Goal: Task Accomplishment & Management: Manage account settings

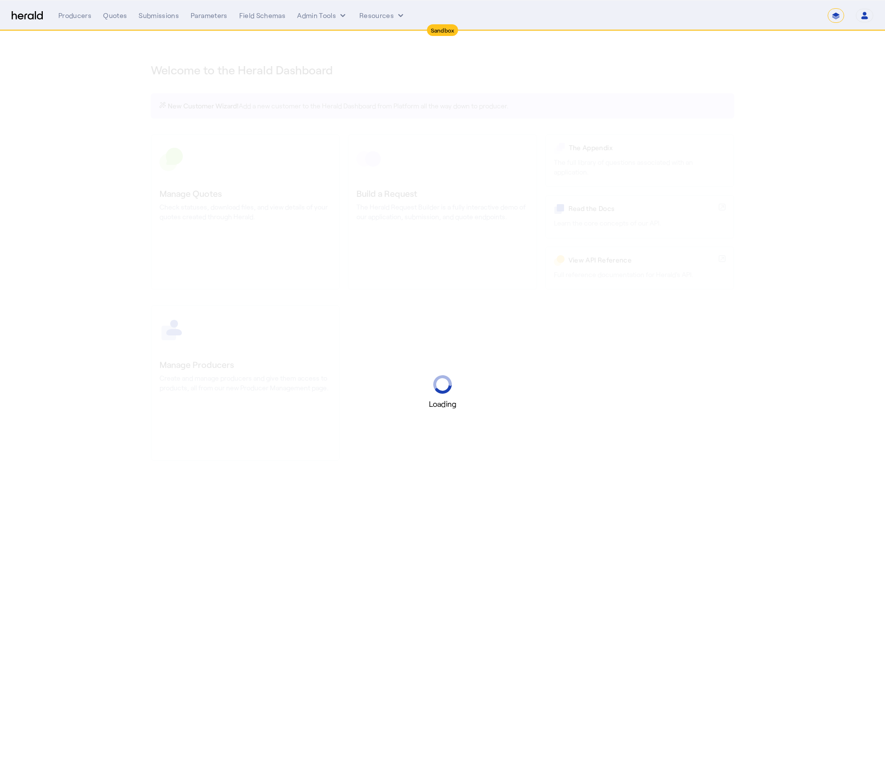
select select "*******"
select select "pfm_2v8p_herald_api"
click at [839, 96] on section "Welcome to the Herald Dashboard New Customer Wizard! Add a new customer to the …" at bounding box center [442, 255] width 885 height 449
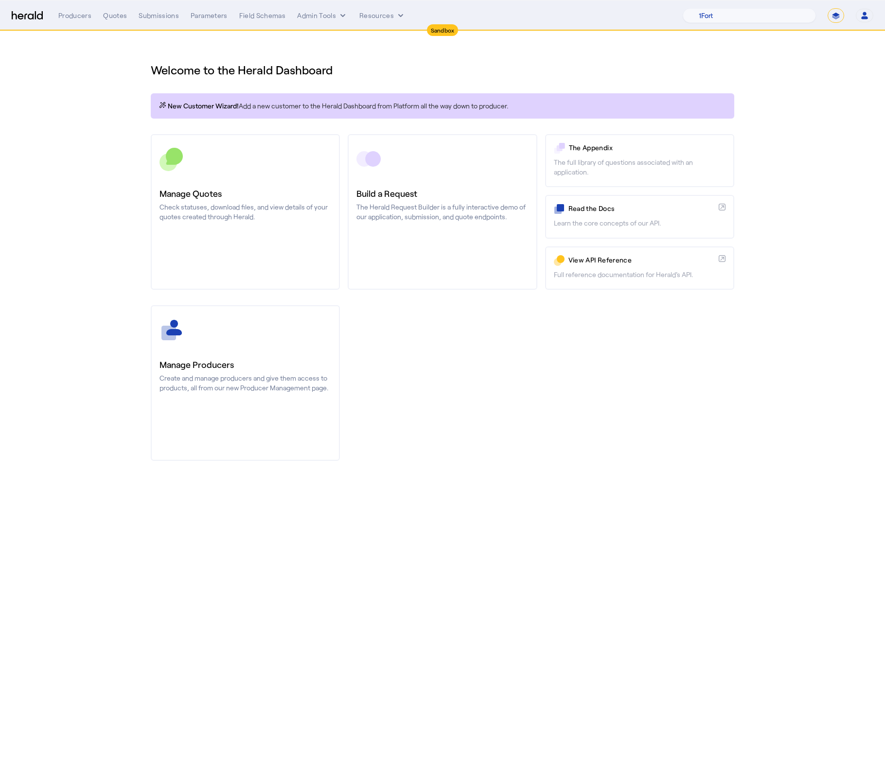
click at [833, 17] on select "**********" at bounding box center [835, 15] width 17 height 15
select select "**********"
click at [827, 8] on select "**********" at bounding box center [835, 15] width 17 height 15
click at [751, 17] on select "1Fort Affinity Risk Billy BindHQ Bunker CRC Campus Coverage Citadel Fifthwall F…" at bounding box center [767, 15] width 96 height 15
select select "pfm_8e7n_1fort"
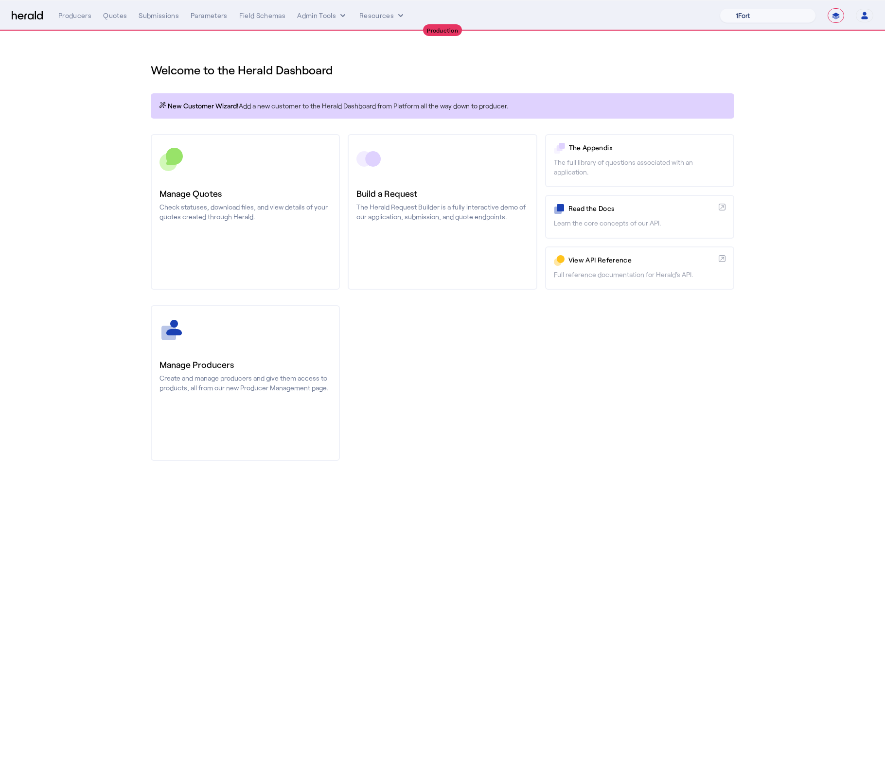
click at [719, 8] on select "1Fort Affinity Risk Billy BindHQ Bunker CRC Campus Coverage Citadel Fifthwall F…" at bounding box center [767, 15] width 96 height 15
click at [140, 120] on div "You are now impersonating the 1Fort platform." at bounding box center [442, 392] width 885 height 784
click at [120, 14] on div "You are now impersonating the 1Fort platform." at bounding box center [442, 392] width 885 height 784
click at [117, 16] on div "Quotes" at bounding box center [115, 16] width 24 height 10
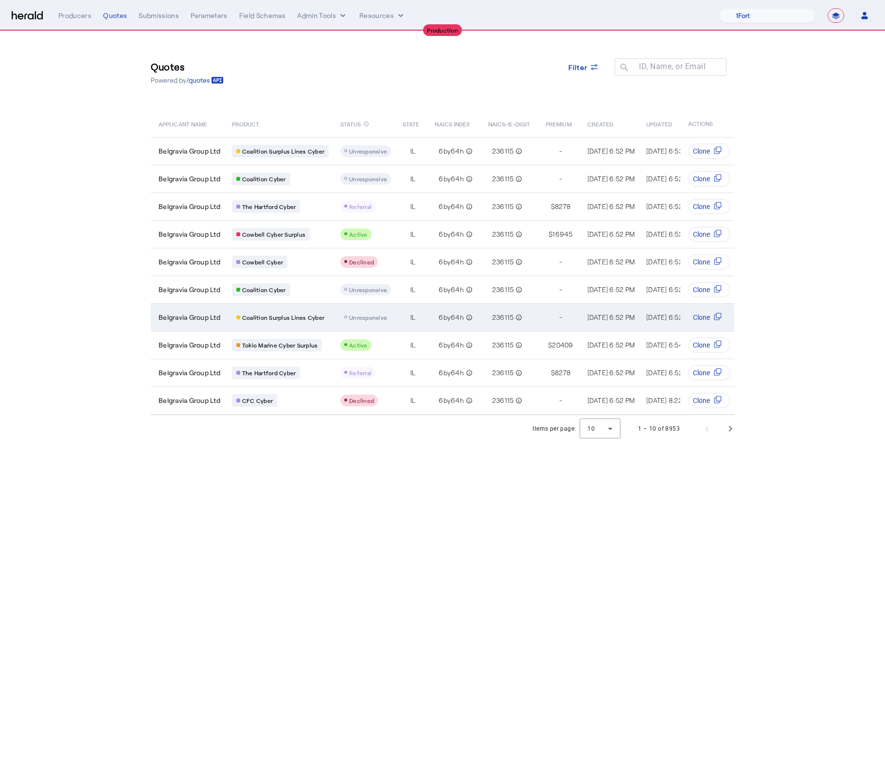
click at [189, 320] on td "Belgravia Group Ltd" at bounding box center [187, 317] width 73 height 28
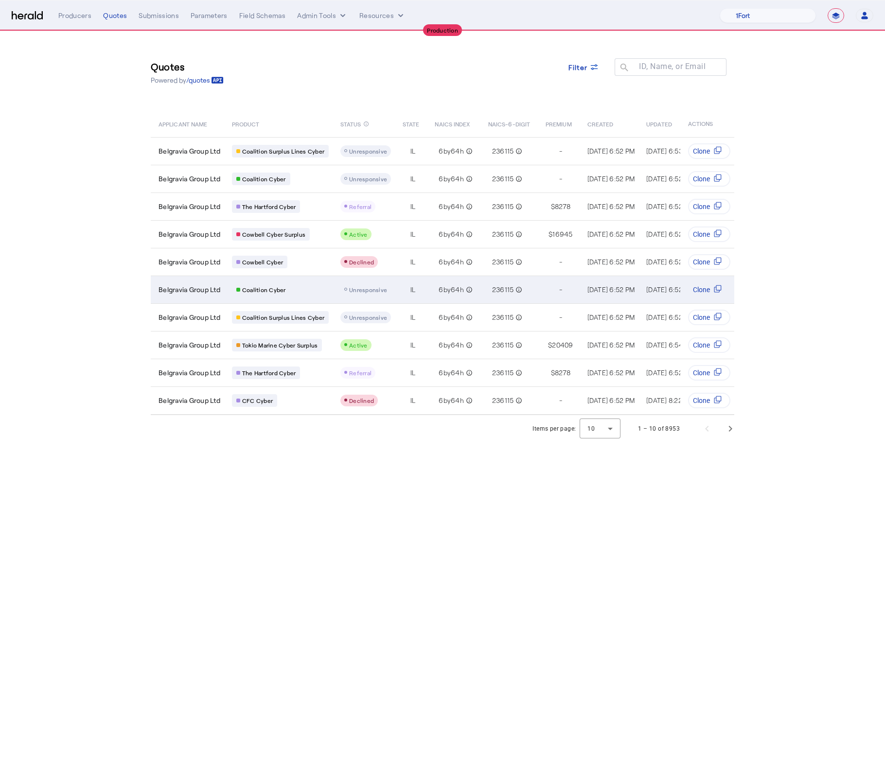
click at [318, 292] on div "Coalition Cyber" at bounding box center [280, 289] width 97 height 13
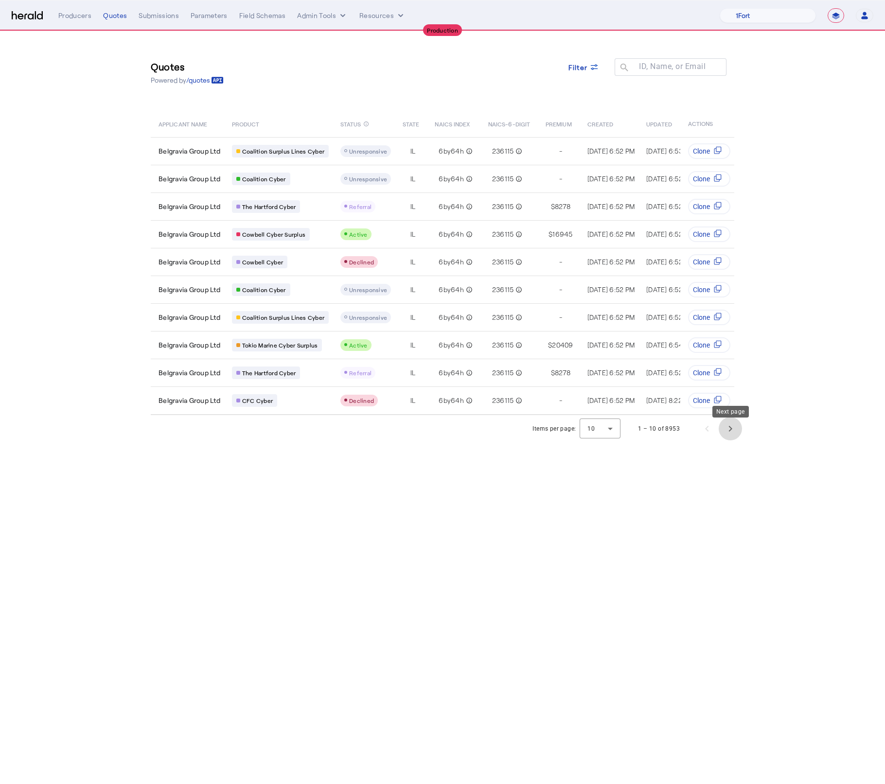
click at [728, 440] on span "Next page" at bounding box center [730, 428] width 23 height 23
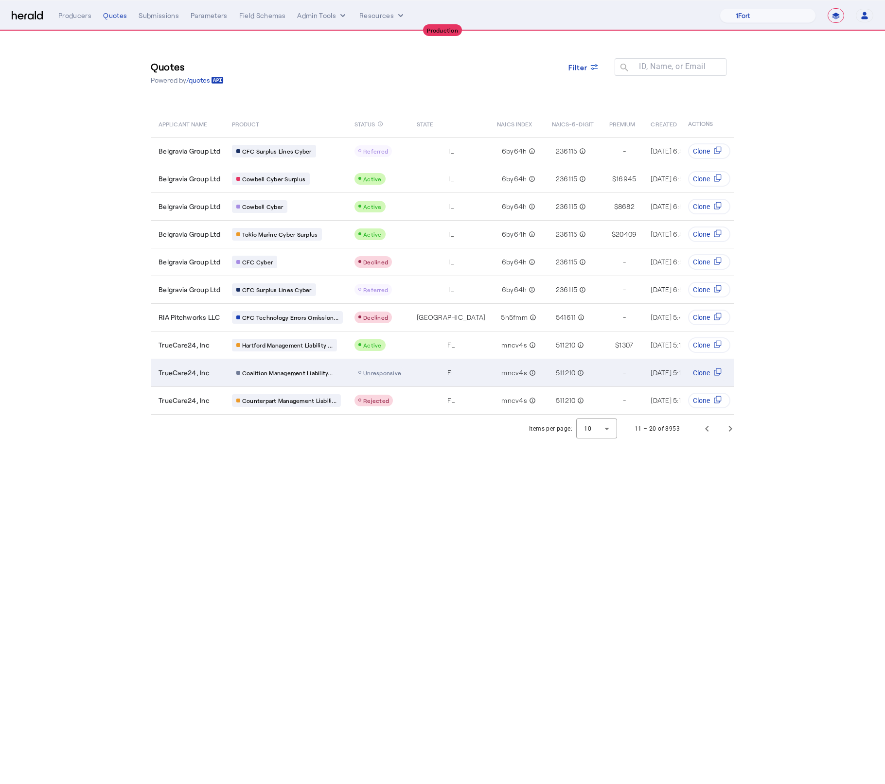
click at [211, 372] on div "TrueCare24, Inc" at bounding box center [189, 373] width 62 height 10
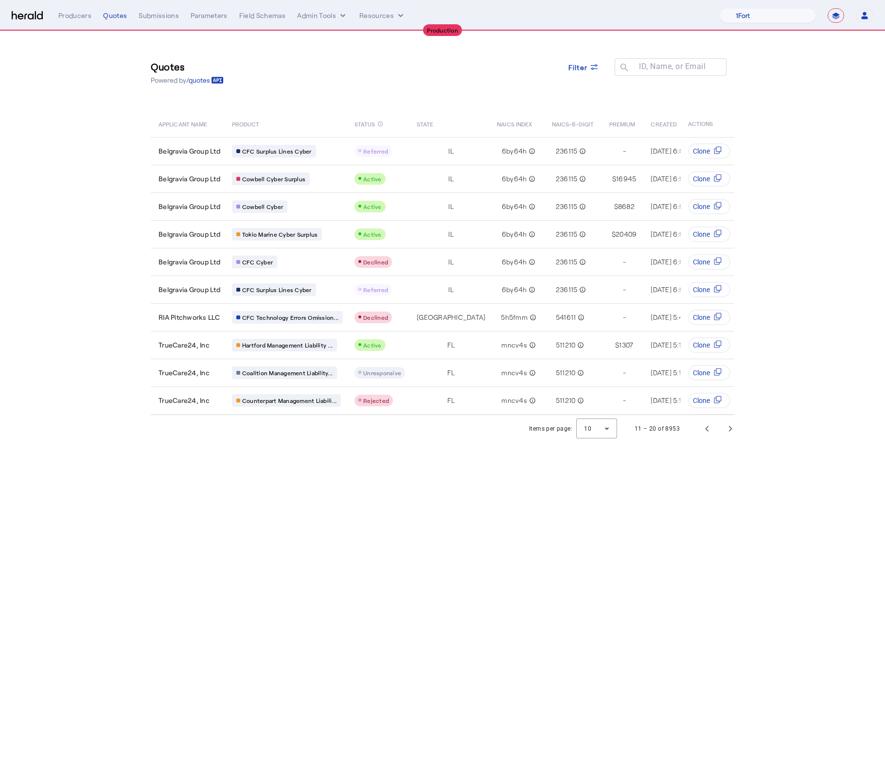
click at [492, 567] on body "**********" at bounding box center [442, 392] width 885 height 784
click at [587, 68] on div "Filter" at bounding box center [583, 67] width 31 height 10
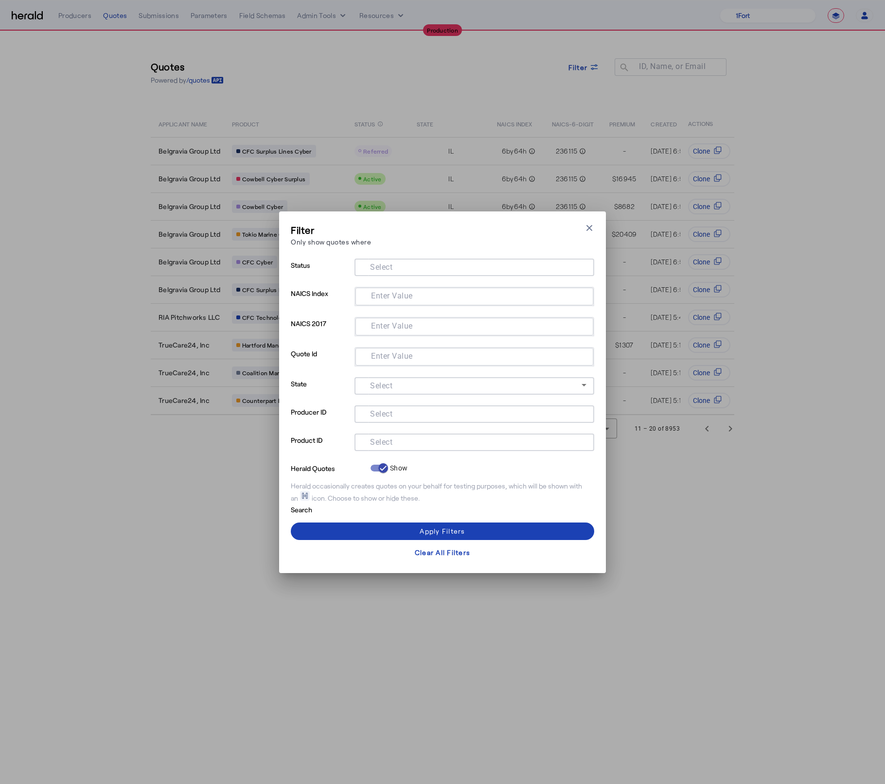
click at [408, 448] on div at bounding box center [474, 443] width 224 height 18
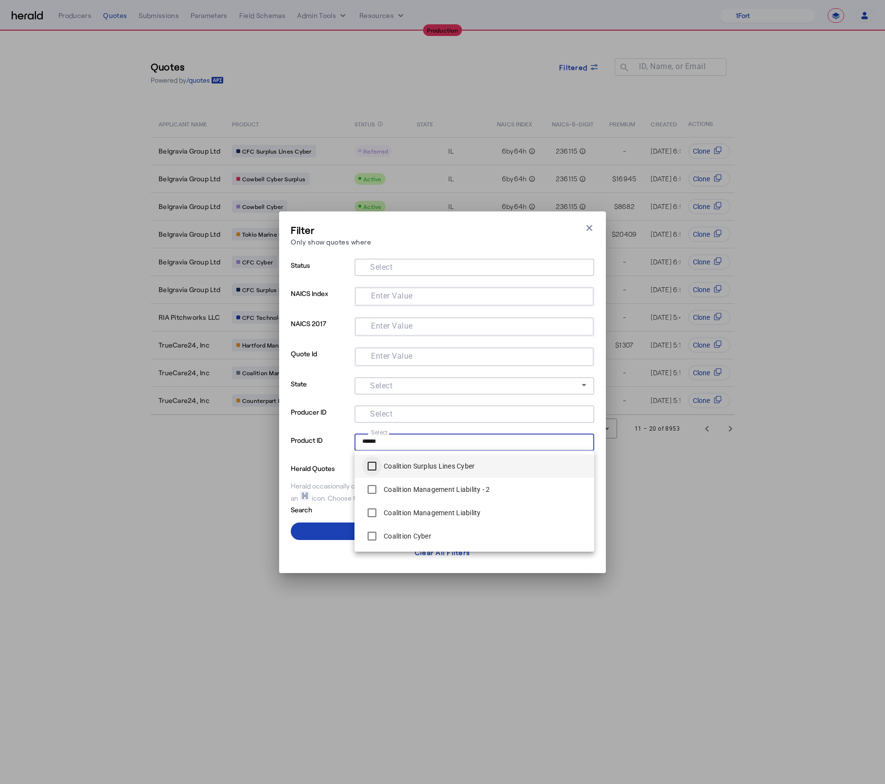
type input "******"
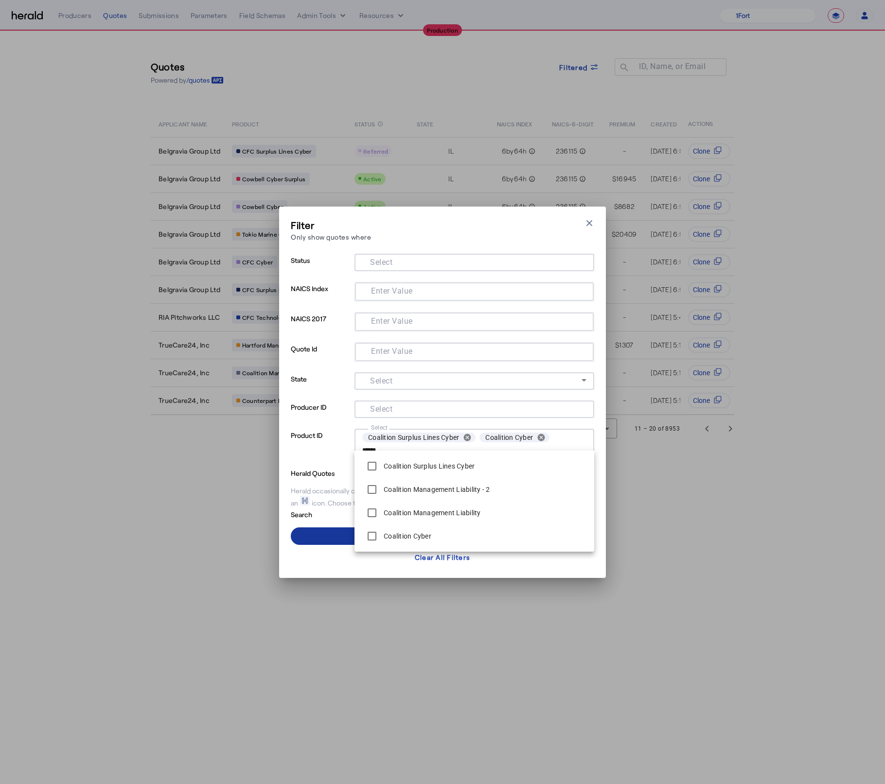
click at [328, 537] on span at bounding box center [442, 536] width 303 height 23
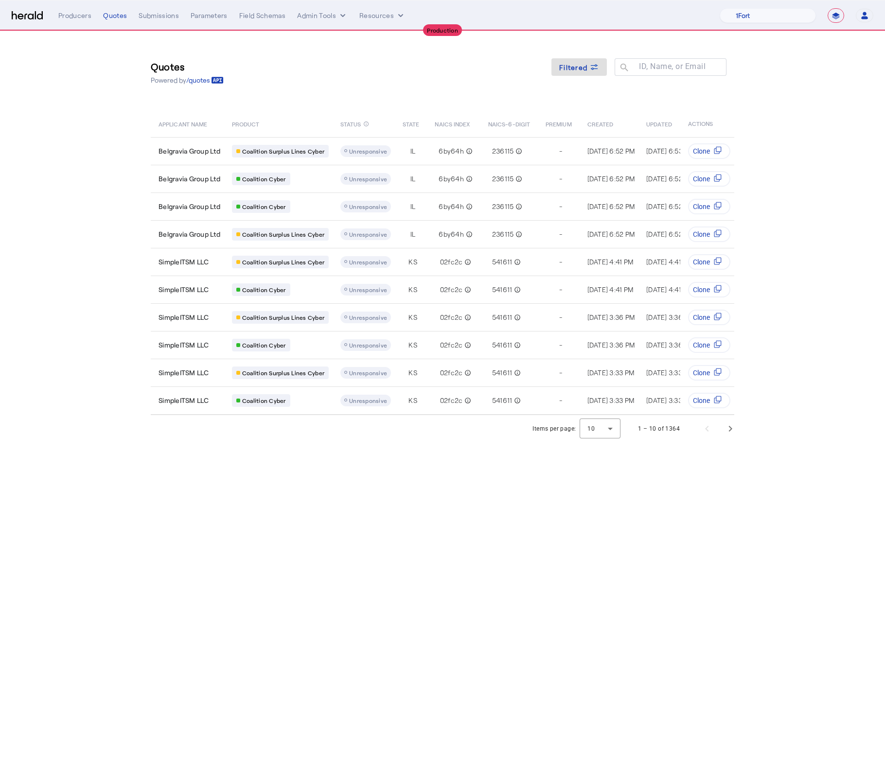
click at [350, 623] on body "**********" at bounding box center [442, 392] width 885 height 784
click at [731, 439] on span "Next page" at bounding box center [730, 428] width 23 height 23
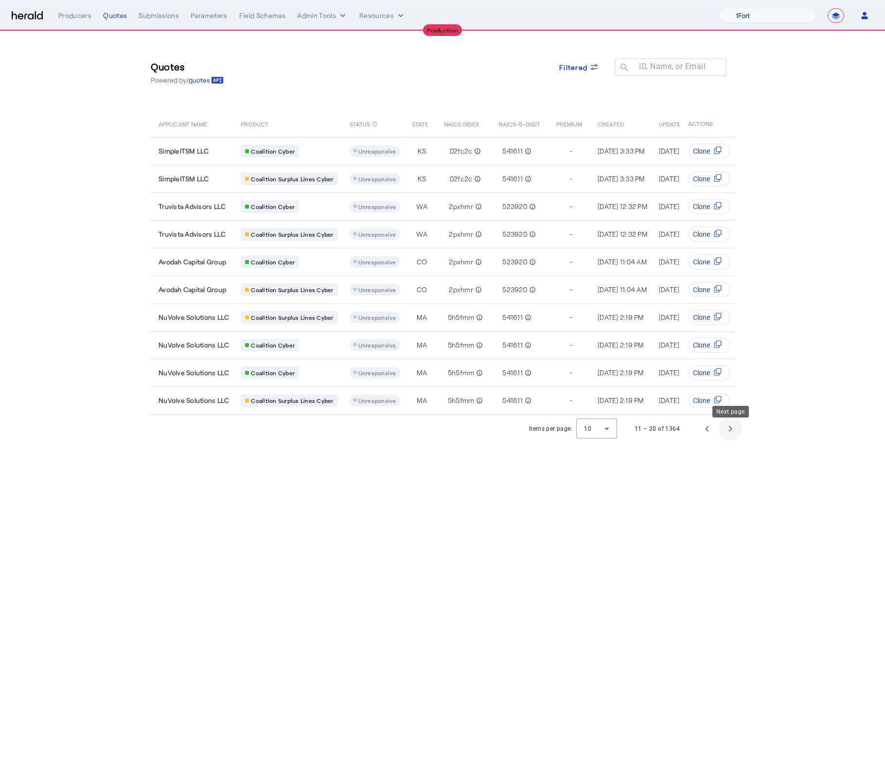
click at [730, 438] on span "Next page" at bounding box center [730, 428] width 23 height 23
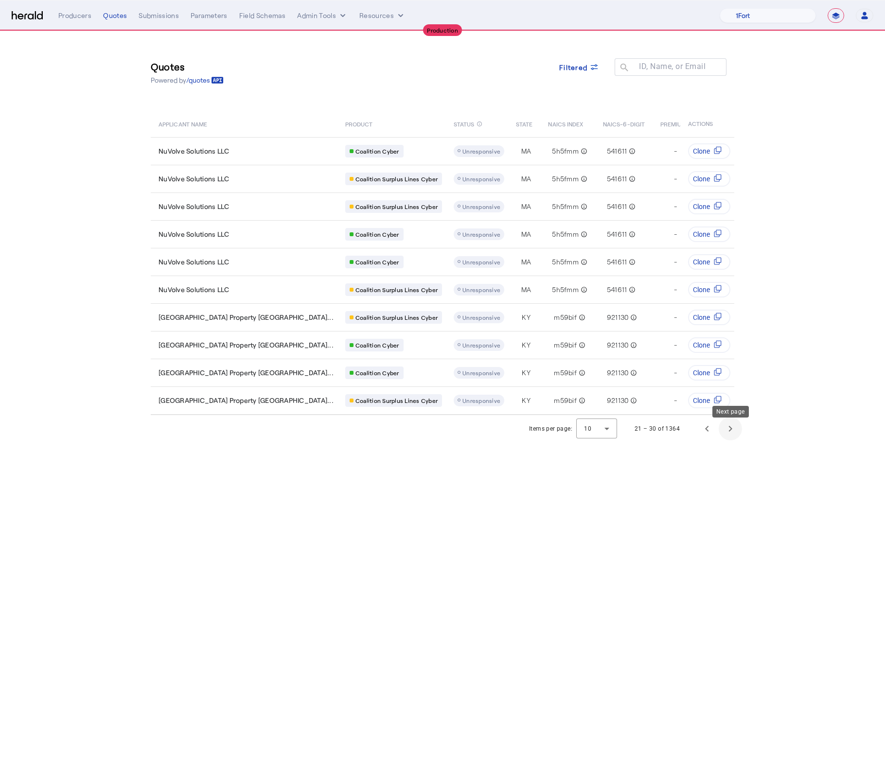
click at [730, 438] on span "Next page" at bounding box center [730, 428] width 23 height 23
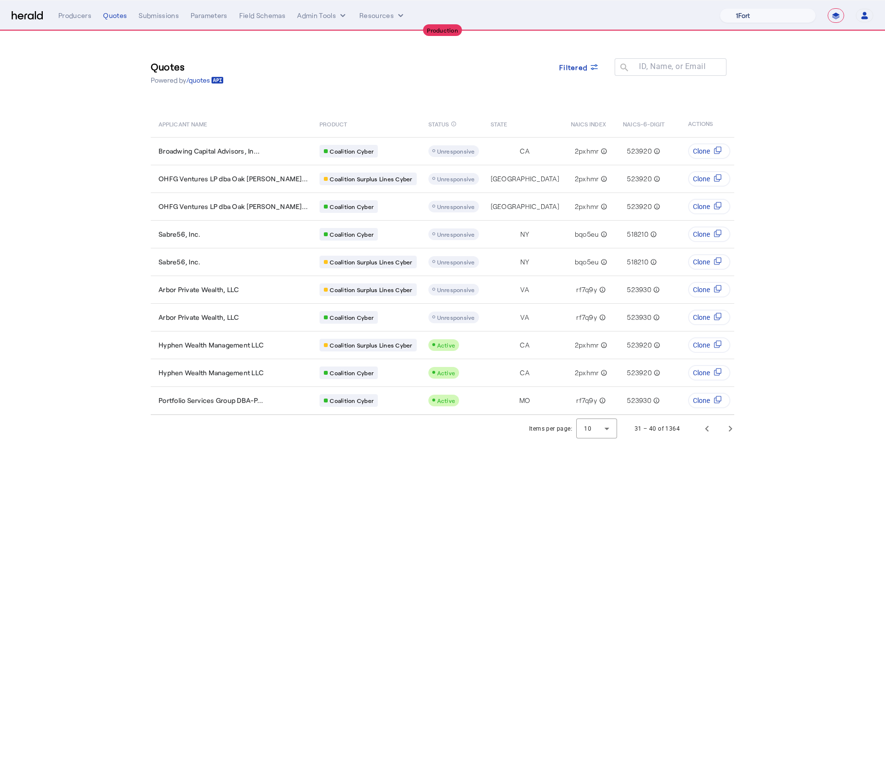
click at [786, 19] on select "1Fort Affinity Risk Billy BindHQ Bunker CRC Campus Coverage Citadel Fifthwall F…" at bounding box center [767, 15] width 96 height 15
select select "pfm_h3db_crc"
click at [719, 8] on select "1Fort Affinity Risk Billy BindHQ Bunker CRC Campus Coverage Citadel Fifthwall F…" at bounding box center [767, 15] width 96 height 15
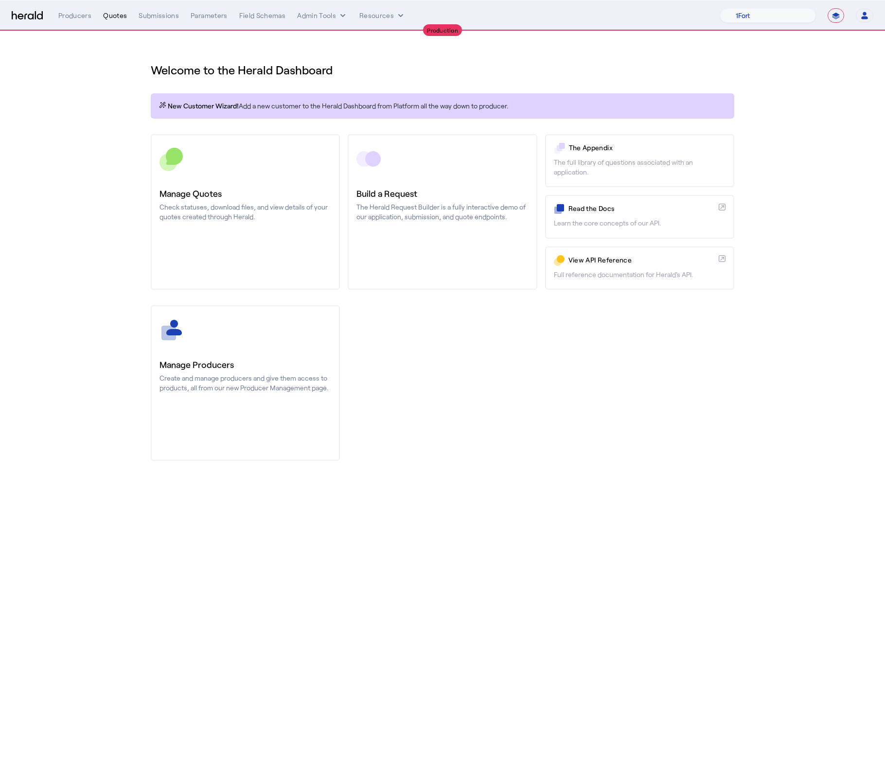
click at [105, 12] on div "Quotes" at bounding box center [115, 16] width 24 height 10
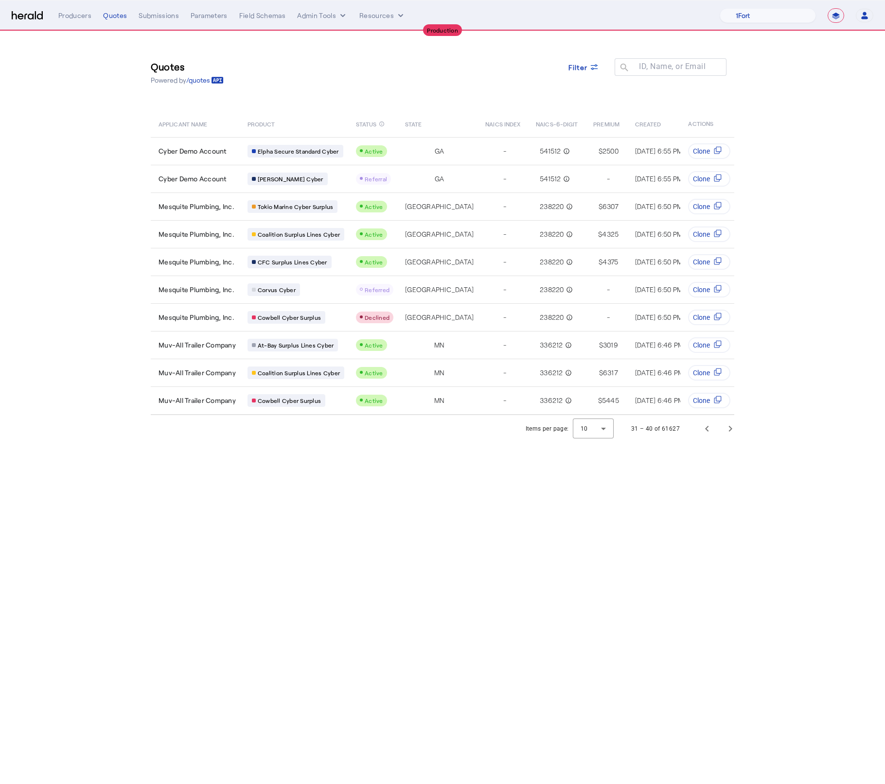
click at [483, 504] on body "**********" at bounding box center [442, 392] width 885 height 784
click at [589, 68] on icon at bounding box center [594, 67] width 10 height 10
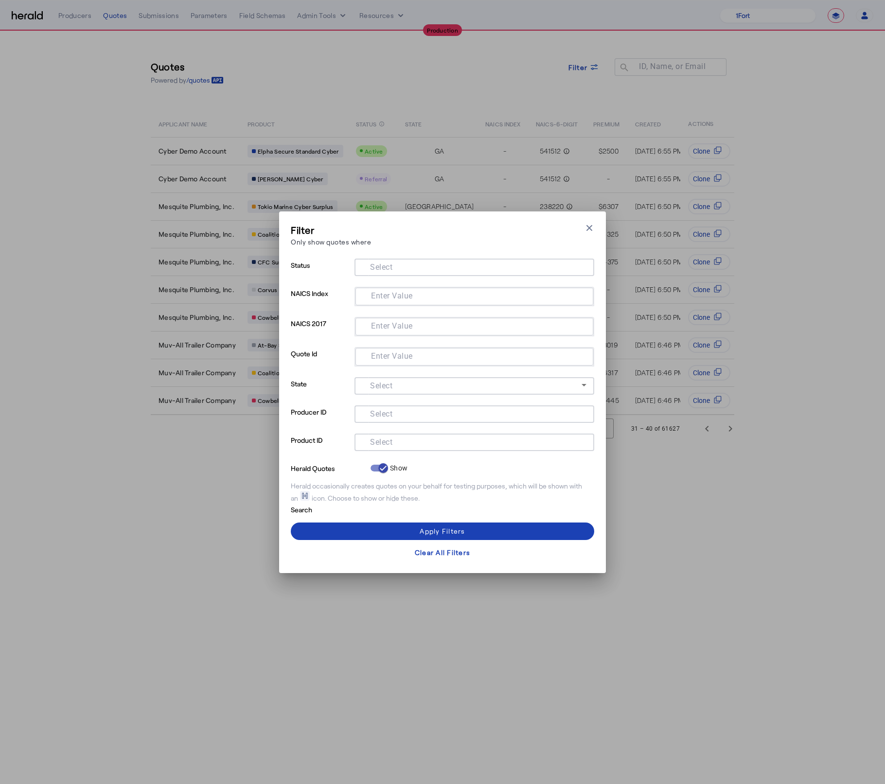
click at [395, 438] on input "Select" at bounding box center [472, 442] width 220 height 12
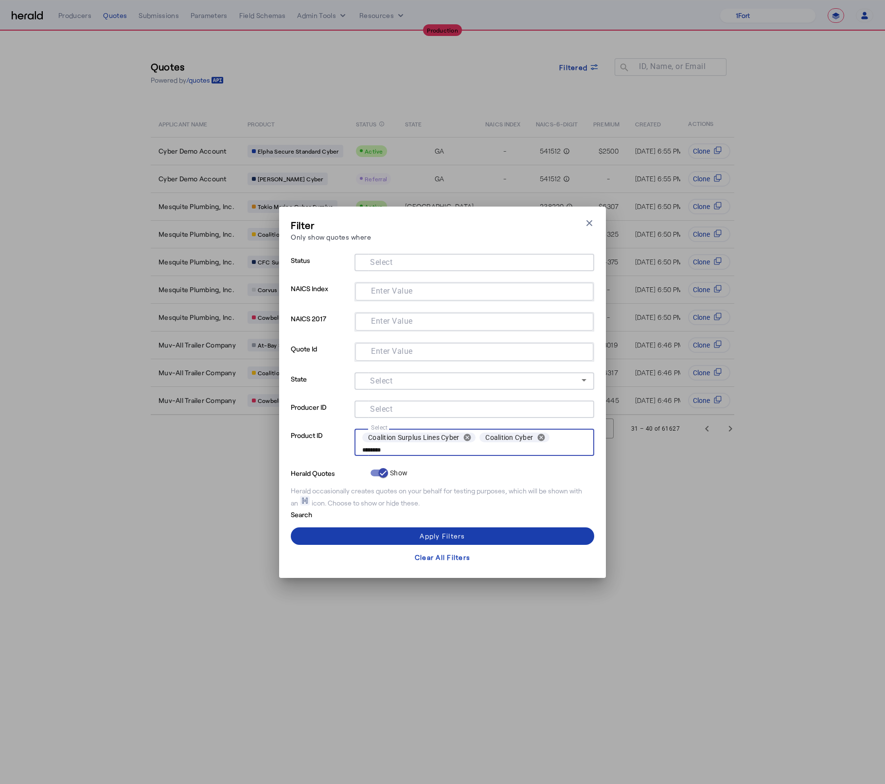
type input "********"
click at [468, 530] on span at bounding box center [442, 536] width 303 height 23
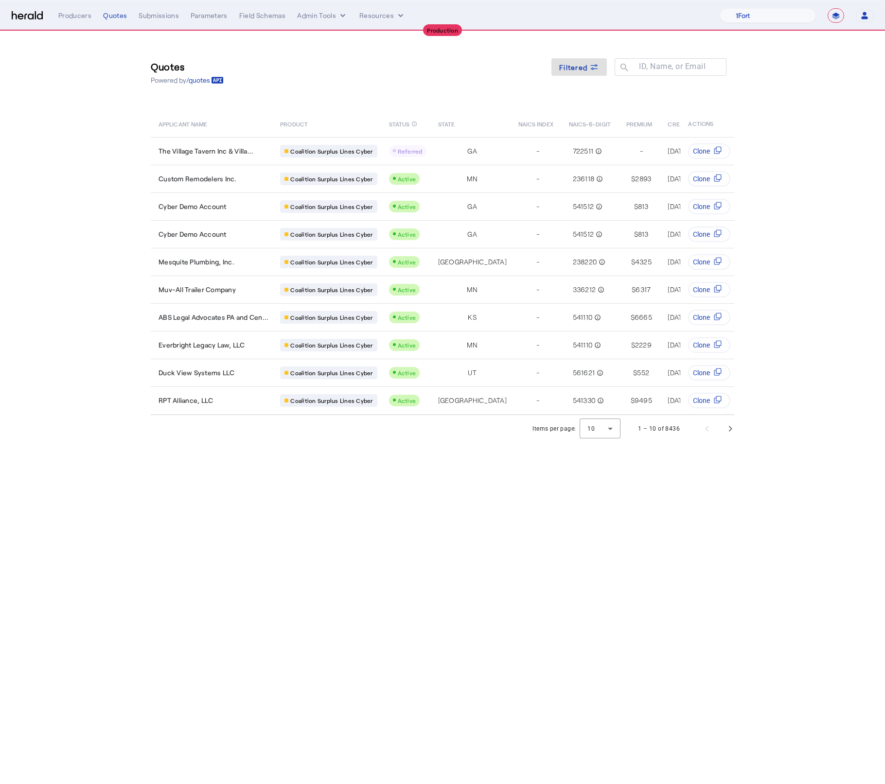
click at [459, 523] on body "**********" at bounding box center [442, 392] width 885 height 784
click at [729, 431] on span "Next page" at bounding box center [730, 428] width 23 height 23
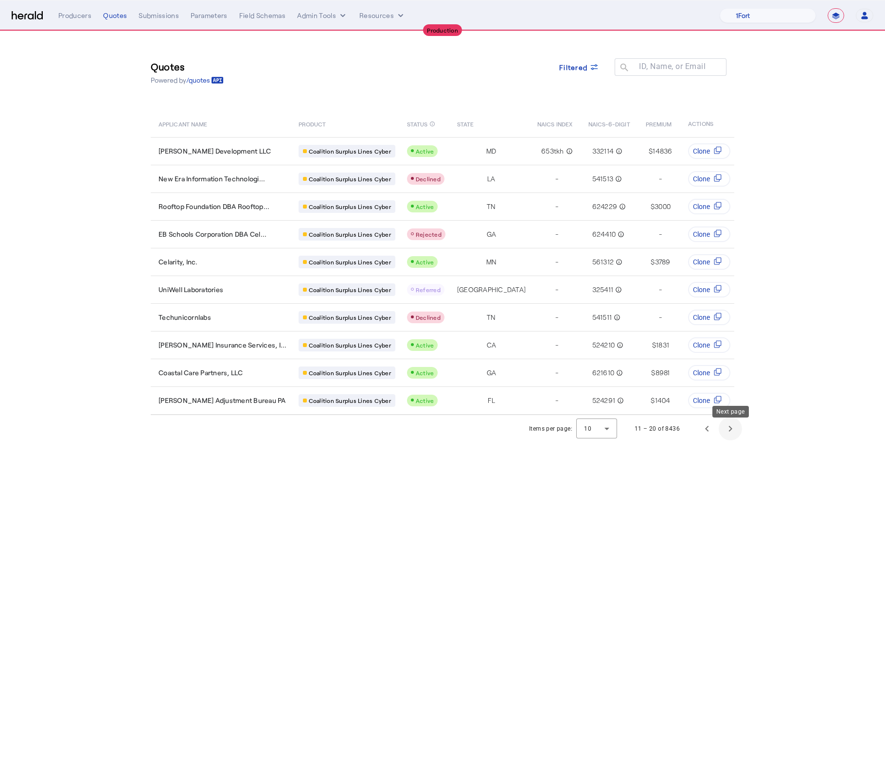
click at [729, 431] on span "Next page" at bounding box center [730, 428] width 23 height 23
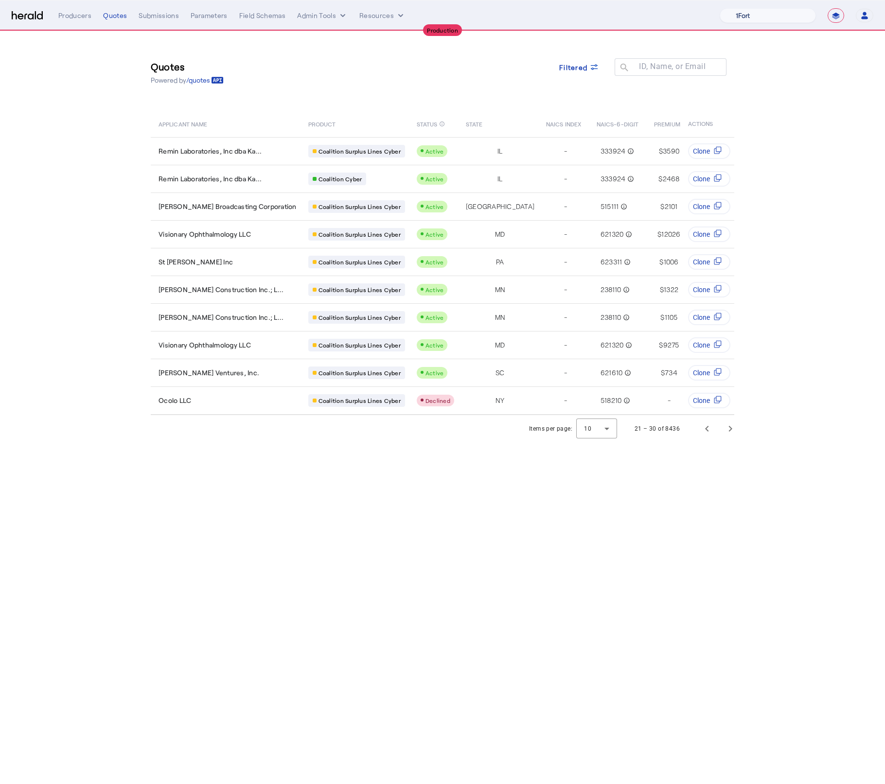
click at [767, 11] on select "1Fort Affinity Risk Billy BindHQ Bunker CRC Campus Coverage Citadel Fifthwall F…" at bounding box center [767, 15] width 96 height 15
select select "pfm_lx2v_founder_shield"
click at [719, 8] on select "1Fort Affinity Risk Billy BindHQ Bunker CRC Campus Coverage Citadel Fifthwall F…" at bounding box center [767, 15] width 96 height 15
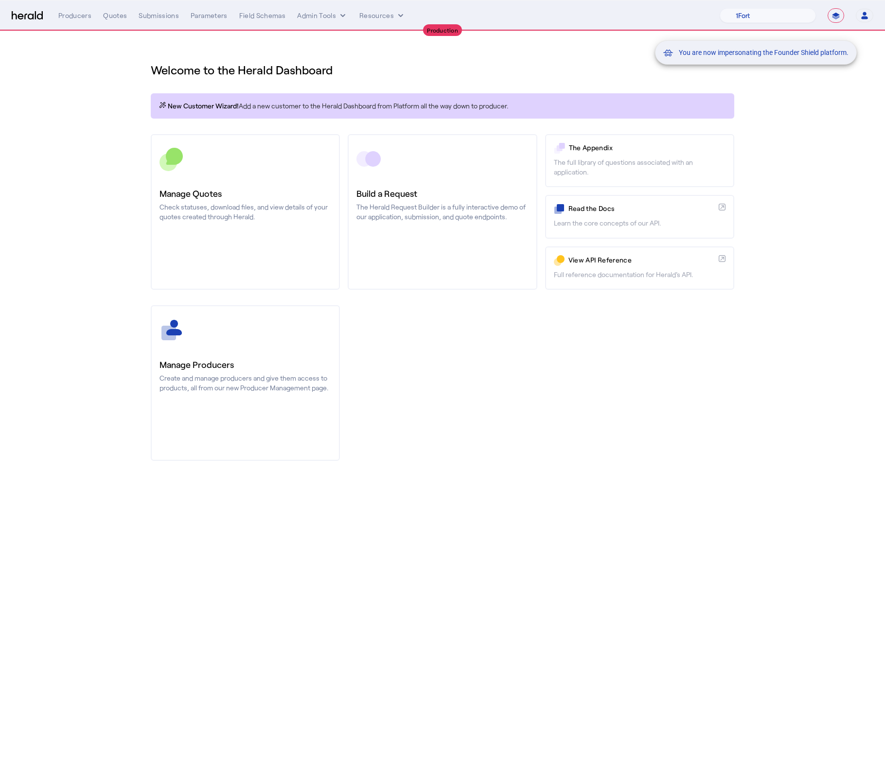
click at [511, 64] on div "You are now impersonating the Founder Shield platform." at bounding box center [442, 392] width 885 height 784
click at [110, 21] on div "You are now impersonating the Founder Shield platform." at bounding box center [442, 392] width 885 height 784
click at [111, 15] on div "Quotes" at bounding box center [115, 16] width 24 height 10
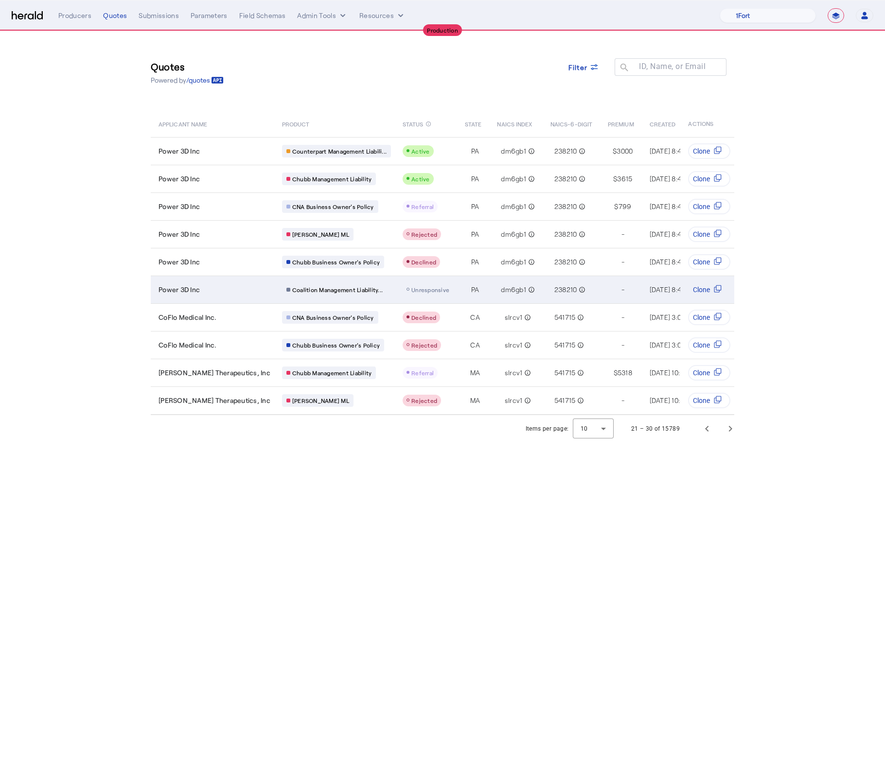
click at [457, 295] on td "PA" at bounding box center [473, 290] width 32 height 28
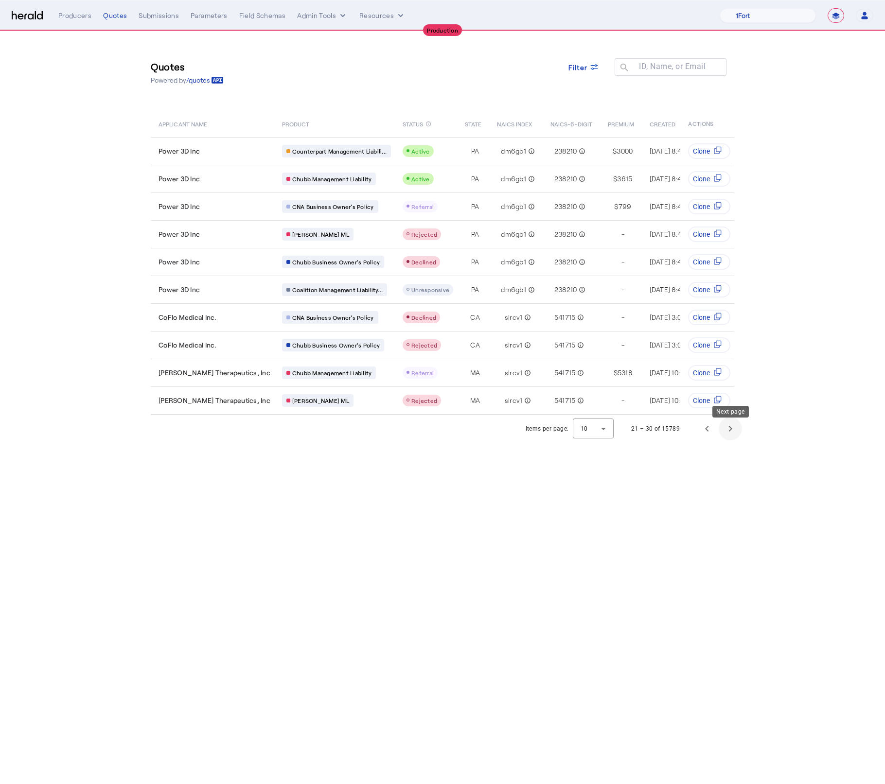
click at [729, 439] on span "Next page" at bounding box center [730, 428] width 23 height 23
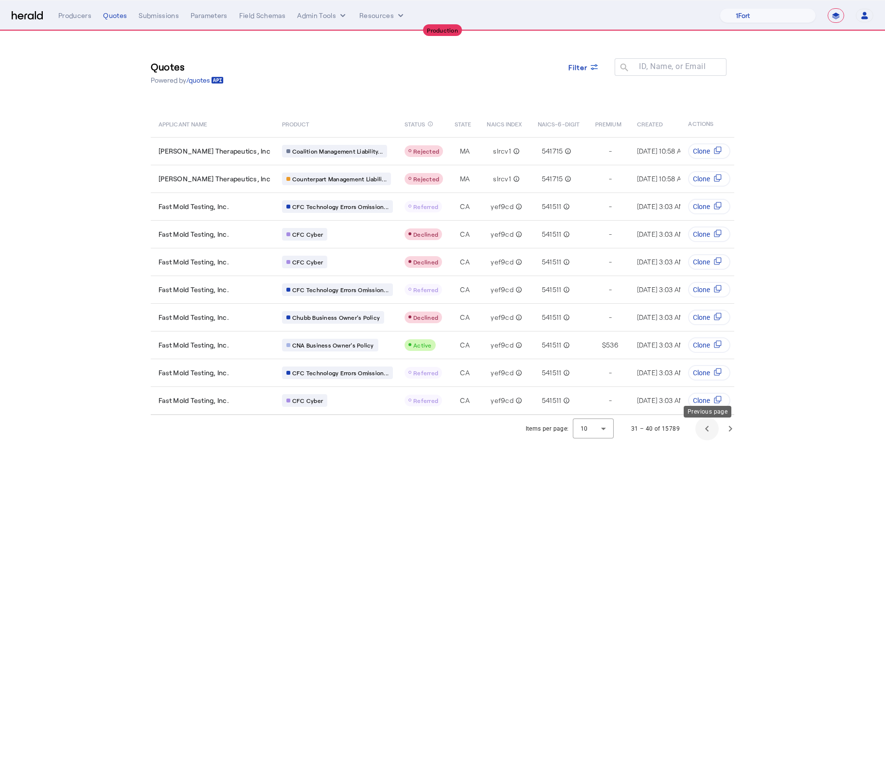
click at [713, 440] on span "Previous page" at bounding box center [706, 428] width 23 height 23
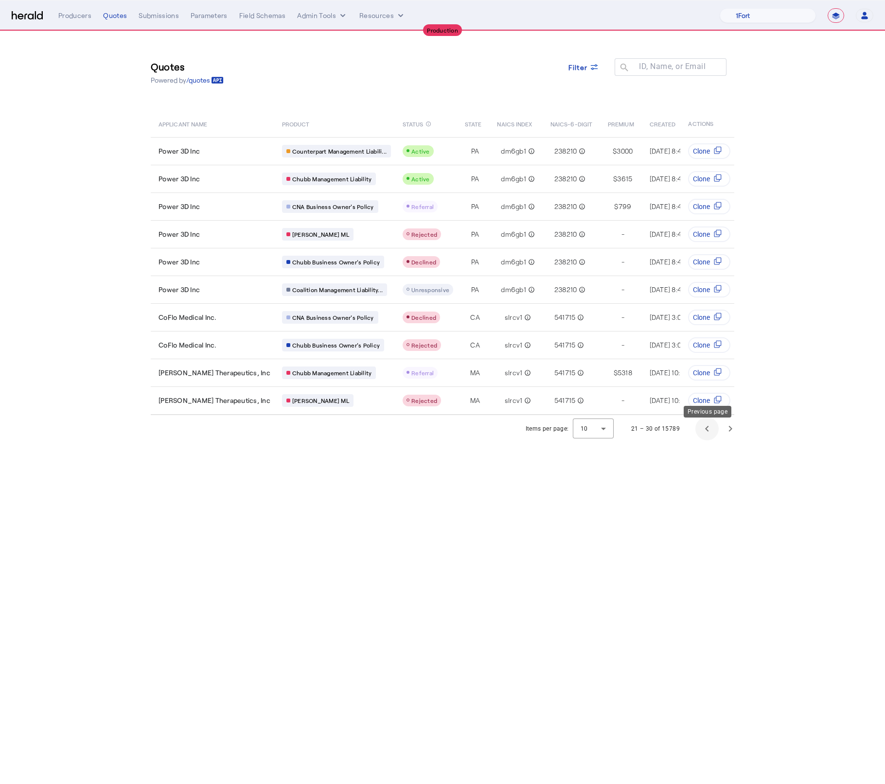
click at [713, 440] on span "Previous page" at bounding box center [706, 428] width 23 height 23
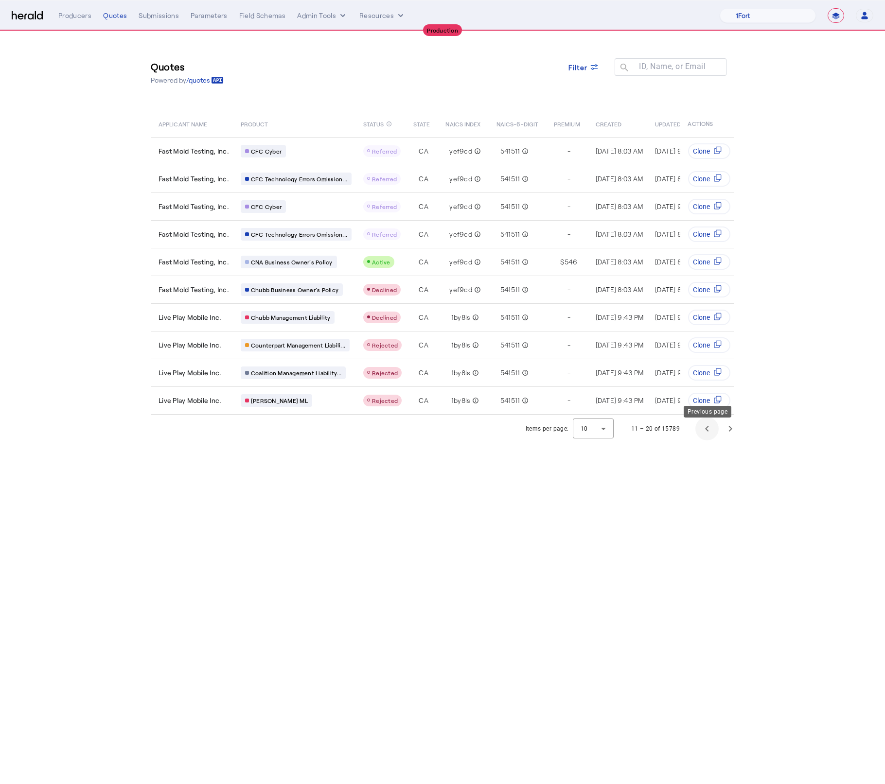
click at [713, 440] on span "Previous page" at bounding box center [706, 428] width 23 height 23
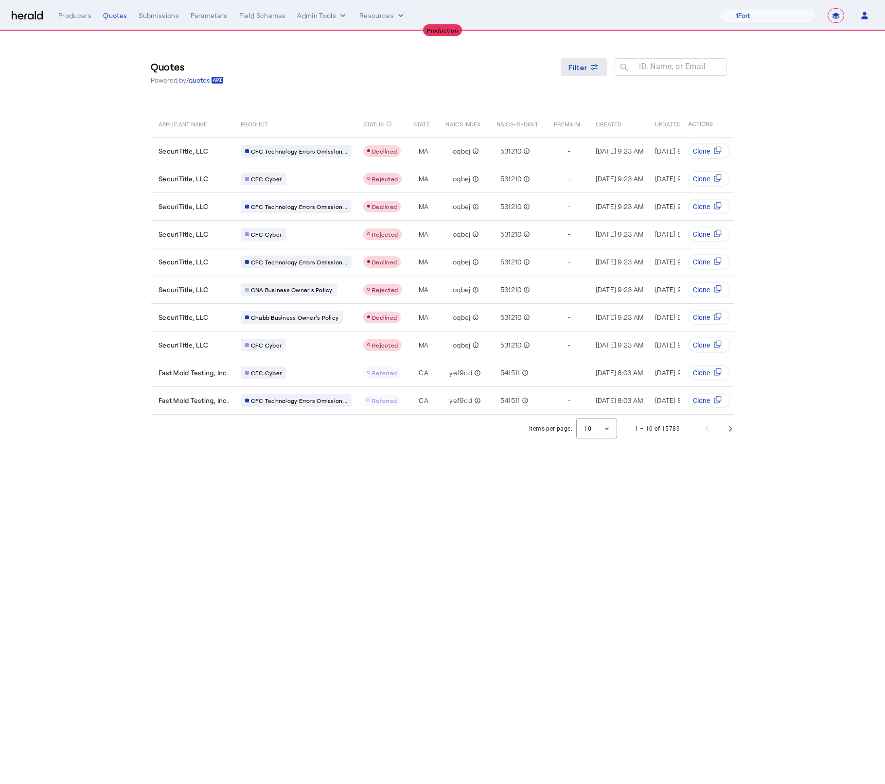
click at [588, 73] on span at bounding box center [584, 66] width 47 height 23
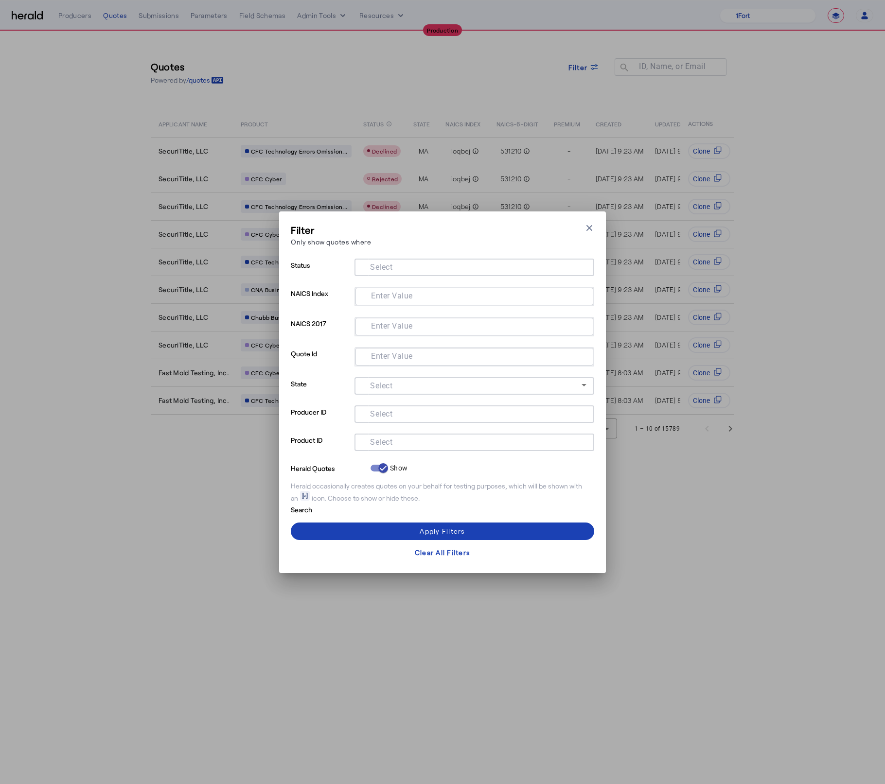
click at [405, 432] on div at bounding box center [474, 428] width 240 height 11
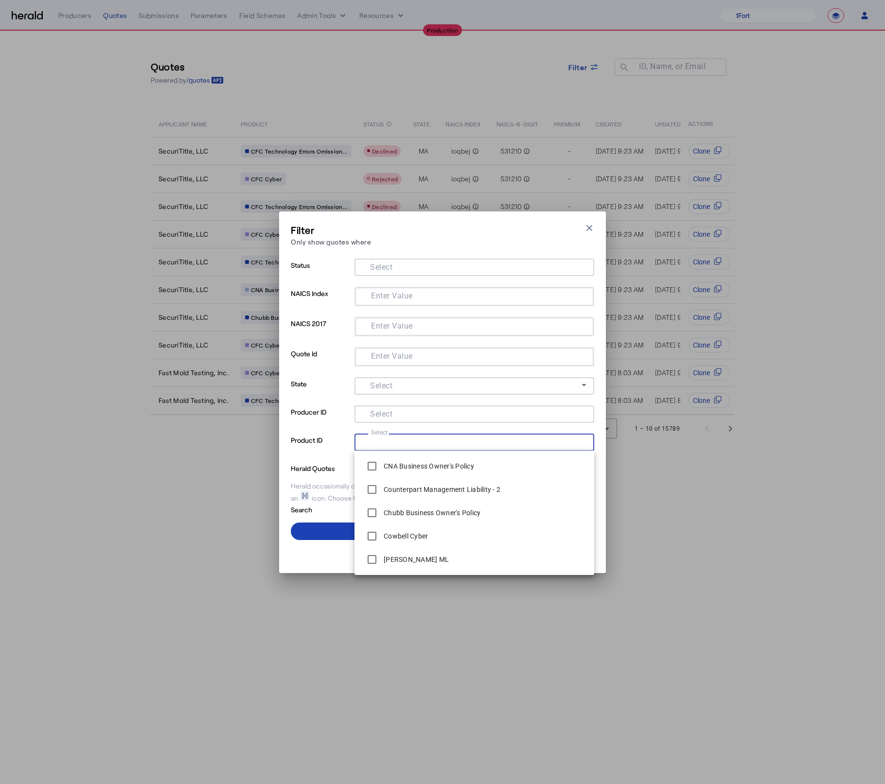
click at [407, 438] on input "Select" at bounding box center [472, 442] width 220 height 12
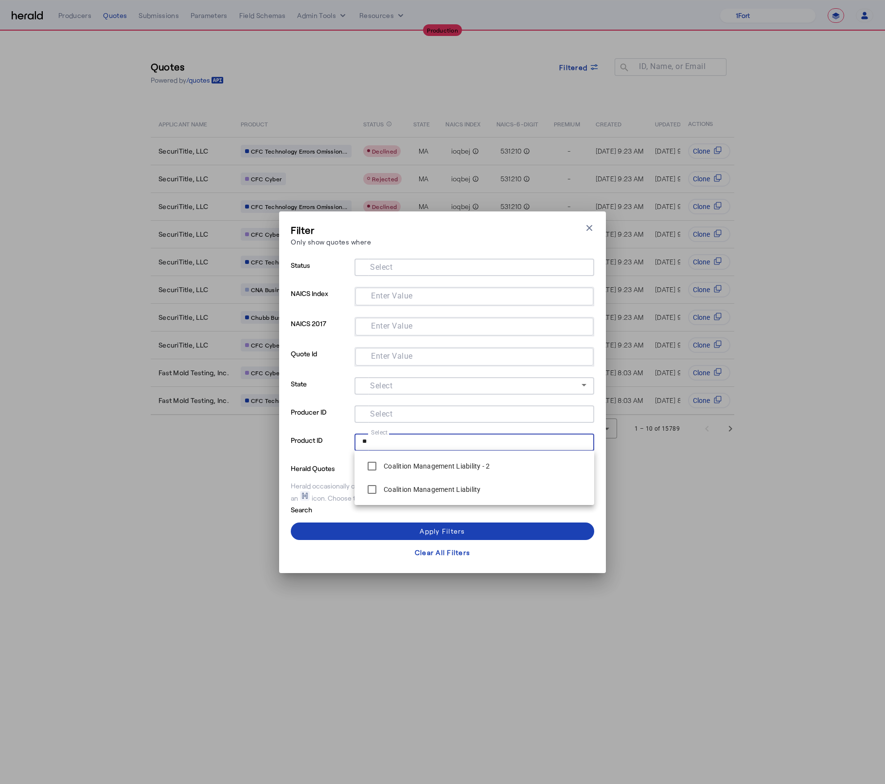
type input "*"
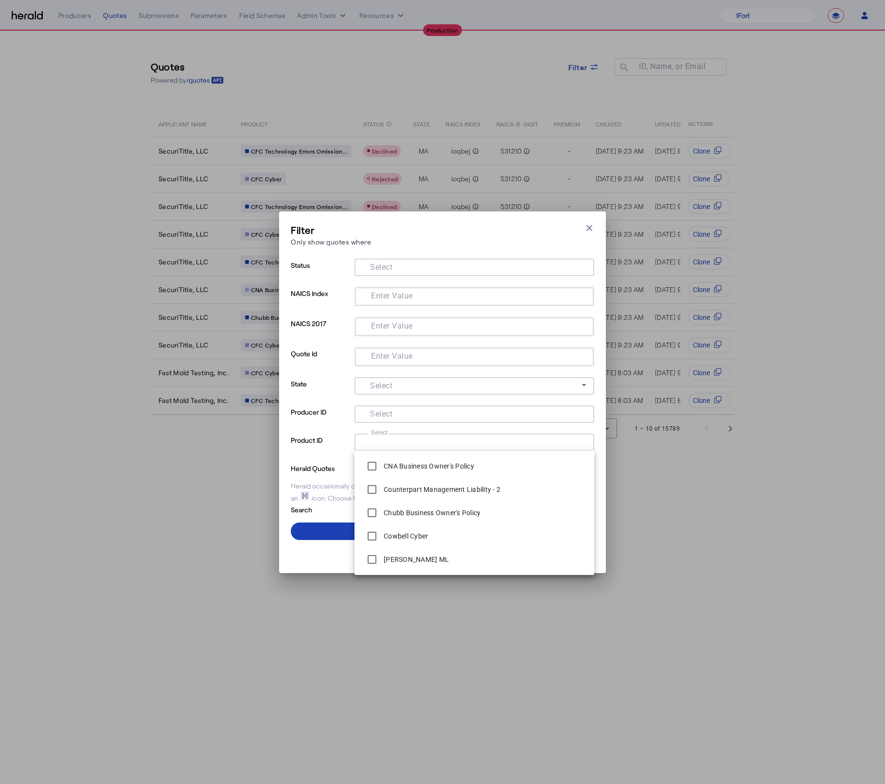
drag, startPoint x: 600, startPoint y: 226, endPoint x: 595, endPoint y: 228, distance: 6.1
click at [600, 226] on div "Filter Only show quotes where Close modal Status Select NAICS Index Enter Value…" at bounding box center [442, 392] width 327 height 362
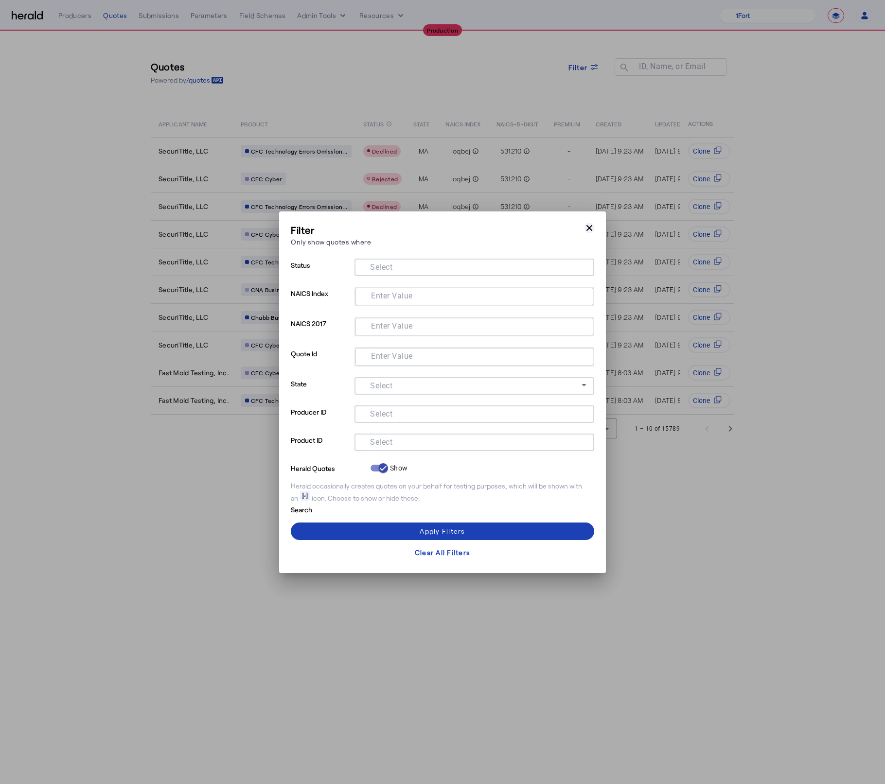
click at [593, 228] on icon "button" at bounding box center [589, 228] width 10 height 10
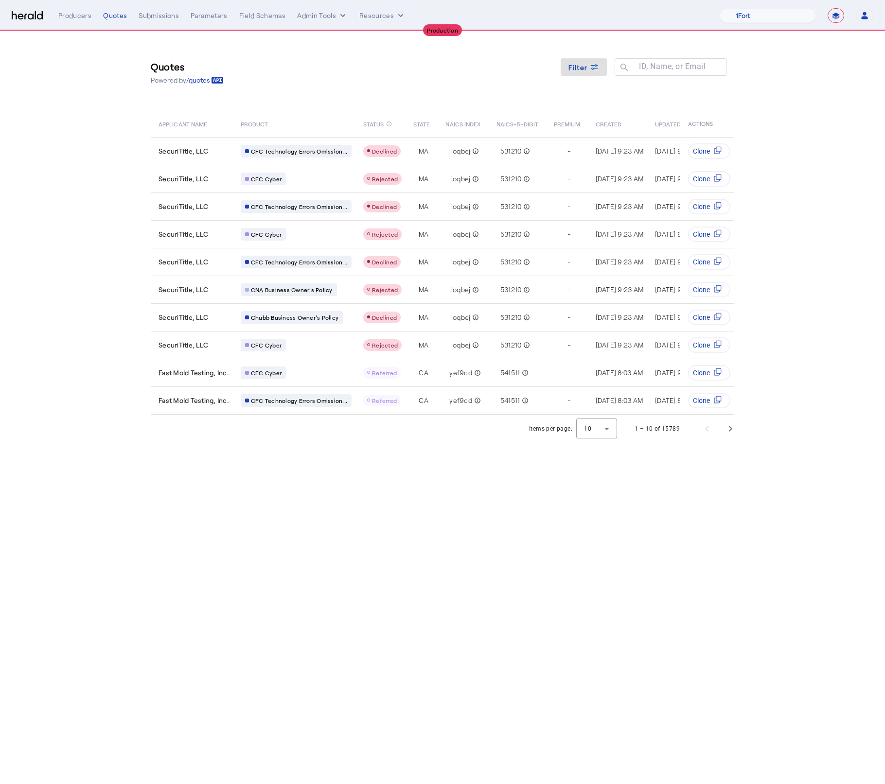
click at [784, 94] on section "Quotes Powered by /quotes Filter ID, Name, or Email search APPLICANT NAME PRODU…" at bounding box center [442, 236] width 885 height 411
click at [752, 11] on select "1Fort Affinity Risk Billy BindHQ Bunker CRC Campus Coverage Citadel Fifthwall F…" at bounding box center [767, 15] width 96 height 15
select select "pfm_a9p2_hib_marketplace"
click at [719, 8] on select "1Fort Affinity Risk Billy BindHQ Bunker CRC Campus Coverage Citadel Fifthwall F…" at bounding box center [767, 15] width 96 height 15
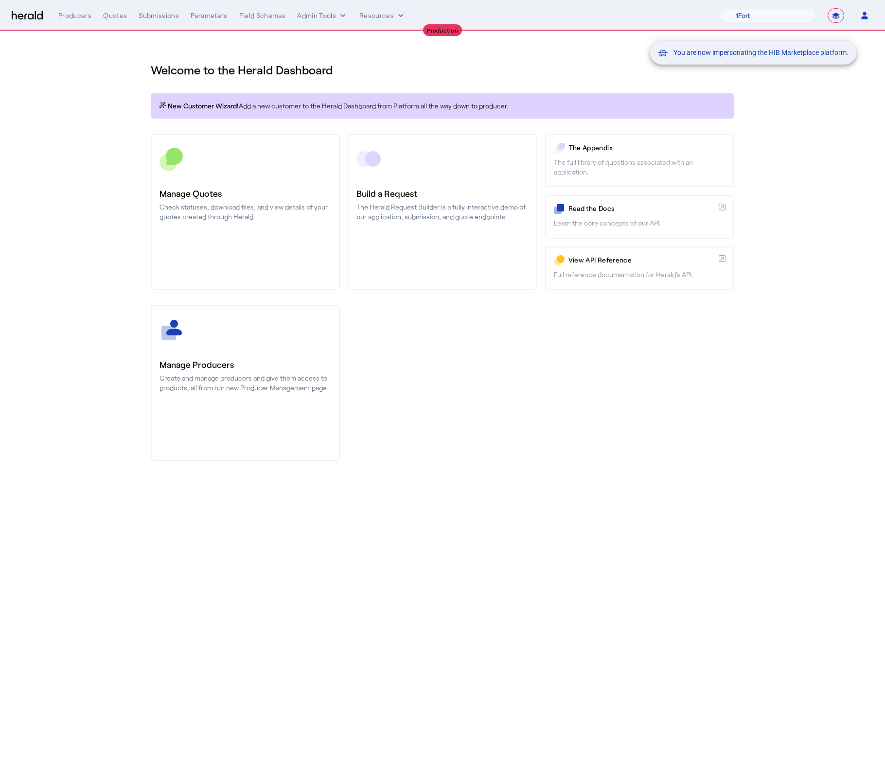
click at [819, 119] on div "You are now impersonating the HIB Marketplace platform." at bounding box center [442, 392] width 885 height 784
click at [300, 53] on div "You are now impersonating the HIB Marketplace platform." at bounding box center [442, 392] width 885 height 784
click at [112, 17] on div "You are now impersonating the HIB Marketplace platform." at bounding box center [442, 392] width 885 height 784
click at [111, 16] on div "Quotes" at bounding box center [115, 16] width 24 height 10
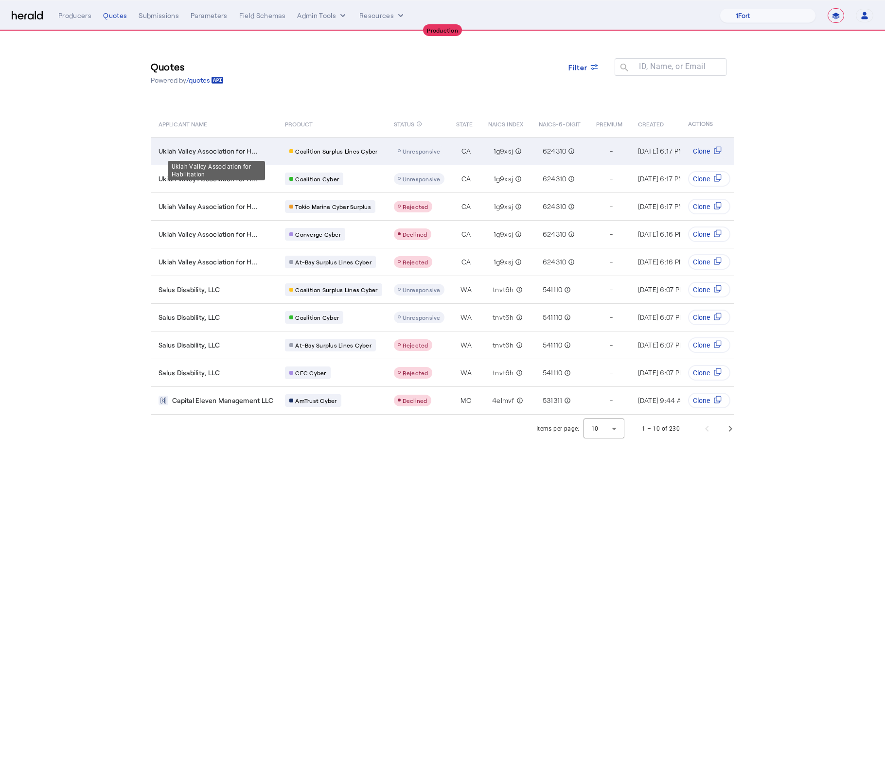
click at [226, 153] on span "Ukiah Valley Association for H..." at bounding box center [207, 151] width 99 height 10
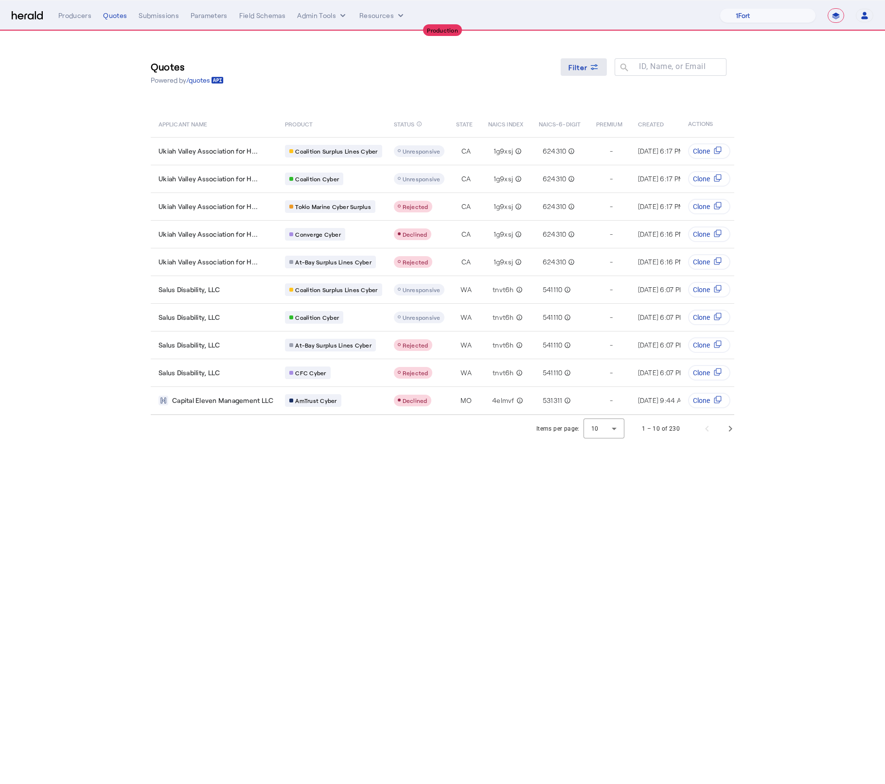
click at [576, 68] on span "Filter" at bounding box center [577, 67] width 19 height 10
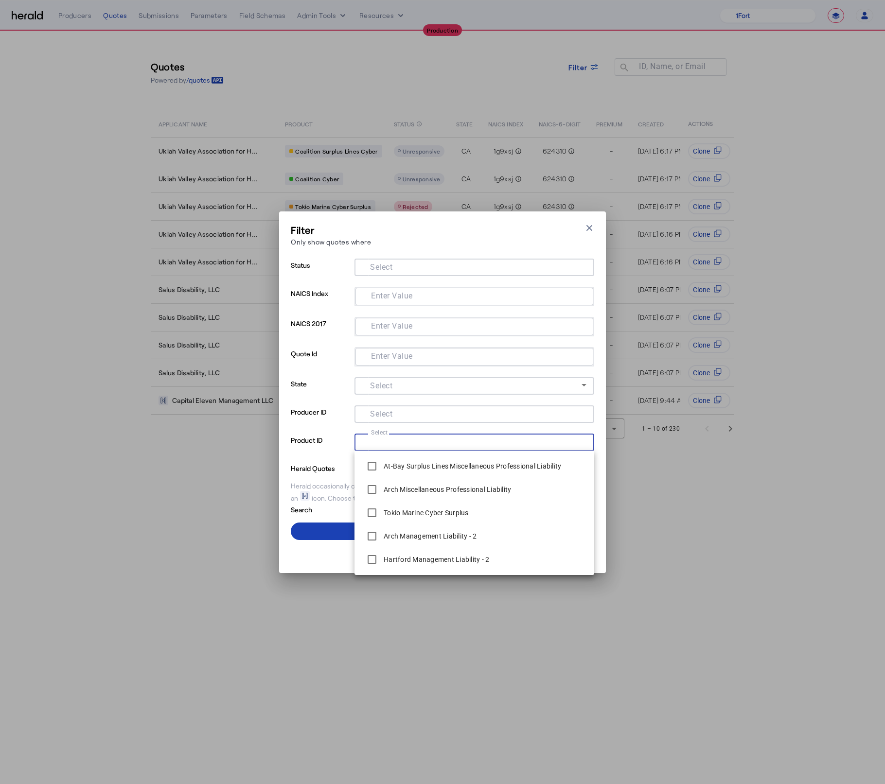
click at [398, 443] on input "Select" at bounding box center [472, 442] width 220 height 12
type input "*"
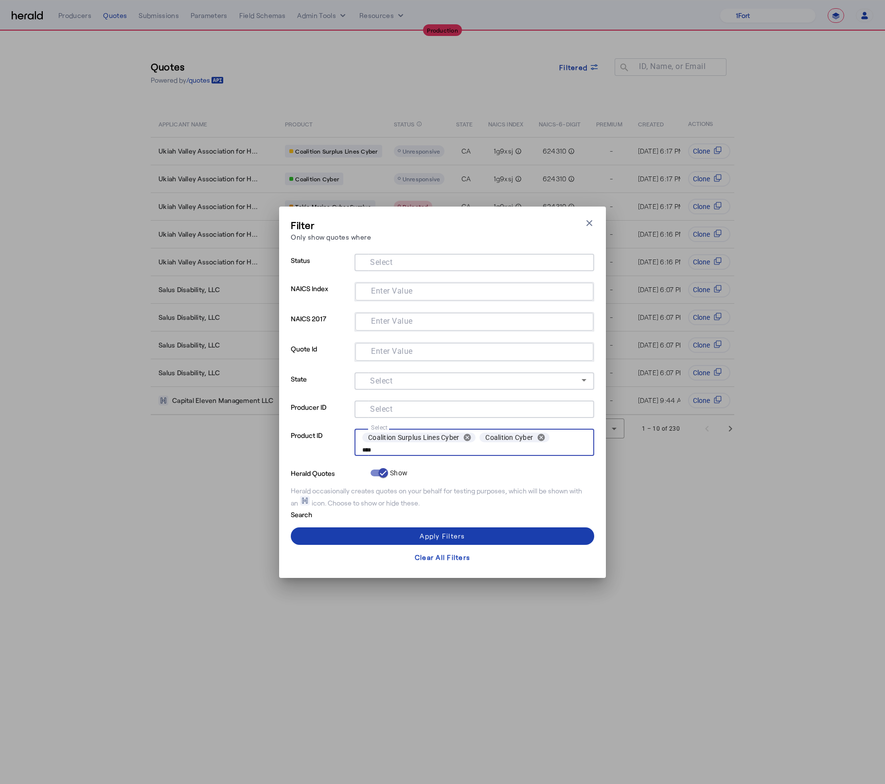
type input "****"
click at [463, 541] on div "Apply Filters" at bounding box center [442, 536] width 45 height 10
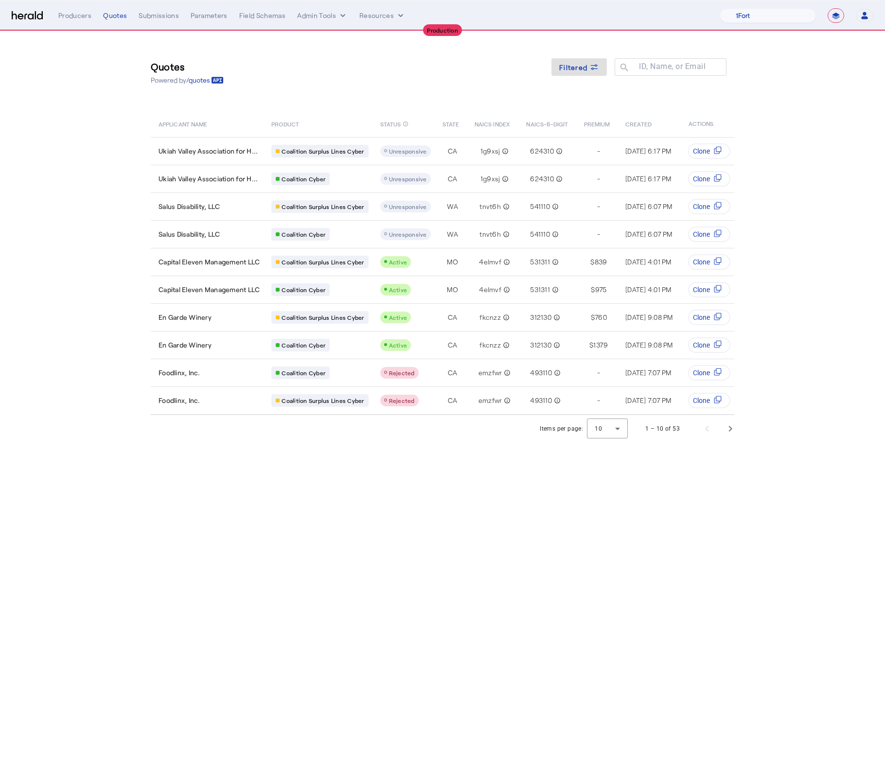
click at [431, 473] on body "**********" at bounding box center [442, 392] width 885 height 784
click at [731, 430] on span "Next page" at bounding box center [730, 428] width 23 height 23
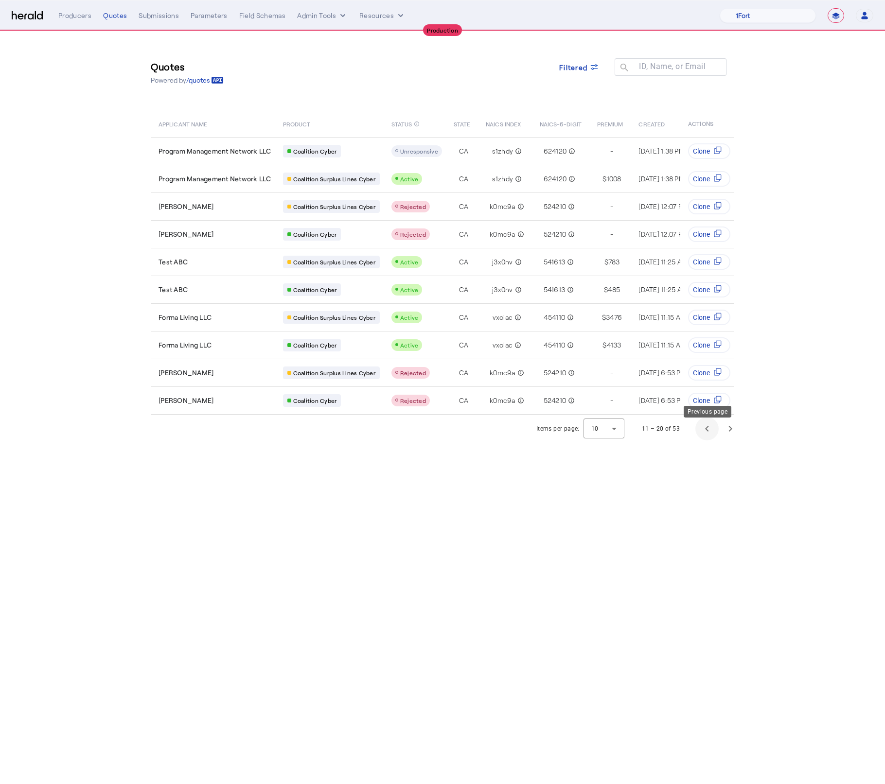
click at [707, 430] on span "Previous page" at bounding box center [706, 428] width 23 height 23
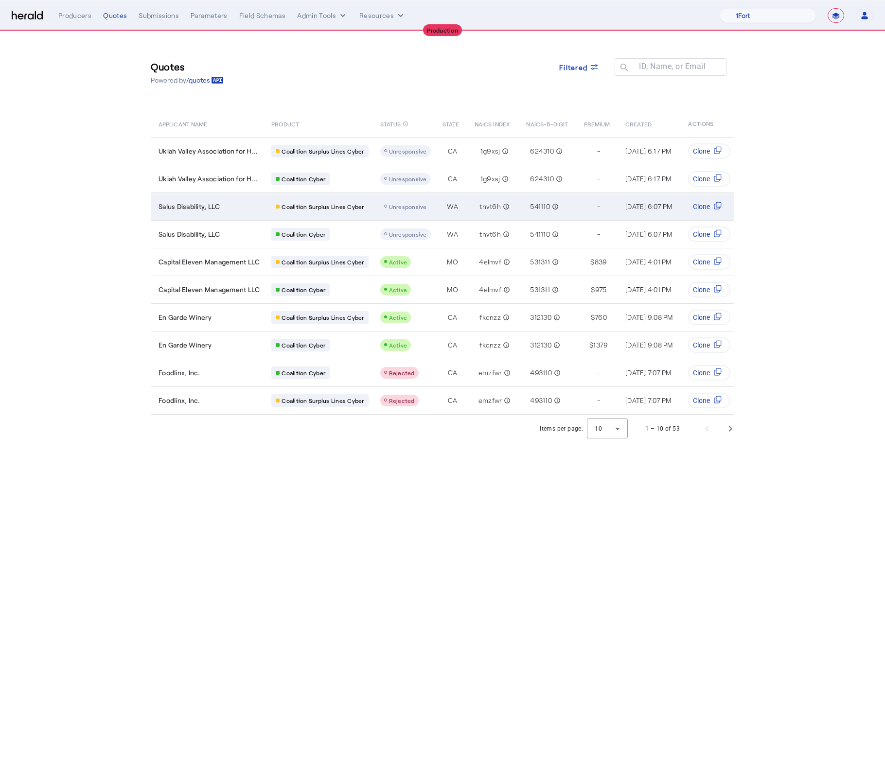
click at [216, 215] on td "Salus Disability, LLC" at bounding box center [207, 207] width 113 height 28
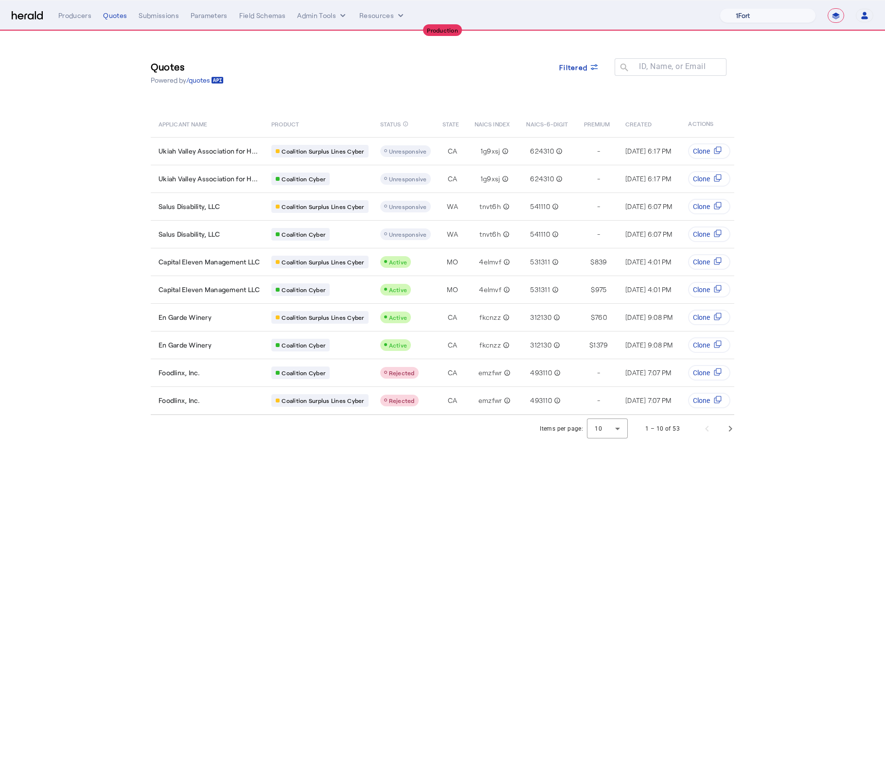
click at [770, 12] on select "1Fort Affinity Risk Billy BindHQ Bunker CRC Campus Coverage Citadel Fifthwall F…" at bounding box center [767, 15] width 96 height 15
click at [719, 8] on select "1Fort Affinity Risk Billy BindHQ Bunker CRC Campus Coverage Citadel Fifthwall F…" at bounding box center [767, 15] width 96 height 15
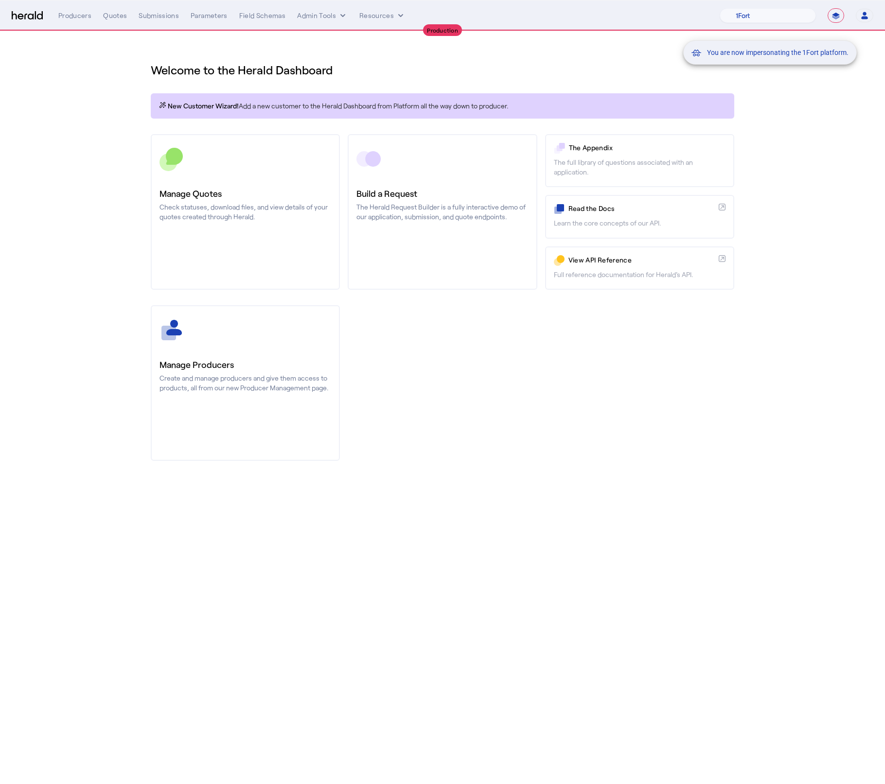
click at [138, 105] on div "You are now impersonating the 1Fort platform." at bounding box center [442, 392] width 885 height 784
click at [103, 14] on div "You are now impersonating the 1Fort platform." at bounding box center [442, 392] width 885 height 784
click at [111, 18] on div "You are now impersonating the 1Fort platform." at bounding box center [442, 392] width 885 height 784
click at [110, 18] on div "Quotes" at bounding box center [115, 16] width 24 height 10
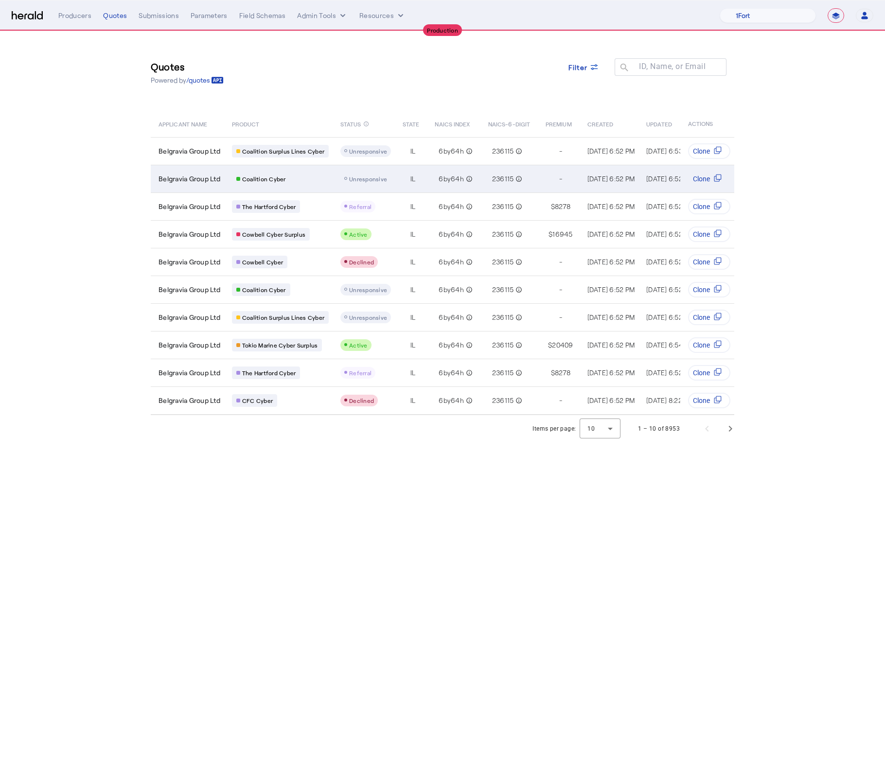
click at [194, 168] on td "Belgravia Group Ltd" at bounding box center [187, 179] width 73 height 28
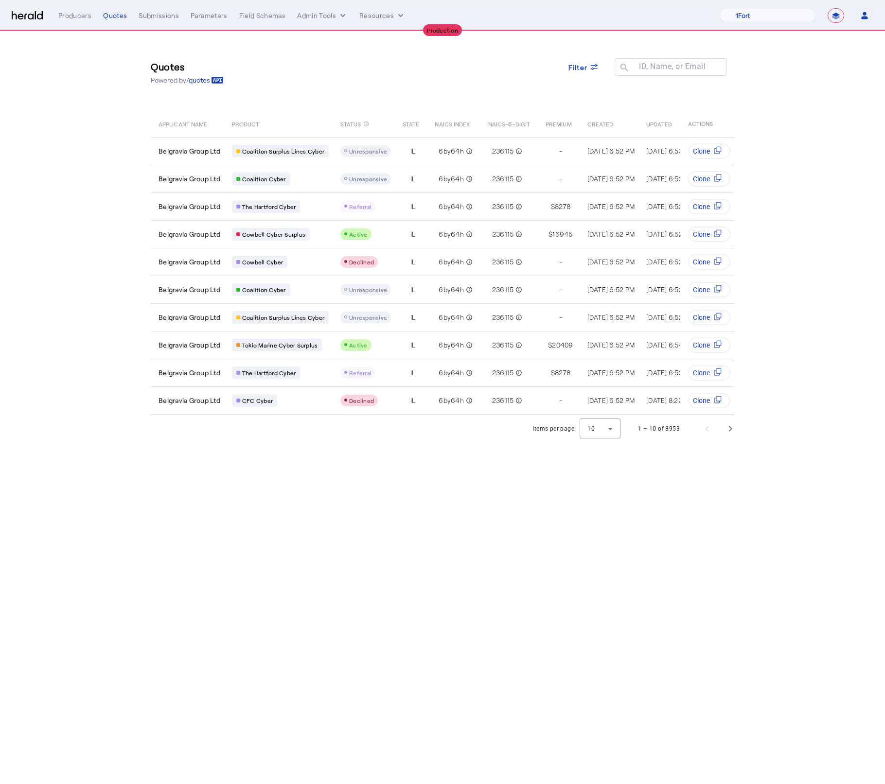
click at [408, 532] on body "**********" at bounding box center [442, 392] width 885 height 784
click at [581, 70] on span "Filter" at bounding box center [577, 67] width 19 height 10
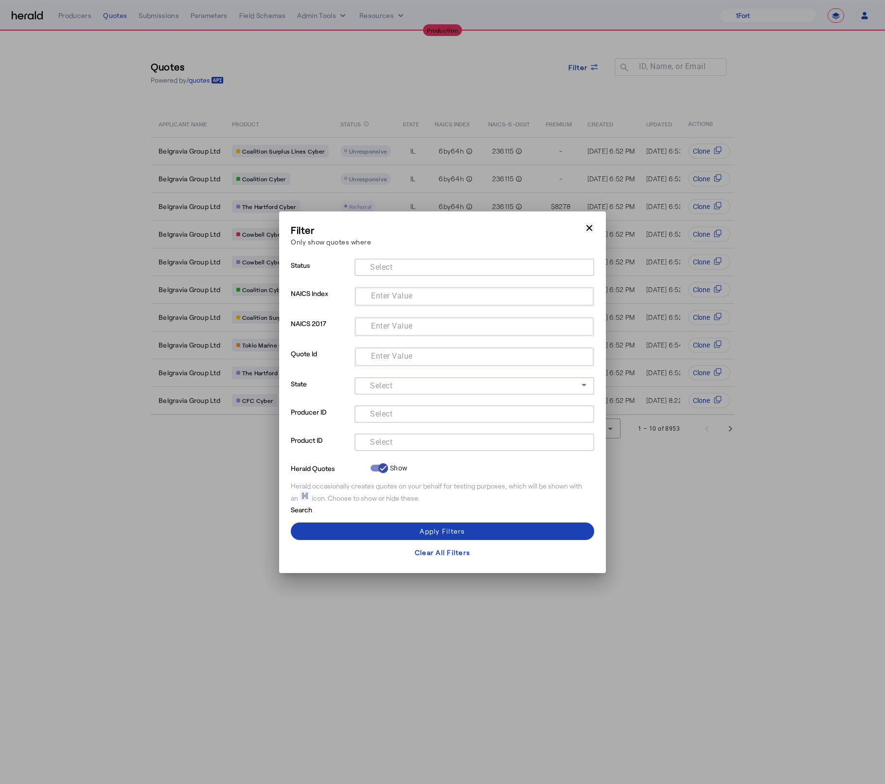
click at [592, 230] on icon "button" at bounding box center [589, 228] width 10 height 10
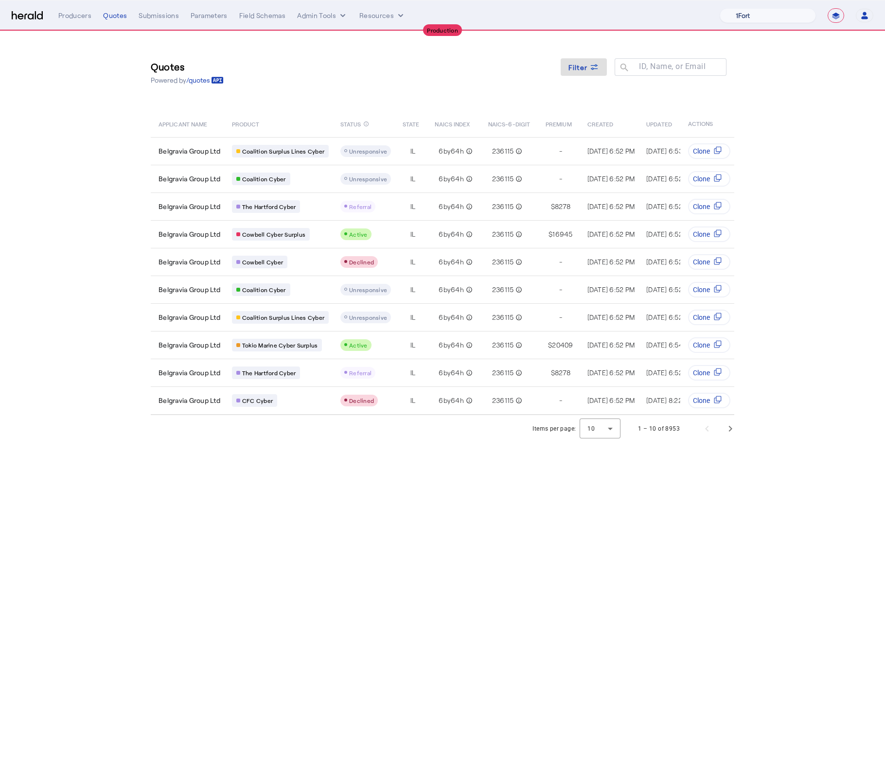
click at [749, 19] on select "1Fort Affinity Risk Billy BindHQ Bunker CRC Campus Coverage Citadel Fifthwall F…" at bounding box center [767, 15] width 96 height 15
click at [719, 8] on select "1Fort Affinity Risk Billy BindHQ Bunker CRC Campus Coverage Citadel Fifthwall F…" at bounding box center [767, 15] width 96 height 15
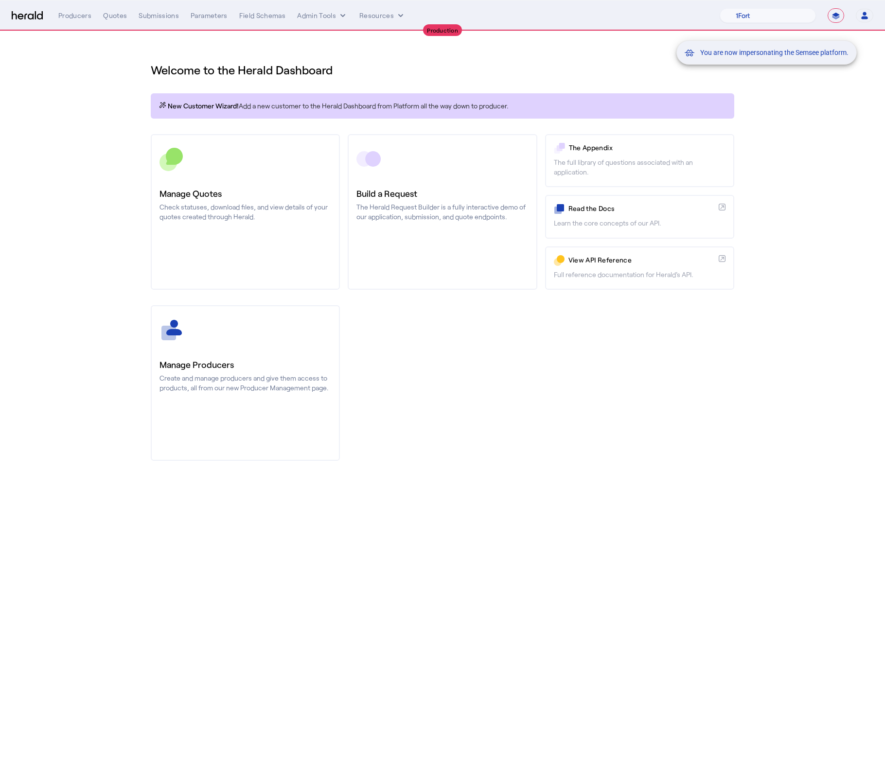
click at [596, 359] on div "You are now impersonating the Semsee platform." at bounding box center [442, 392] width 885 height 784
click at [118, 26] on div "You are now impersonating the Semsee platform." at bounding box center [442, 392] width 885 height 784
click at [114, 19] on div "You are now impersonating the Semsee platform." at bounding box center [442, 392] width 885 height 784
click at [113, 18] on div "You are now impersonating the Semsee platform." at bounding box center [442, 392] width 885 height 784
click at [111, 18] on div "Quotes" at bounding box center [115, 16] width 24 height 10
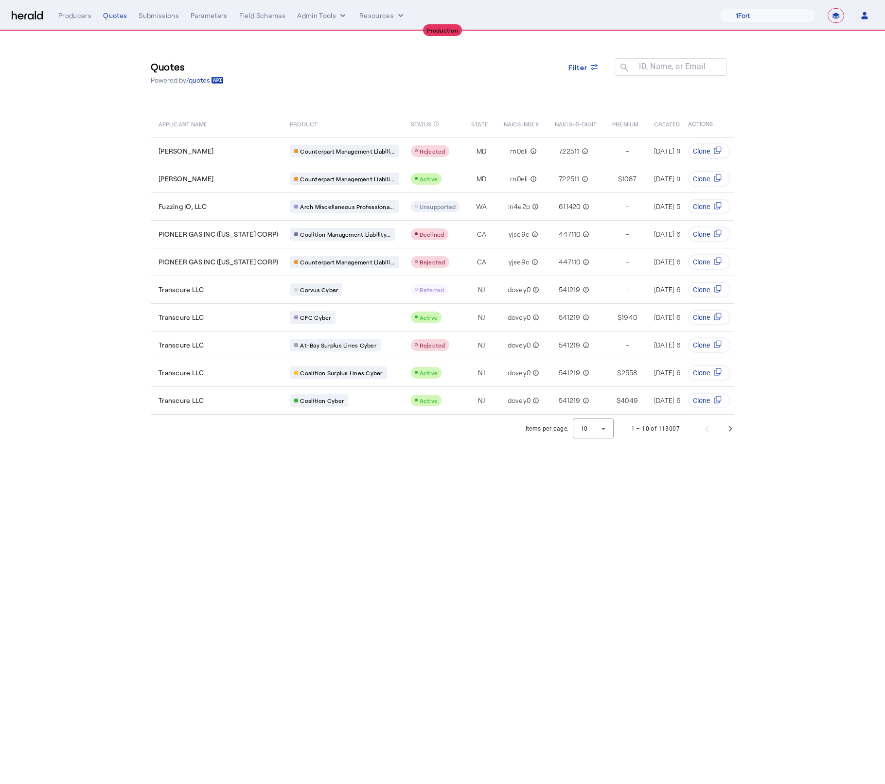
click at [392, 98] on div "Quotes Powered by /quotes Filter ID, Name, or Email search APPLICANT NAME PRODU…" at bounding box center [442, 223] width 622 height 384
click at [726, 435] on span "Next page" at bounding box center [730, 428] width 23 height 23
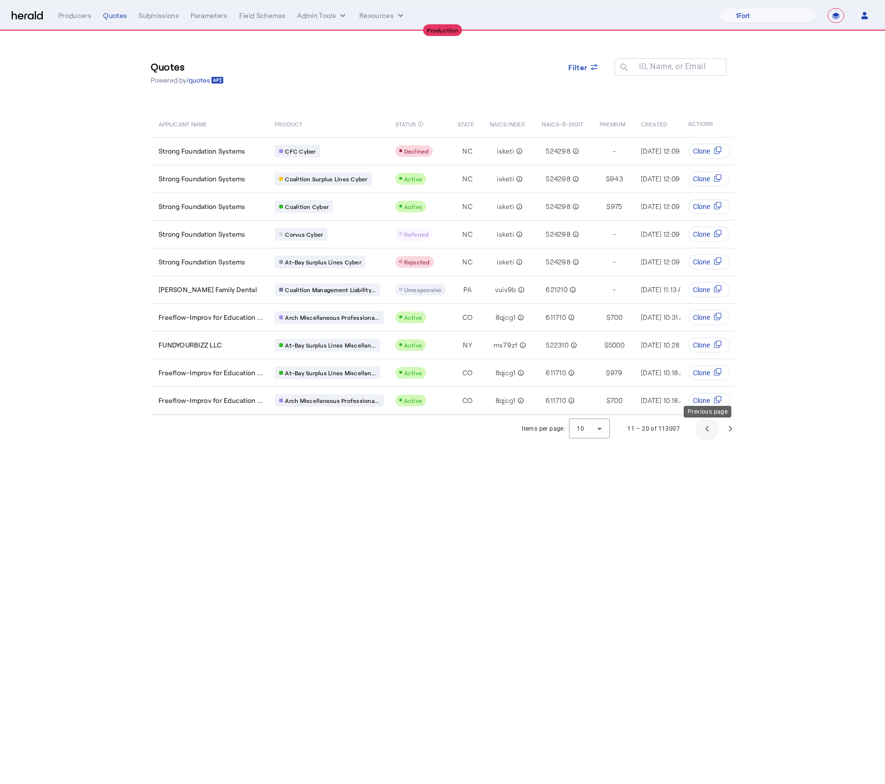
click at [708, 435] on span "Previous page" at bounding box center [706, 428] width 23 height 23
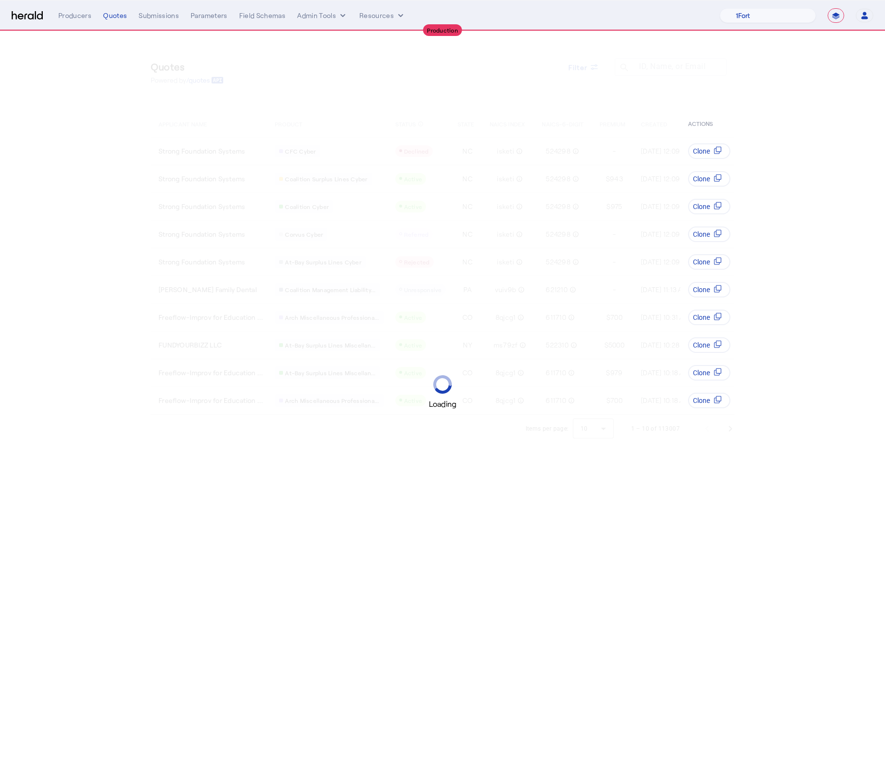
click at [756, 25] on nav "**********" at bounding box center [442, 15] width 885 height 30
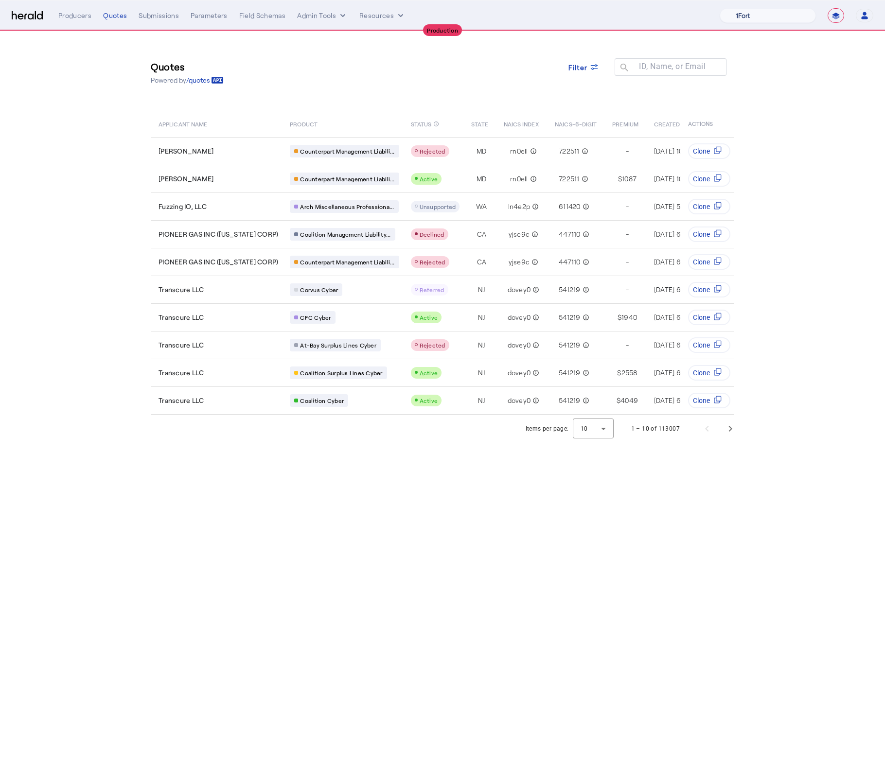
click at [755, 20] on select "1Fort Affinity Risk Billy BindHQ Bunker CRC Campus Coverage Citadel Fifthwall F…" at bounding box center [767, 15] width 96 height 15
click at [719, 8] on select "1Fort Affinity Risk Billy BindHQ Bunker CRC Campus Coverage Citadel Fifthwall F…" at bounding box center [767, 15] width 96 height 15
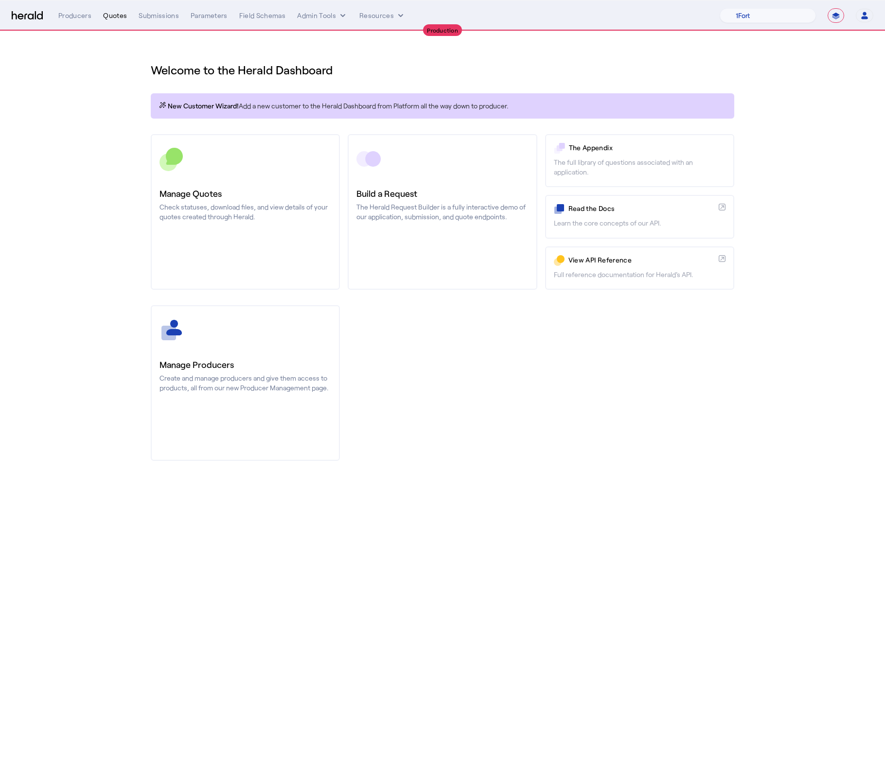
click at [106, 14] on div "Quotes" at bounding box center [115, 16] width 24 height 10
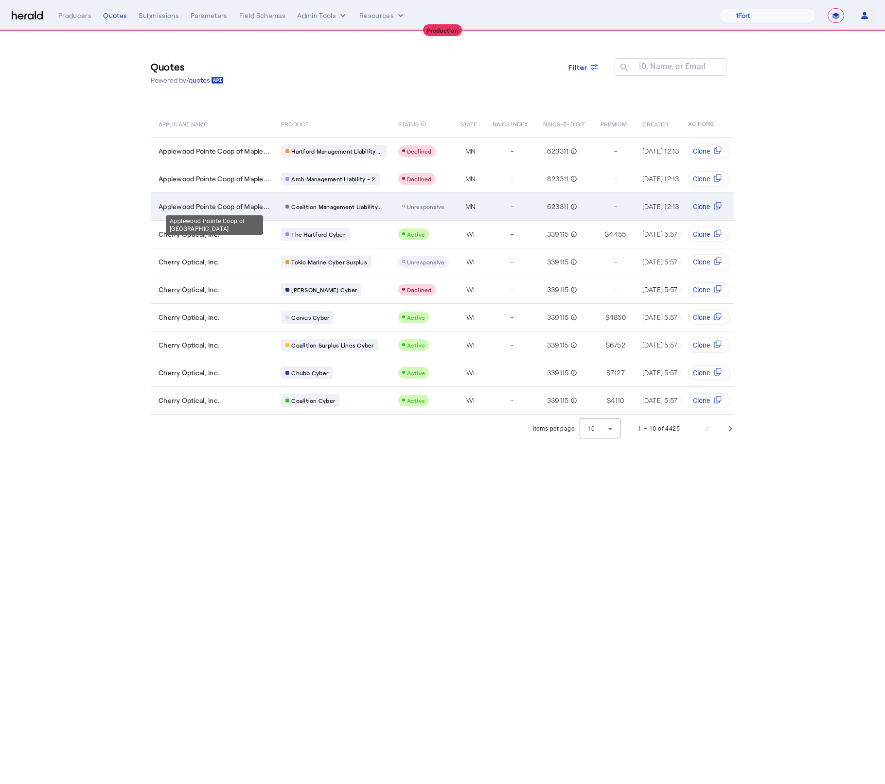
click at [245, 206] on span "Applewood Pointe Coop of Maple..." at bounding box center [213, 207] width 111 height 10
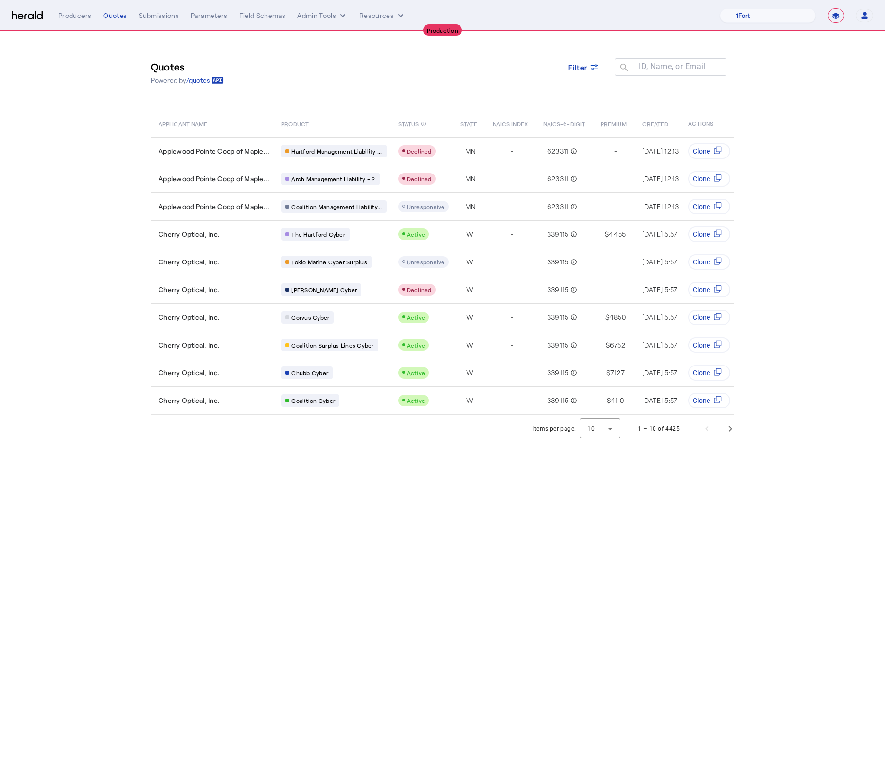
click at [772, 23] on nav "**********" at bounding box center [442, 15] width 885 height 30
click at [771, 21] on select "1Fort Affinity Risk Billy BindHQ Bunker CRC Campus Coverage Citadel Fifthwall F…" at bounding box center [767, 15] width 96 height 15
click at [719, 8] on select "1Fort Affinity Risk Billy BindHQ Bunker CRC Campus Coverage Citadel Fifthwall F…" at bounding box center [767, 15] width 96 height 15
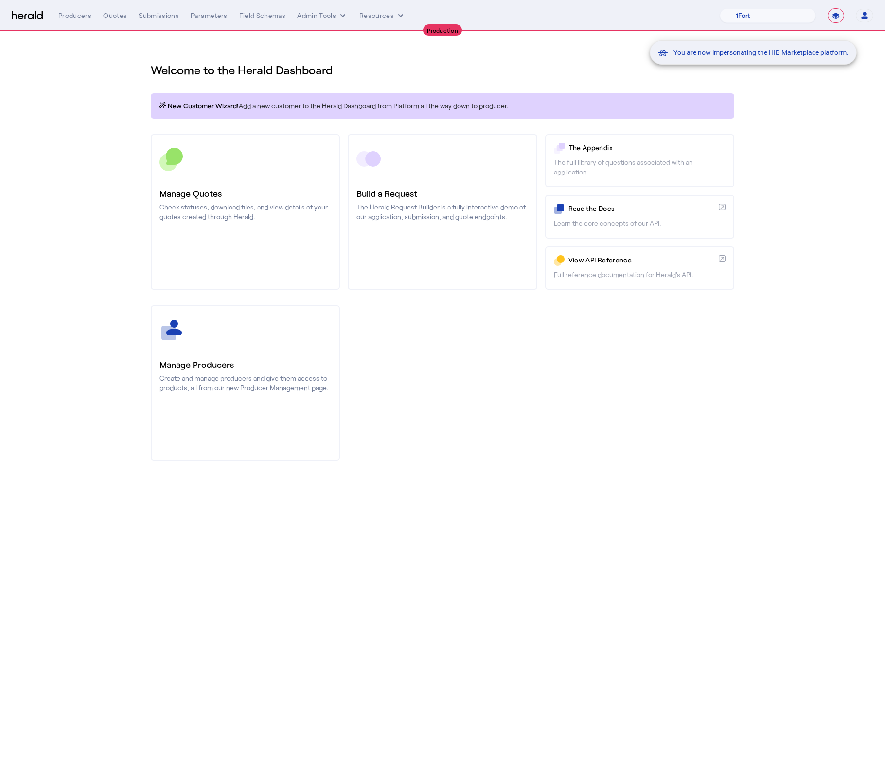
click at [644, 549] on div "You are now impersonating the HIB Marketplace platform." at bounding box center [442, 392] width 885 height 784
click at [123, 18] on div "Quotes" at bounding box center [115, 16] width 24 height 10
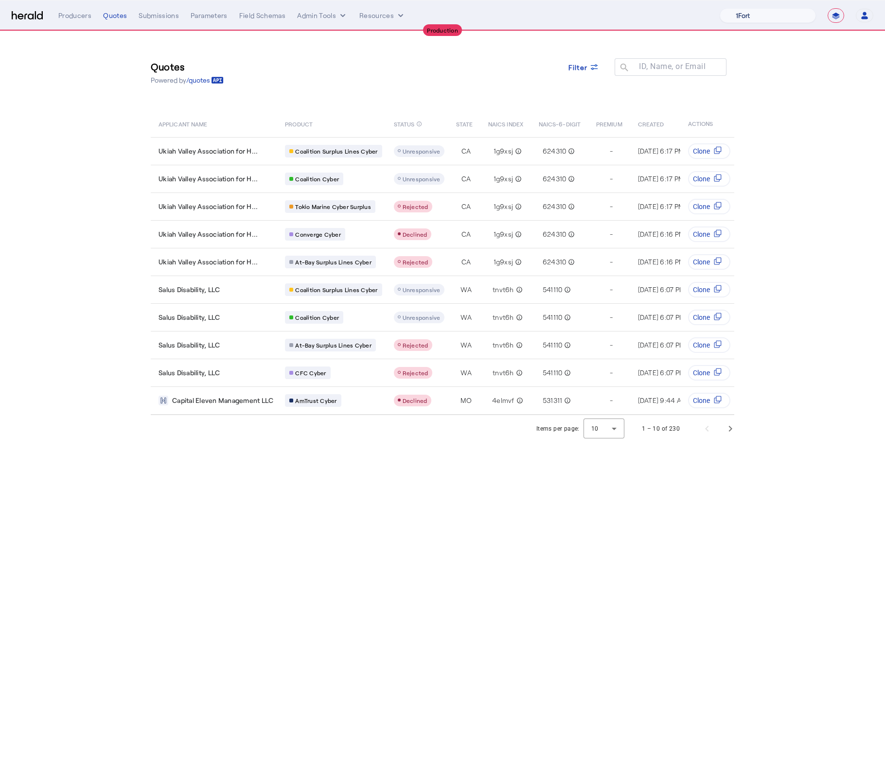
click at [736, 21] on select "1Fort Affinity Risk Billy BindHQ Bunker CRC Campus Coverage Citadel Fifthwall F…" at bounding box center [767, 15] width 96 height 15
click at [719, 8] on select "1Fort Affinity Risk Billy BindHQ Bunker CRC Campus Coverage Citadel Fifthwall F…" at bounding box center [767, 15] width 96 height 15
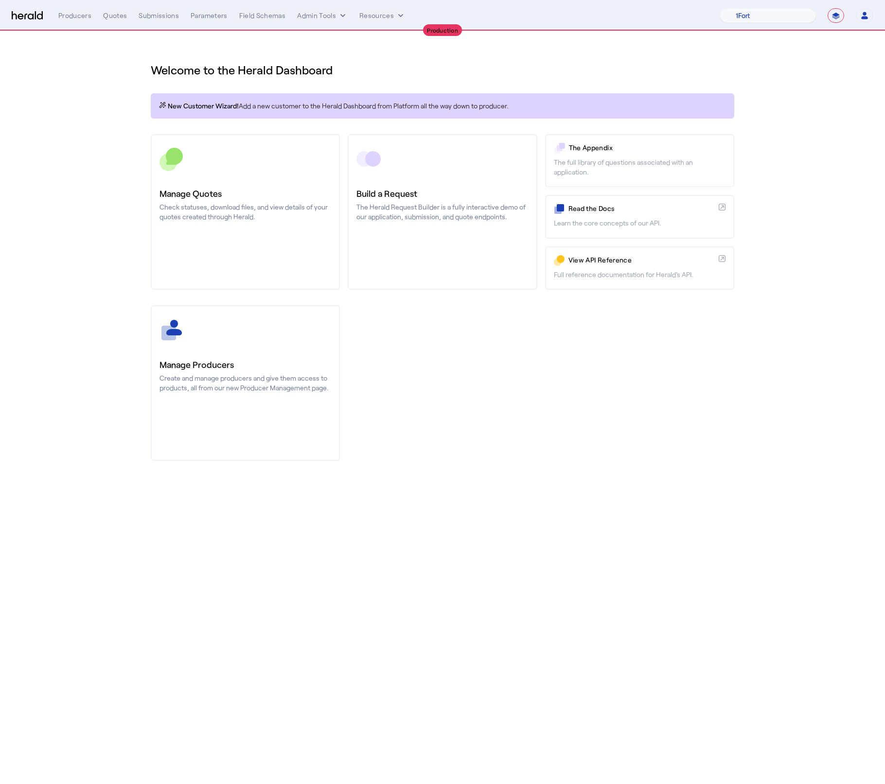
click at [793, 106] on section "Welcome to the Herald Dashboard New Customer Wizard! Add a new customer to the …" at bounding box center [442, 255] width 885 height 449
click at [557, 65] on h1 "Welcome to the Herald Dashboard" at bounding box center [442, 70] width 583 height 16
click at [120, 13] on div "Quotes" at bounding box center [115, 16] width 24 height 10
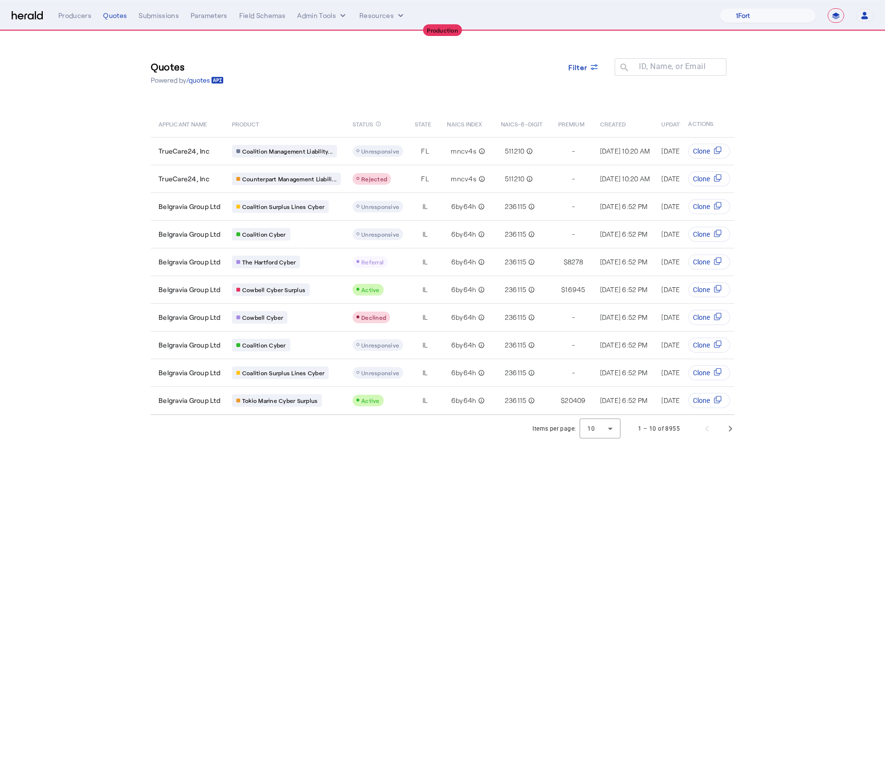
click at [446, 96] on div "Quotes Powered by /quotes Filter ID, Name, or Email search APPLICANT NAME PRODU…" at bounding box center [442, 223] width 622 height 384
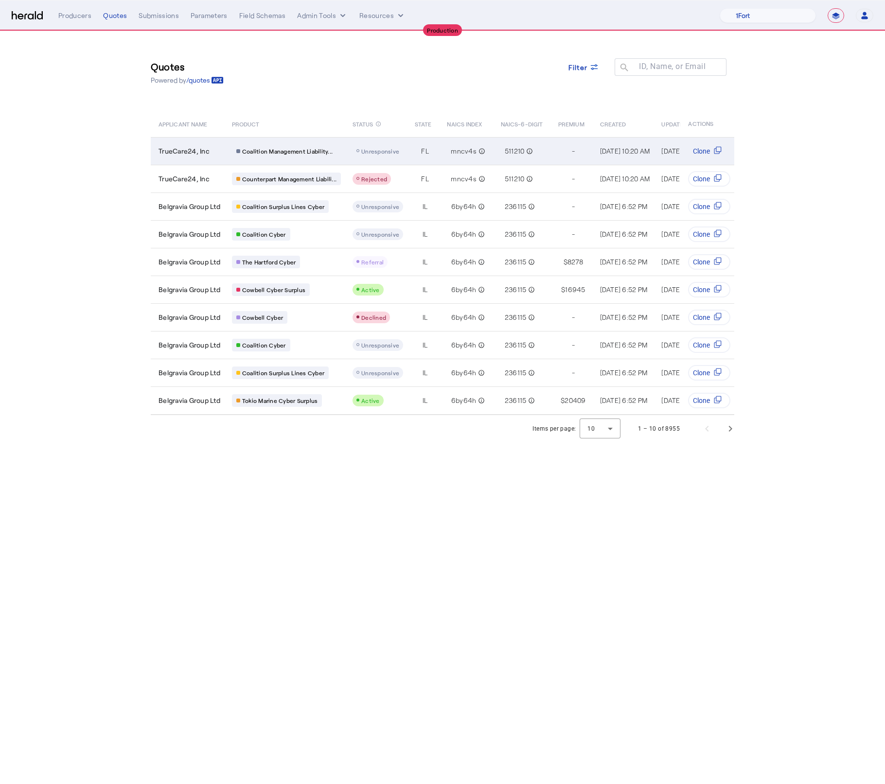
click at [443, 155] on td "mncv4s info_outline" at bounding box center [466, 151] width 54 height 28
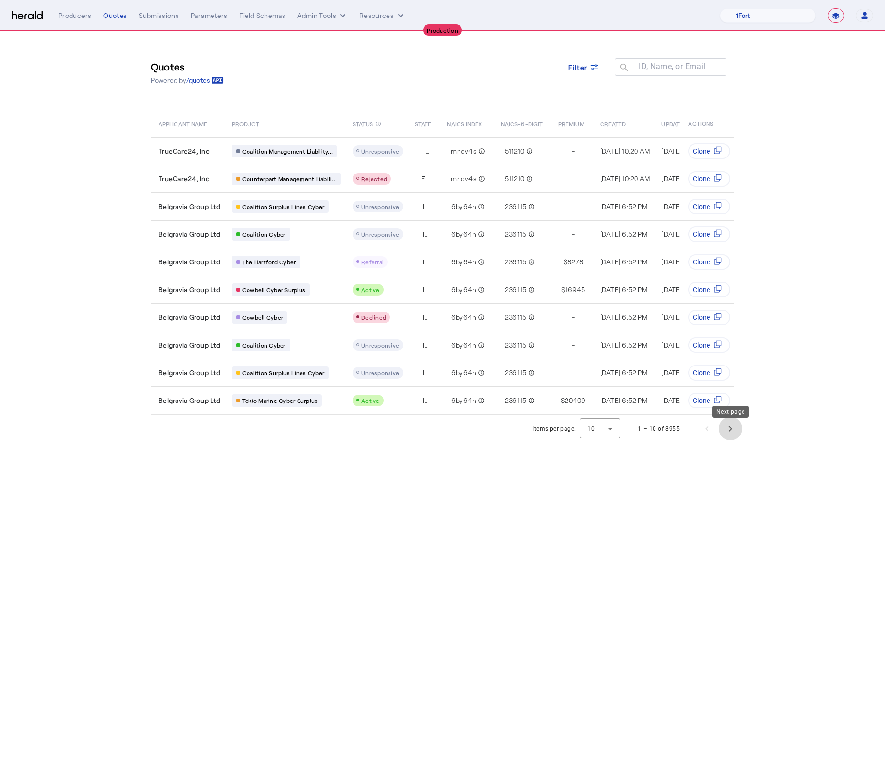
click at [730, 434] on span "Next page" at bounding box center [730, 428] width 23 height 23
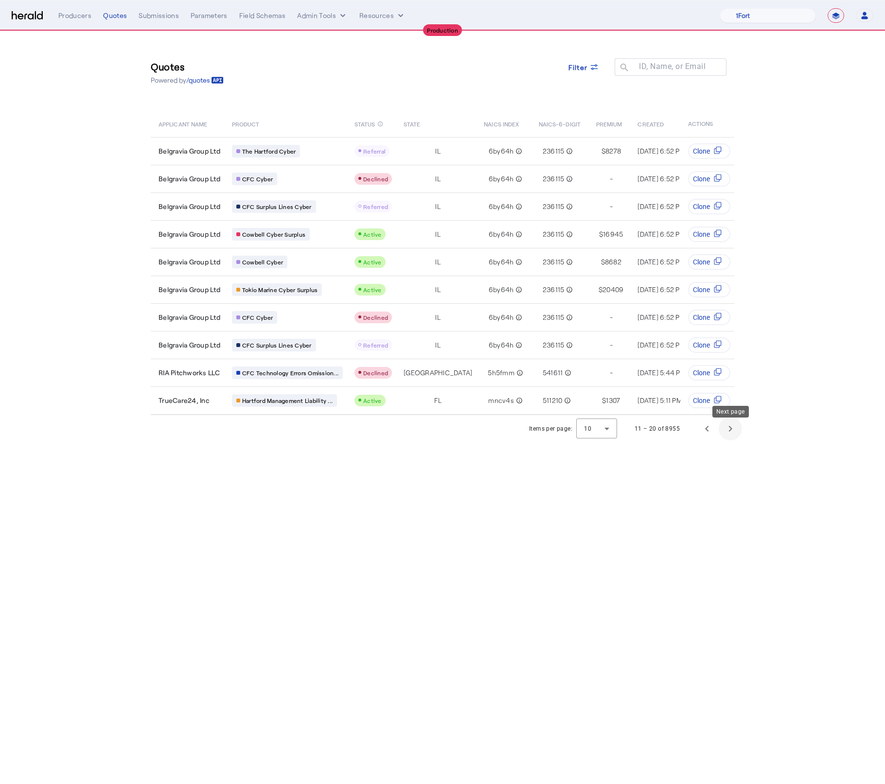
click at [730, 434] on span "Next page" at bounding box center [730, 428] width 23 height 23
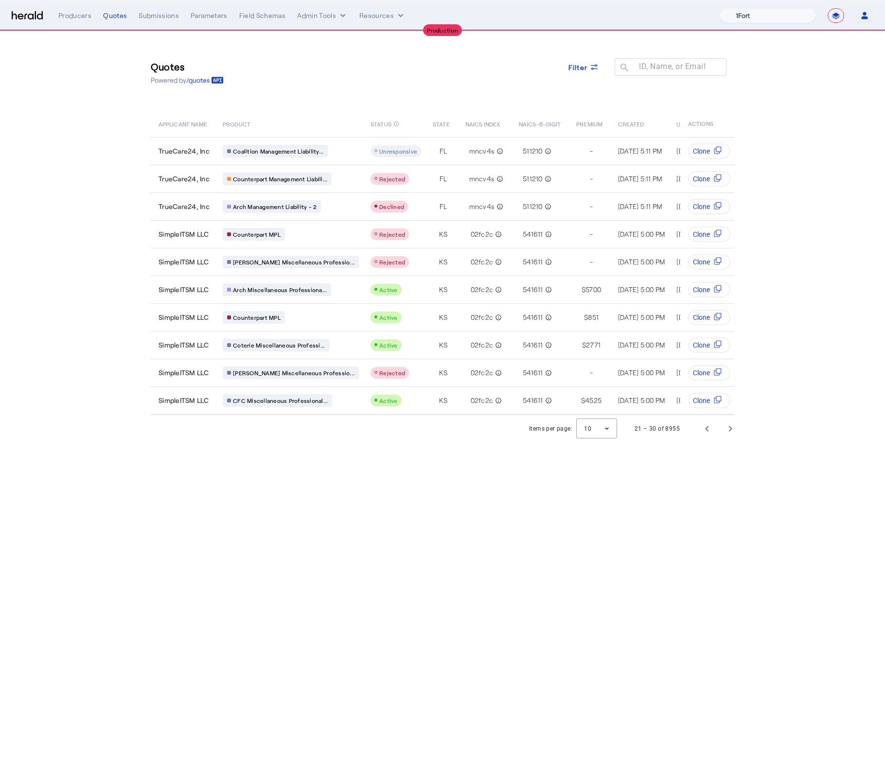
click at [763, 10] on select "1Fort Affinity Risk Billy BindHQ Bunker CRC Campus Coverage Citadel Fifthwall F…" at bounding box center [767, 15] width 96 height 15
click at [719, 8] on select "1Fort Affinity Risk Billy BindHQ Bunker CRC Campus Coverage Citadel Fifthwall F…" at bounding box center [767, 15] width 96 height 15
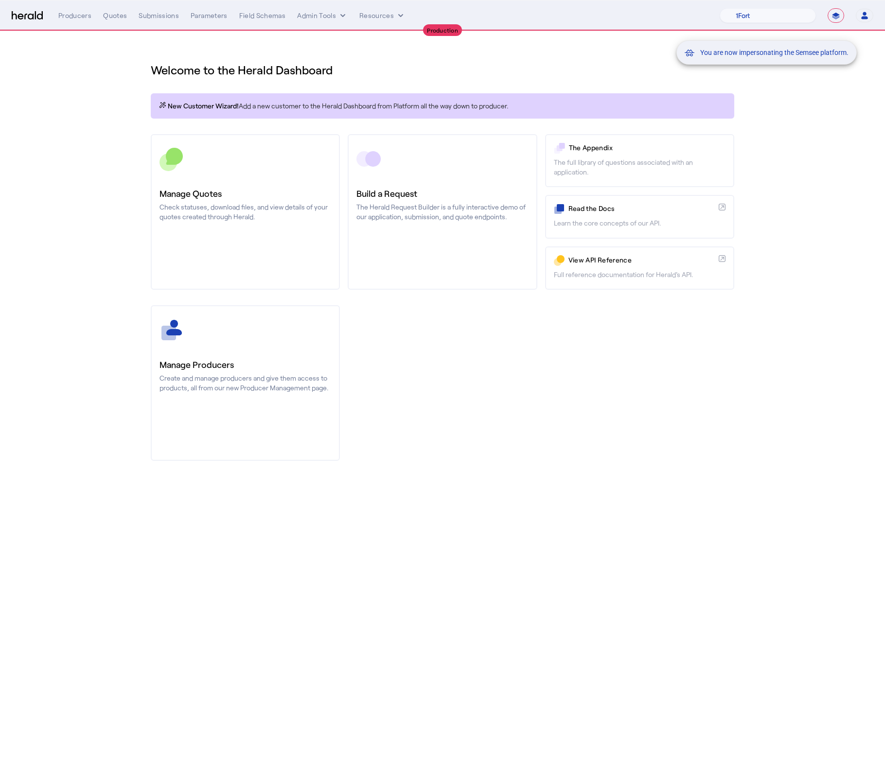
click at [113, 201] on div "You are now impersonating the Semsee platform." at bounding box center [442, 392] width 885 height 784
click at [114, 18] on div "You are now impersonating the Semsee platform." at bounding box center [442, 392] width 885 height 784
click at [114, 18] on div "Quotes" at bounding box center [115, 16] width 24 height 10
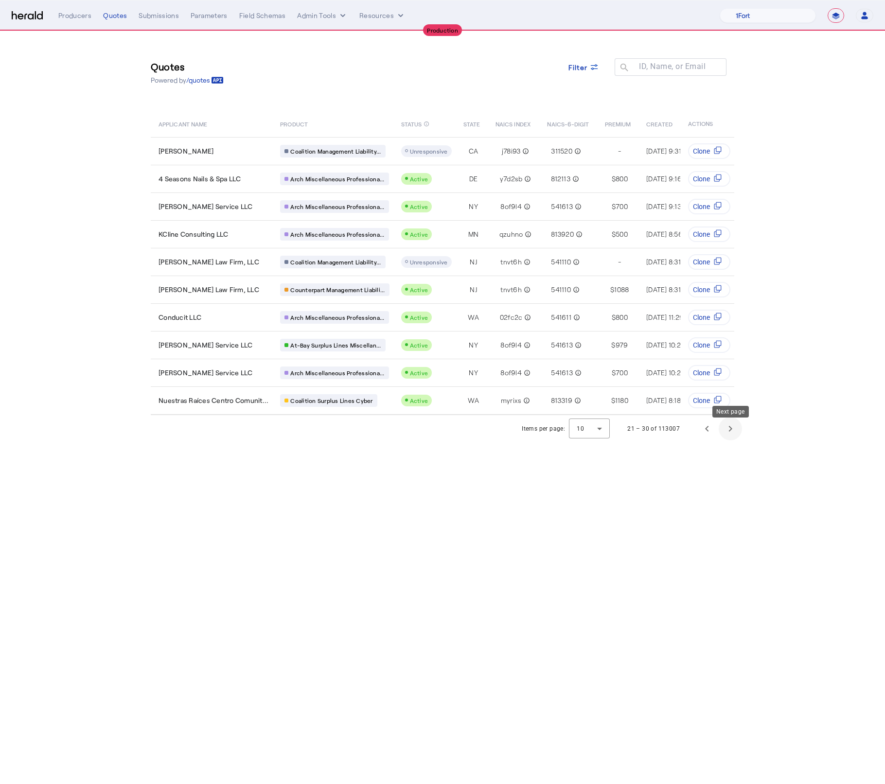
click at [736, 438] on span "Next page" at bounding box center [730, 428] width 23 height 23
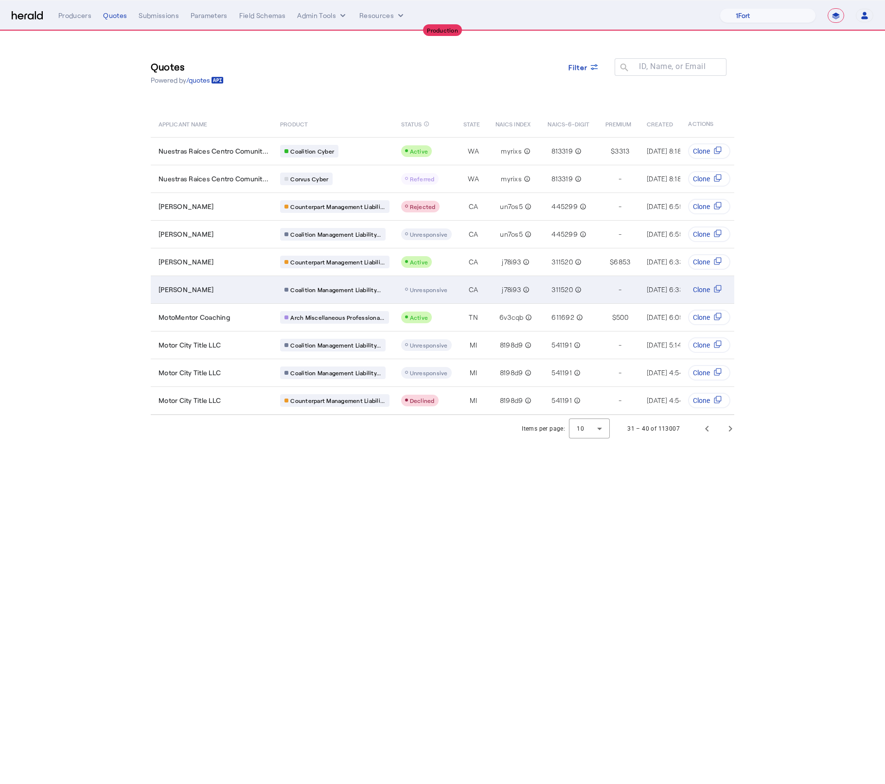
click at [205, 281] on td "Humphry Slocombe" at bounding box center [212, 290] width 122 height 28
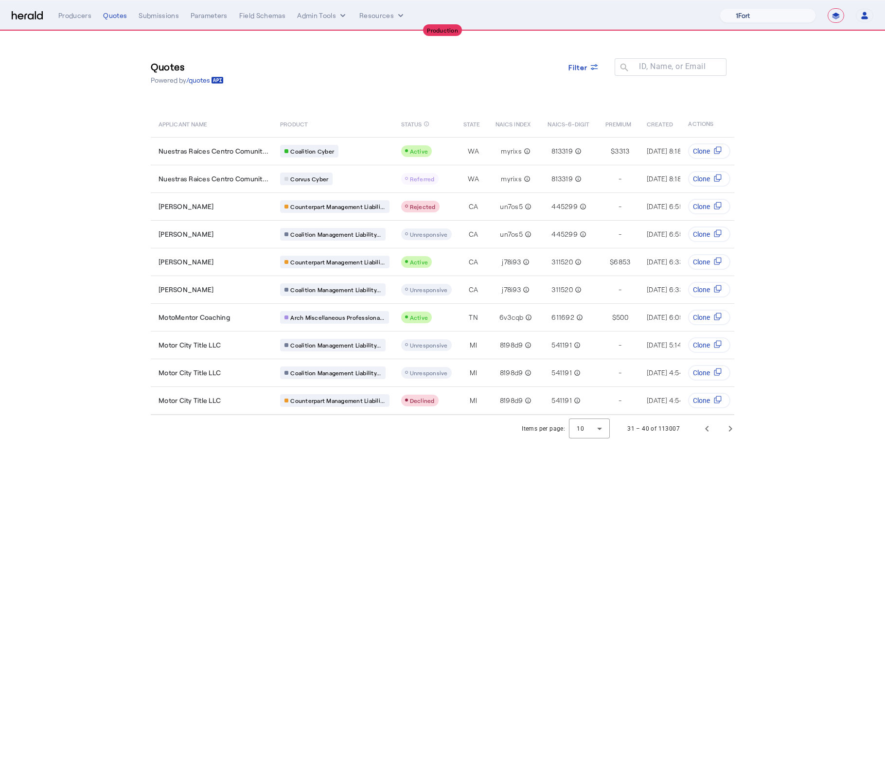
click at [755, 13] on select "1Fort Affinity Risk Billy BindHQ Bunker CRC Campus Coverage Citadel Fifthwall F…" at bounding box center [767, 15] width 96 height 15
click at [775, 12] on select "1Fort Affinity Risk Billy BindHQ Bunker CRC Campus Coverage Citadel Fifthwall F…" at bounding box center [767, 15] width 96 height 15
click at [719, 8] on select "1Fort Affinity Risk Billy BindHQ Bunker CRC Campus Coverage Citadel Fifthwall F…" at bounding box center [767, 15] width 96 height 15
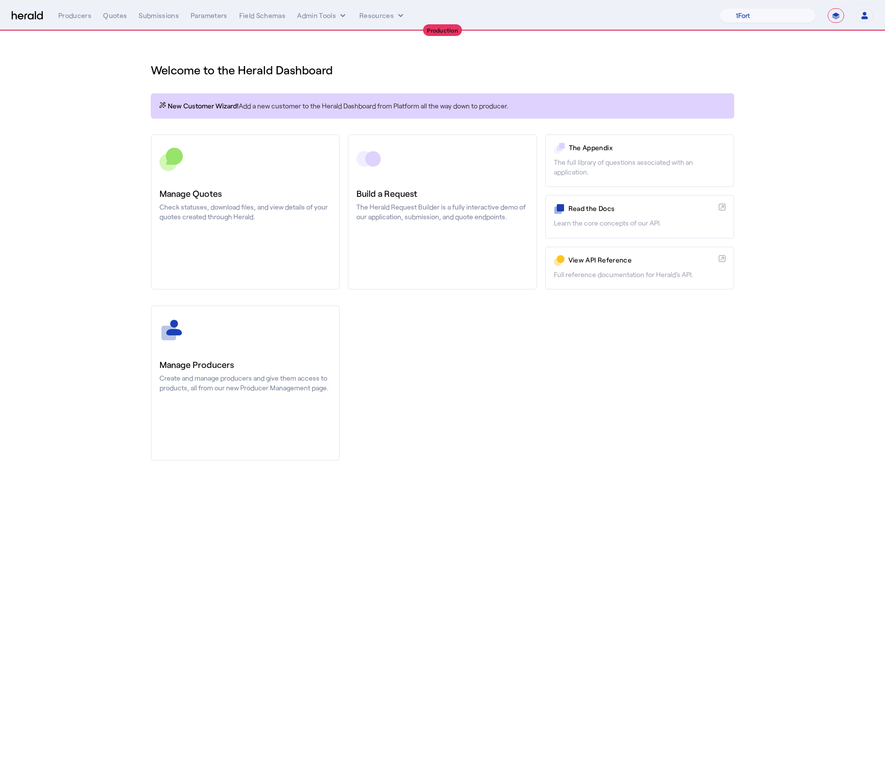
click at [411, 367] on div "Manage Producers Create and manage producers and give them access to products, …" at bounding box center [442, 383] width 583 height 156
click at [118, 22] on div "**********" at bounding box center [465, 15] width 815 height 15
click at [115, 17] on div "Quotes" at bounding box center [115, 16] width 24 height 10
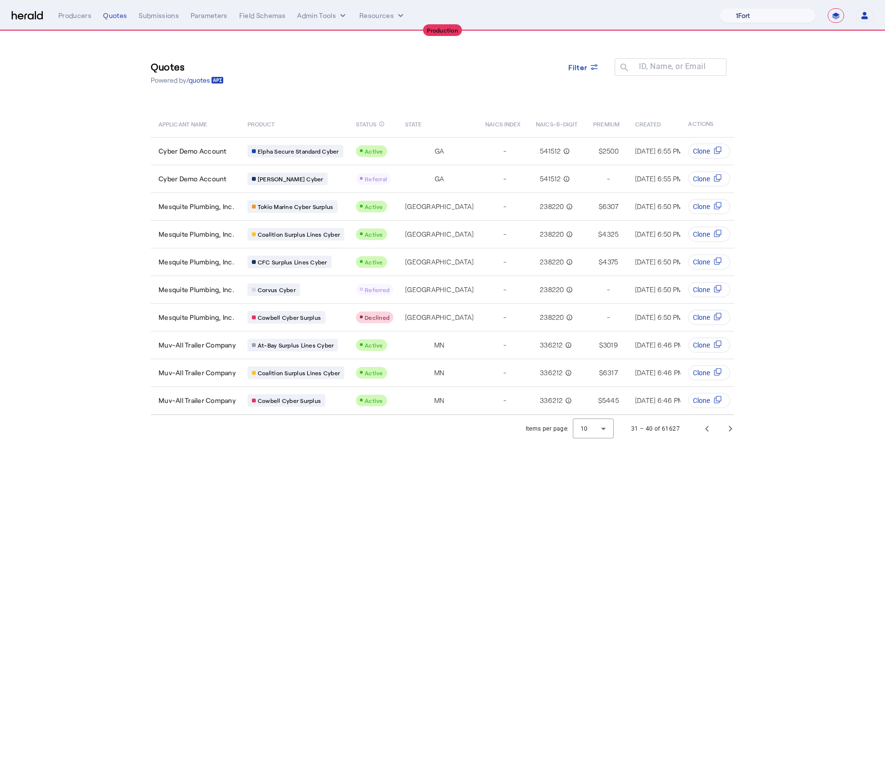
click at [771, 19] on select "1Fort Affinity Risk Billy BindHQ Bunker CRC Campus Coverage Citadel Fifthwall F…" at bounding box center [767, 15] width 96 height 15
click at [756, 15] on select "1Fort Affinity Risk Billy BindHQ Bunker CRC Campus Coverage Citadel Fifthwall F…" at bounding box center [767, 15] width 96 height 15
select select "pfm_26eq_USI"
click at [719, 8] on select "1Fort Affinity Risk Billy BindHQ Bunker CRC Campus Coverage Citadel Fifthwall F…" at bounding box center [767, 15] width 96 height 15
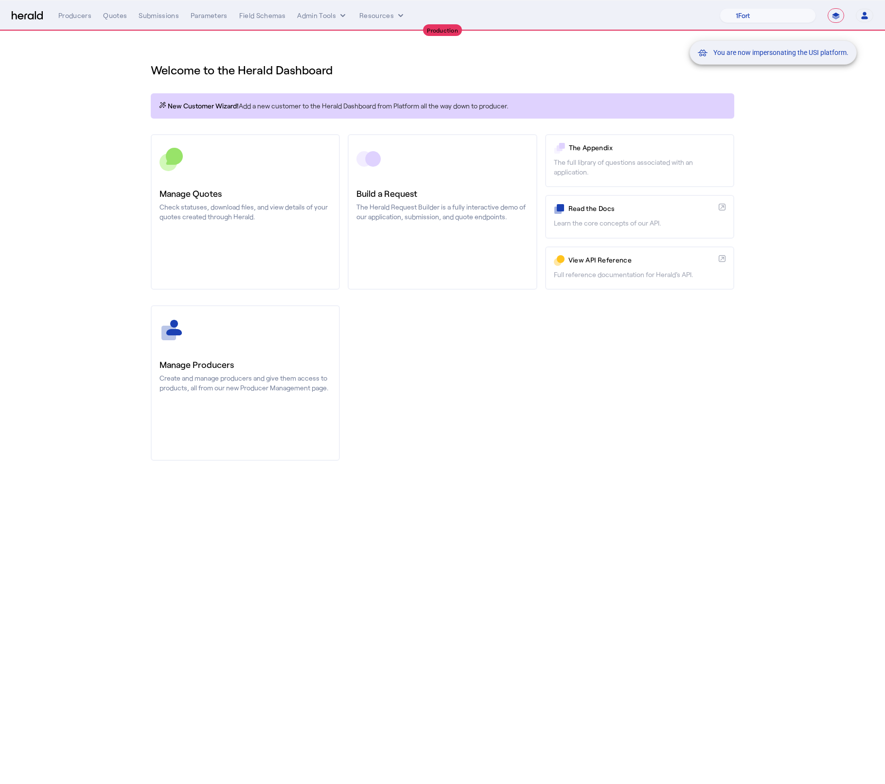
click at [126, 81] on div "You are now impersonating the USI platform." at bounding box center [442, 392] width 885 height 784
click at [115, 17] on div "You are now impersonating the USI platform." at bounding box center [442, 392] width 885 height 784
click at [113, 16] on div "You are now impersonating the USI platform." at bounding box center [442, 392] width 885 height 784
click at [113, 17] on div "Quotes" at bounding box center [115, 16] width 24 height 10
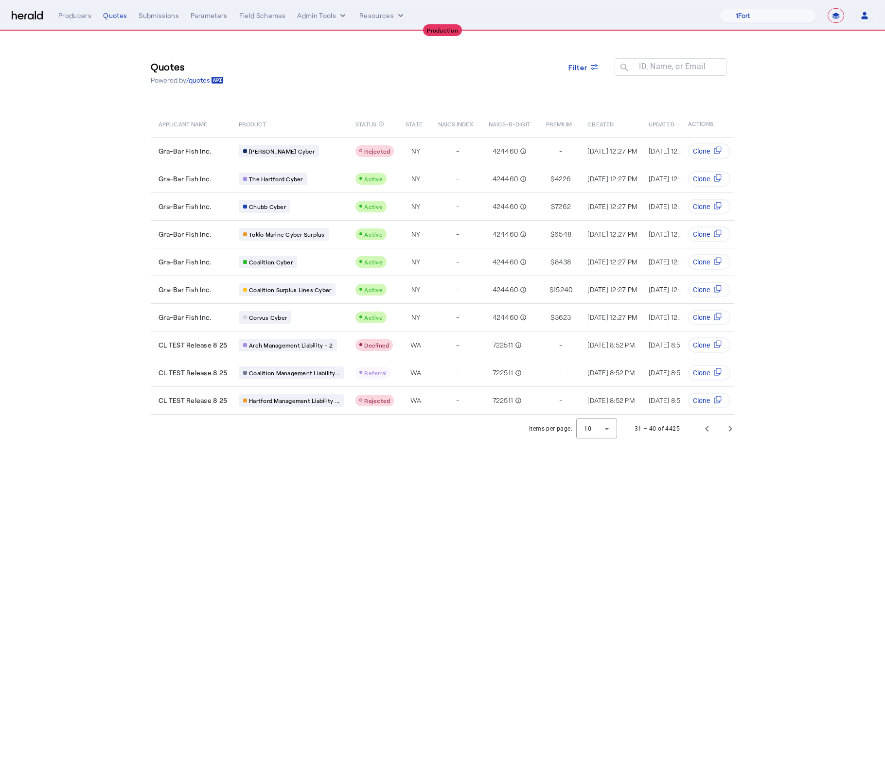
click at [475, 476] on body "**********" at bounding box center [442, 392] width 885 height 784
click at [702, 438] on span "Previous page" at bounding box center [706, 428] width 23 height 23
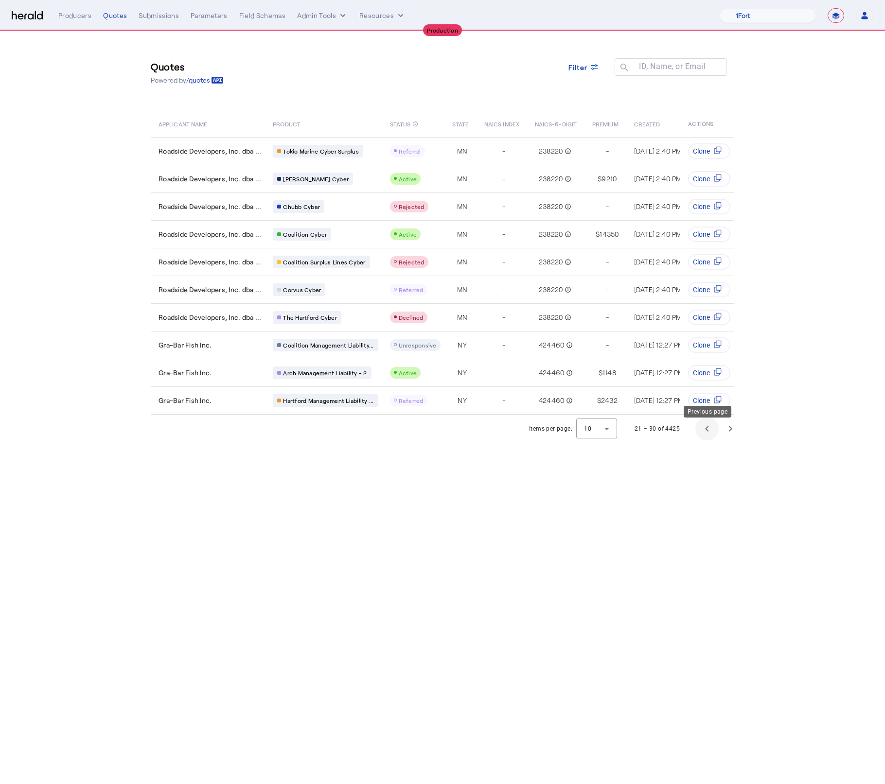
click at [708, 438] on span "Previous page" at bounding box center [706, 428] width 23 height 23
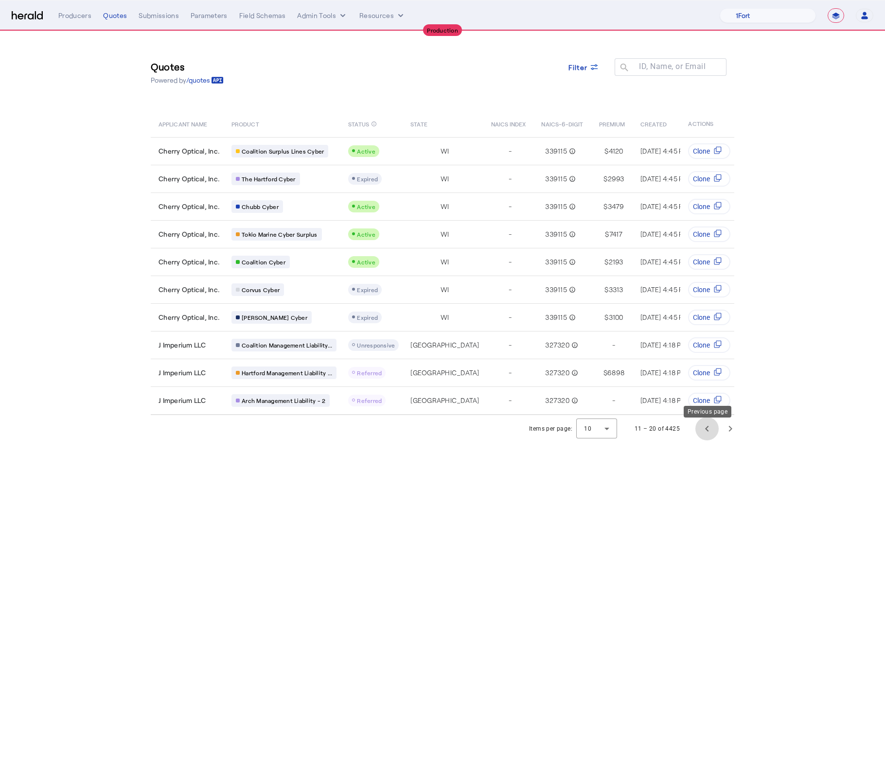
click at [708, 438] on span "Previous page" at bounding box center [706, 428] width 23 height 23
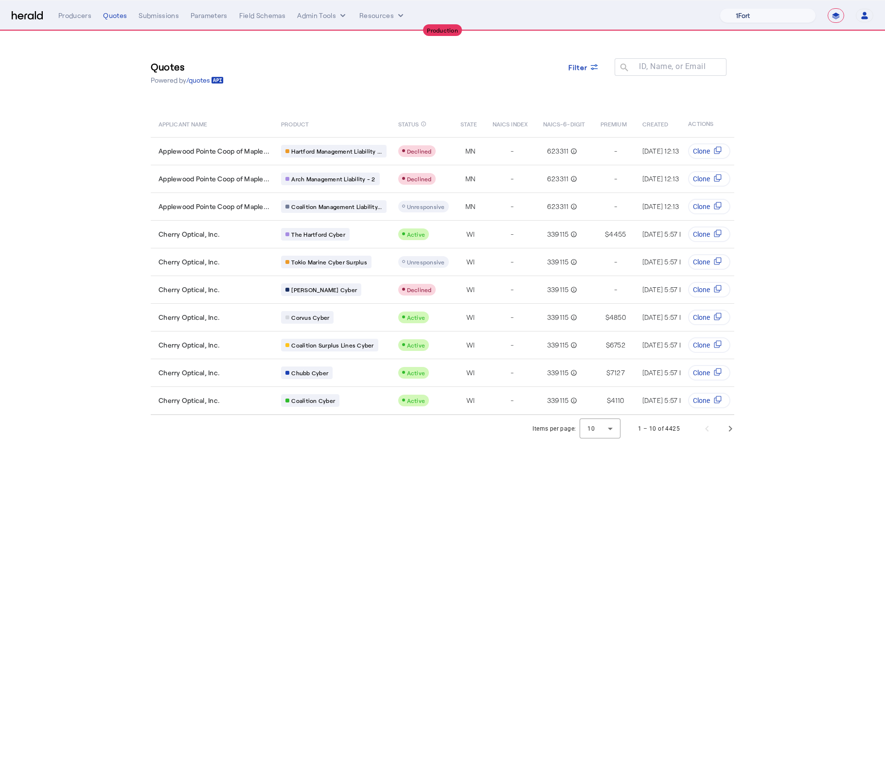
click at [744, 18] on select "1Fort Affinity Risk Billy BindHQ Bunker CRC Campus Coverage Citadel Fifthwall F…" at bounding box center [767, 15] width 96 height 15
click at [131, 117] on div "Quotes Powered by /quotes Filter ID, Name, or Email search APPLICANT NAME PRODU…" at bounding box center [442, 223] width 622 height 384
click at [331, 18] on button "Admin Tools" at bounding box center [322, 16] width 51 height 10
click at [351, 39] on span "Platforms Manager" at bounding box center [339, 36] width 71 height 12
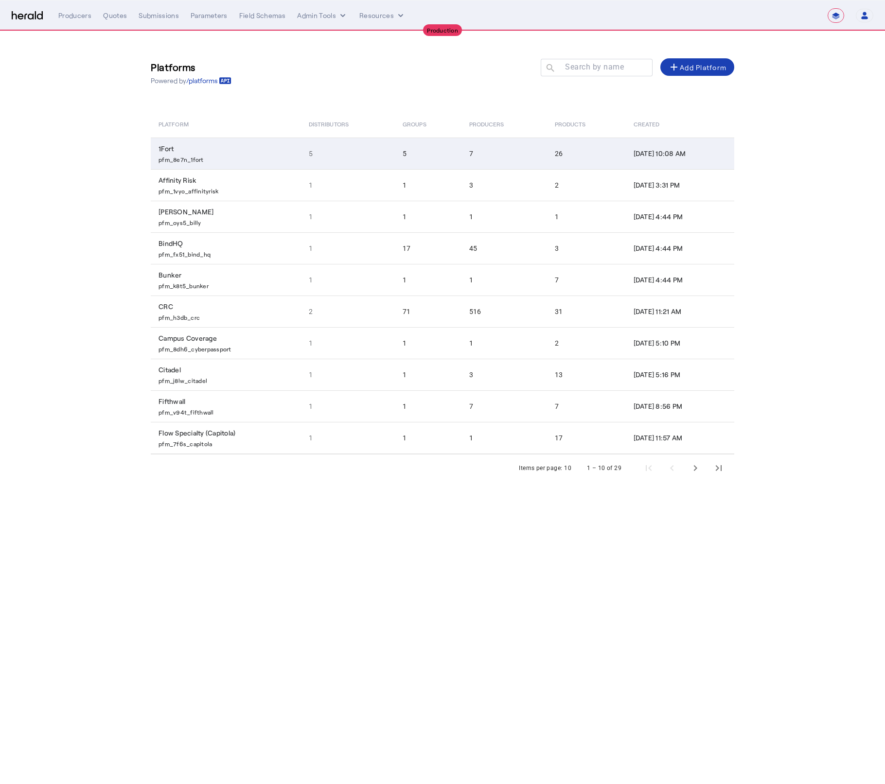
click at [335, 157] on td "5" at bounding box center [348, 154] width 94 height 32
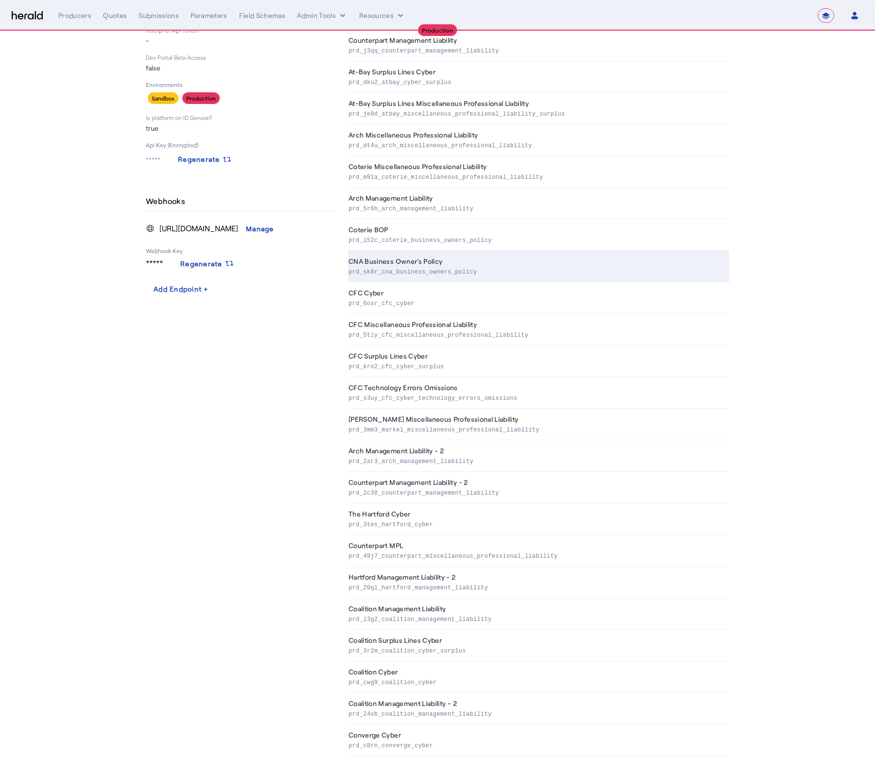
scroll to position [194, 0]
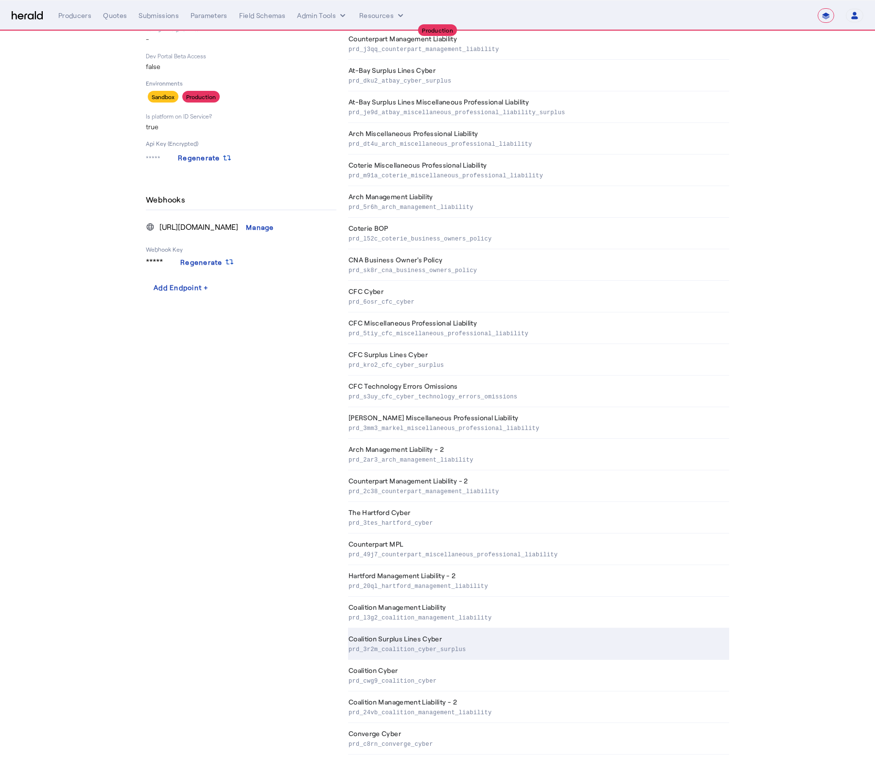
click at [403, 646] on p "prd_3r2m_coalition_cyber_surplus" at bounding box center [537, 649] width 377 height 10
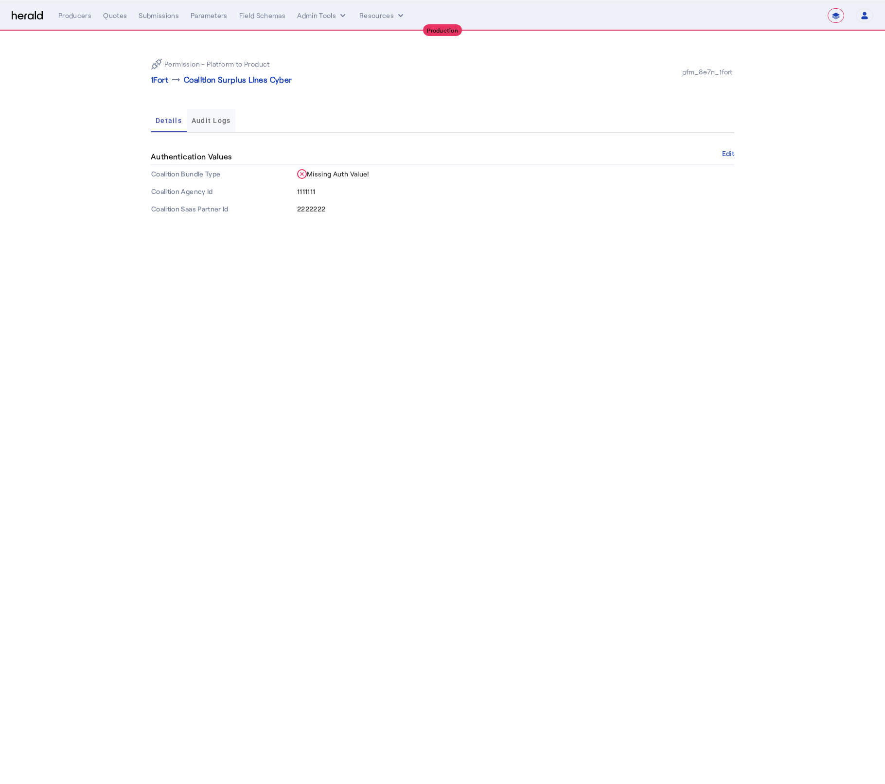
click at [201, 123] on span "Audit Logs" at bounding box center [211, 120] width 39 height 7
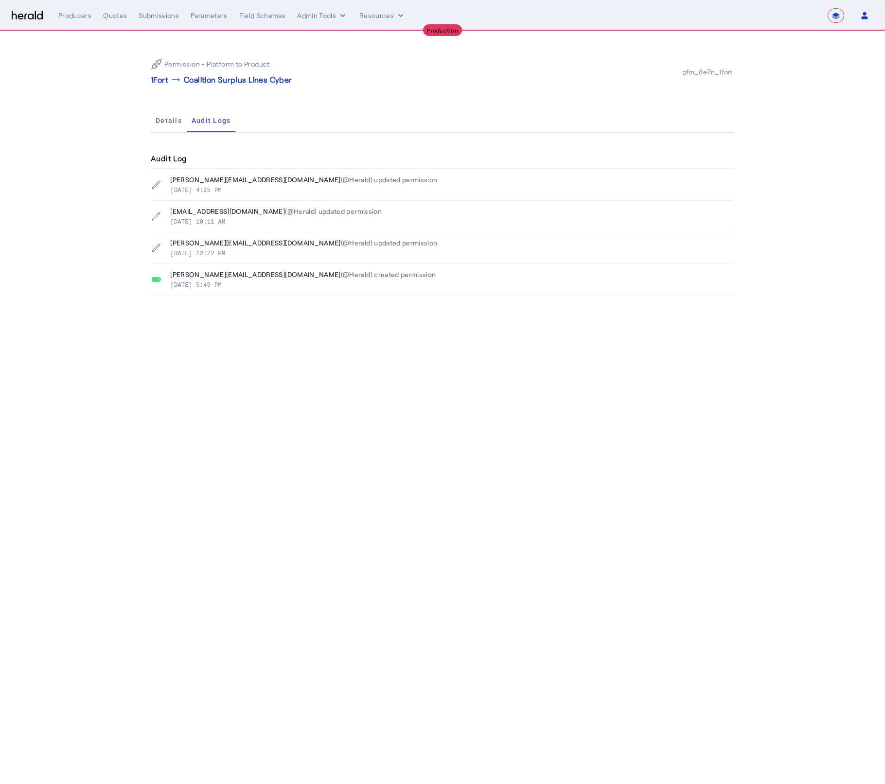
click at [150, 186] on div "Permission - Platform to Product 1Fort arrow_right_alt Coalition Surplus Lines …" at bounding box center [442, 173] width 622 height 284
click at [160, 185] on icon at bounding box center [156, 185] width 10 height 10
click at [341, 182] on div "(@Herald) updated permission" at bounding box center [389, 180] width 97 height 10
click at [161, 121] on span "Details" at bounding box center [169, 120] width 26 height 7
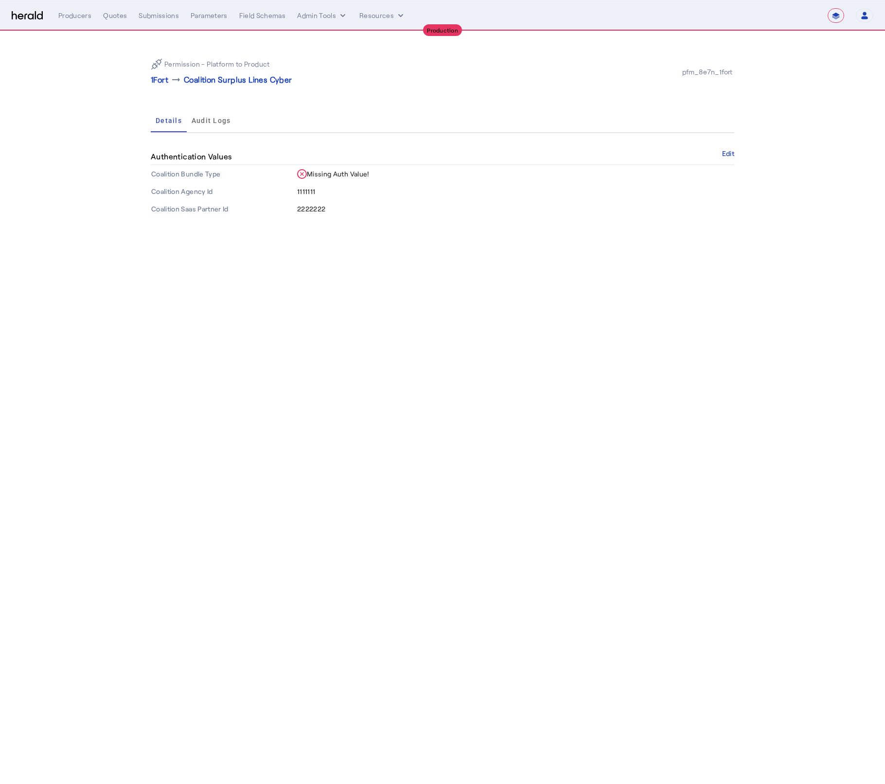
click at [342, 212] on td "2222222" at bounding box center [516, 209] width 438 height 18
click at [31, 15] on img at bounding box center [27, 15] width 31 height 9
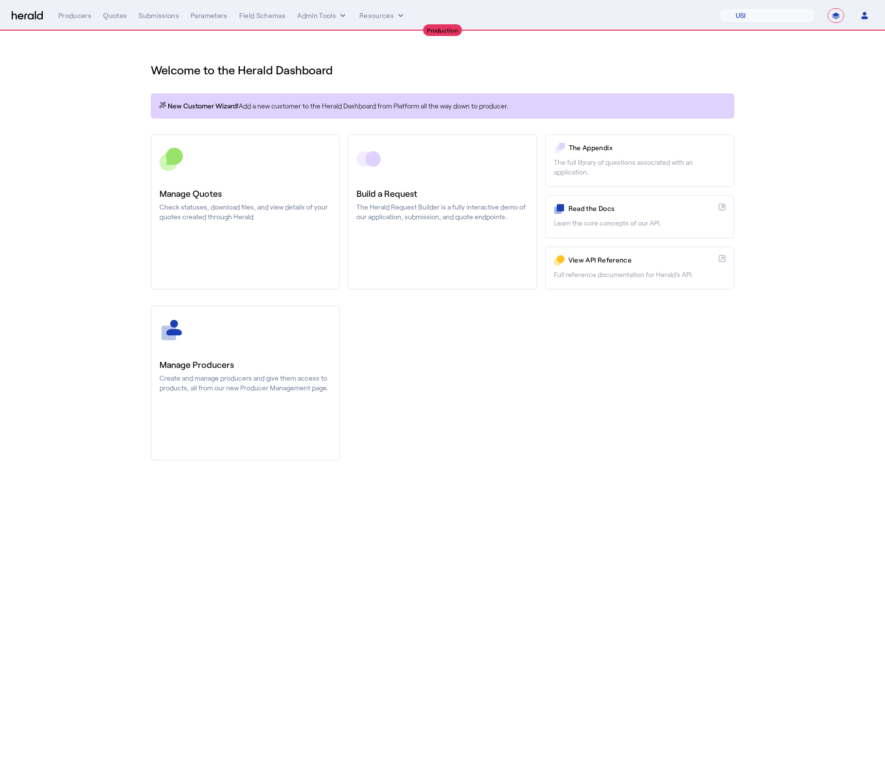
click at [826, 13] on div "**********" at bounding box center [796, 15] width 154 height 15
click at [831, 14] on select "**********" at bounding box center [835, 15] width 17 height 15
click at [761, 16] on select "1Fort Affinity Risk Billy BindHQ Bunker CRC Campus Coverage Citadel Fifthwall F…" at bounding box center [767, 15] width 96 height 15
select select "pfm_7f6s_capitola"
click at [719, 8] on select "1Fort Affinity Risk Billy BindHQ Bunker CRC Campus Coverage Citadel Fifthwall F…" at bounding box center [767, 15] width 96 height 15
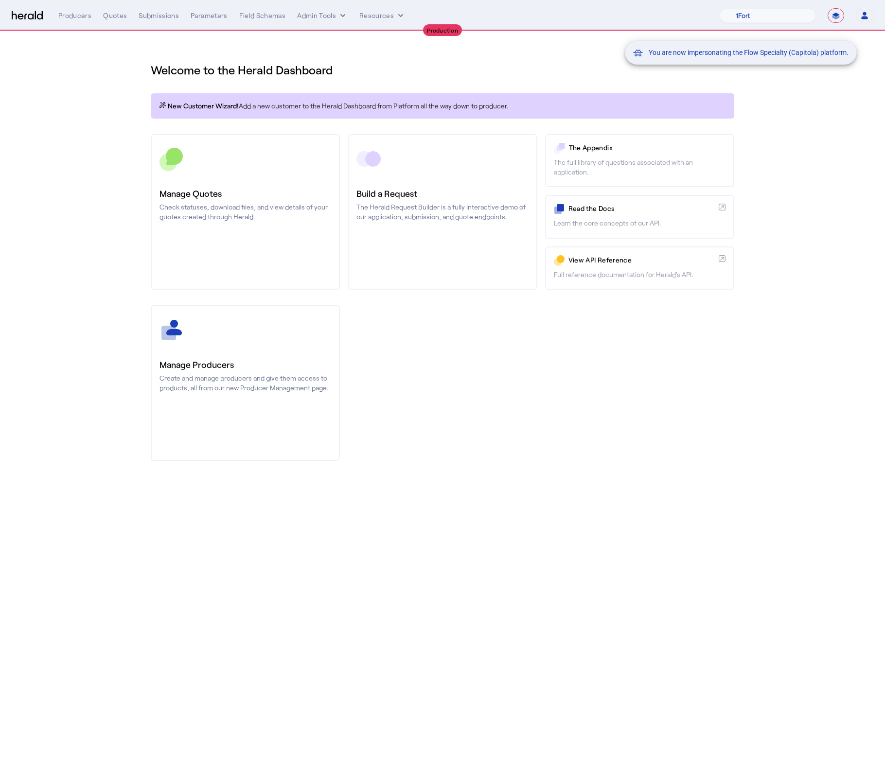
click at [100, 94] on div "You are now impersonating the Flow Specialty (Capitola) platform." at bounding box center [442, 392] width 885 height 784
click at [322, 19] on div "You are now impersonating the Flow Specialty (Capitola) platform." at bounding box center [442, 392] width 885 height 784
click at [324, 18] on button "Admin Tools" at bounding box center [322, 16] width 51 height 10
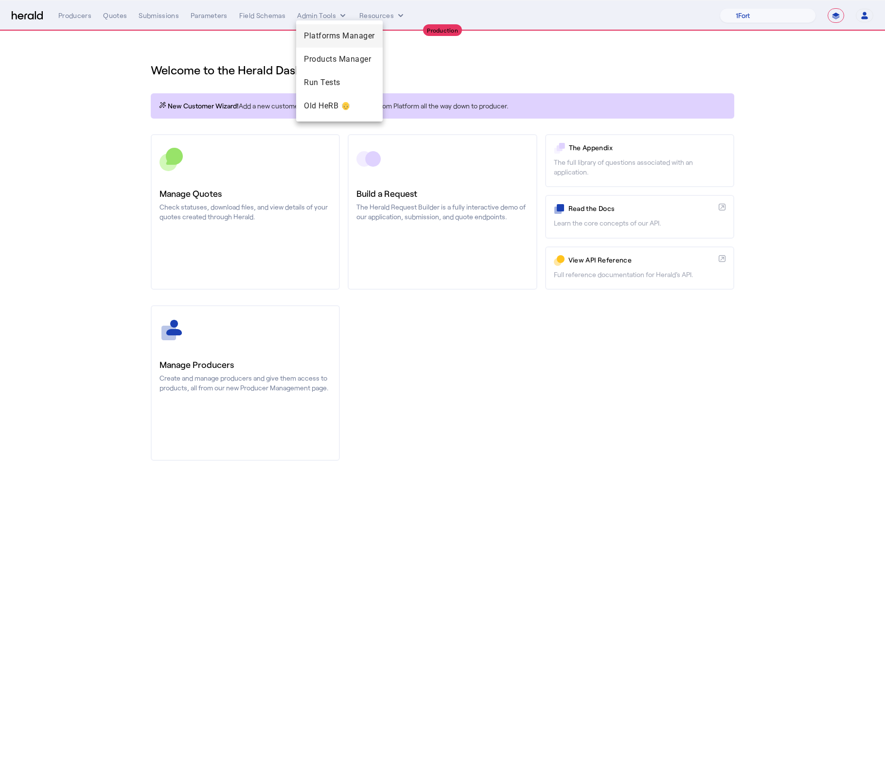
click at [344, 39] on span "Platforms Manager" at bounding box center [339, 36] width 71 height 12
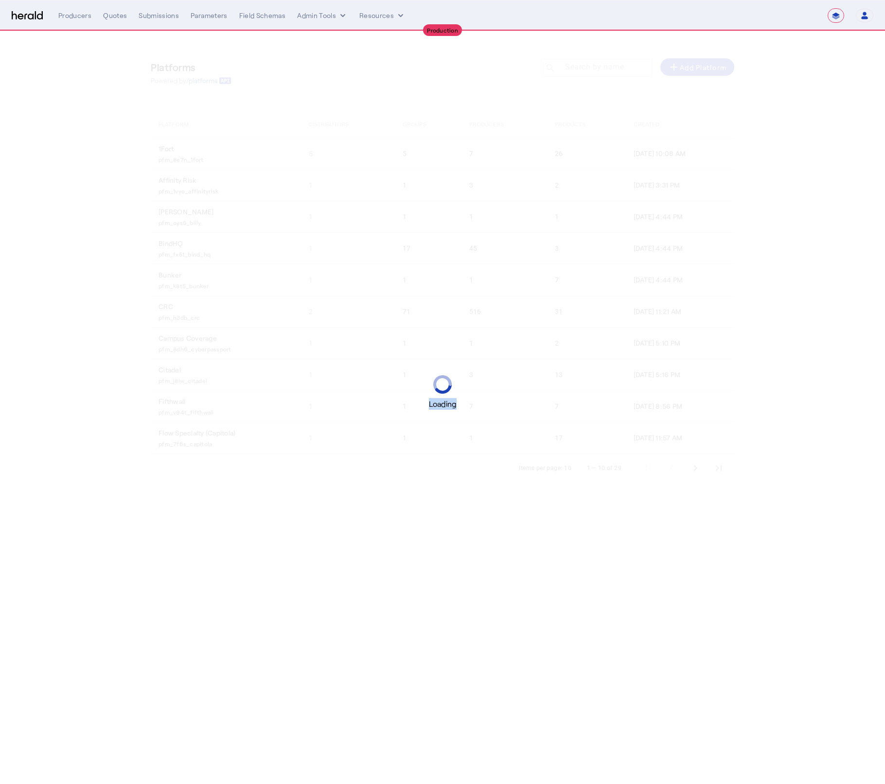
click at [344, 40] on div "Loading" at bounding box center [442, 392] width 885 height 784
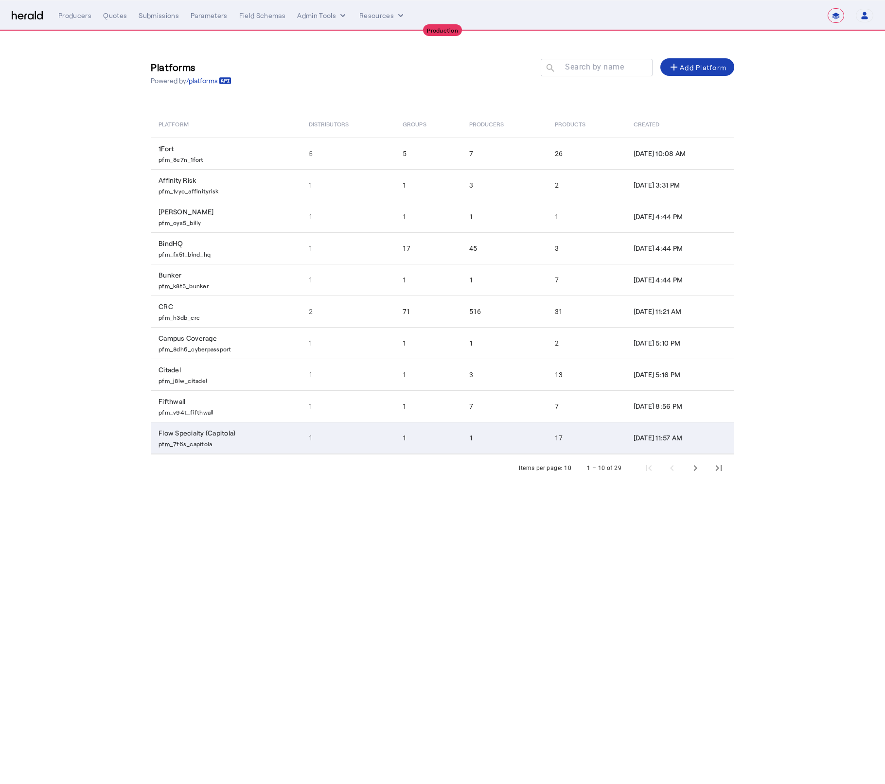
click at [350, 430] on td "1" at bounding box center [348, 438] width 94 height 32
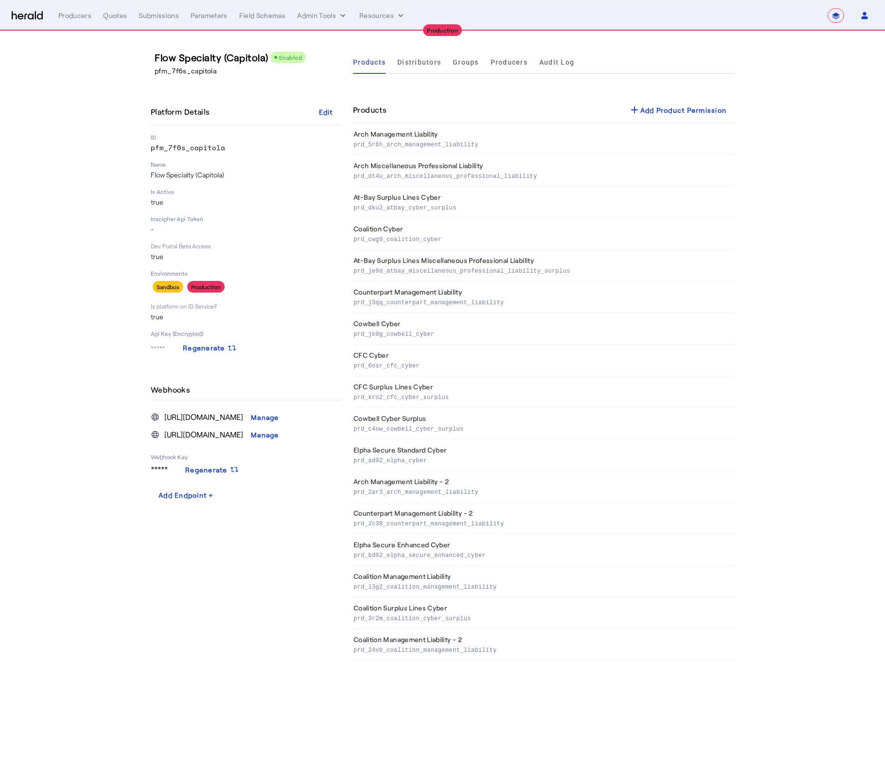
click at [426, 95] on div "Products Distributors Groups Producers Audit Log Products add Add Product Permi…" at bounding box center [543, 356] width 381 height 610
click at [419, 61] on span "Distributors" at bounding box center [419, 62] width 44 height 7
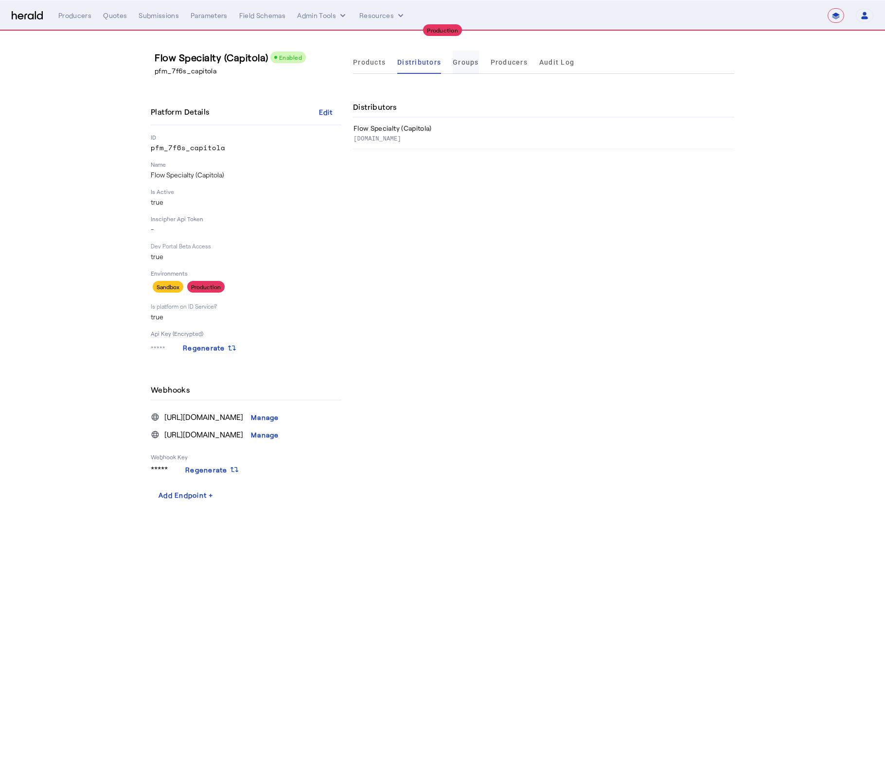
click at [477, 66] on span "Groups" at bounding box center [466, 62] width 26 height 23
click at [363, 64] on span "Products" at bounding box center [369, 62] width 33 height 7
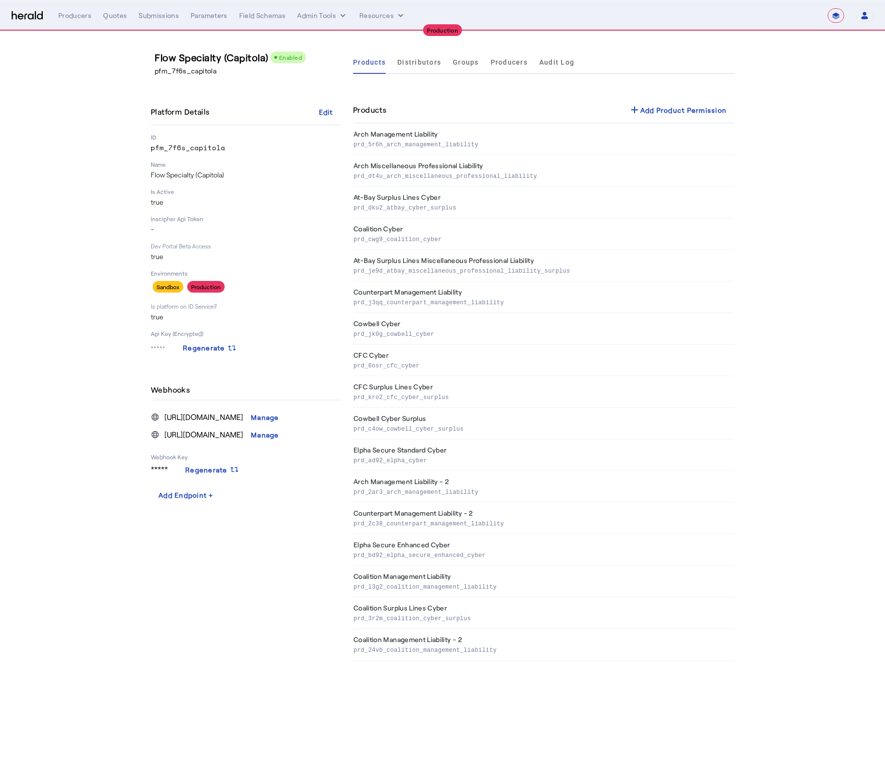
click at [439, 105] on div "Products add Add Product Permission" at bounding box center [543, 110] width 381 height 26
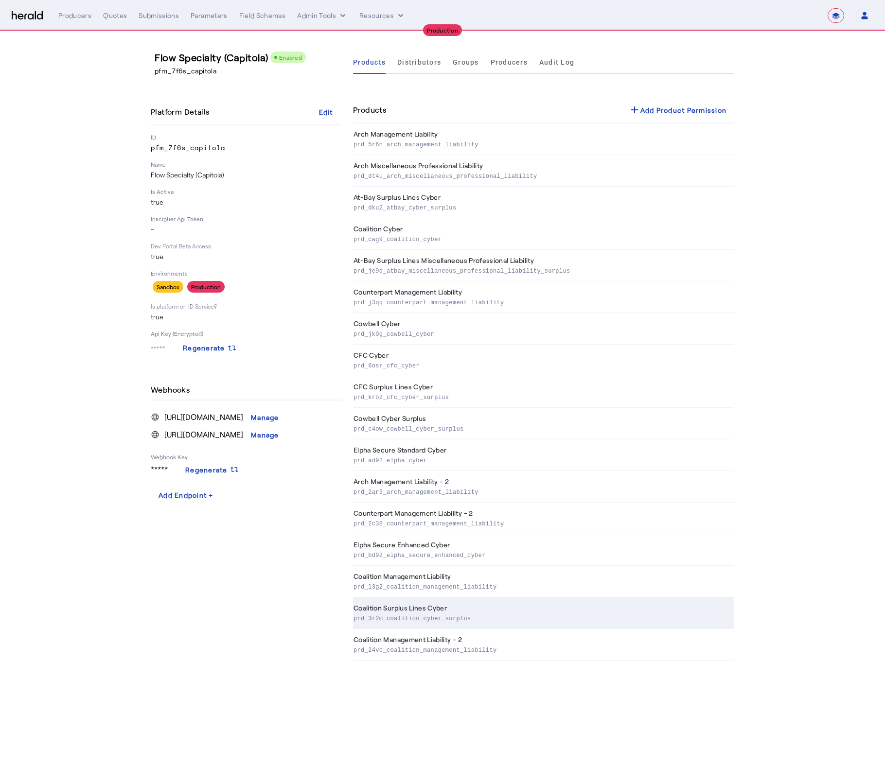
click at [416, 606] on th "Coalition Surplus Lines Cyber prd_3r2m_coalition_cyber_surplus" at bounding box center [543, 613] width 381 height 32
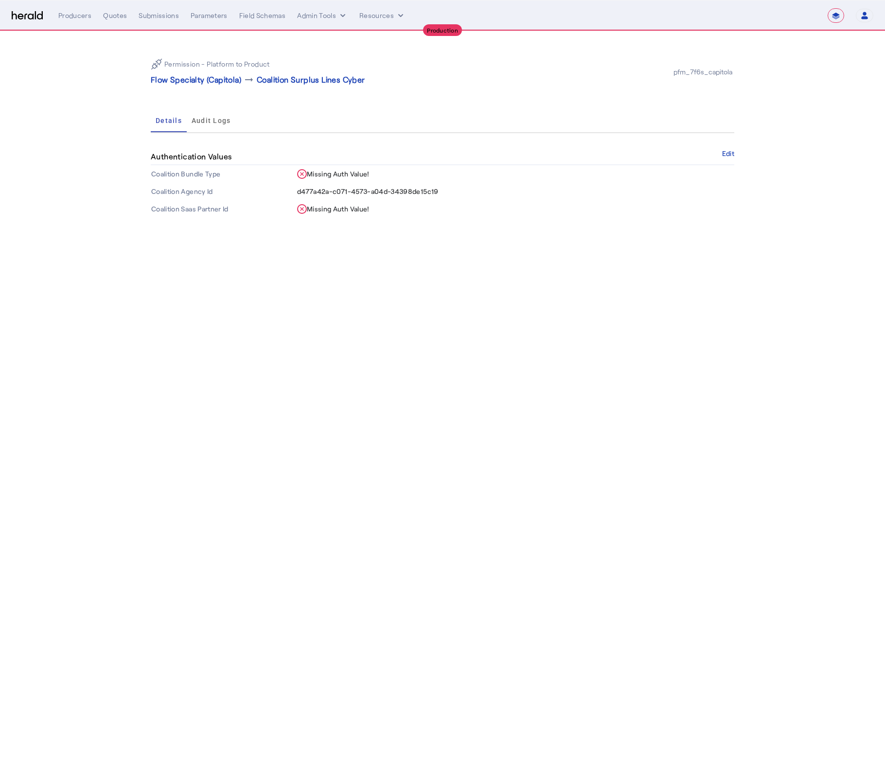
click at [715, 158] on div "Authentication Values Edit" at bounding box center [442, 157] width 583 height 17
click at [724, 153] on button "Edit" at bounding box center [728, 154] width 12 height 6
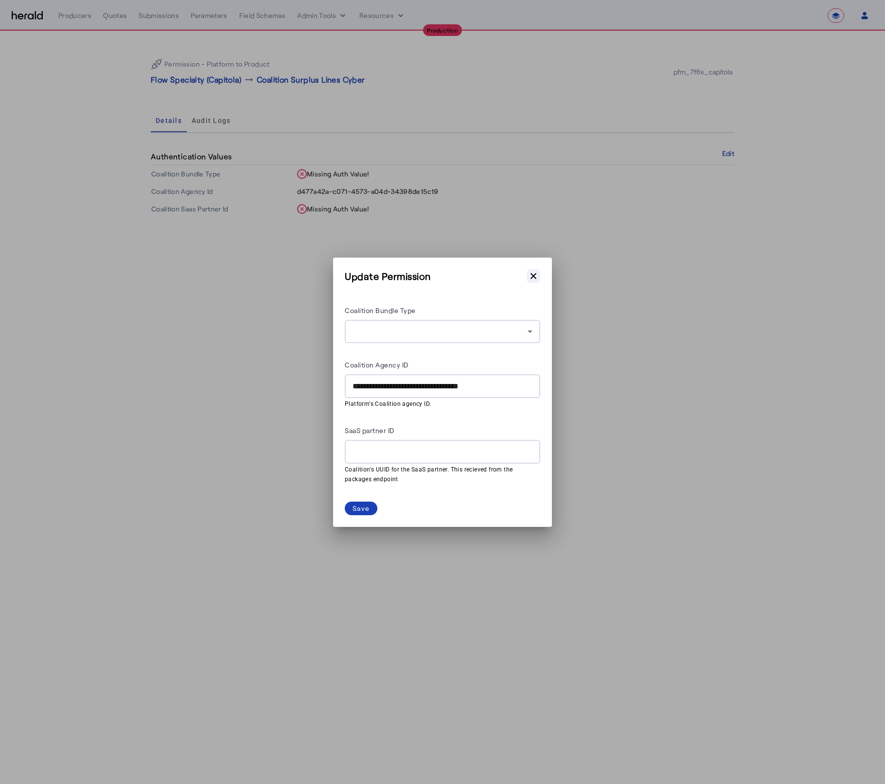
click at [535, 275] on icon "button" at bounding box center [533, 276] width 10 height 10
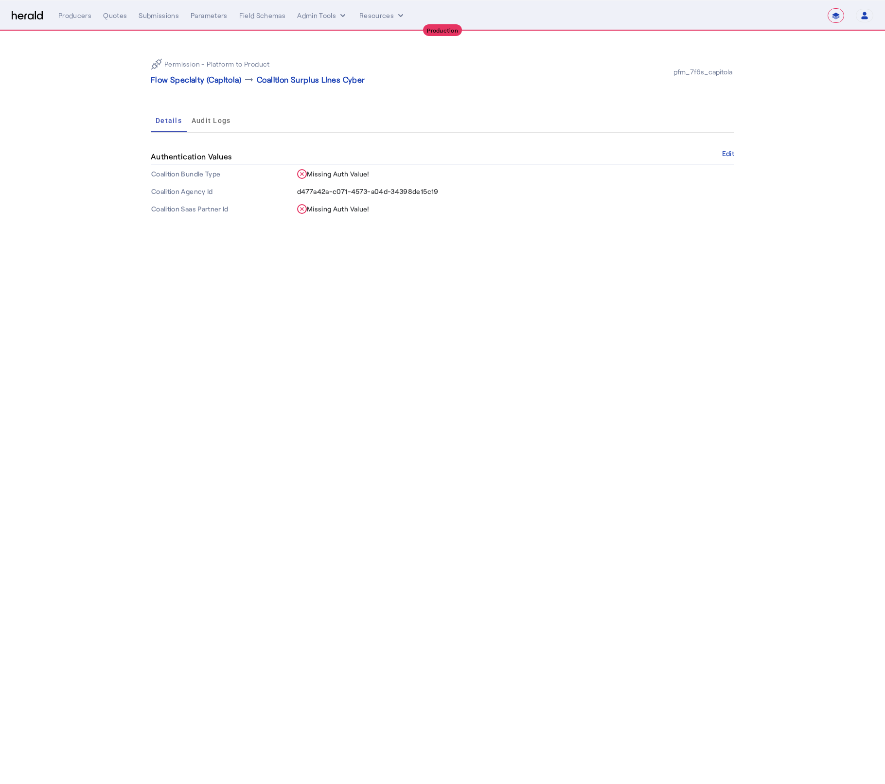
click at [609, 294] on body "**********" at bounding box center [442, 392] width 885 height 784
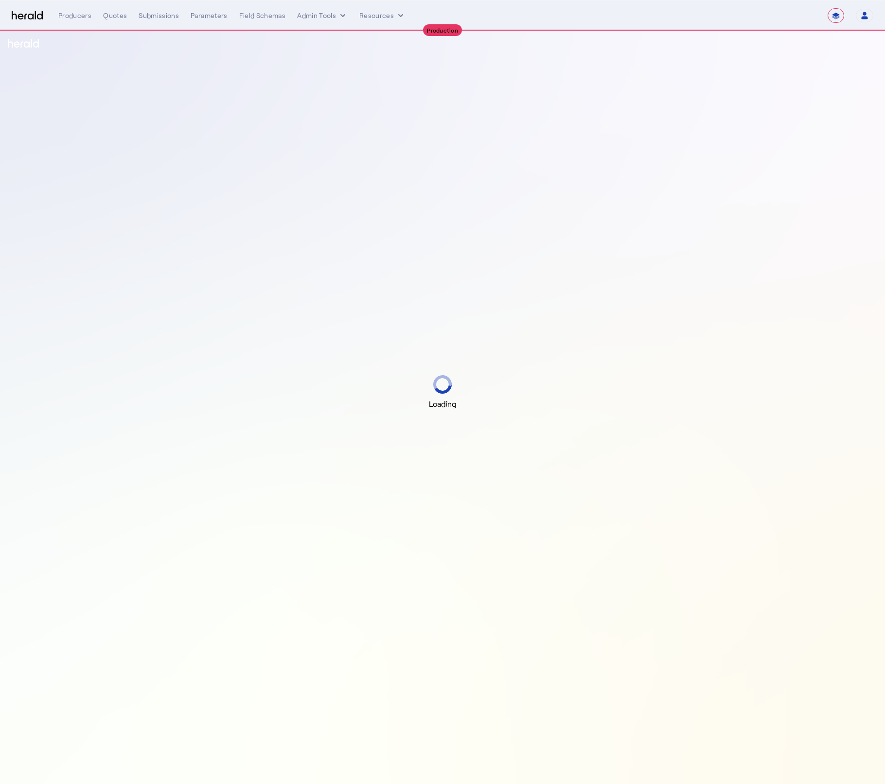
select select "**********"
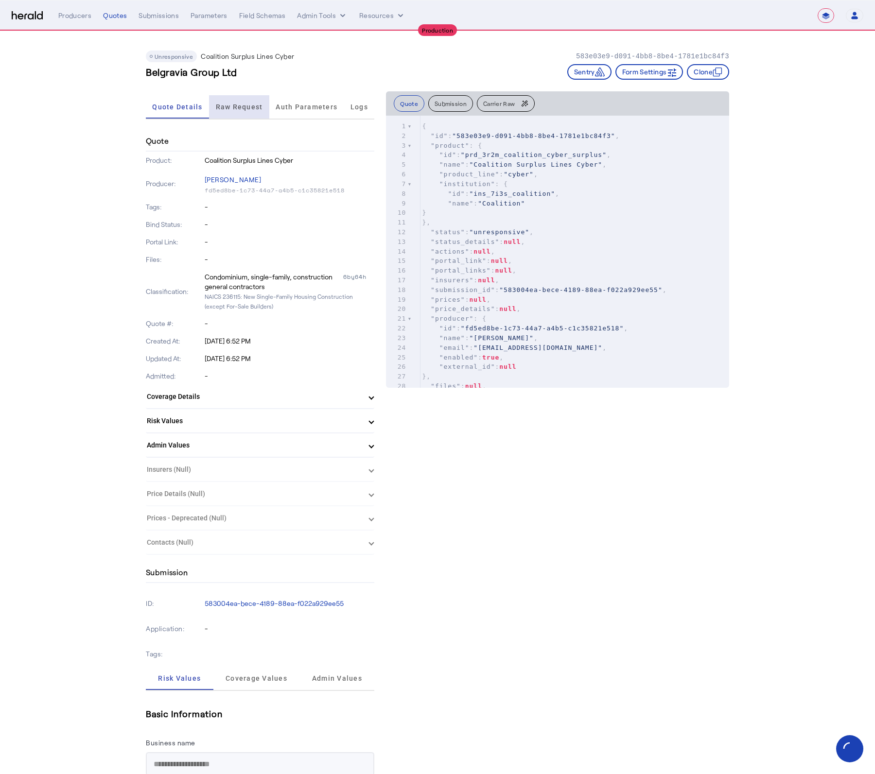
click at [249, 113] on span "Raw Request" at bounding box center [239, 106] width 47 height 23
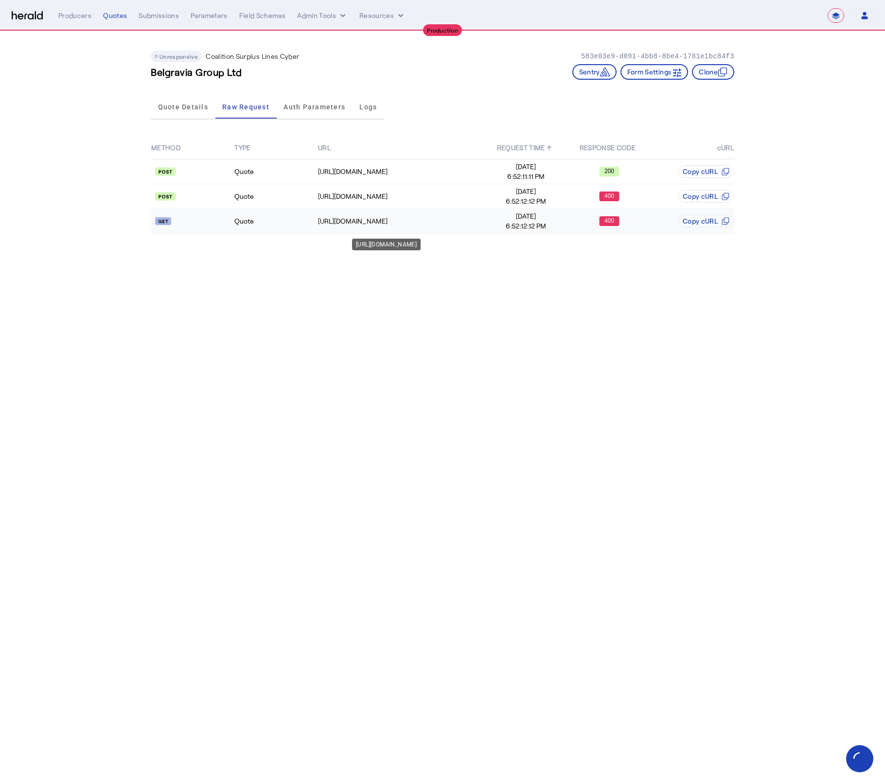
click at [449, 227] on td "https://distribution-api.coalitioninc.com/v2/packages/undefined" at bounding box center [400, 221] width 167 height 25
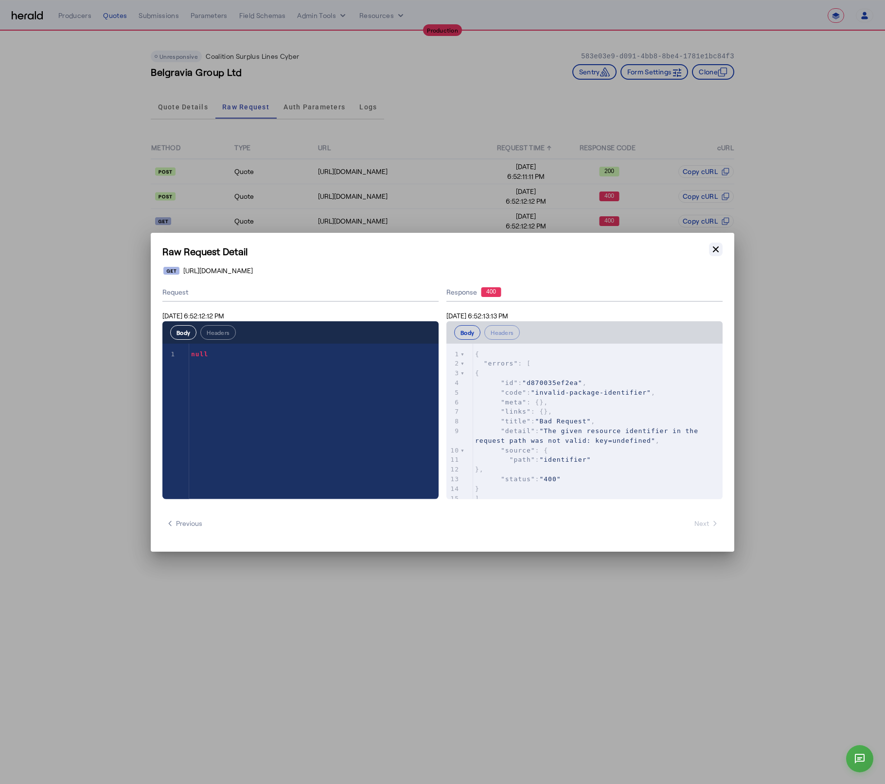
click at [717, 252] on icon "button" at bounding box center [716, 250] width 10 height 10
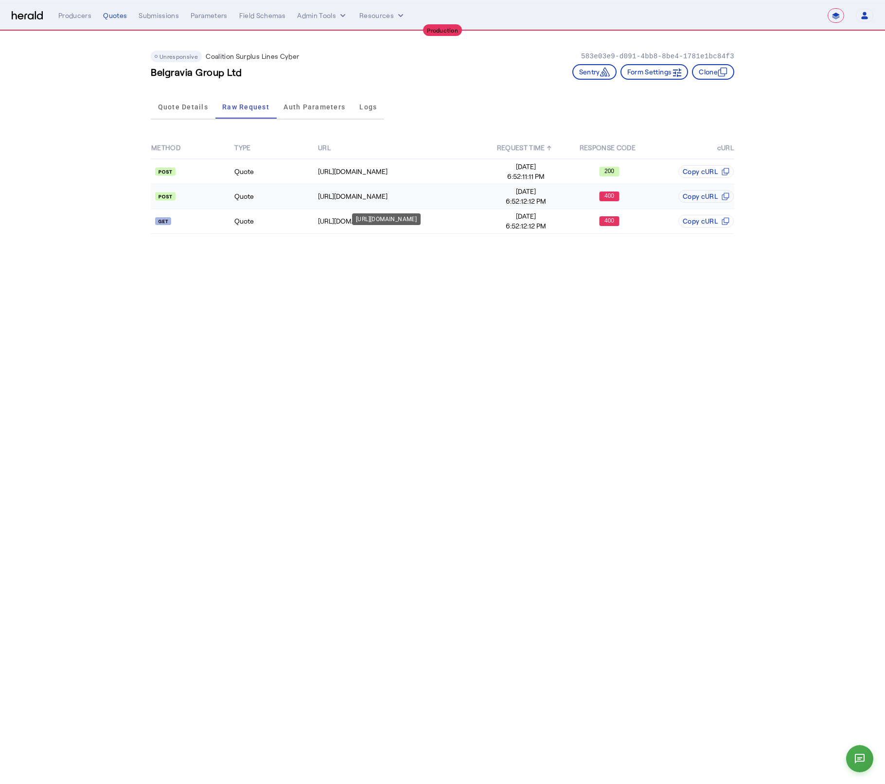
click at [429, 193] on div "https://distribution-api.coalitioninc.com/v2/packages" at bounding box center [401, 197] width 166 height 10
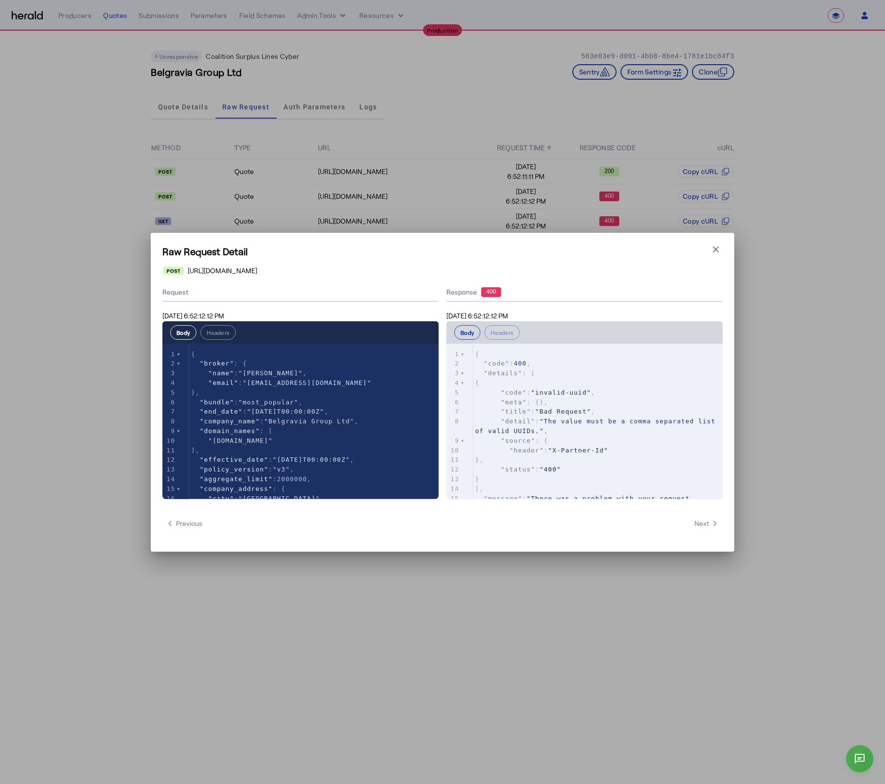
click at [607, 420] on span ""The value must be a comma separated list of valid UUIDs."" at bounding box center [597, 426] width 245 height 17
click at [620, 440] on pre ""source" : {" at bounding box center [597, 441] width 249 height 10
click at [609, 433] on pre ""detail" : "The value must be a comma separated list of valid UUIDs." ," at bounding box center [597, 426] width 249 height 19
click at [614, 436] on pre ""status" : "400"" at bounding box center [597, 441] width 249 height 10
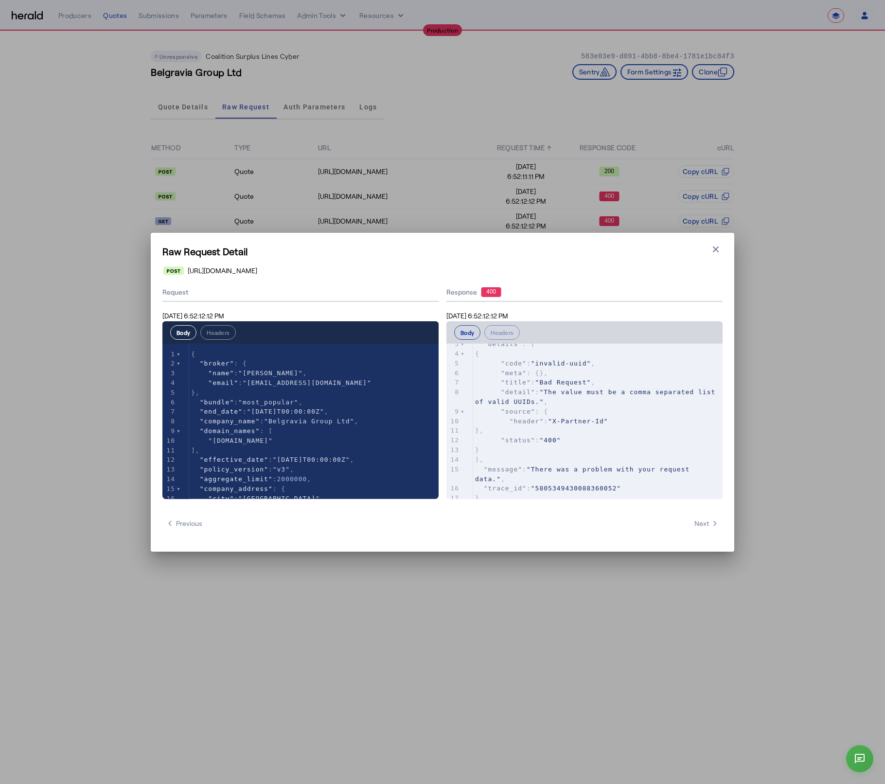
click at [624, 417] on pre ""header" : "X-Partner-Id"" at bounding box center [597, 422] width 249 height 10
click at [615, 436] on pre ""status" : "400"" at bounding box center [597, 441] width 249 height 10
click at [623, 417] on pre ""header" : "X-Partner-Id"" at bounding box center [597, 422] width 249 height 10
click at [716, 245] on icon "button" at bounding box center [716, 250] width 10 height 10
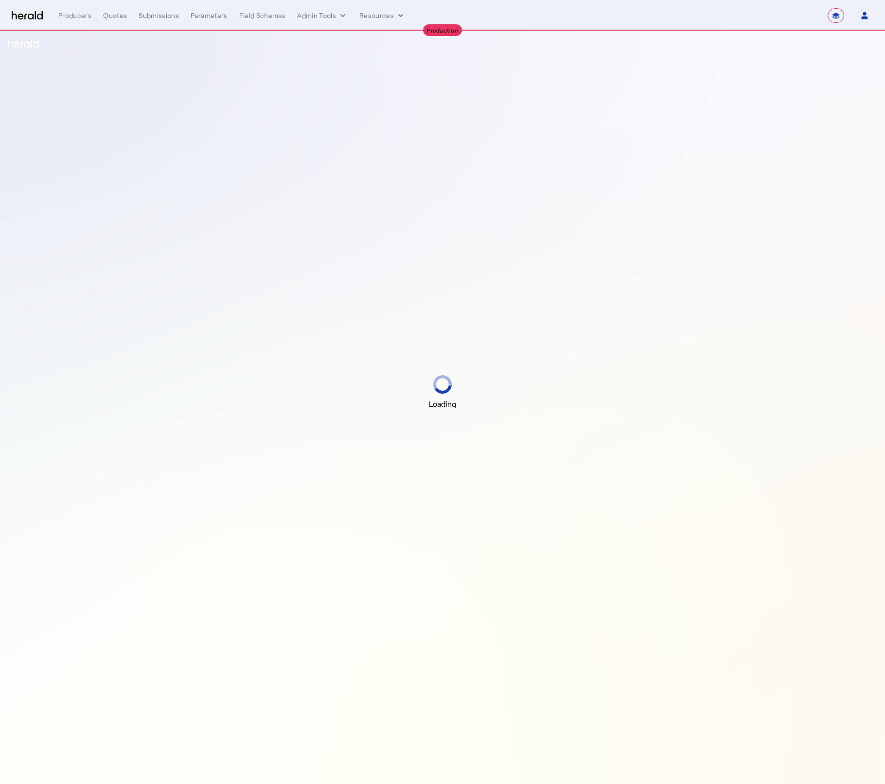
select select "**********"
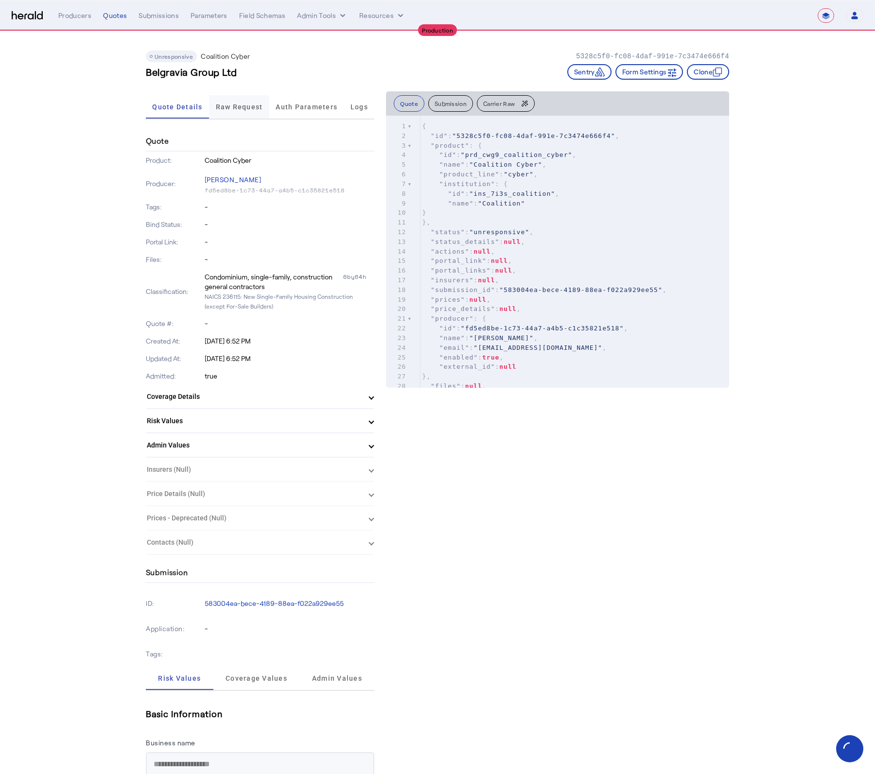
click at [261, 119] on div "Quote Details Raw Request Auth Parameters Logs" at bounding box center [260, 107] width 228 height 32
click at [248, 110] on span "Raw Request" at bounding box center [239, 106] width 47 height 23
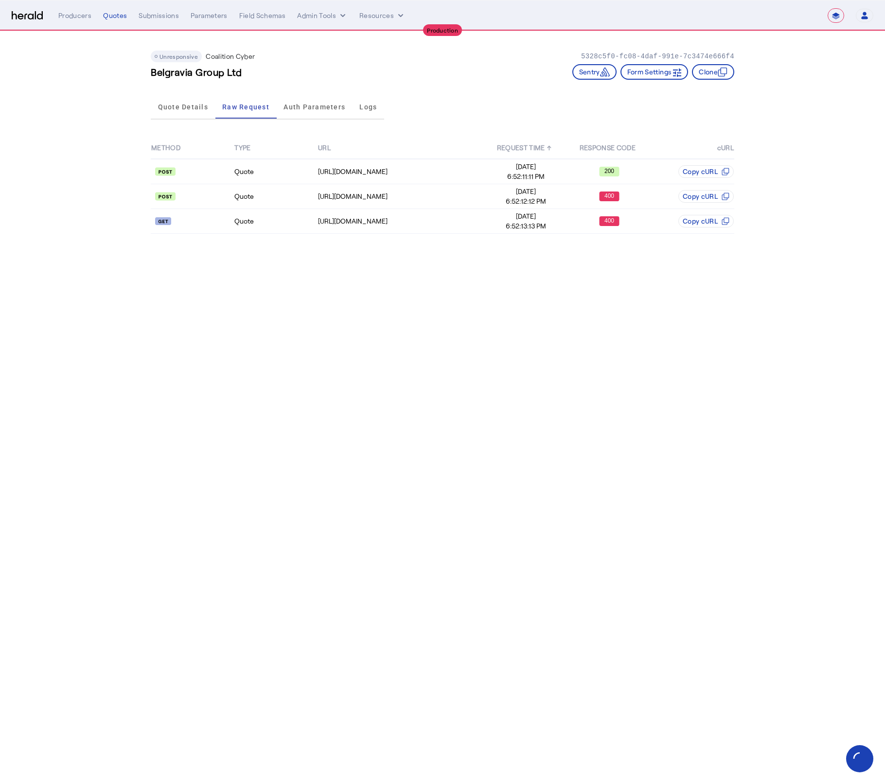
click at [383, 234] on div "METHOD TYPE URL REQUEST TIME ↑ RESPONSE CODE cURL Quote https://distribution-ap…" at bounding box center [442, 185] width 583 height 124
click at [383, 224] on div "[URL][DOMAIN_NAME]" at bounding box center [401, 221] width 166 height 10
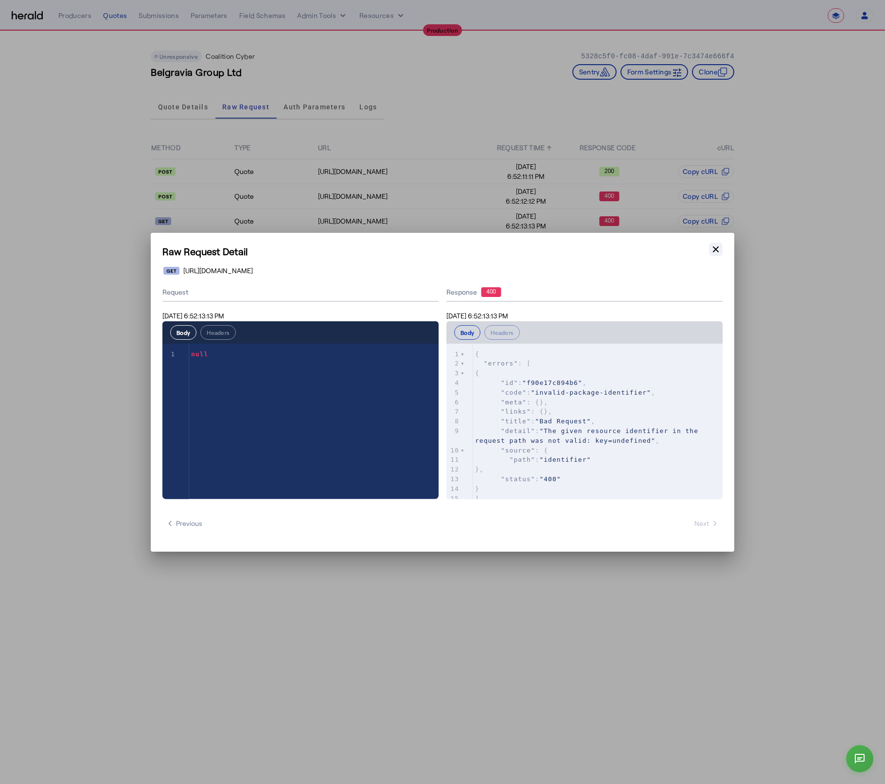
click at [716, 249] on icon "button" at bounding box center [716, 249] width 6 height 6
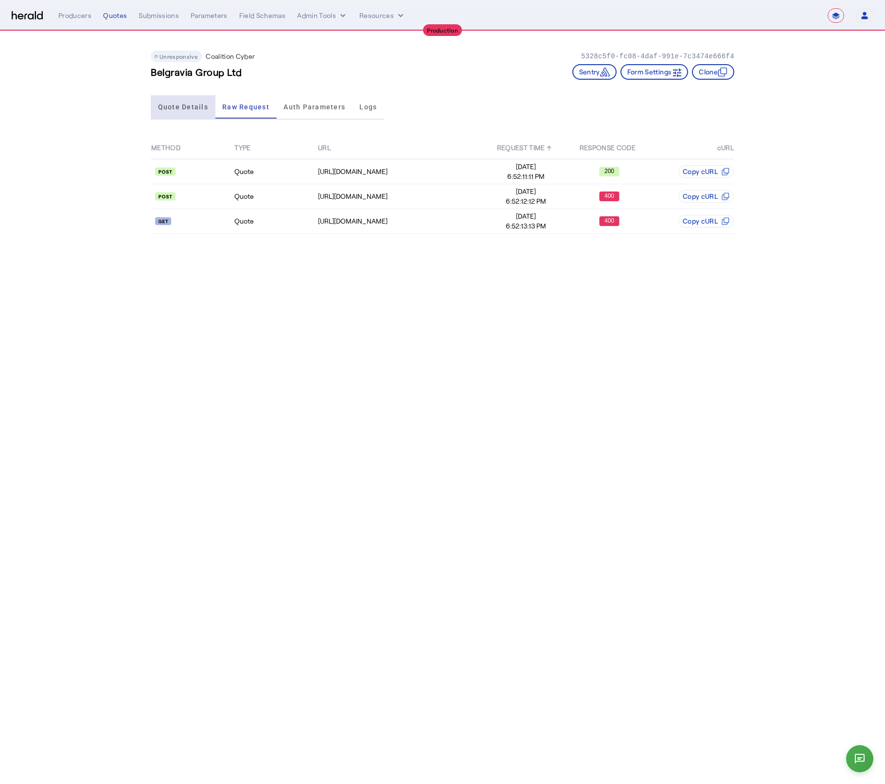
click at [189, 114] on span "Quote Details" at bounding box center [183, 106] width 50 height 23
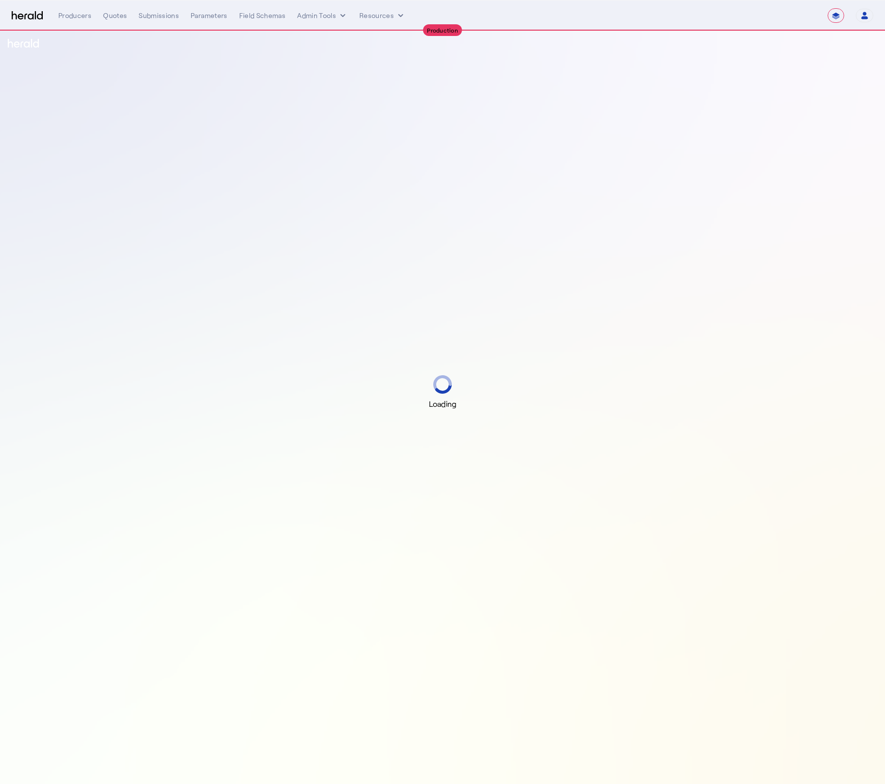
select select "**********"
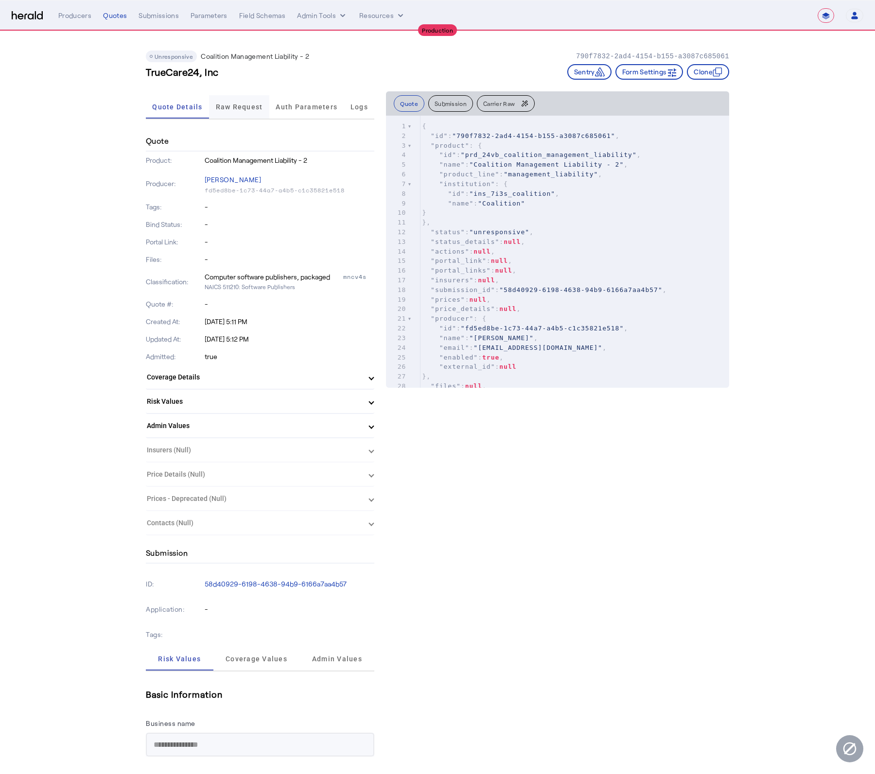
click at [257, 109] on span "Raw Request" at bounding box center [239, 107] width 47 height 7
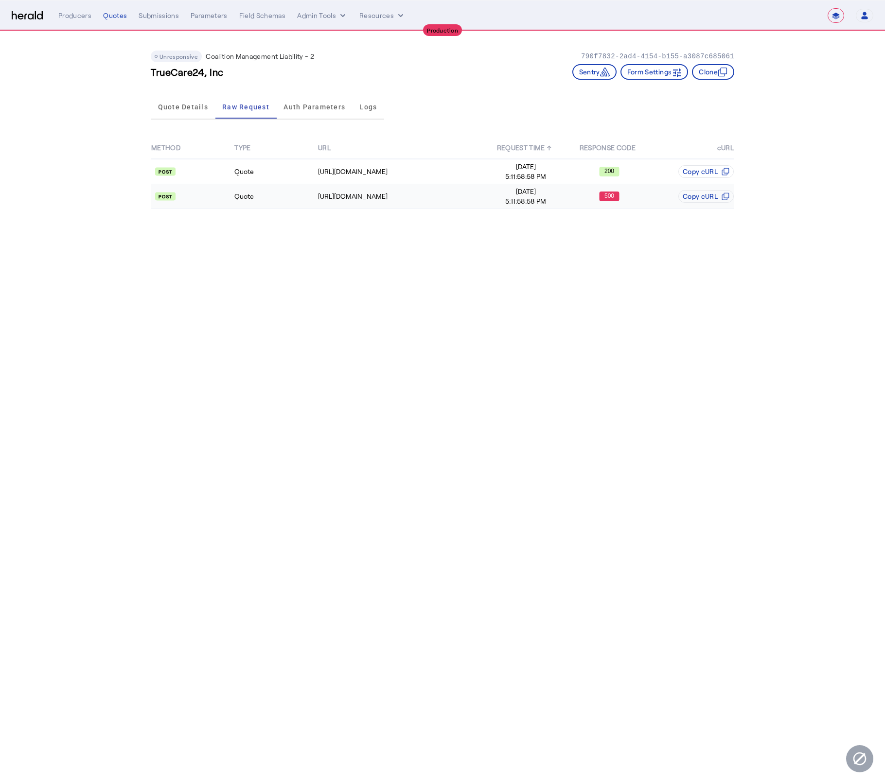
click at [453, 196] on div "[URL][DOMAIN_NAME]" at bounding box center [401, 197] width 166 height 10
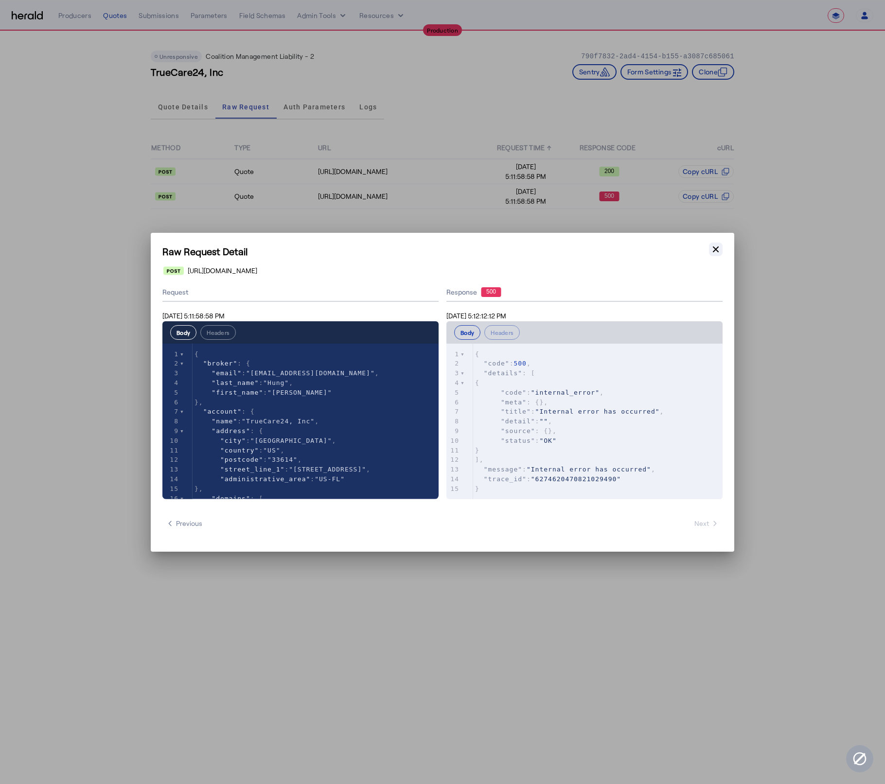
click at [716, 250] on icon "button" at bounding box center [716, 250] width 10 height 10
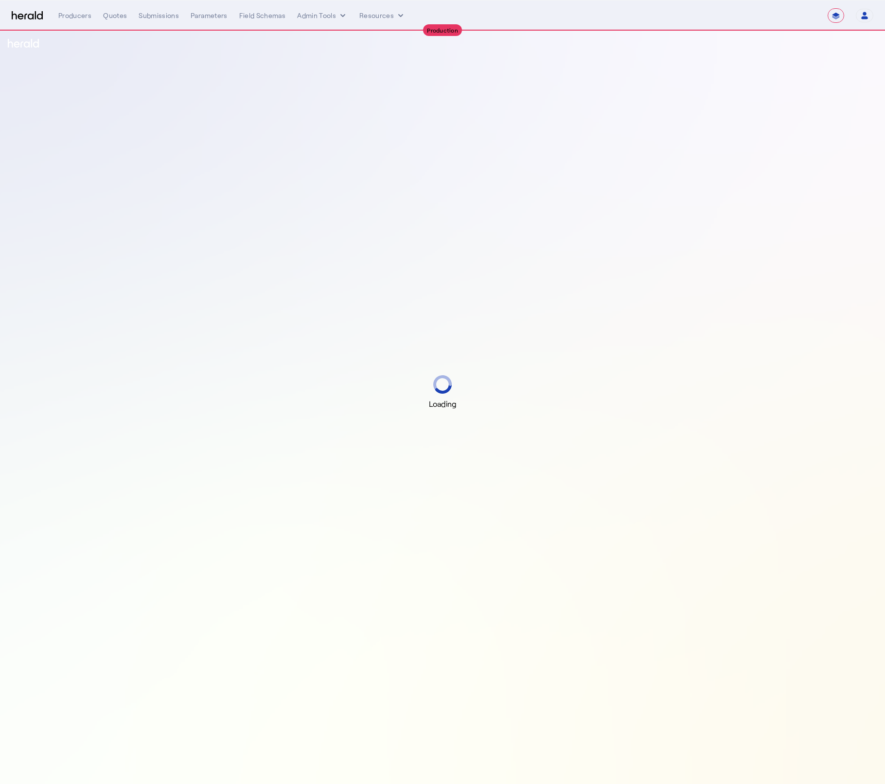
select select "**********"
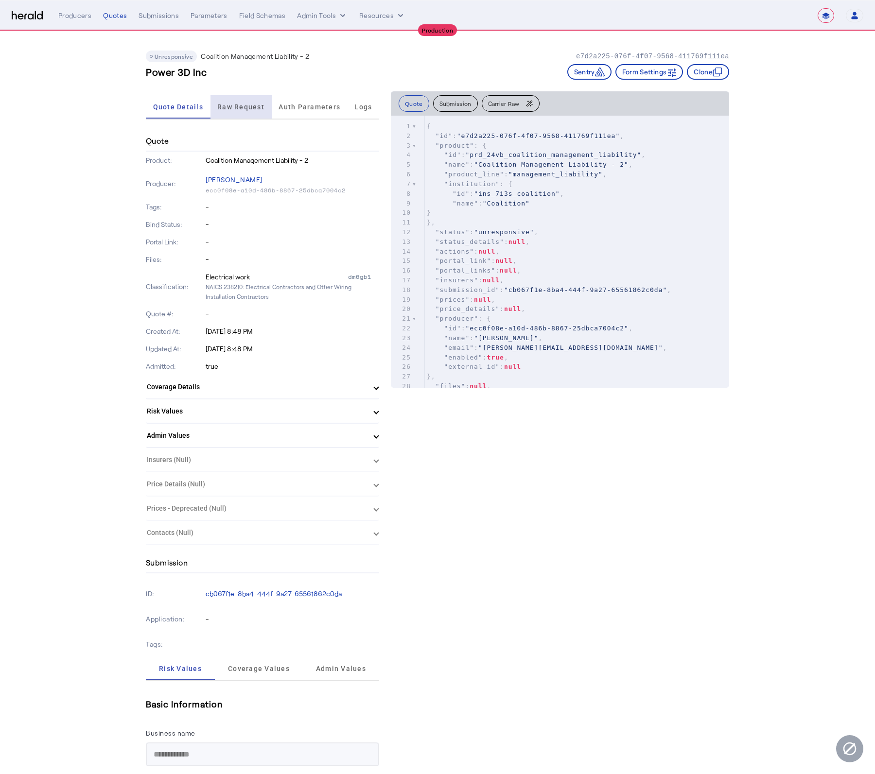
click at [215, 107] on div "Raw Request" at bounding box center [240, 106] width 61 height 23
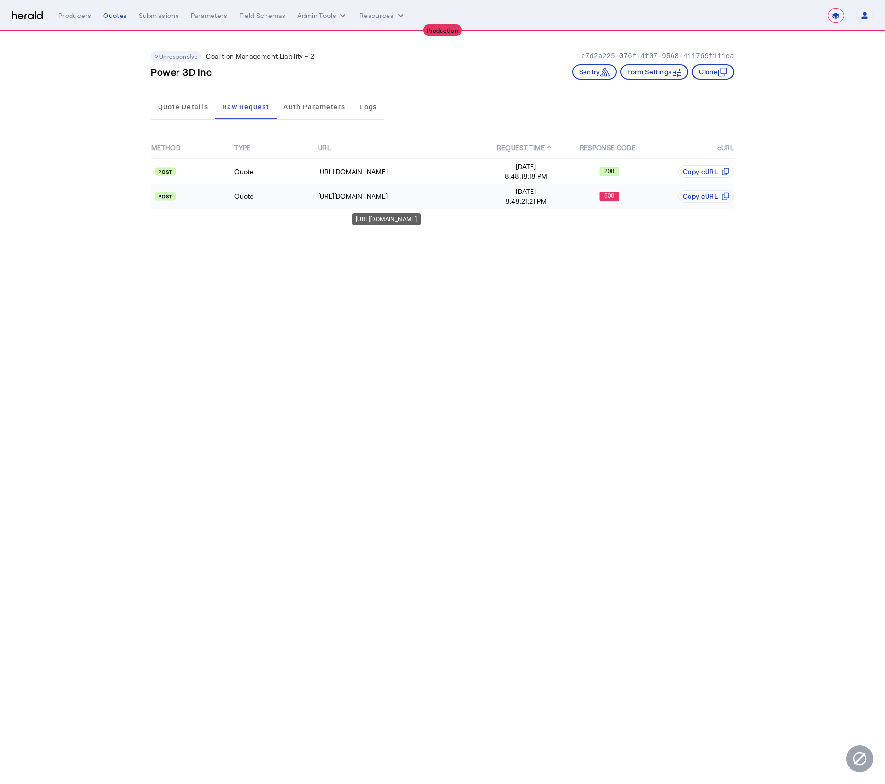
click at [444, 202] on td "[URL][DOMAIN_NAME]" at bounding box center [400, 196] width 167 height 25
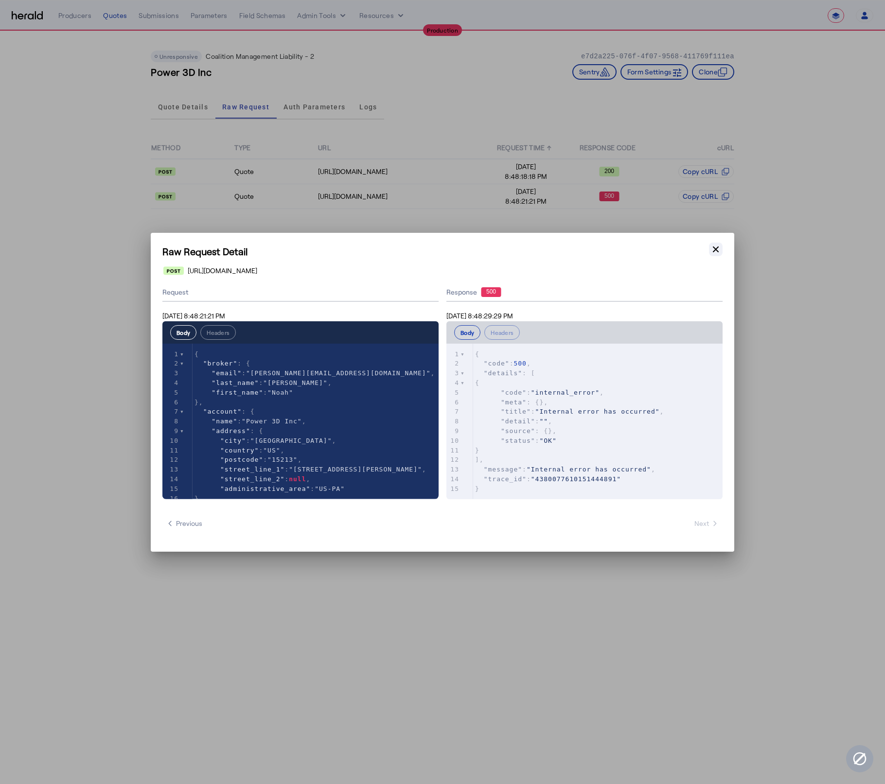
click at [717, 252] on icon "button" at bounding box center [716, 250] width 10 height 10
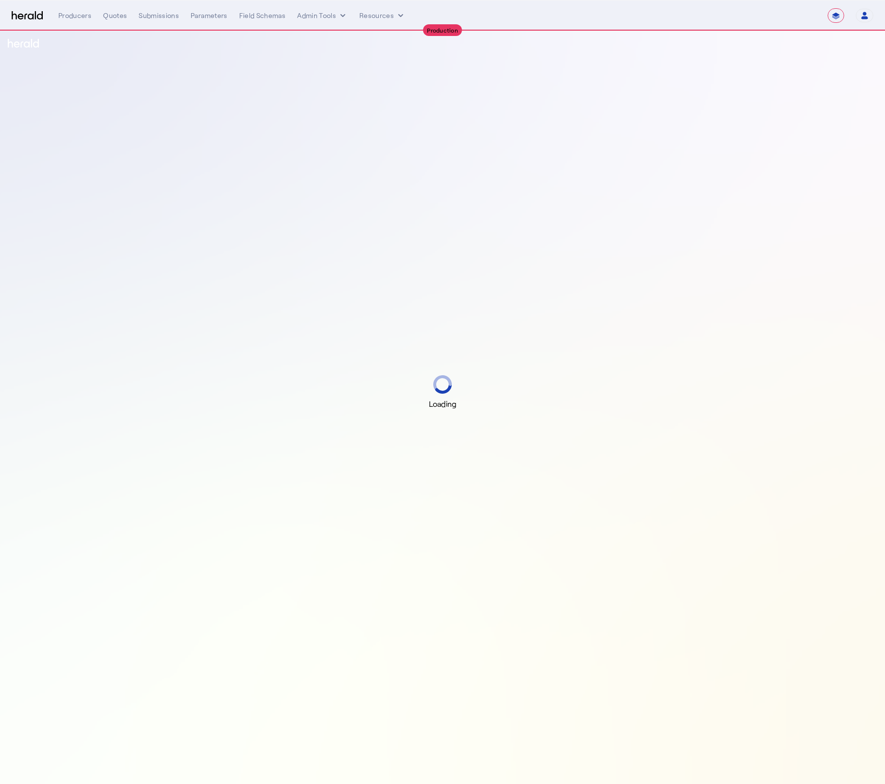
select select "**********"
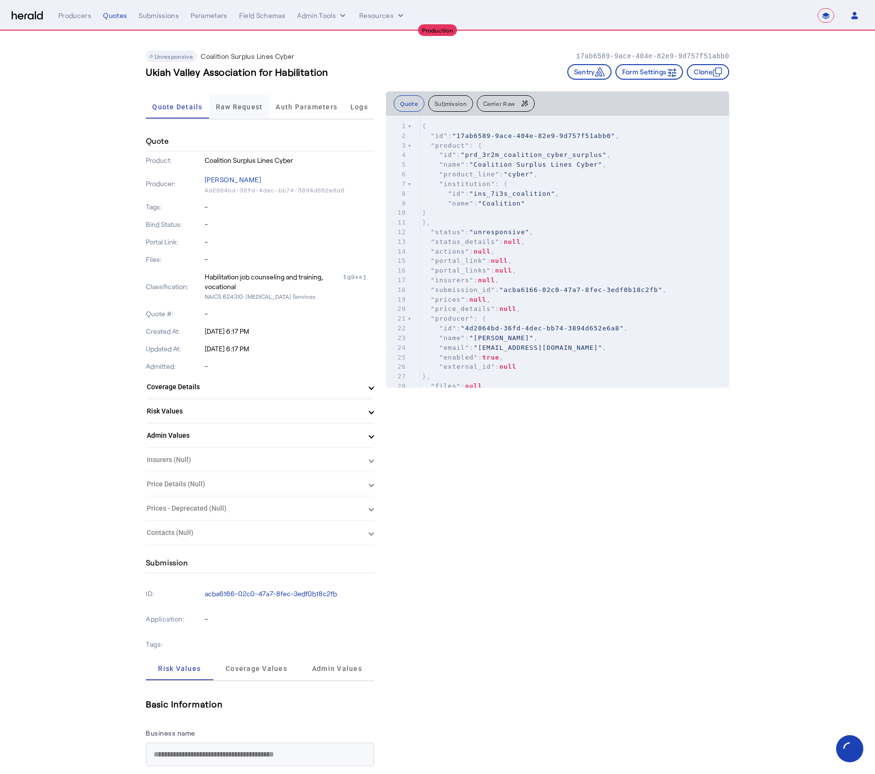
click at [237, 108] on span "Raw Request" at bounding box center [239, 107] width 47 height 7
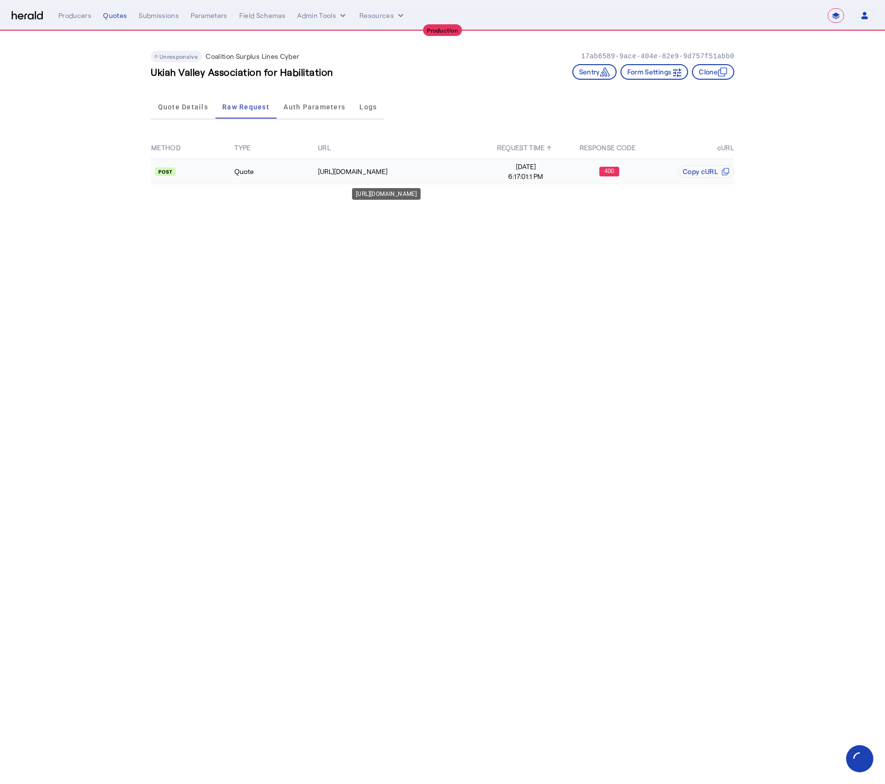
click at [402, 164] on td "[URL][DOMAIN_NAME]" at bounding box center [400, 171] width 167 height 25
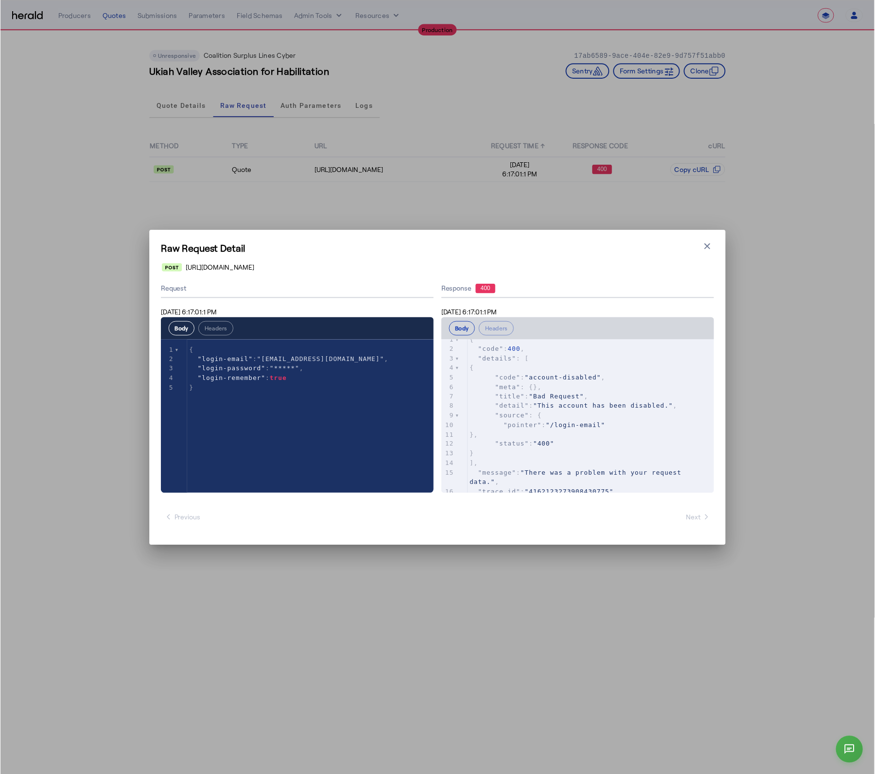
scroll to position [28, 0]
click at [716, 254] on button "Close modal" at bounding box center [716, 250] width 14 height 14
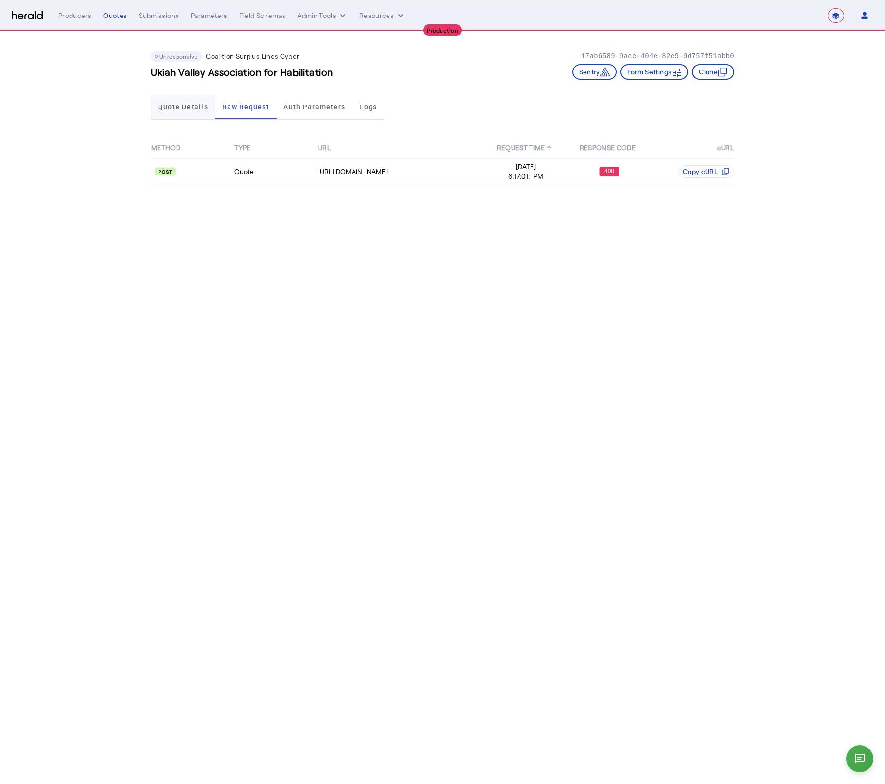
click at [180, 100] on span "Quote Details" at bounding box center [183, 106] width 50 height 23
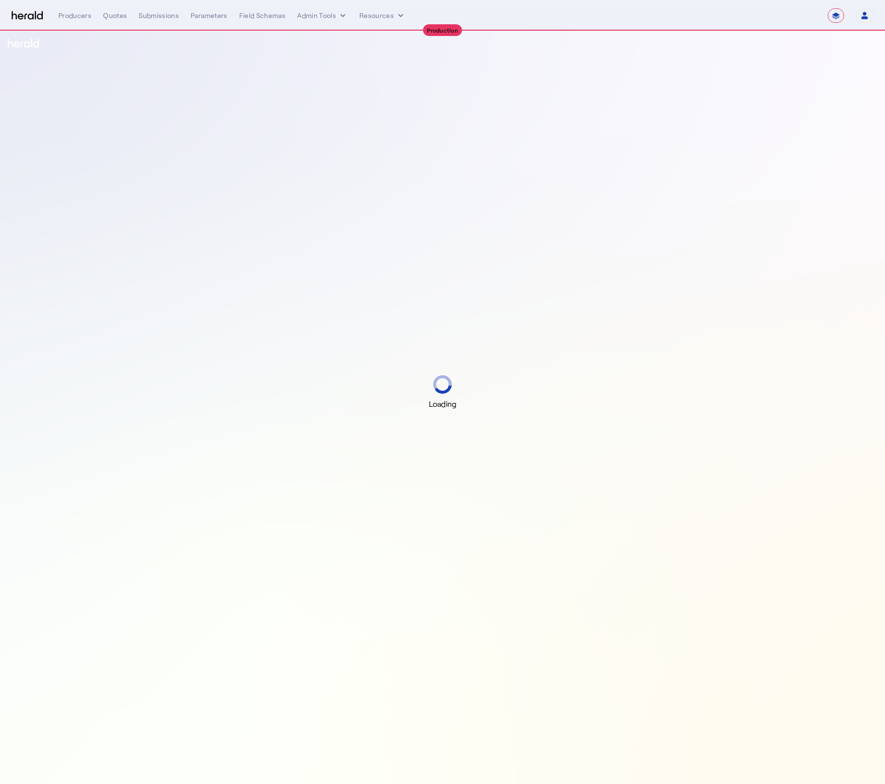
select select "**********"
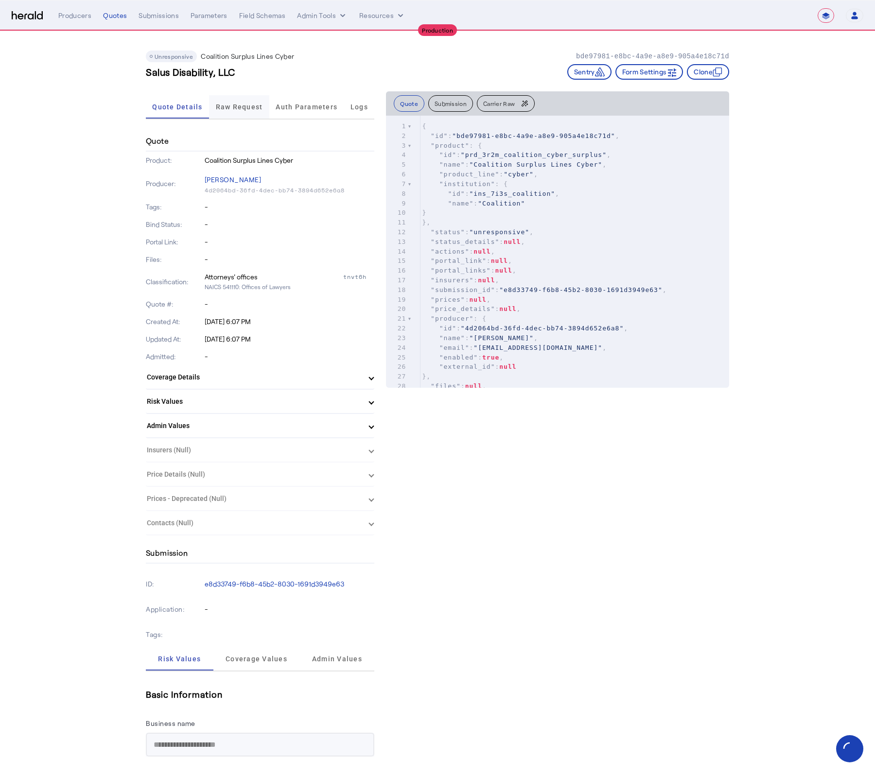
click at [245, 106] on span "Raw Request" at bounding box center [239, 107] width 47 height 7
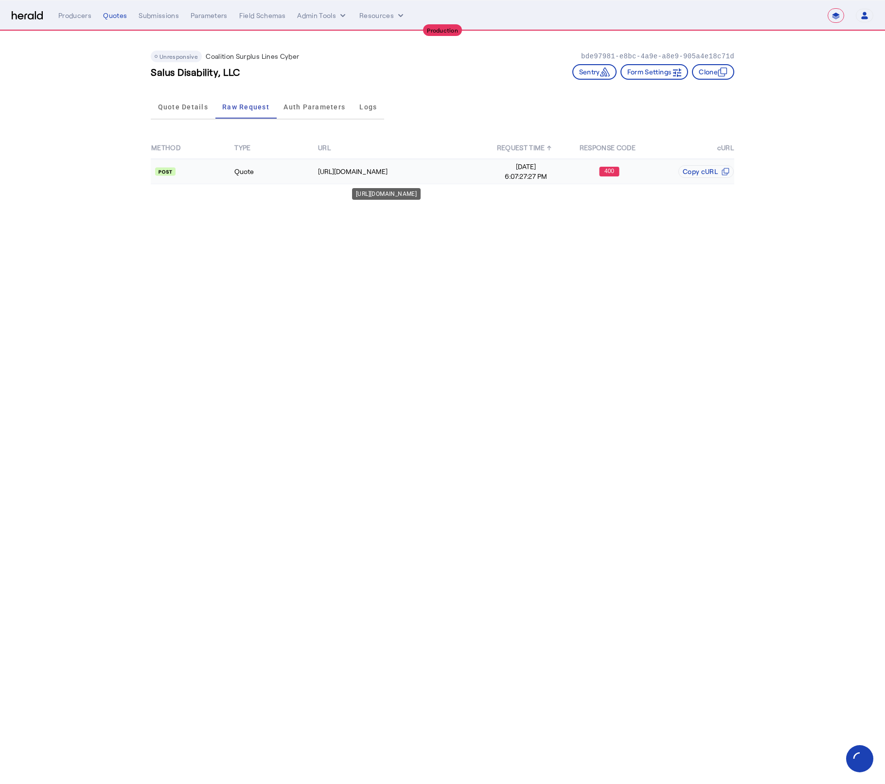
click at [435, 159] on td "https://distribution-api.coalitioninc.com/v2/login" at bounding box center [400, 171] width 167 height 25
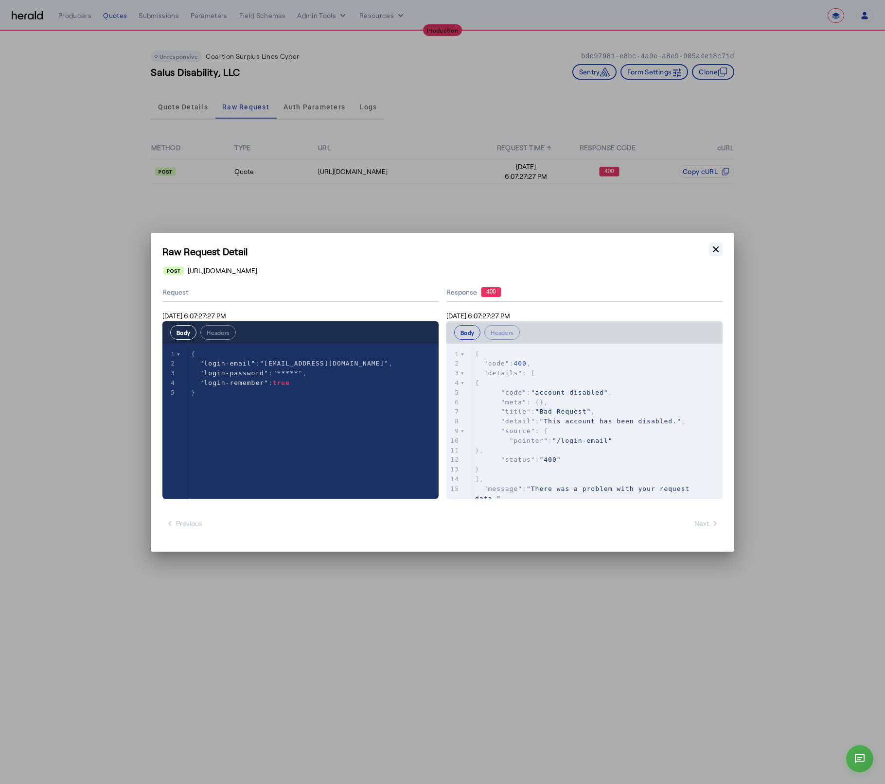
click button "Close modal"
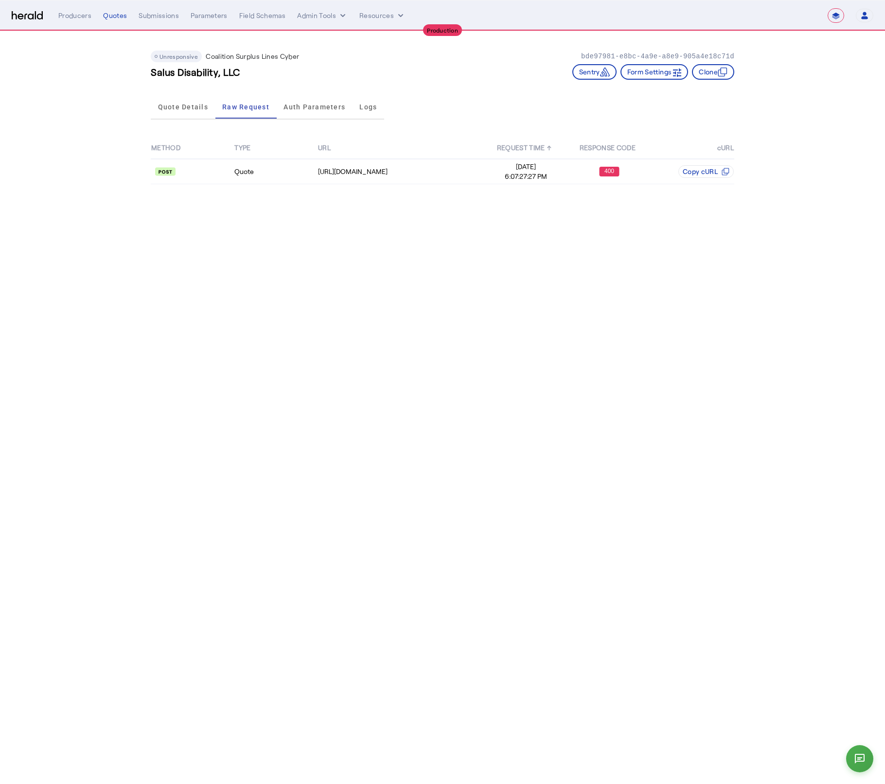
drag, startPoint x: 713, startPoint y: 251, endPoint x: 699, endPoint y: 249, distance: 14.3
click body "**********"
click span "Quote Details"
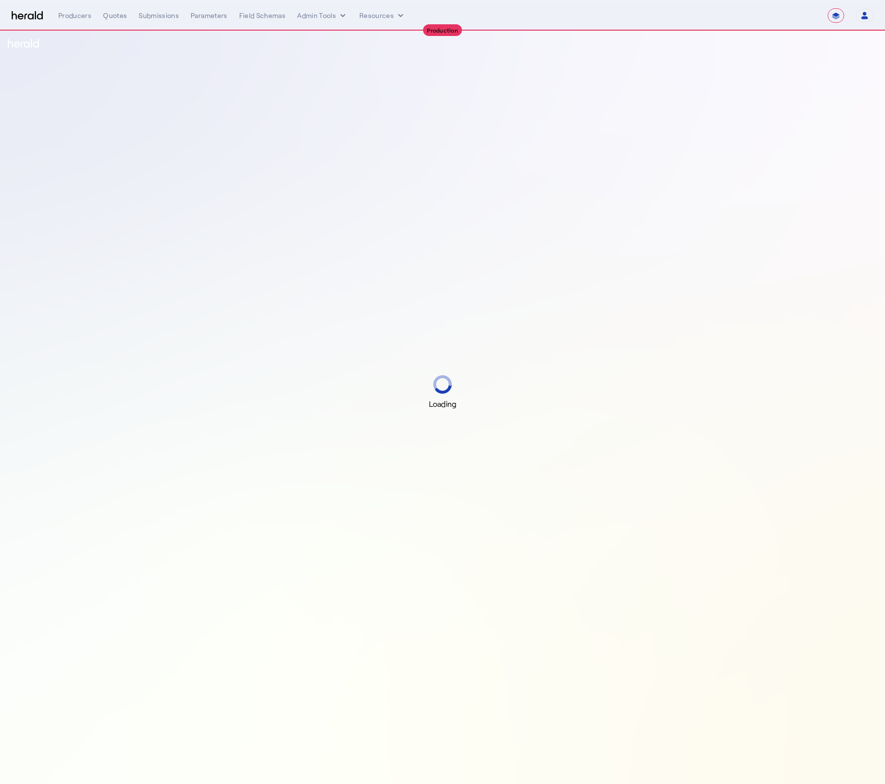
select select "**********"
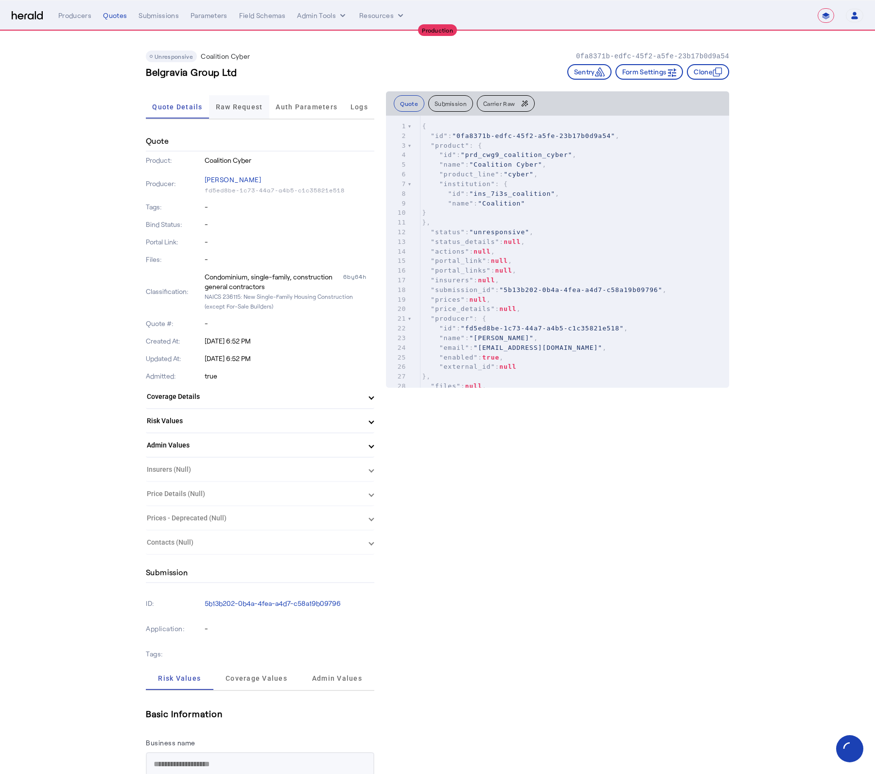
click at [229, 111] on span "Raw Request" at bounding box center [239, 106] width 47 height 23
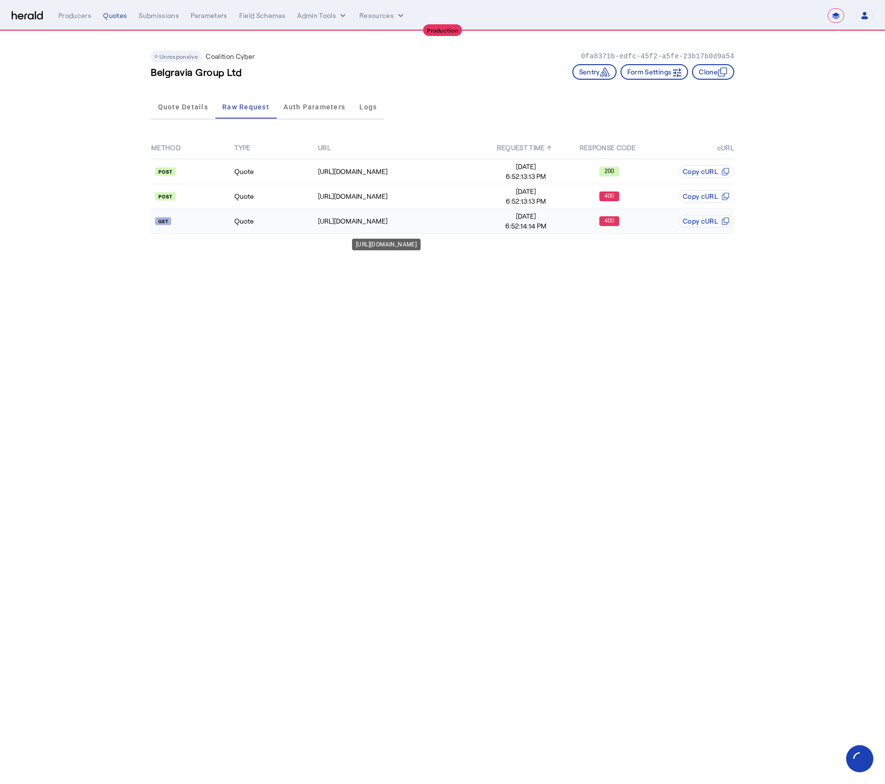
click at [431, 222] on div "[URL][DOMAIN_NAME]" at bounding box center [401, 221] width 166 height 10
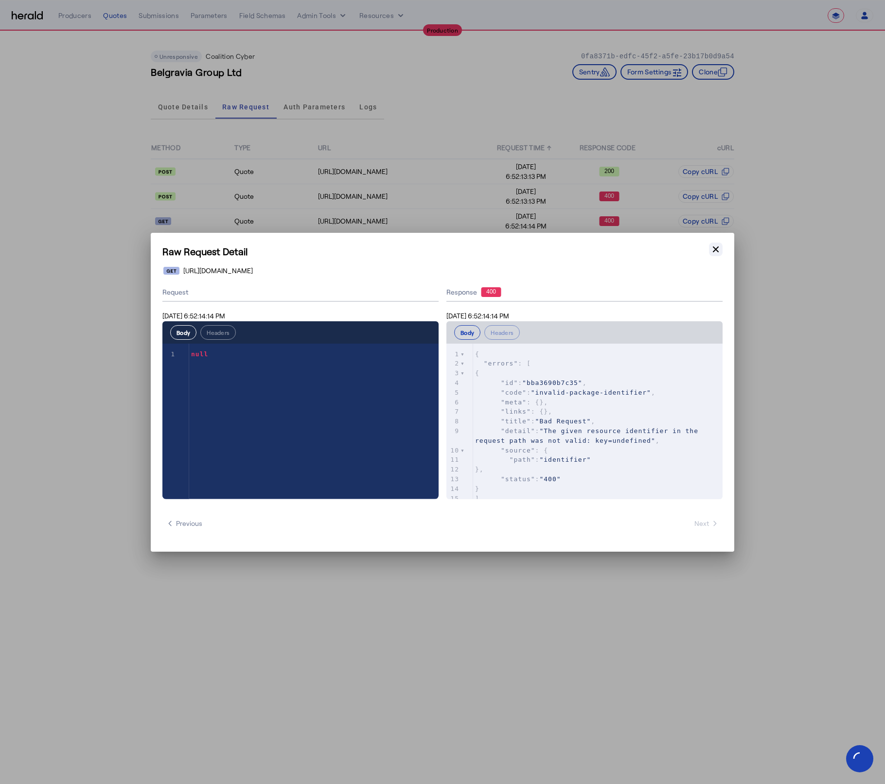
click at [711, 251] on icon "button" at bounding box center [716, 250] width 10 height 10
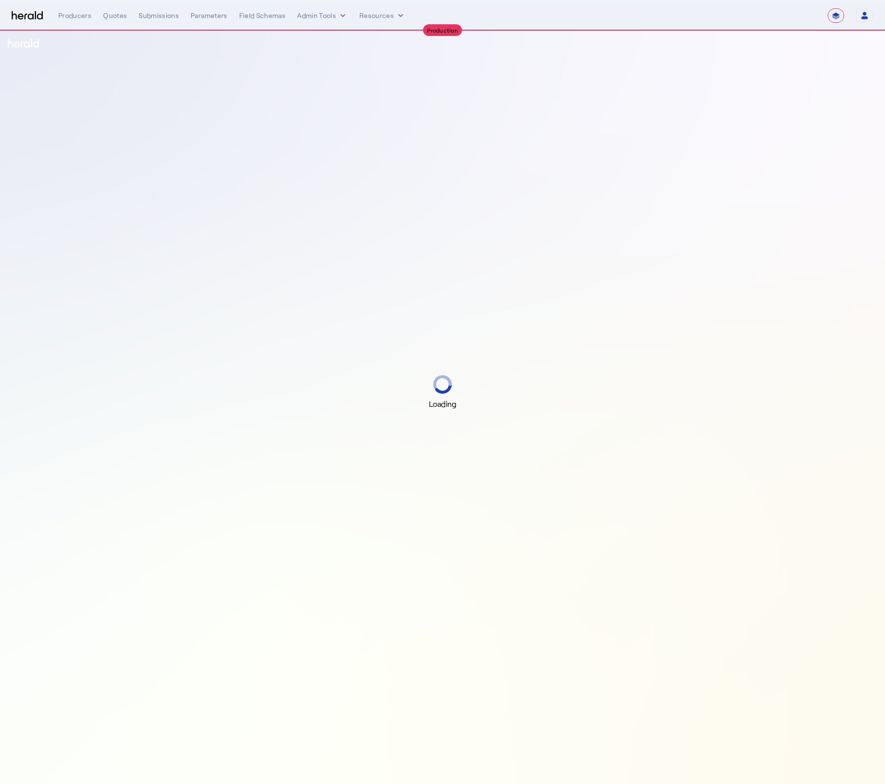
select select "**********"
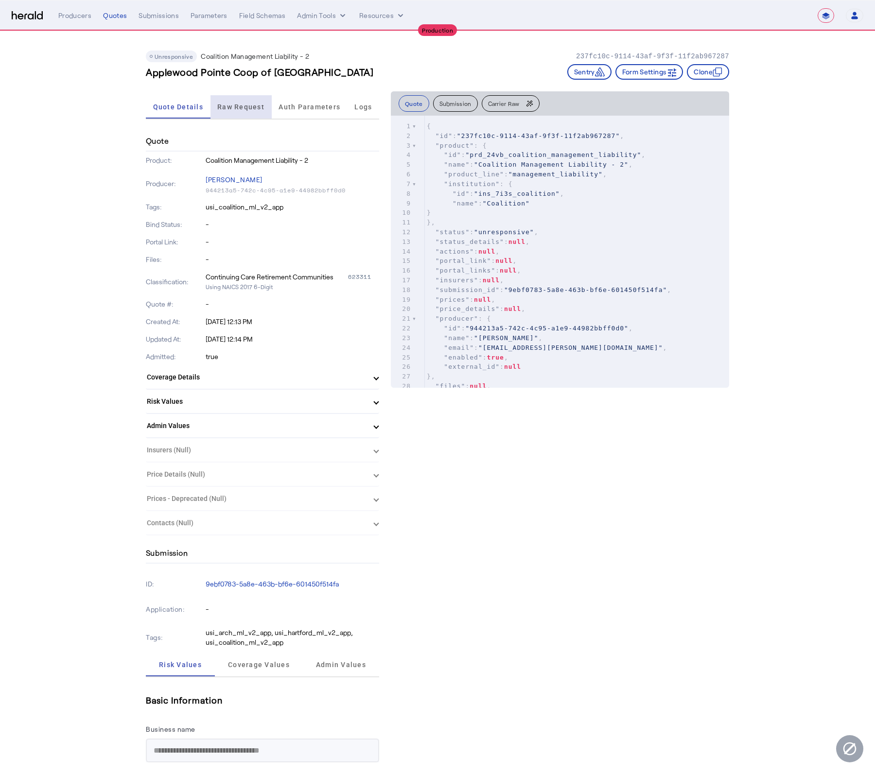
click at [228, 96] on span "Raw Request" at bounding box center [240, 106] width 47 height 23
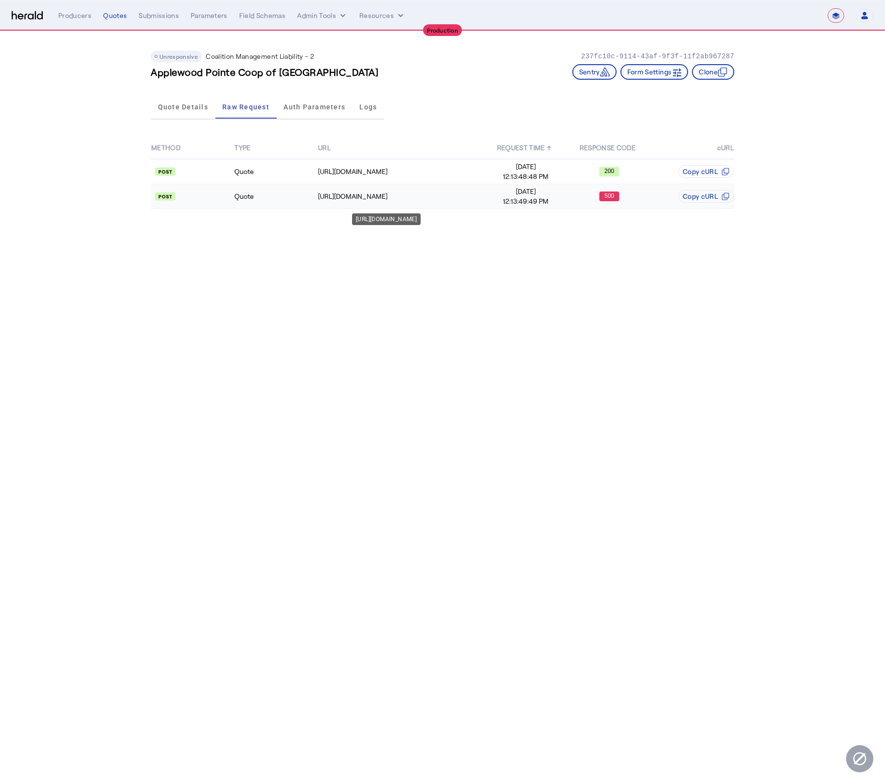
click at [442, 194] on div "[URL][DOMAIN_NAME]" at bounding box center [401, 197] width 166 height 10
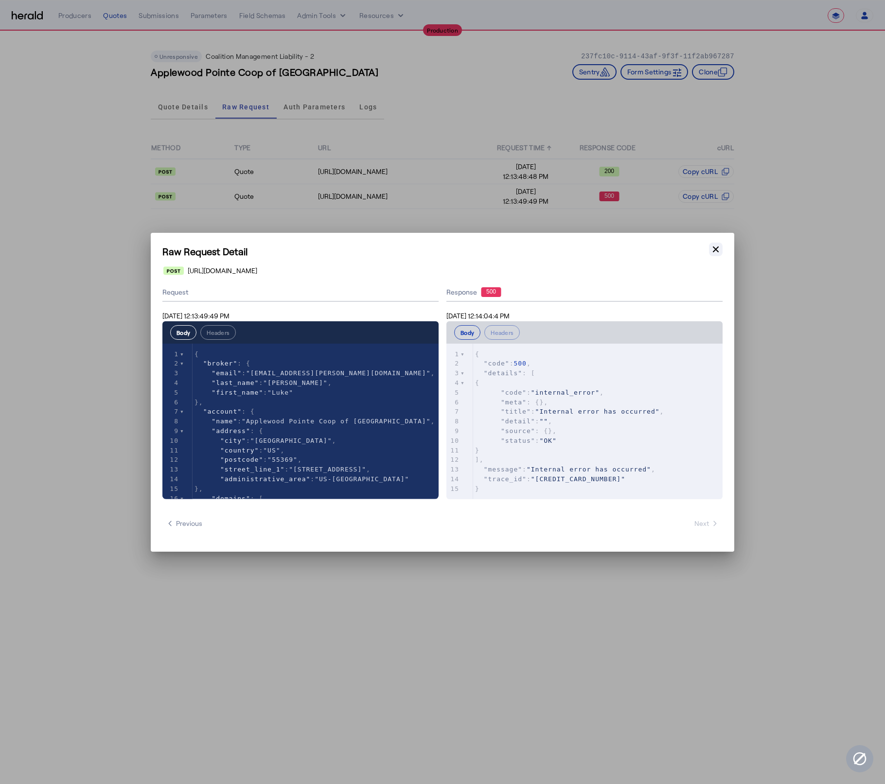
click at [712, 247] on icon "button" at bounding box center [716, 250] width 10 height 10
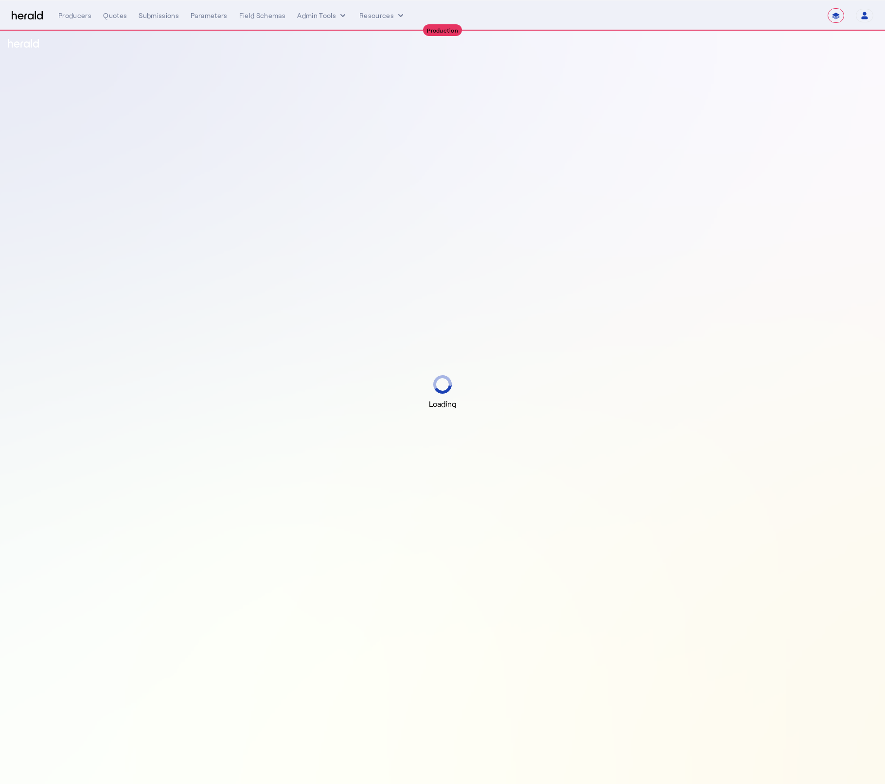
select select "**********"
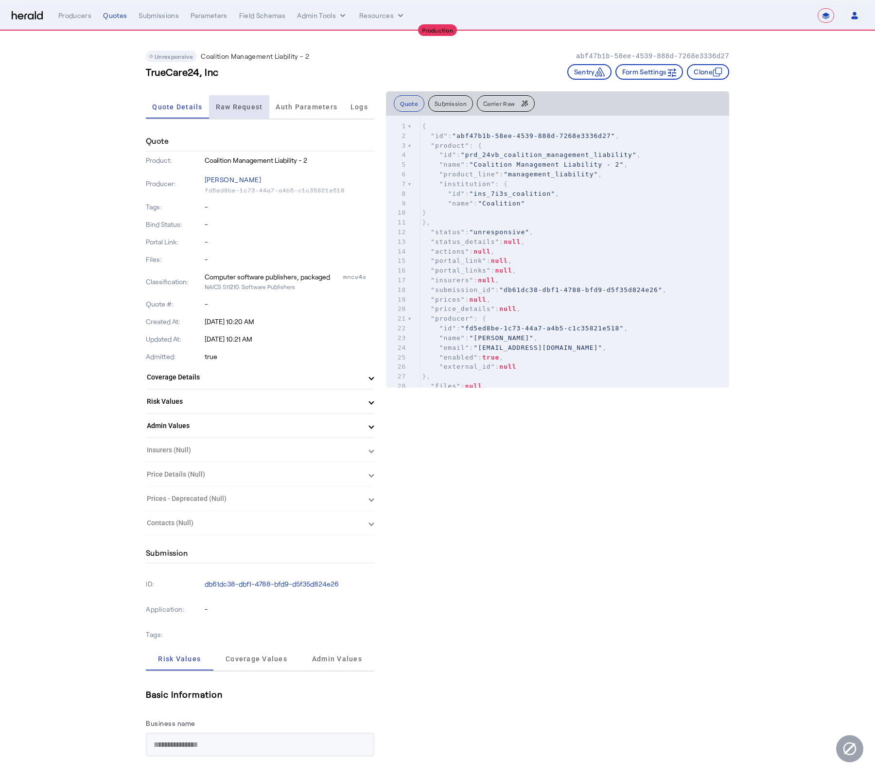
click at [252, 110] on span "Raw Request" at bounding box center [239, 106] width 47 height 23
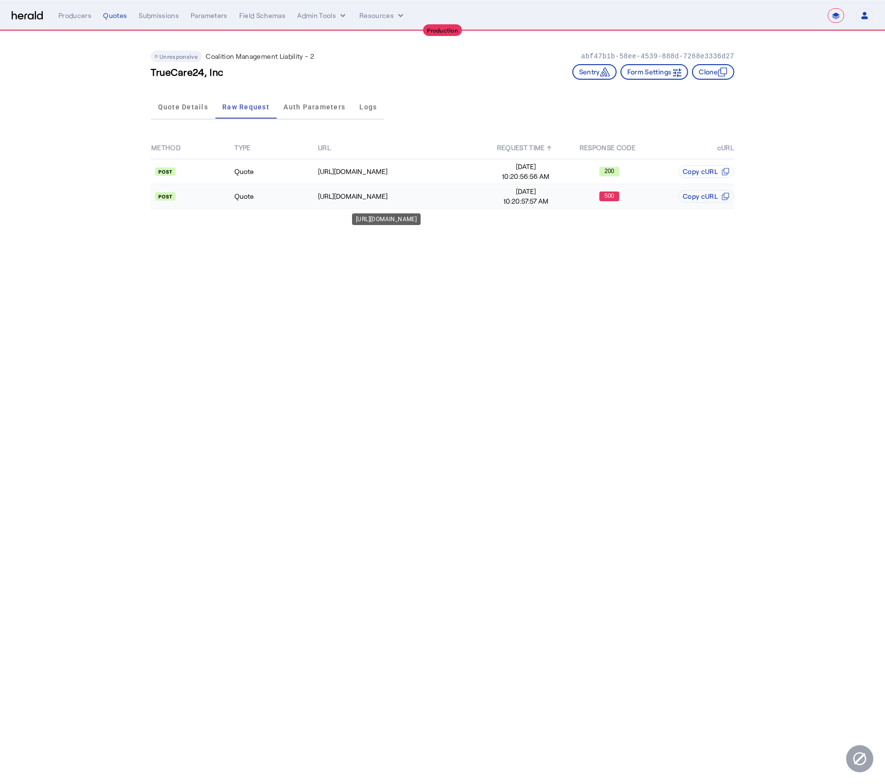
click at [455, 192] on div "[URL][DOMAIN_NAME]" at bounding box center [401, 197] width 166 height 10
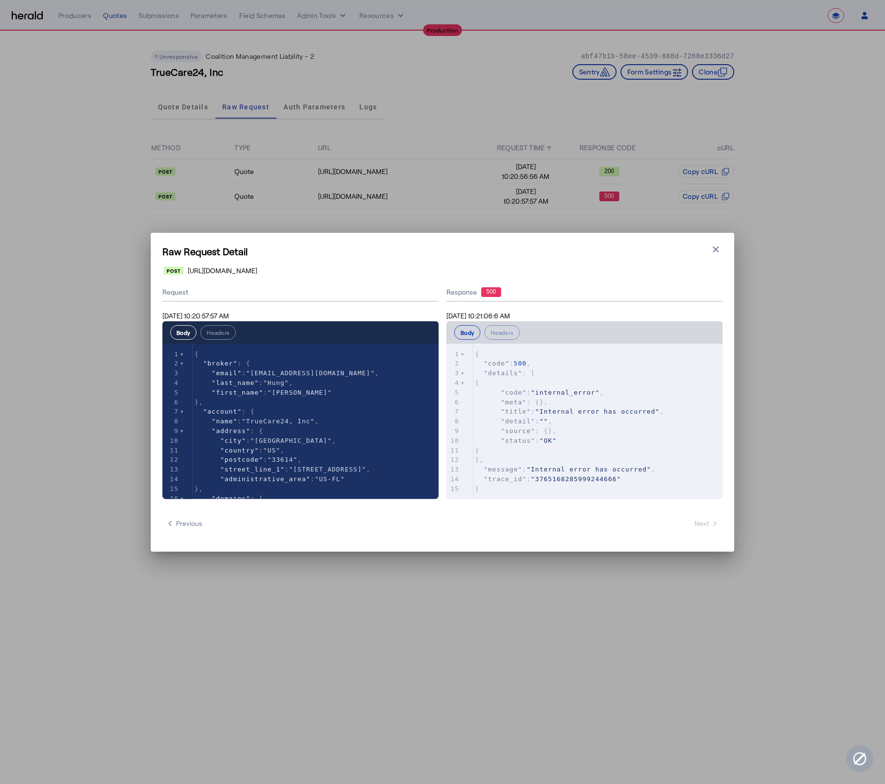
click at [604, 421] on pre ""detail" : "" ," at bounding box center [602, 422] width 259 height 10
click at [715, 240] on div "Raw Request Detail Close modal [URL][DOMAIN_NAME] Request [DATE] 10:20:57:57 AM…" at bounding box center [442, 392] width 583 height 319
click at [719, 245] on icon "button" at bounding box center [716, 250] width 10 height 10
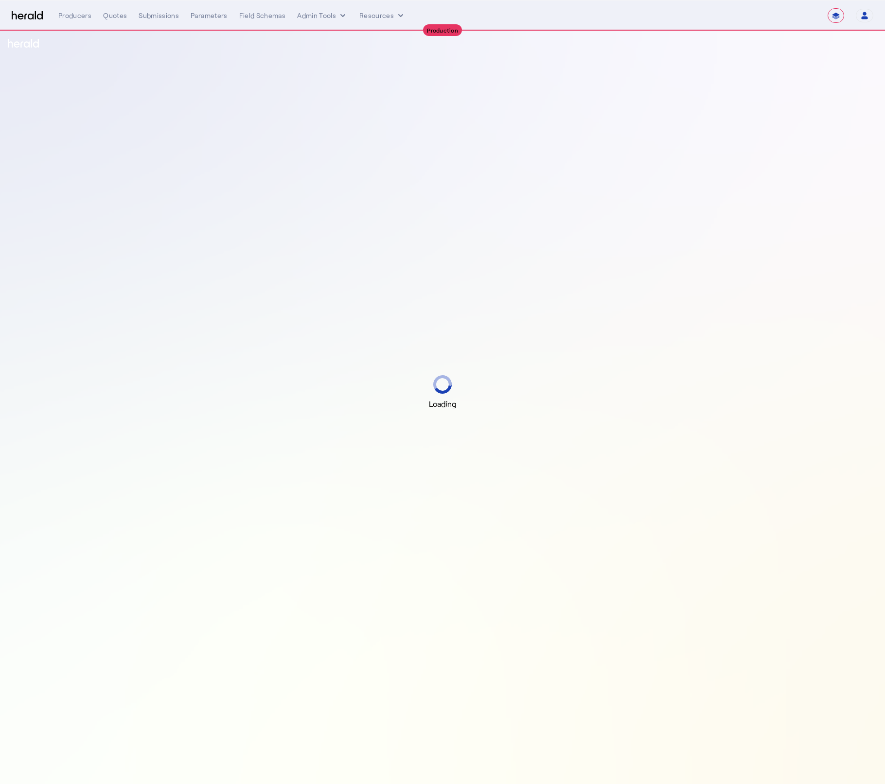
select select "**********"
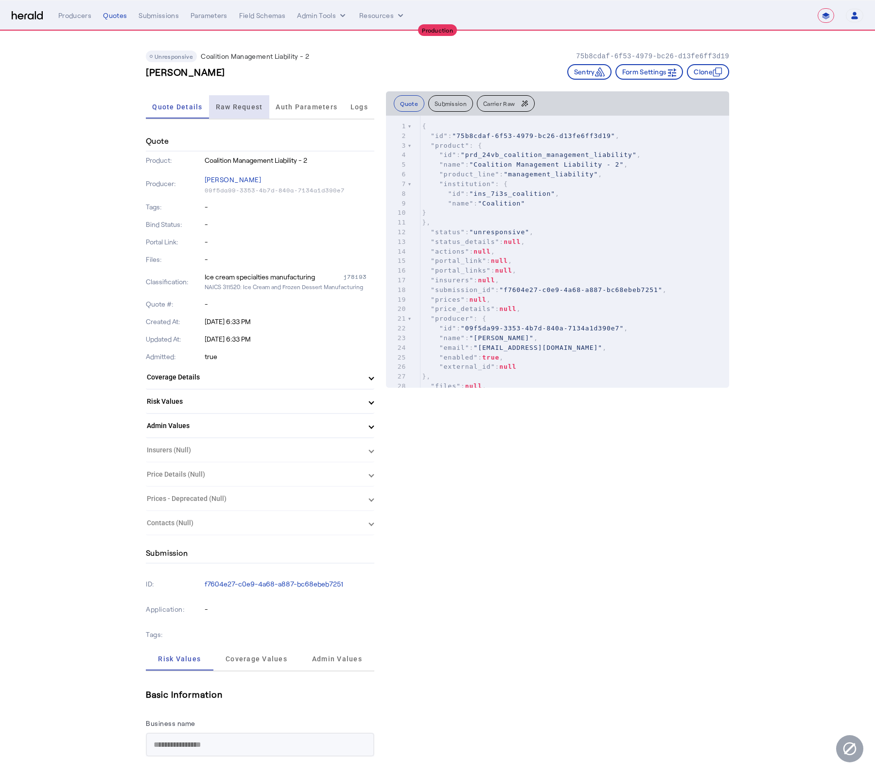
click at [254, 113] on span "Raw Request" at bounding box center [239, 106] width 47 height 23
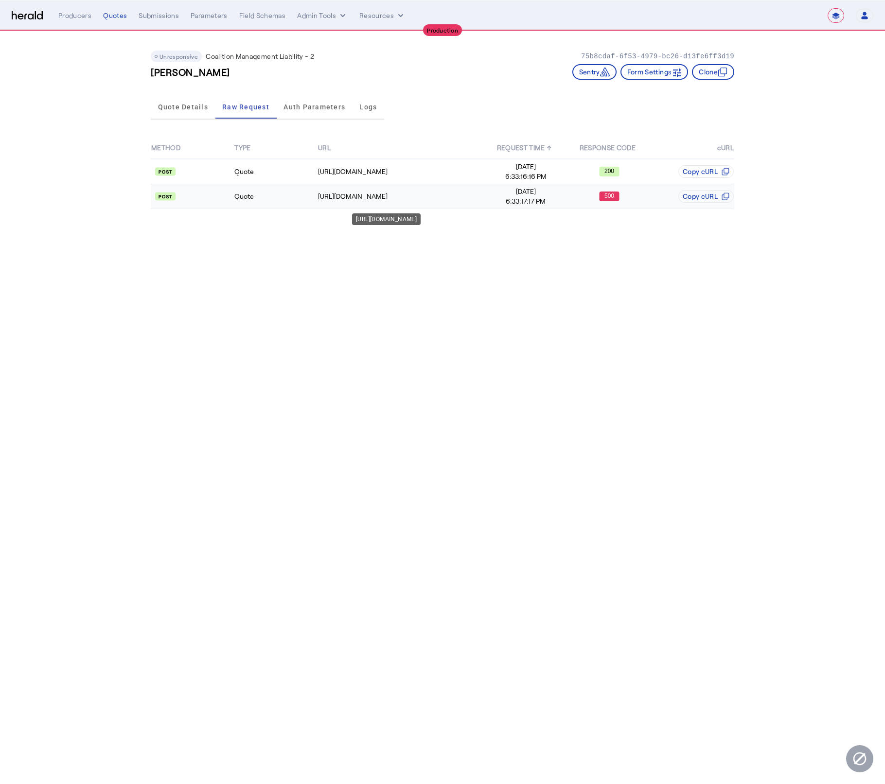
click at [452, 194] on div "[URL][DOMAIN_NAME]" at bounding box center [401, 197] width 166 height 10
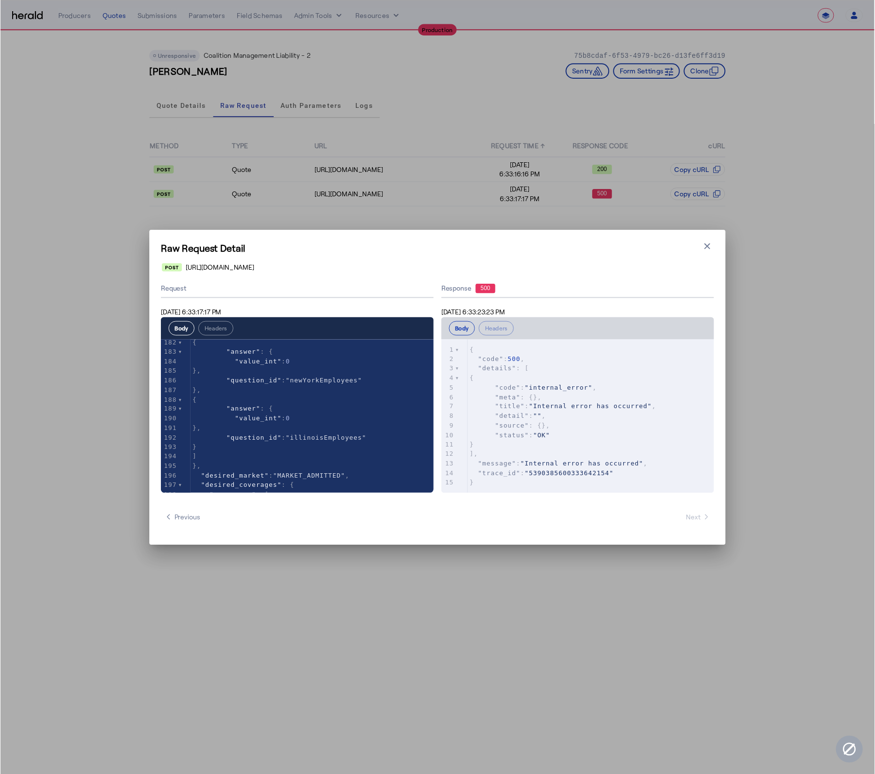
scroll to position [1788, 0]
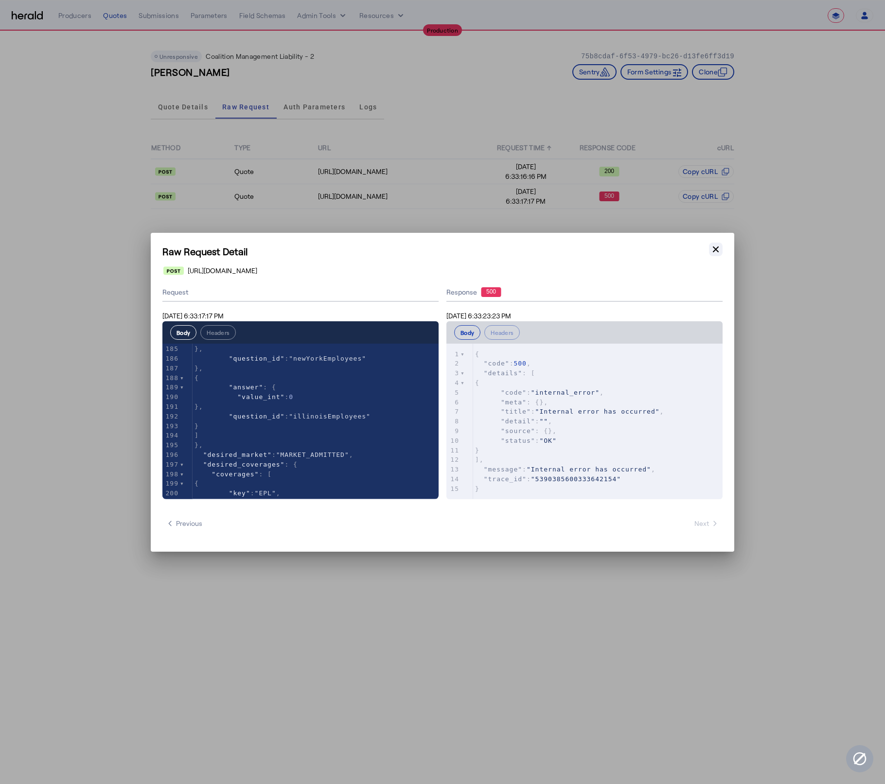
click at [713, 250] on icon "button" at bounding box center [716, 250] width 10 height 10
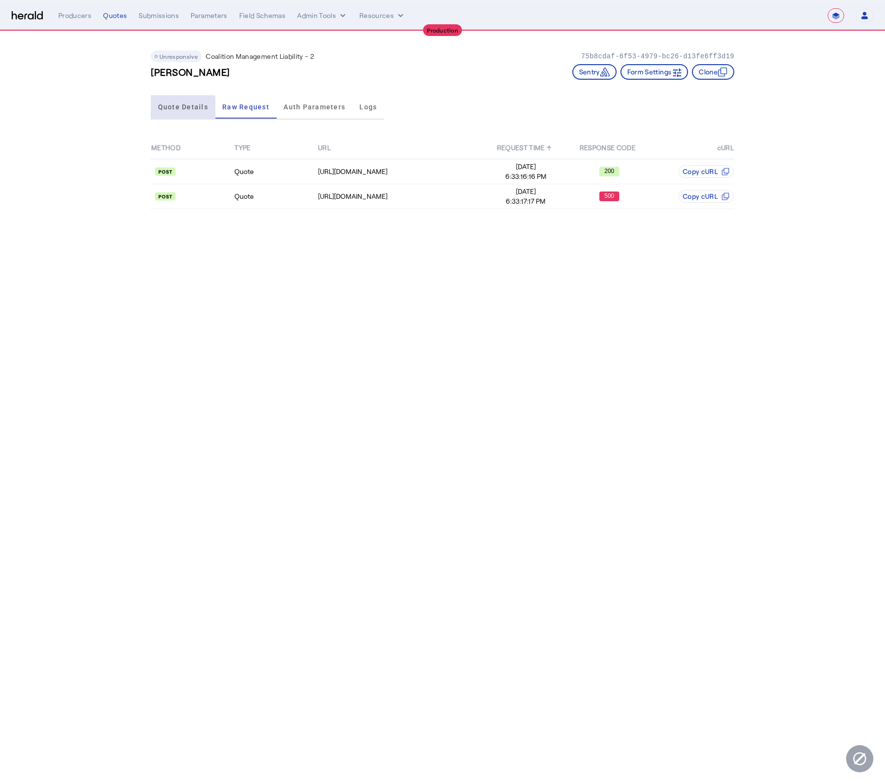
click at [181, 109] on span "Quote Details" at bounding box center [183, 107] width 50 height 7
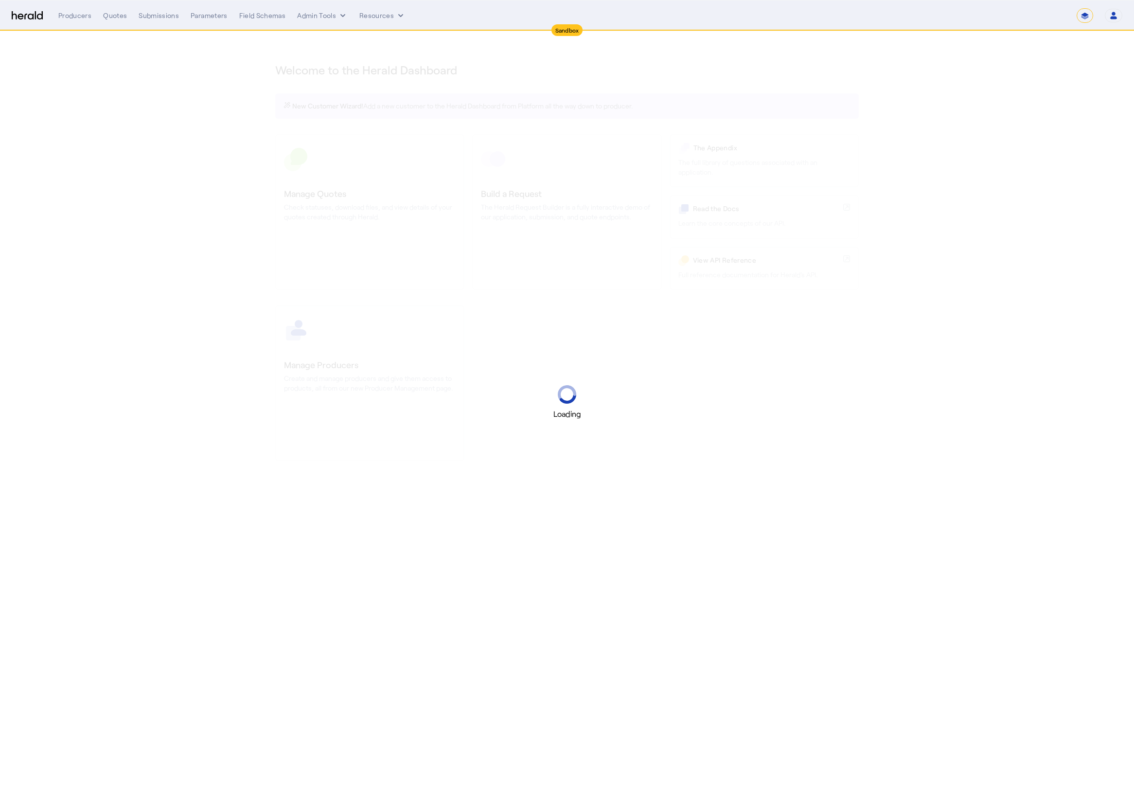
select select "*******"
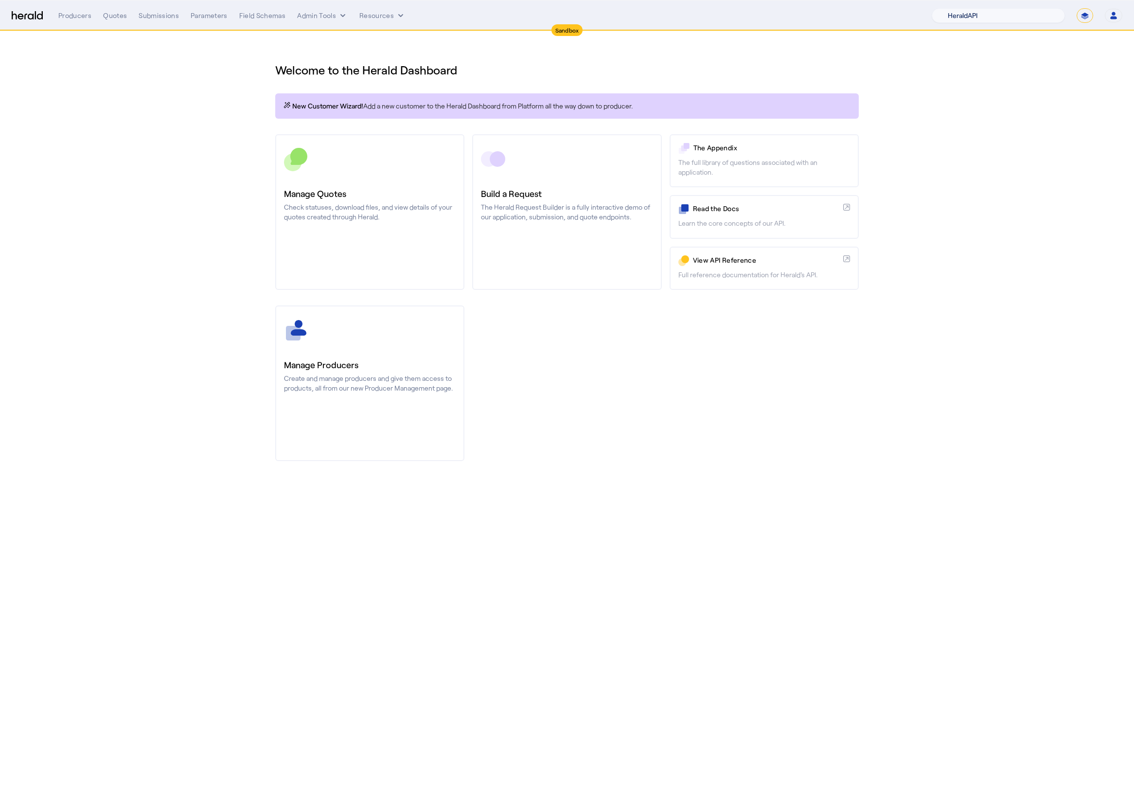
click at [1017, 18] on select "1Fort Acrisure Acturis Affinity Advisors Affinity Risk Agentero AmWins Anzen Ao…" at bounding box center [997, 15] width 133 height 15
select select "pfm_8e7n_1fort"
click at [954, 8] on select "1Fort Acrisure Acturis Affinity Advisors Affinity Risk Agentero AmWins Anzen Ao…" at bounding box center [997, 15] width 133 height 15
click at [1033, 136] on div "You are now impersonating the 1Fort platform." at bounding box center [567, 402] width 1134 height 804
click at [1083, 17] on mat-snack-bar-container "You are now impersonating the 1Fort platform." at bounding box center [1043, 16] width 174 height 24
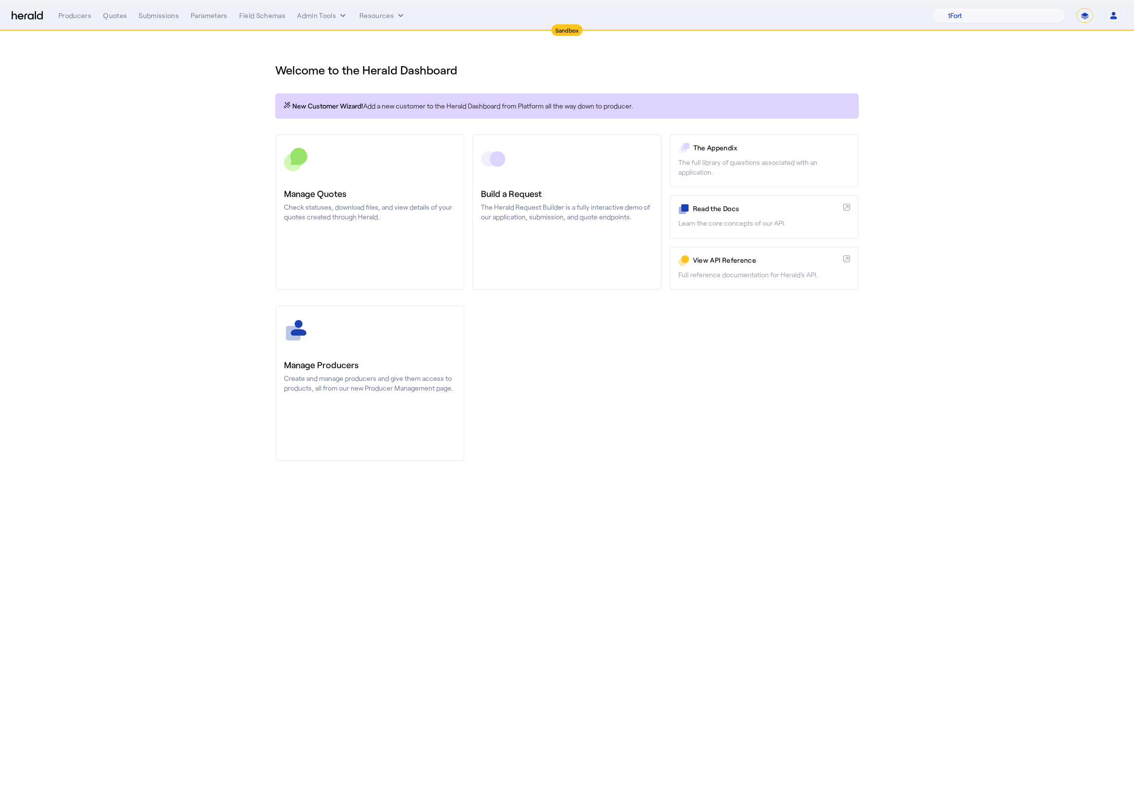
click at [1085, 17] on select "**********" at bounding box center [1084, 15] width 17 height 15
select select "**********"
click at [1076, 8] on select "**********" at bounding box center [1084, 15] width 17 height 15
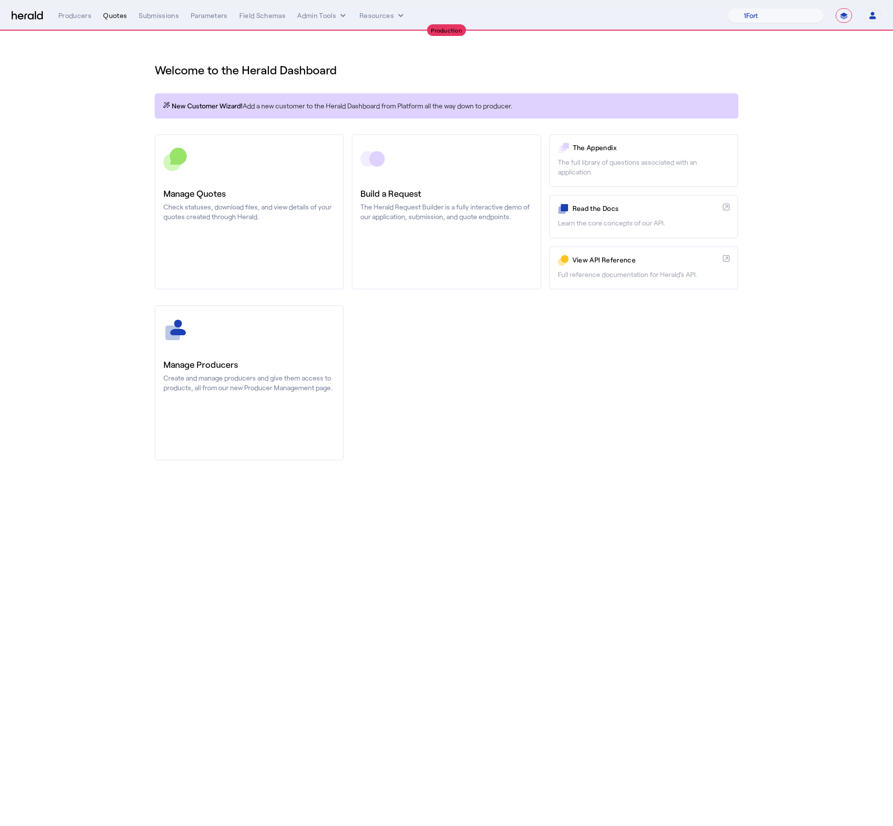
click at [113, 14] on div "Quotes" at bounding box center [115, 16] width 24 height 10
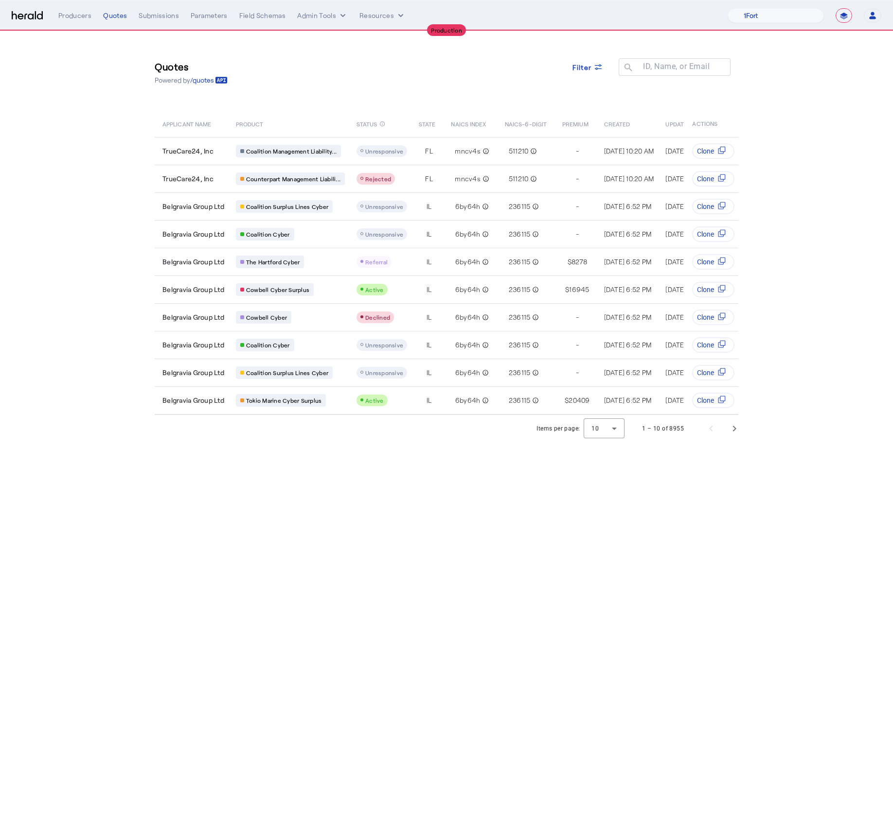
click at [391, 96] on div "Quotes Powered by /quotes Filter ID, Name, or Email search APPLICANT NAME PRODU…" at bounding box center [446, 223] width 622 height 384
click at [323, 13] on button "Admin Tools" at bounding box center [322, 16] width 51 height 10
click at [340, 46] on div "Platforms Manager" at bounding box center [339, 35] width 87 height 23
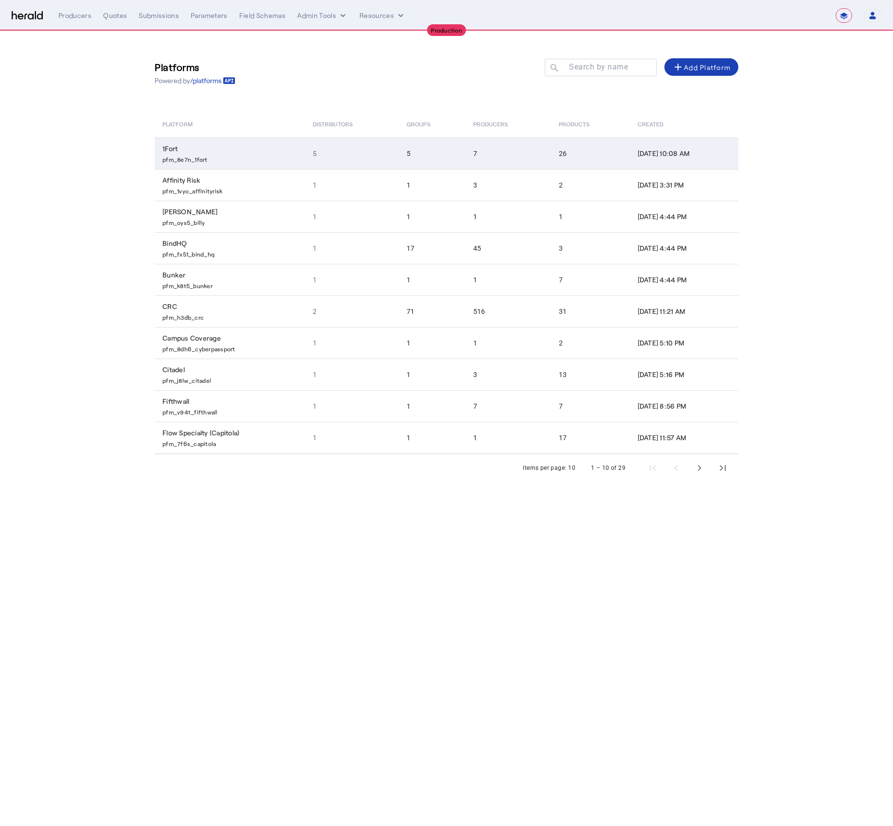
click at [331, 144] on td "5" at bounding box center [352, 154] width 94 height 32
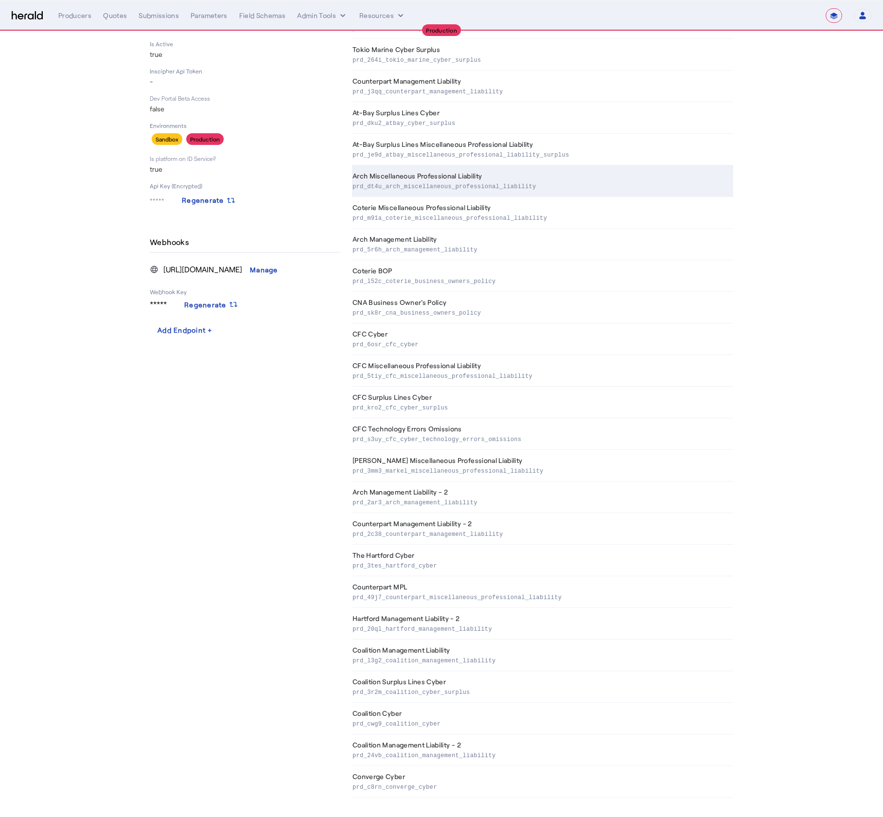
scroll to position [152, 0]
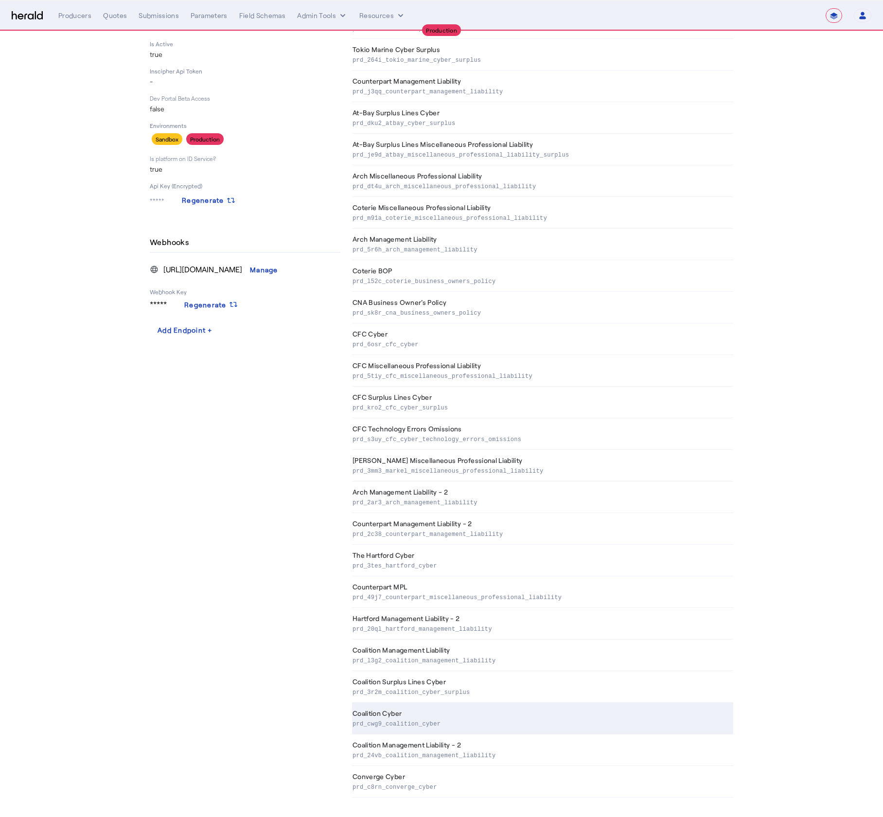
click at [448, 718] on p "prd_cwg9_coalition_cyber" at bounding box center [540, 723] width 377 height 10
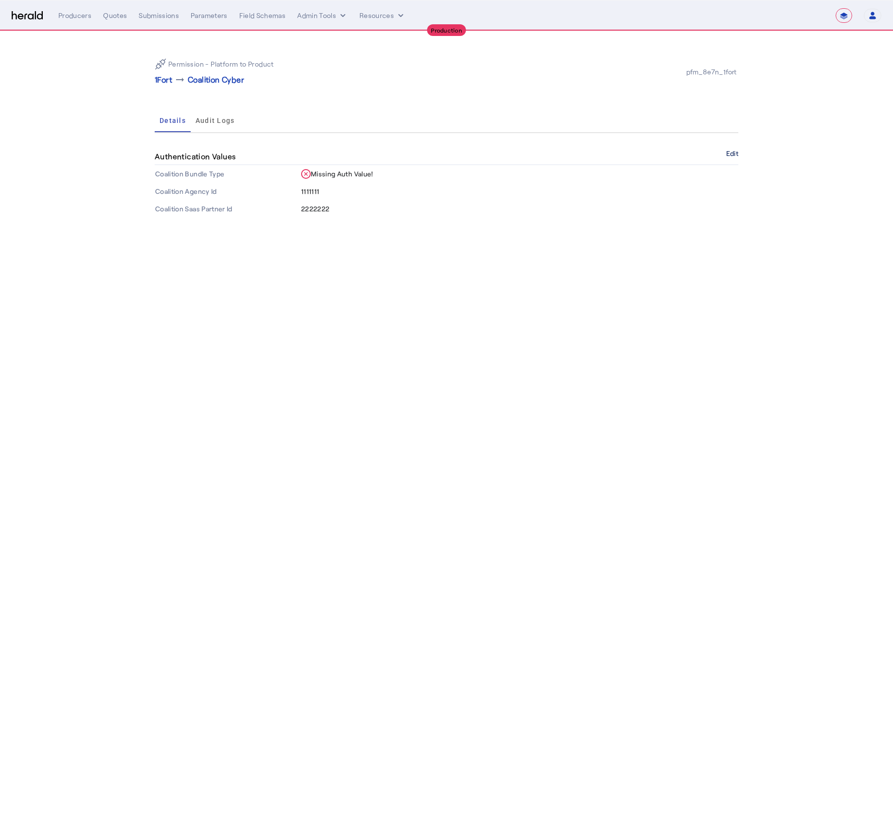
click at [731, 153] on button "Edit" at bounding box center [732, 154] width 12 height 6
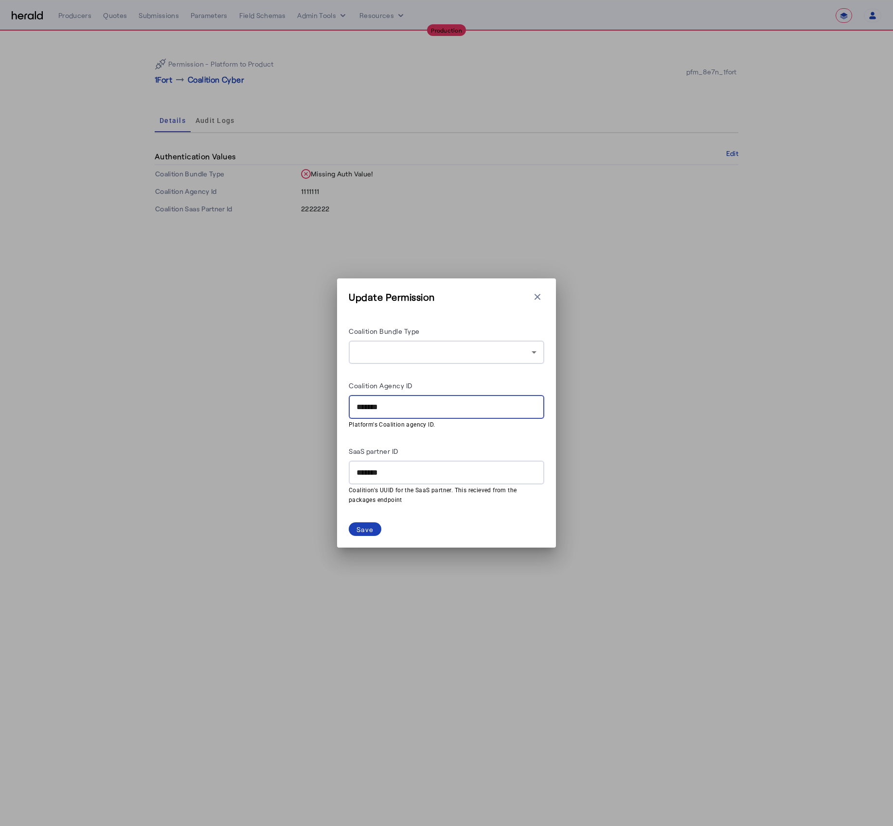
click at [398, 409] on input "*******" at bounding box center [446, 408] width 180 height 12
paste input "**********"
type input "**********"
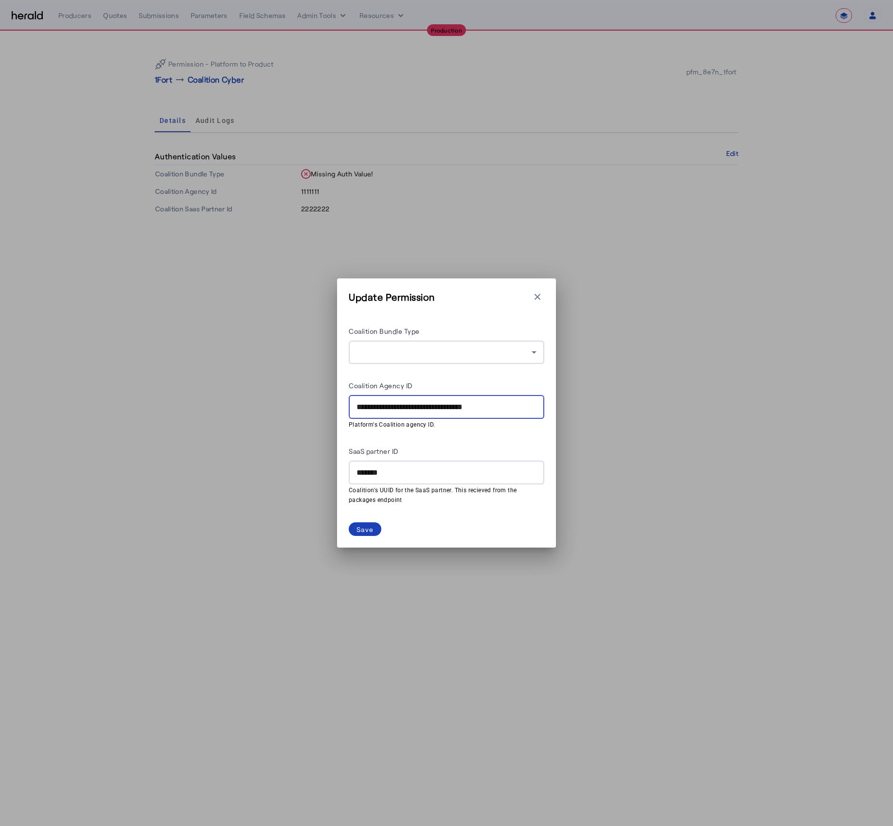
click at [397, 471] on input "*******" at bounding box center [446, 473] width 180 height 12
click at [385, 475] on input "*******" at bounding box center [446, 473] width 180 height 12
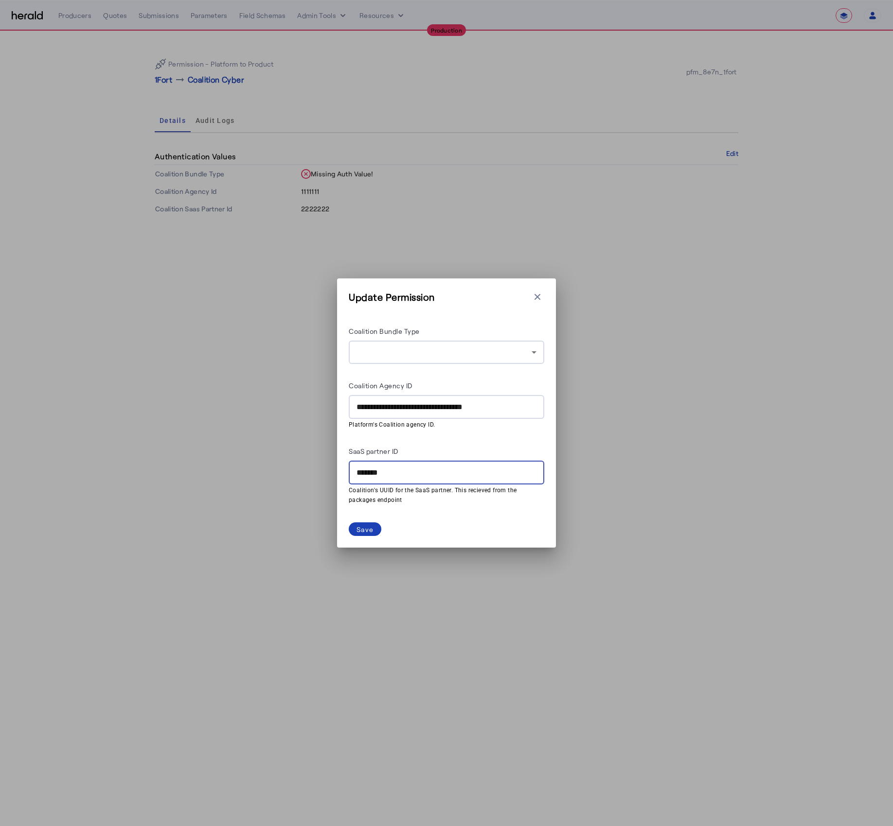
click at [386, 473] on input "*******" at bounding box center [446, 473] width 180 height 12
paste input "**********"
type input "**********"
click at [375, 536] on span at bounding box center [365, 530] width 33 height 14
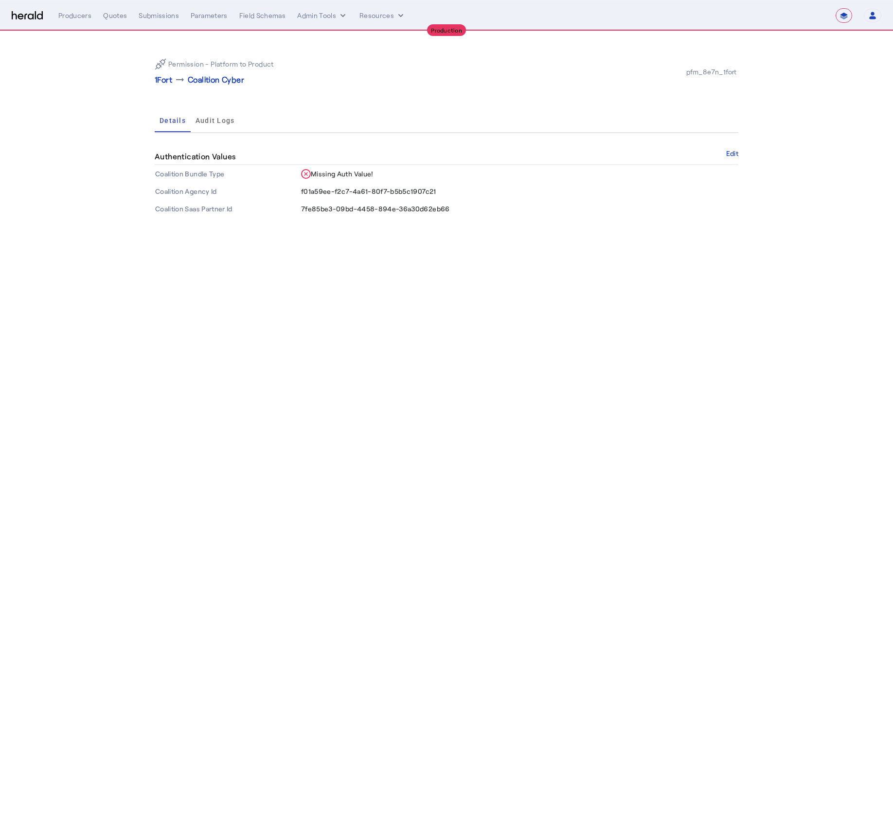
click at [383, 474] on body "**********" at bounding box center [446, 413] width 893 height 826
click at [160, 83] on p "1Fort" at bounding box center [164, 80] width 18 height 12
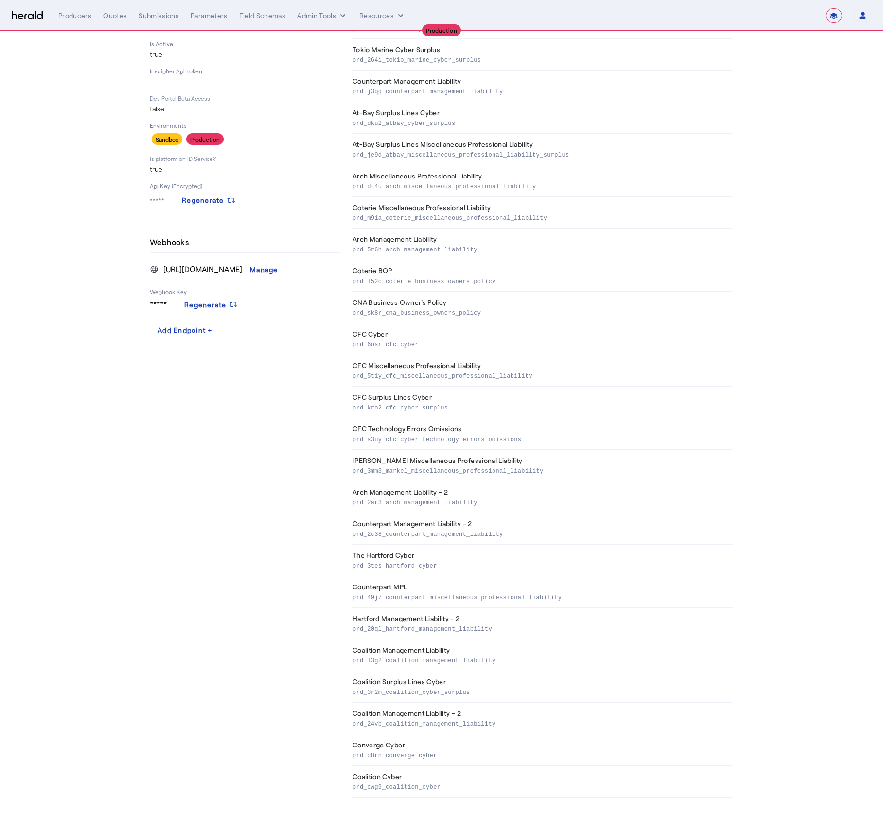
scroll to position [152, 0]
click at [462, 679] on th "Coalition Surplus Lines Cyber prd_3r2m_coalition_cyber_surplus" at bounding box center [542, 687] width 381 height 32
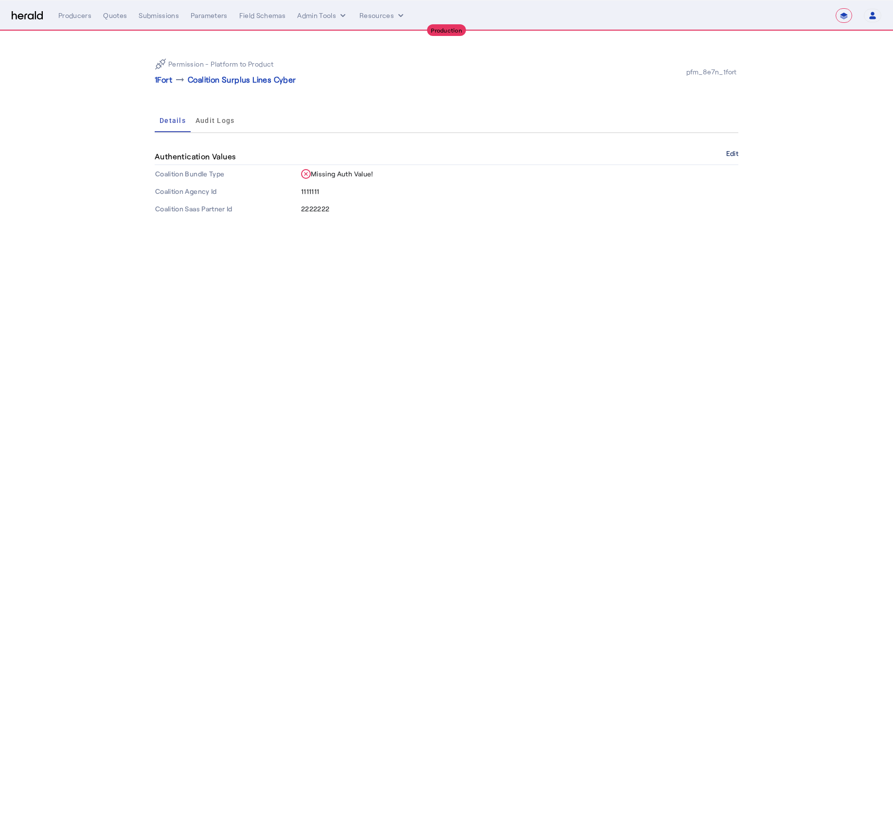
click at [733, 151] on button "Edit" at bounding box center [732, 154] width 12 height 6
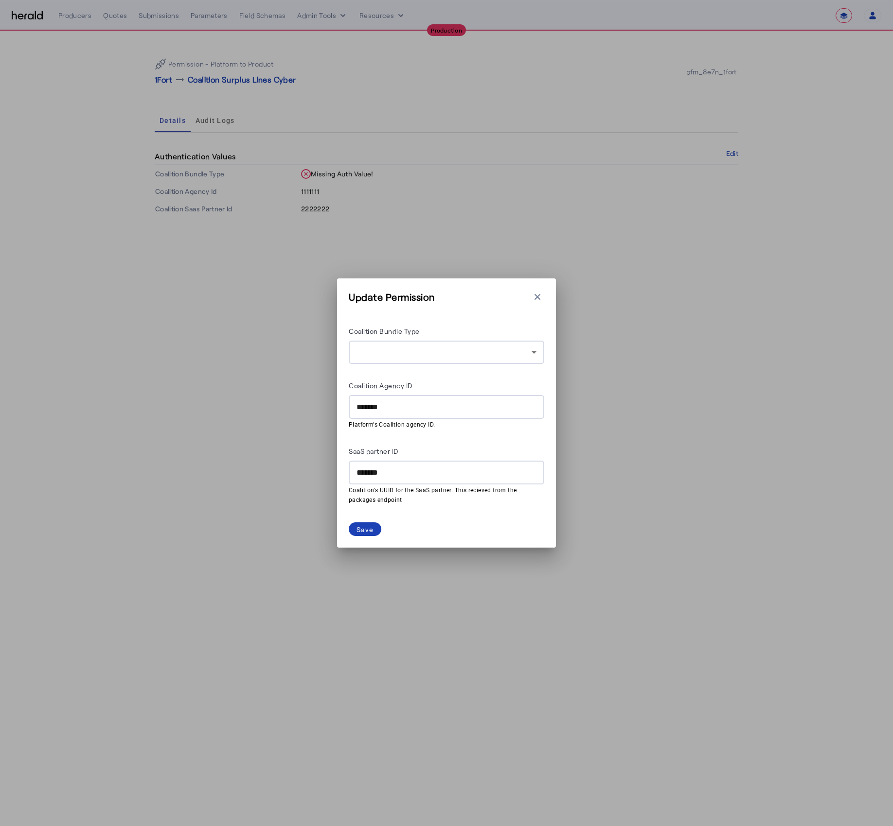
click at [376, 410] on input "*******" at bounding box center [446, 408] width 180 height 12
paste input "**********"
type input "**********"
click at [397, 475] on input "*******" at bounding box center [446, 473] width 180 height 12
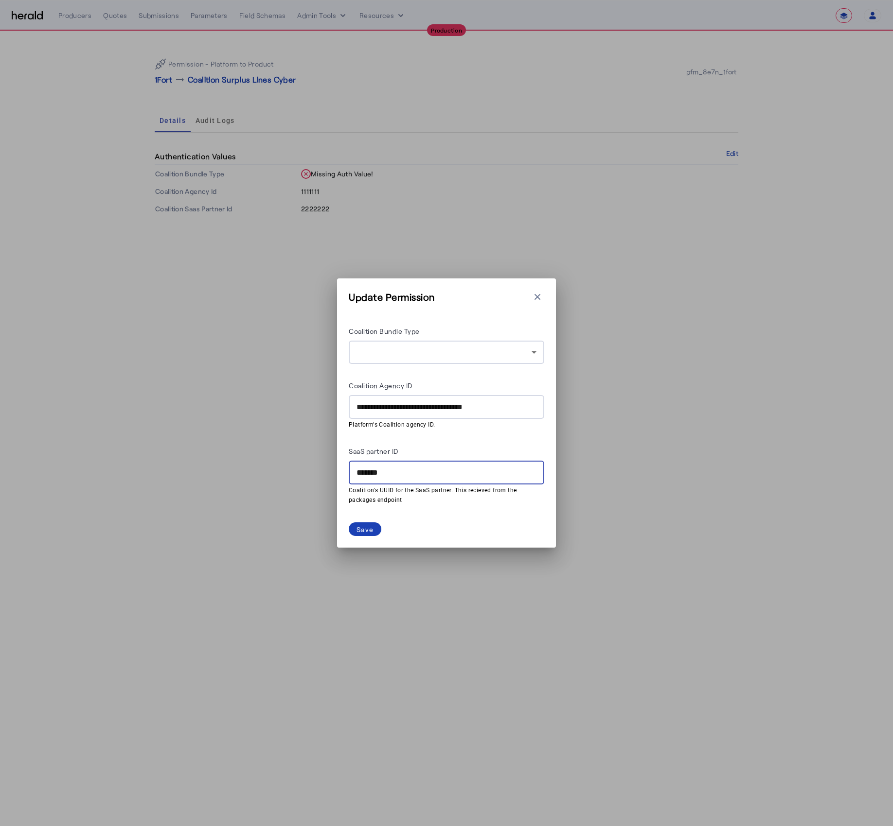
click at [397, 475] on input "*******" at bounding box center [446, 473] width 180 height 12
paste input "**********"
type input "**********"
click at [365, 527] on div "Save" at bounding box center [364, 530] width 17 height 10
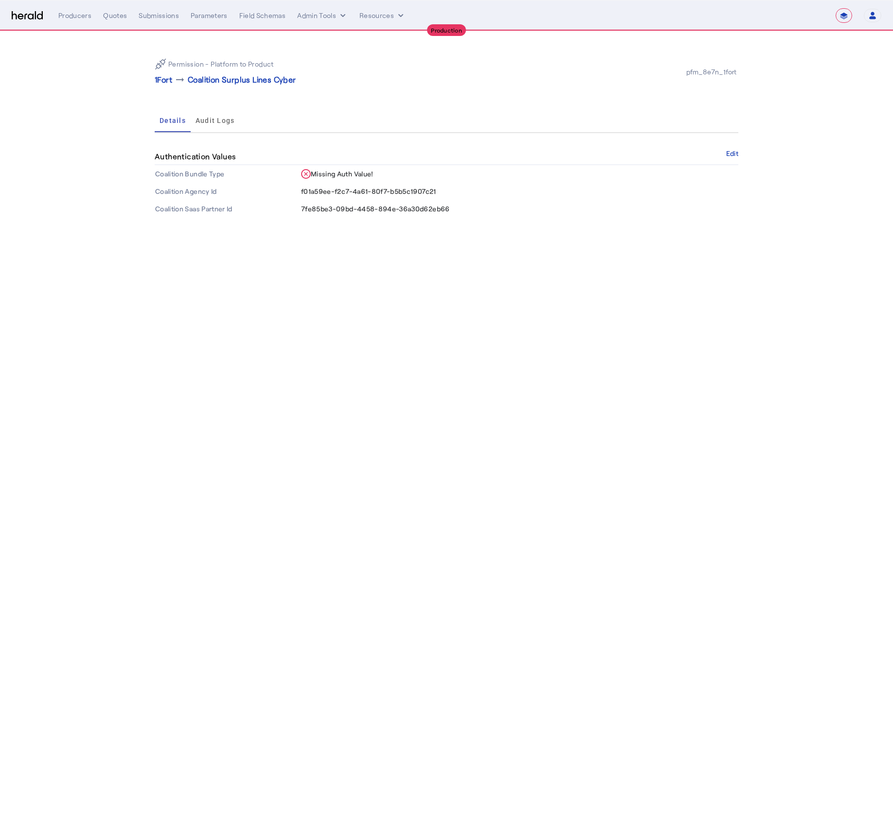
click at [363, 531] on body "**********" at bounding box center [446, 413] width 893 height 826
click at [25, 18] on img at bounding box center [27, 15] width 31 height 9
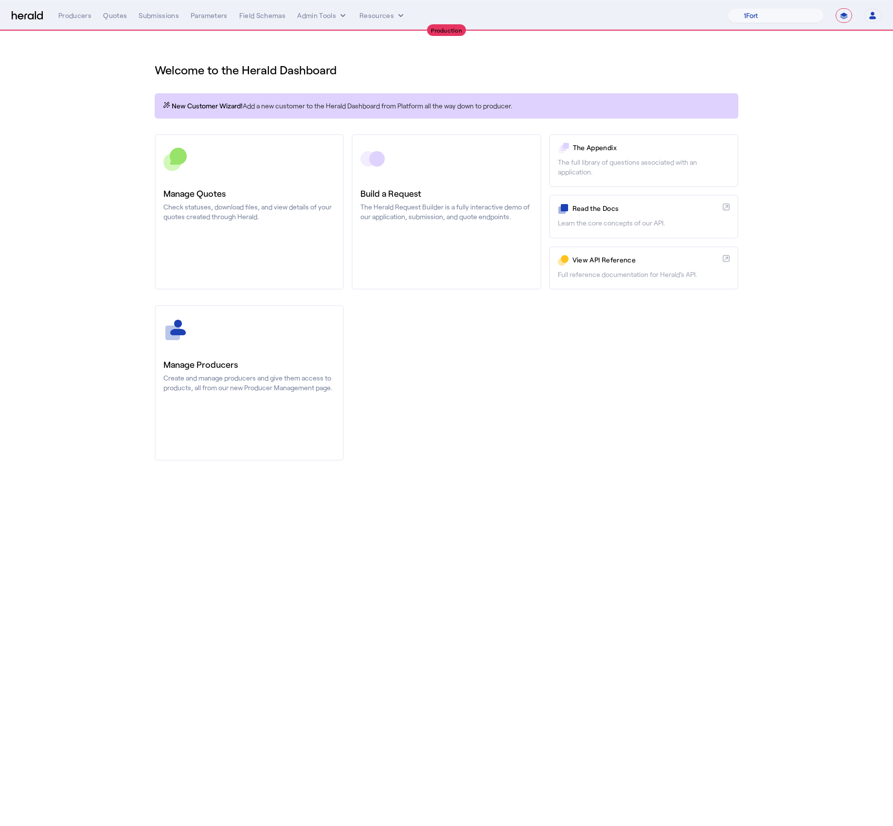
click at [508, 369] on div "Manage Producers Create and manage producers and give them access to products, …" at bounding box center [446, 383] width 583 height 156
click at [72, 173] on section "Welcome to the Herald Dashboard New Customer Wizard! Add a new customer to the …" at bounding box center [446, 255] width 893 height 449
click at [111, 13] on div "Quotes" at bounding box center [115, 16] width 24 height 10
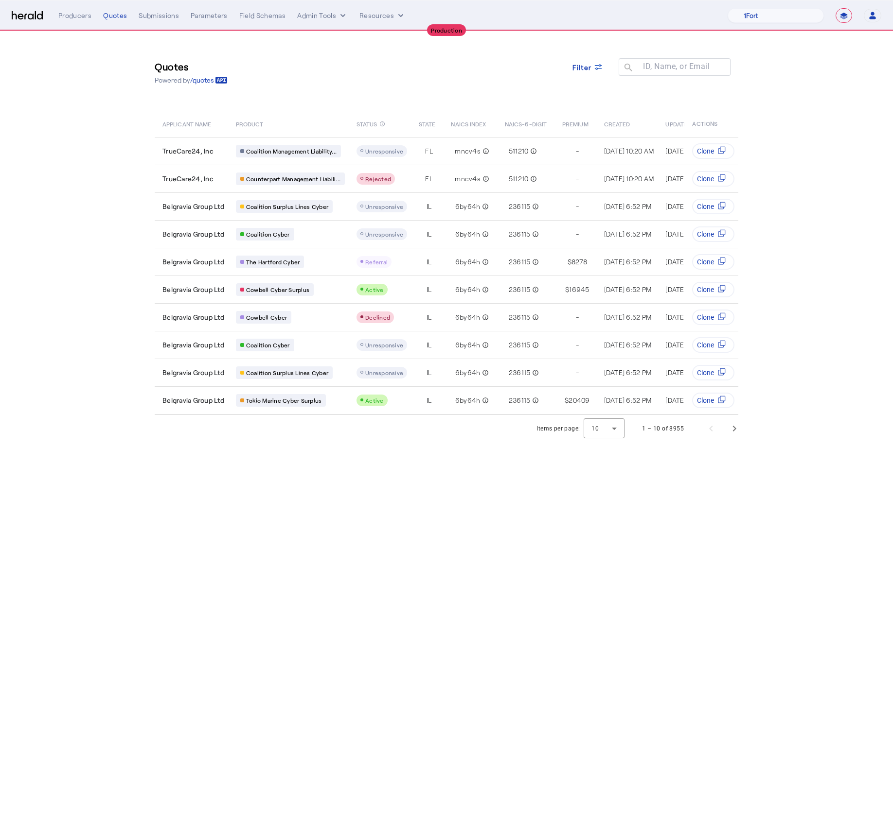
click at [423, 109] on div "Quotes Powered by /quotes Filter ID, Name, or Email search APPLICANT NAME PRODU…" at bounding box center [446, 223] width 622 height 384
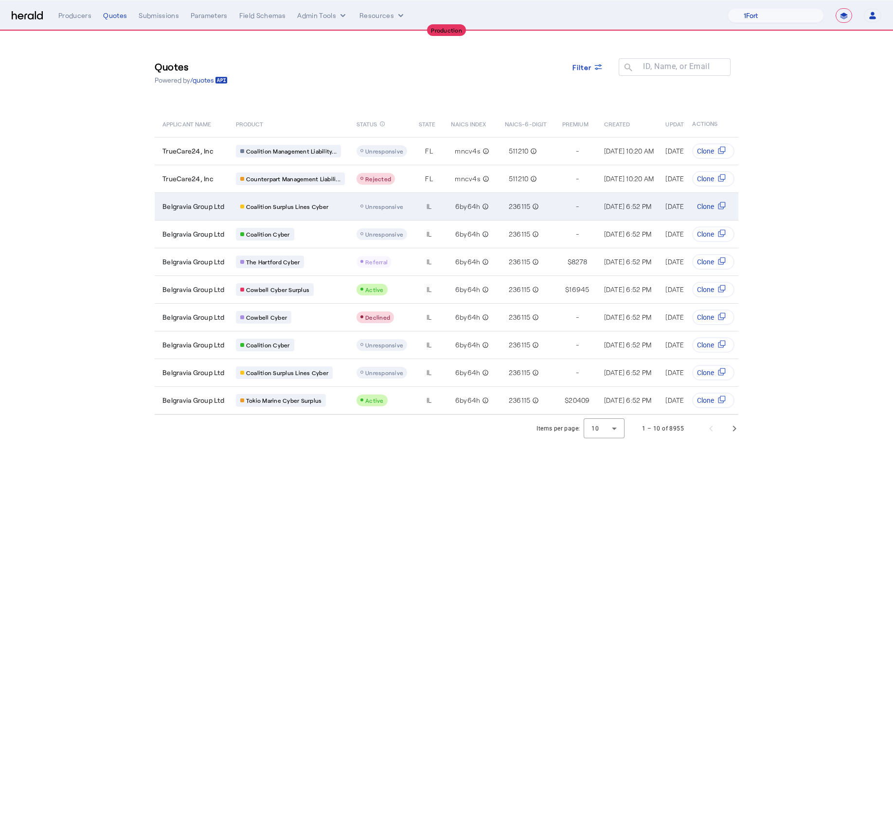
click at [179, 205] on span "Belgravia Group Ltd" at bounding box center [193, 207] width 62 height 10
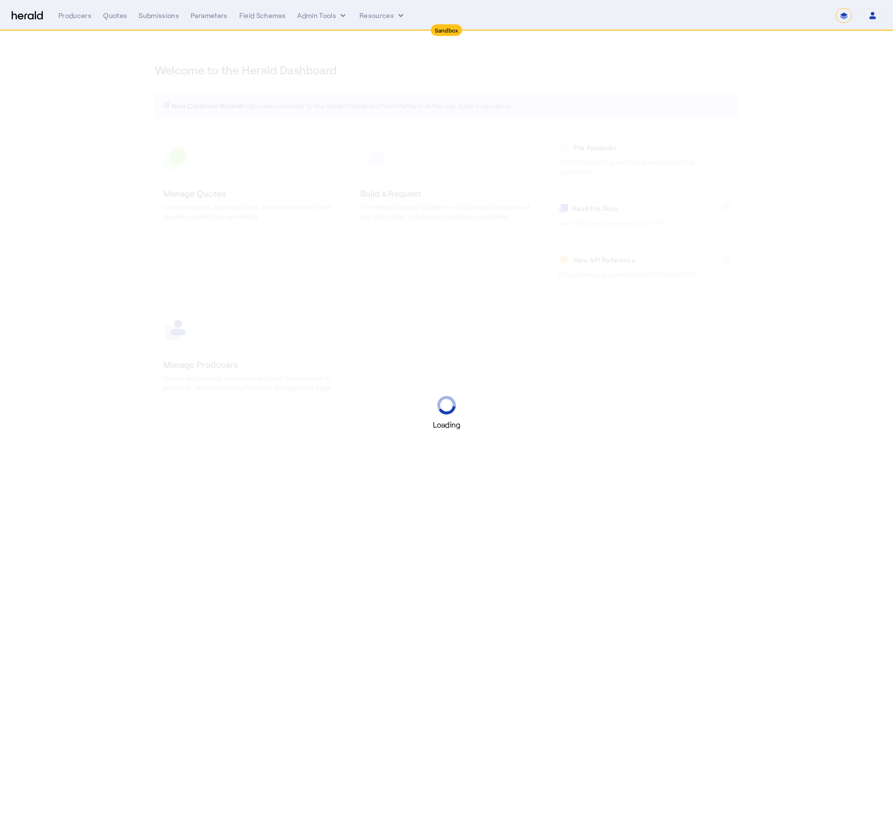
select select "*******"
select select "pfm_2v8p_herald_api"
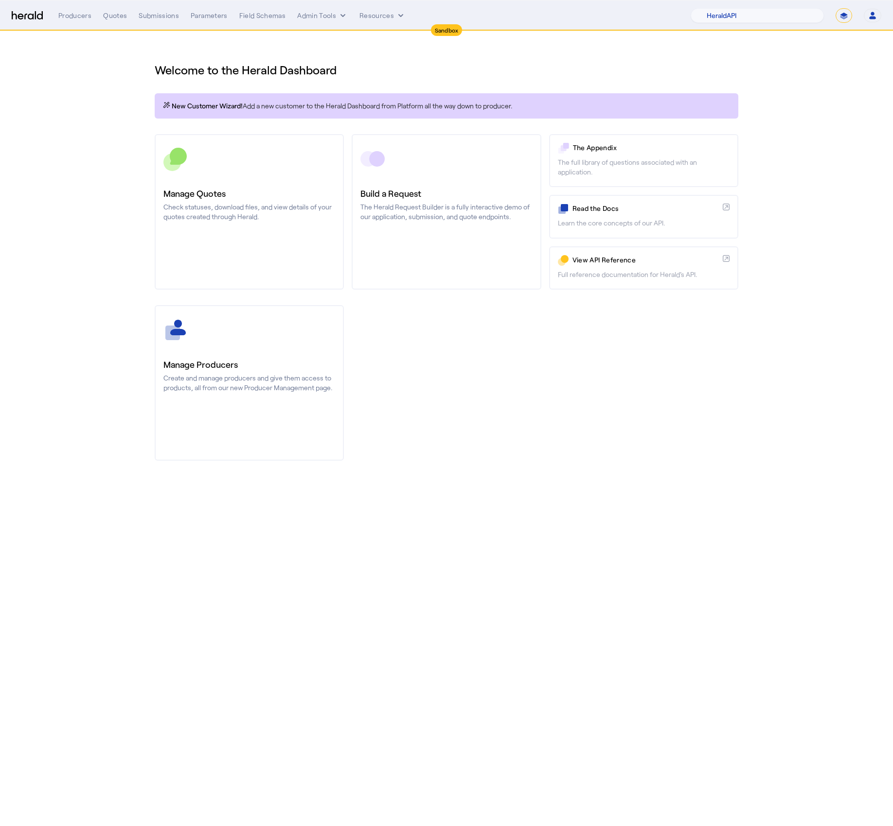
click at [508, 355] on div "Manage Producers Create and manage producers and give them access to products, …" at bounding box center [446, 383] width 583 height 156
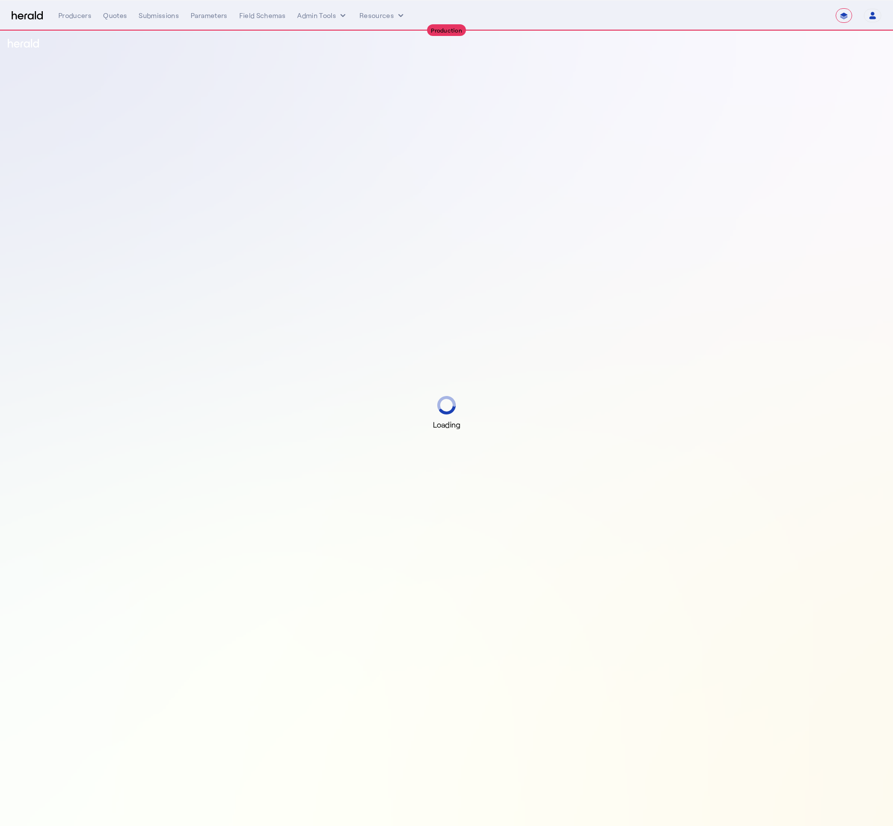
select select "**********"
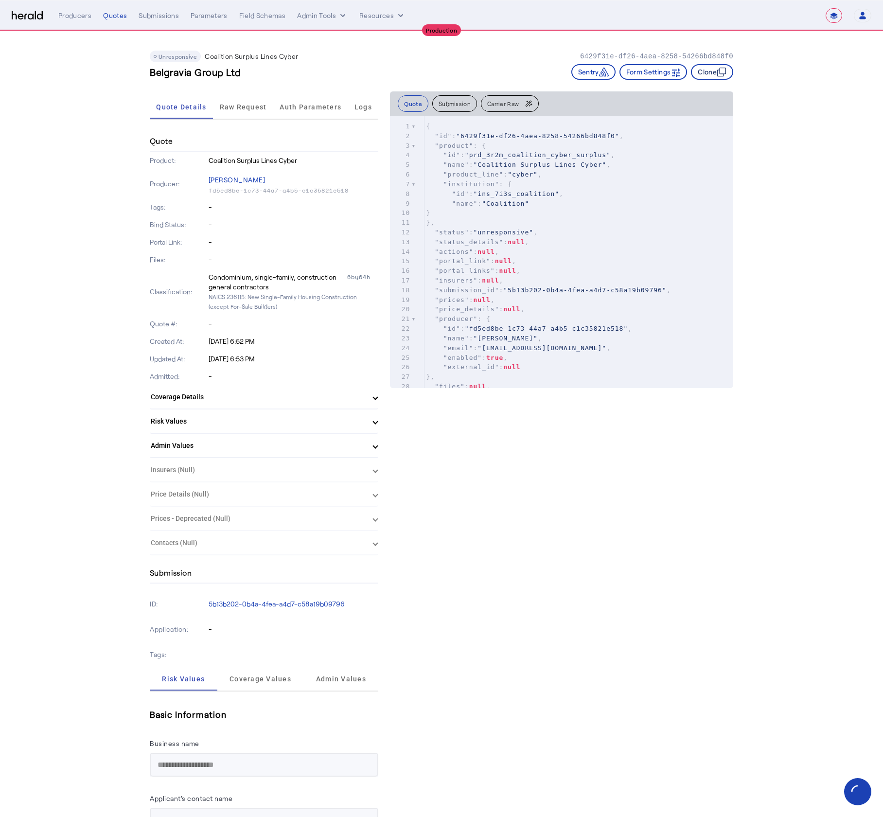
click at [726, 72] on icon "button" at bounding box center [722, 72] width 10 height 10
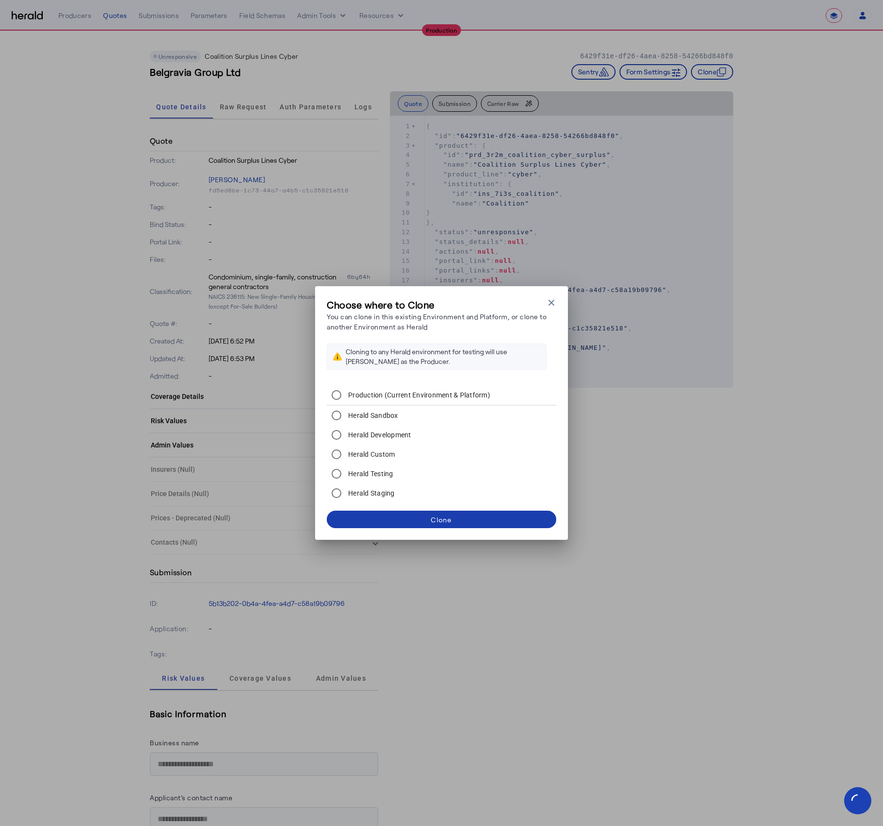
click at [468, 524] on span at bounding box center [441, 519] width 229 height 23
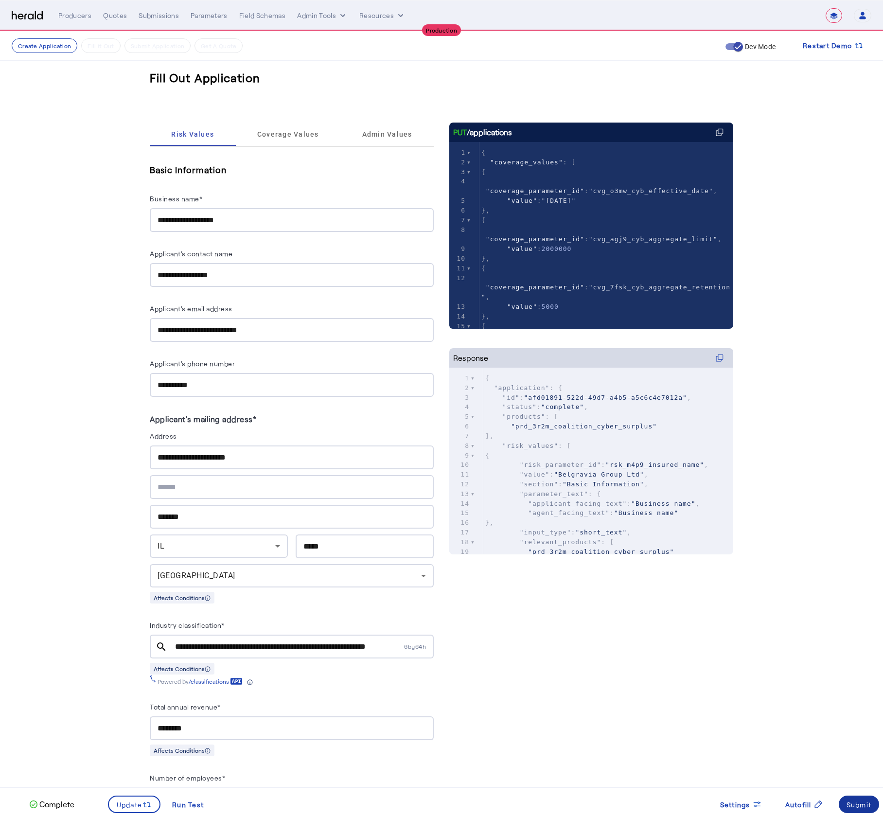
click at [863, 807] on div "Submit" at bounding box center [858, 804] width 25 height 10
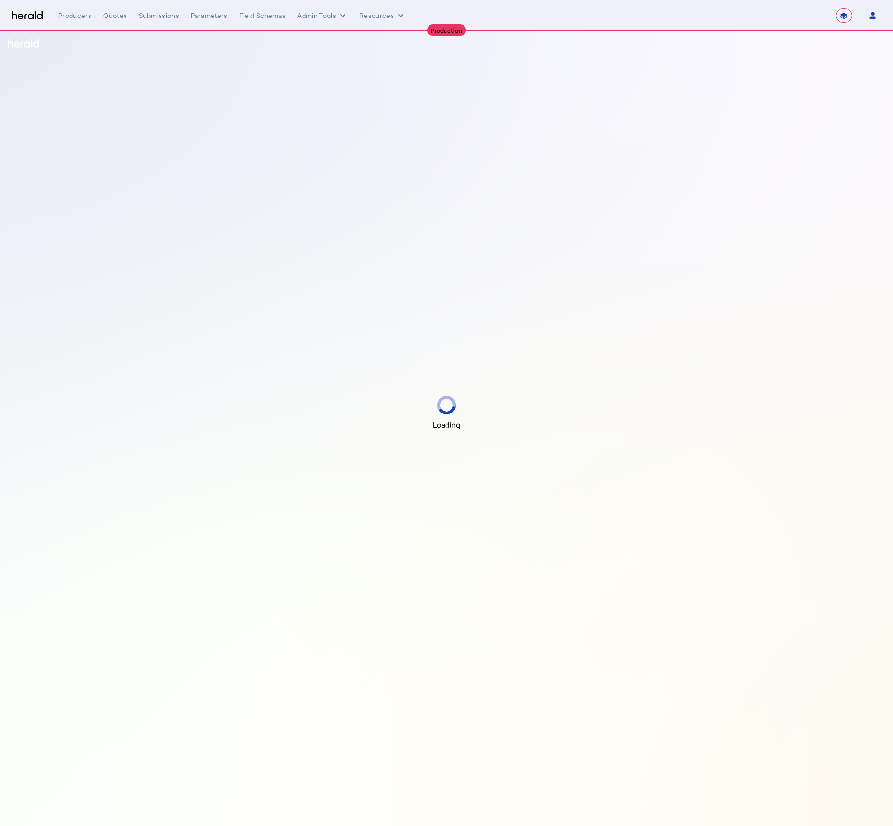
select select "**********"
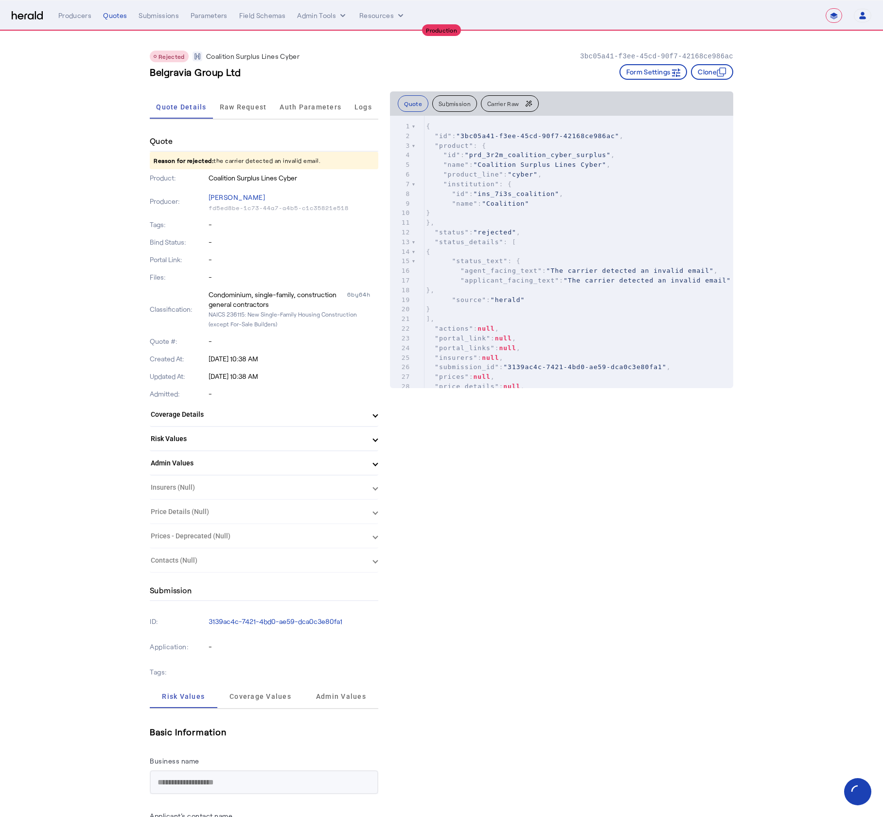
click at [284, 158] on p "Reason for rejected: the carrier detected an invalid email." at bounding box center [264, 161] width 228 height 18
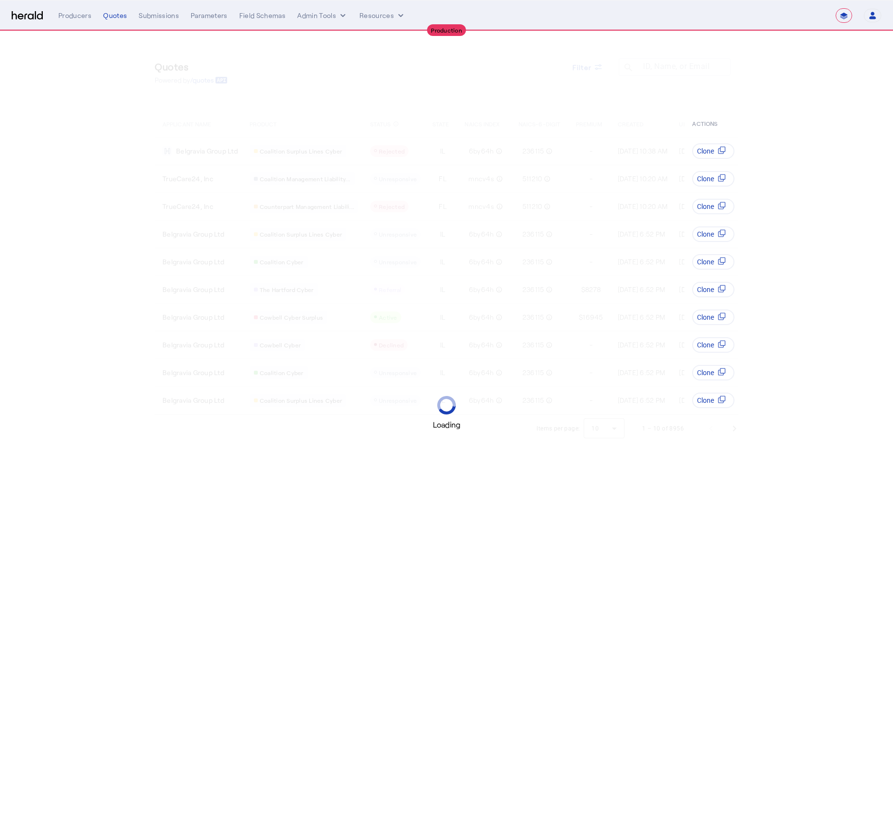
select select "**********"
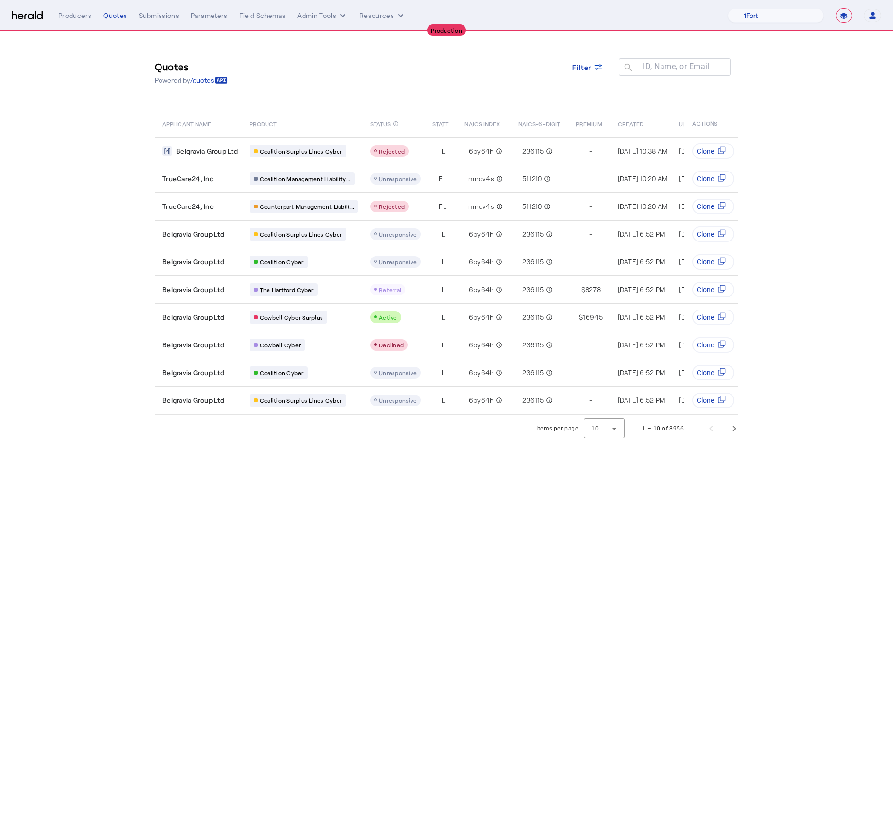
click at [111, 177] on section "Quotes Powered by /quotes Filter ID, Name, or Email search APPLICANT NAME PRODU…" at bounding box center [446, 236] width 893 height 411
click at [733, 438] on span "Next page" at bounding box center [733, 428] width 23 height 23
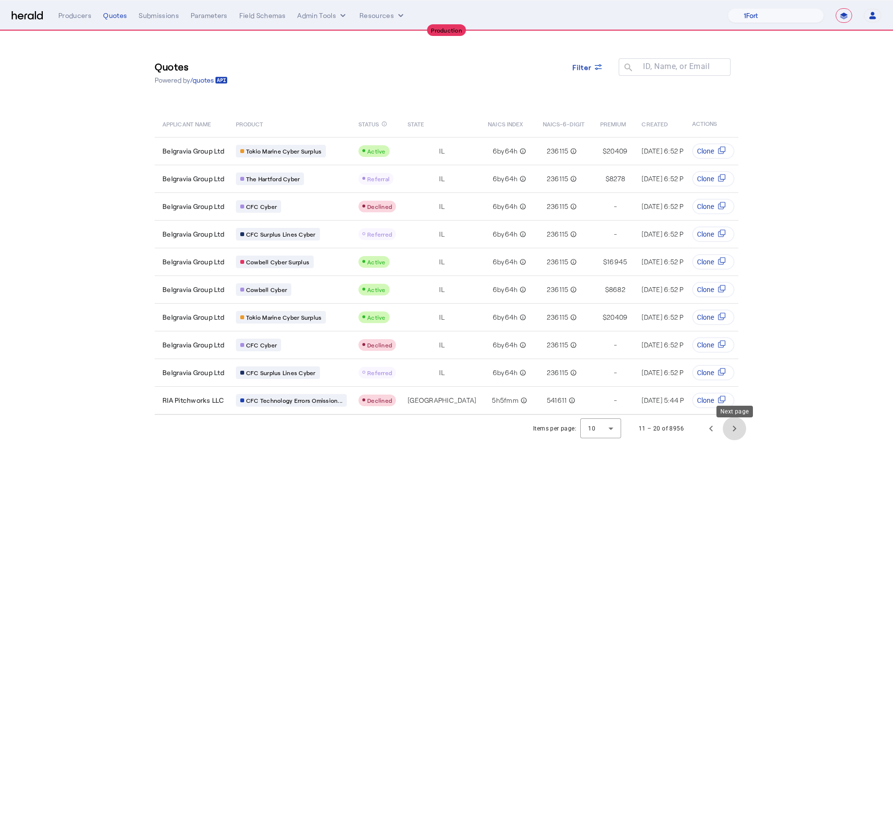
click at [731, 434] on span "Next page" at bounding box center [733, 428] width 23 height 23
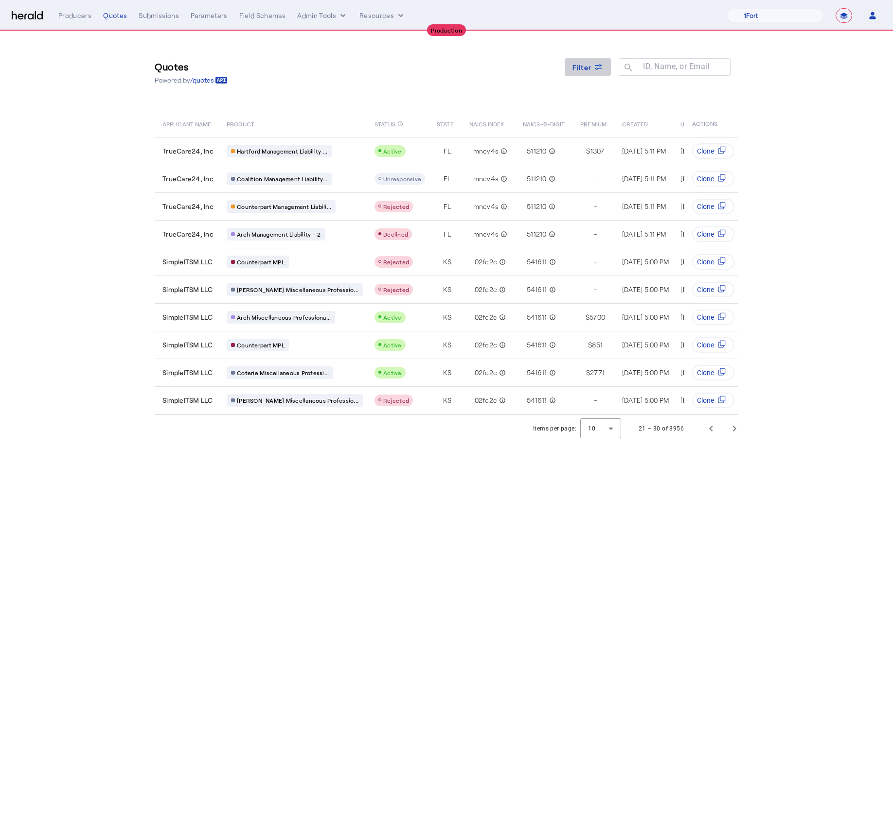
click at [606, 68] on span at bounding box center [587, 66] width 47 height 23
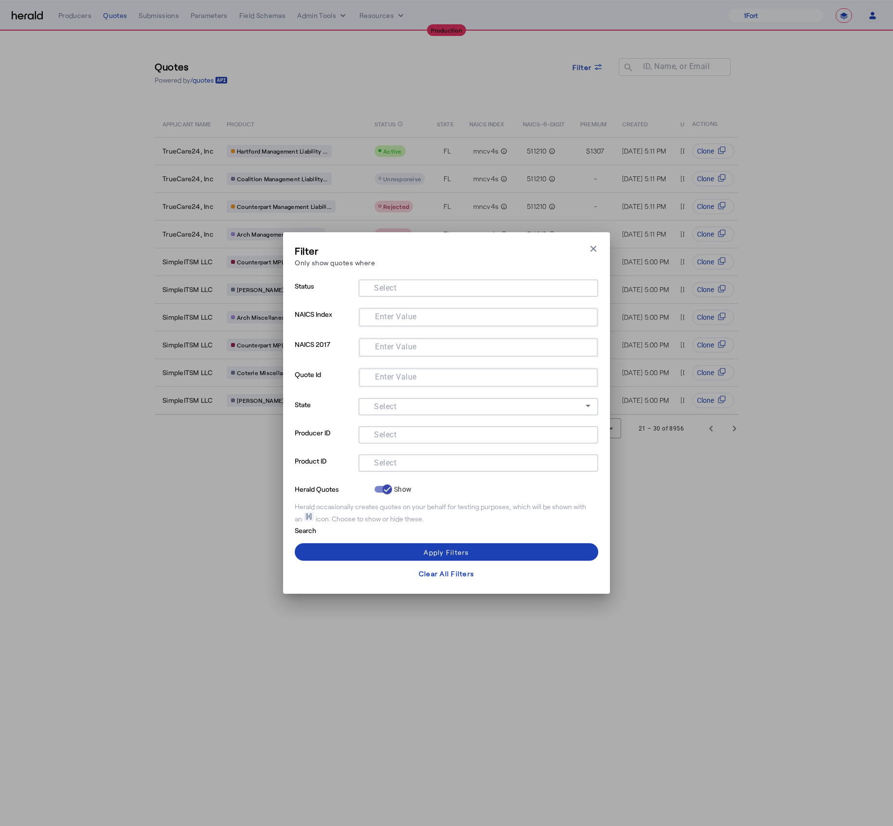
click at [421, 463] on input "Select" at bounding box center [476, 462] width 220 height 12
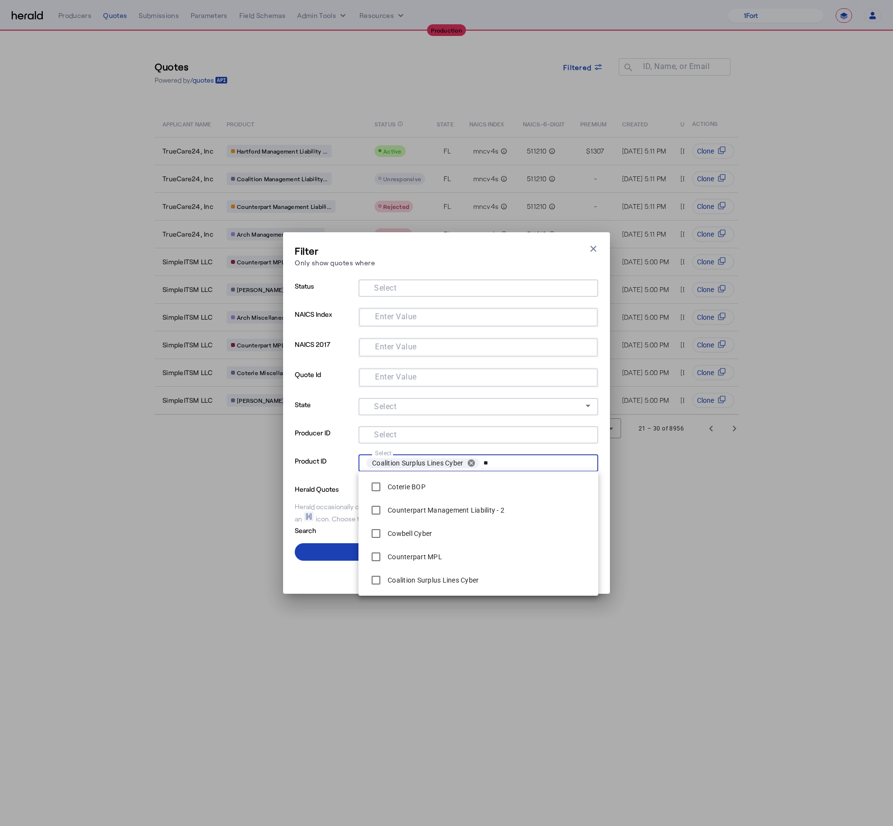
type input "*"
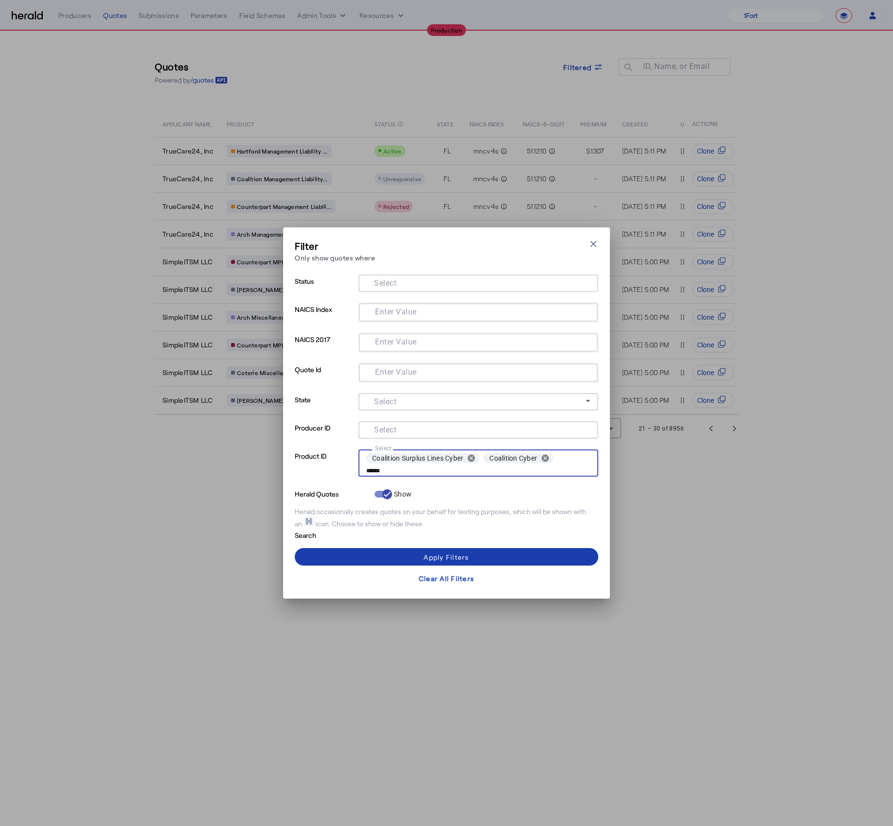
type input "******"
click at [479, 561] on span at bounding box center [446, 556] width 303 height 23
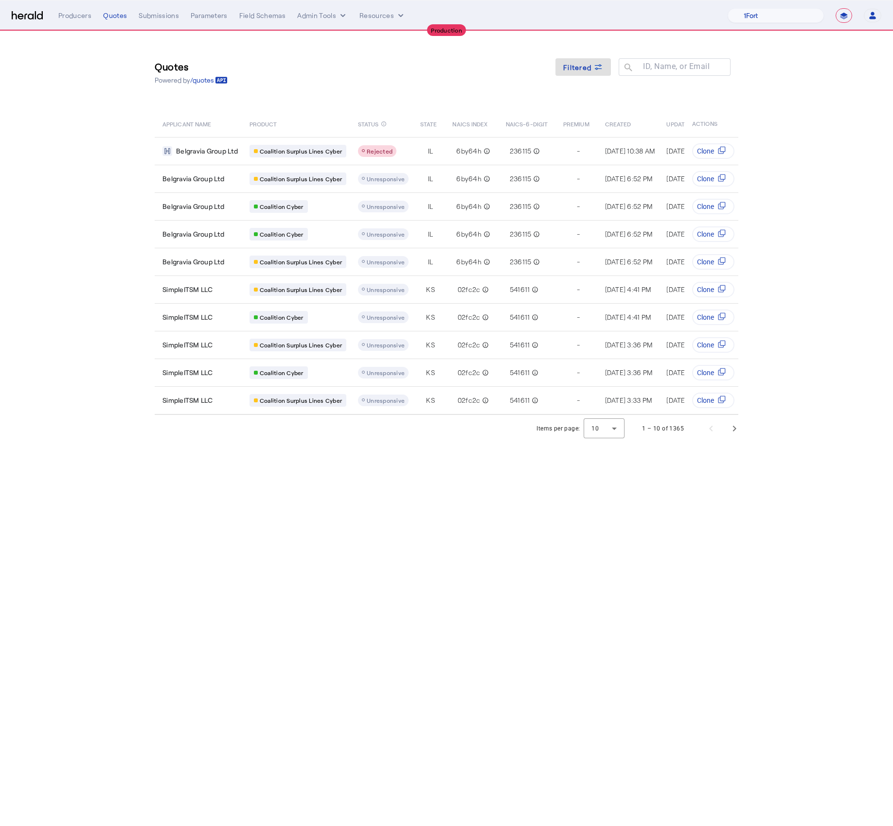
click at [408, 504] on body "**********" at bounding box center [446, 413] width 893 height 826
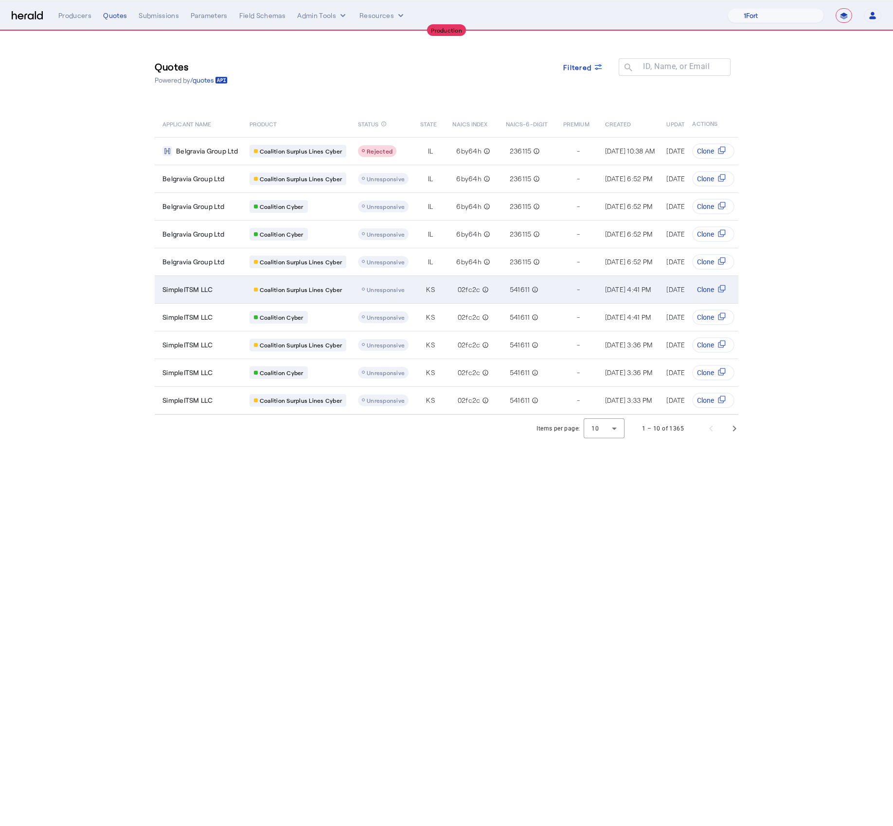
click at [212, 285] on span "SimpleITSM LLC" at bounding box center [187, 290] width 51 height 10
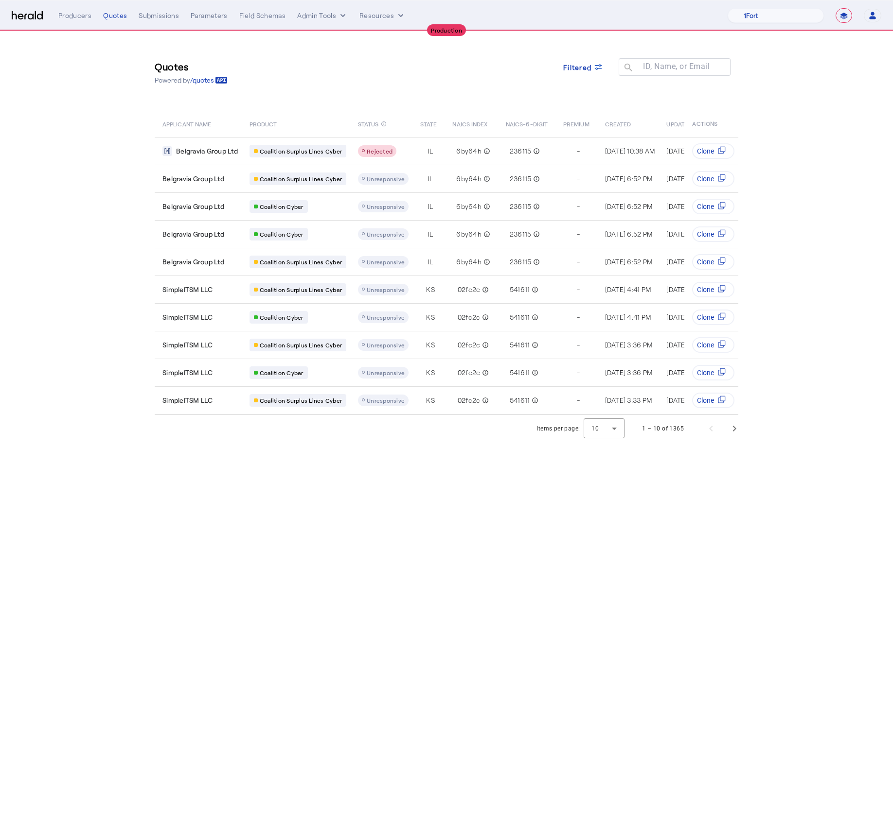
click at [71, 298] on section "Quotes Powered by /quotes Filtered ID, Name, or Email search APPLICANT NAME PRO…" at bounding box center [446, 236] width 893 height 411
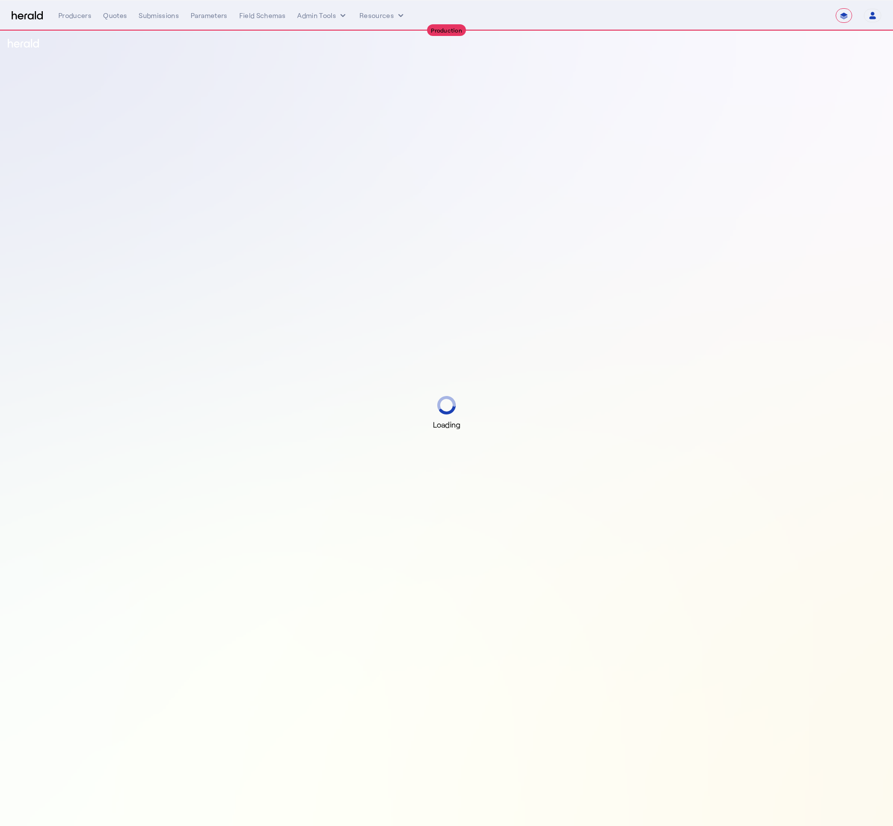
select select "**********"
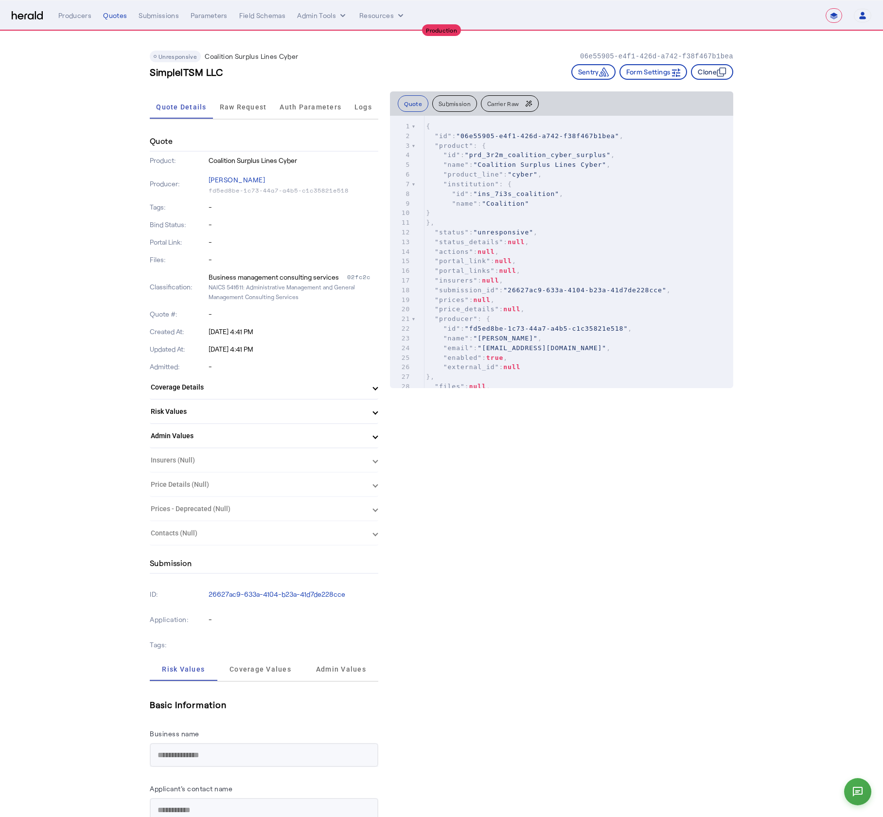
click at [717, 76] on button "Clone" at bounding box center [712, 72] width 42 height 16
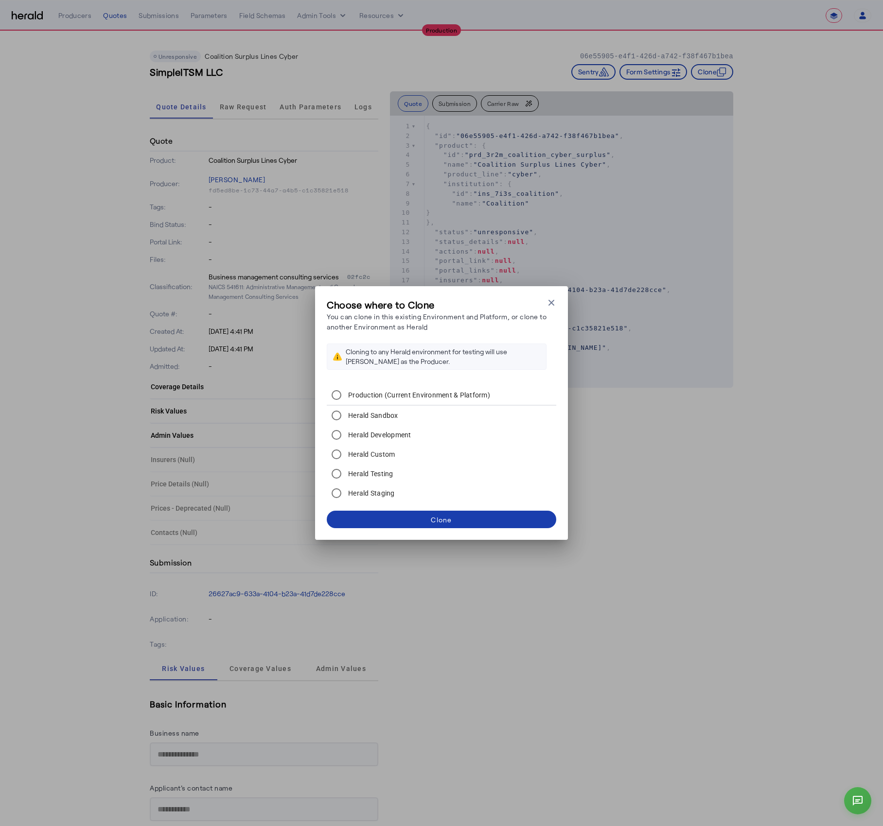
click at [457, 522] on span at bounding box center [441, 519] width 229 height 23
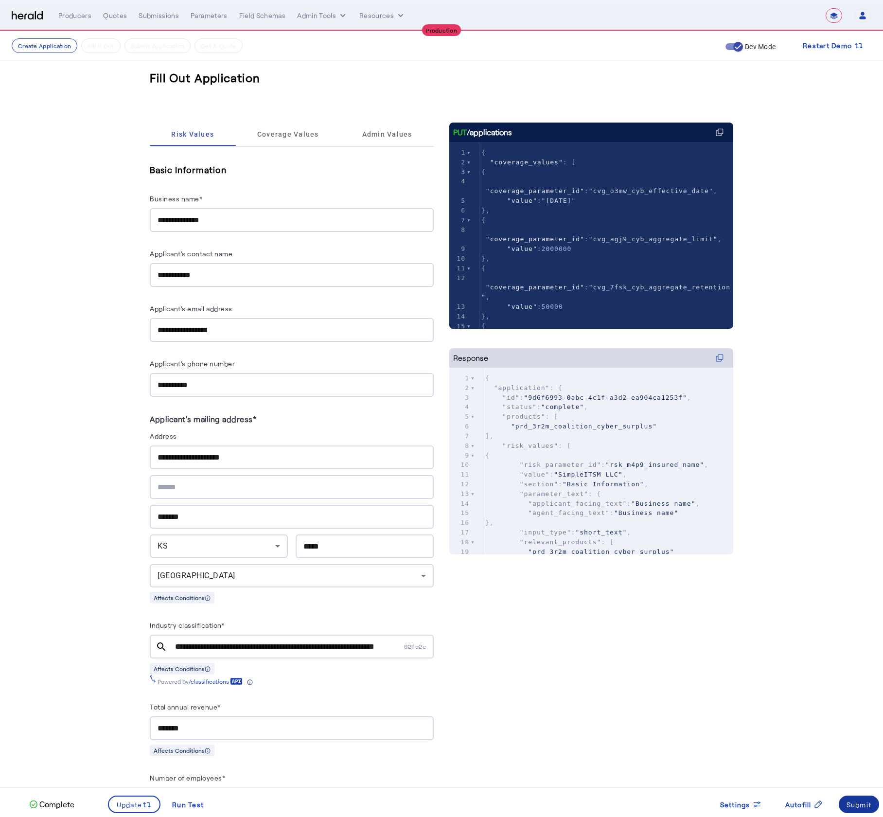
click at [871, 809] on span at bounding box center [859, 803] width 41 height 23
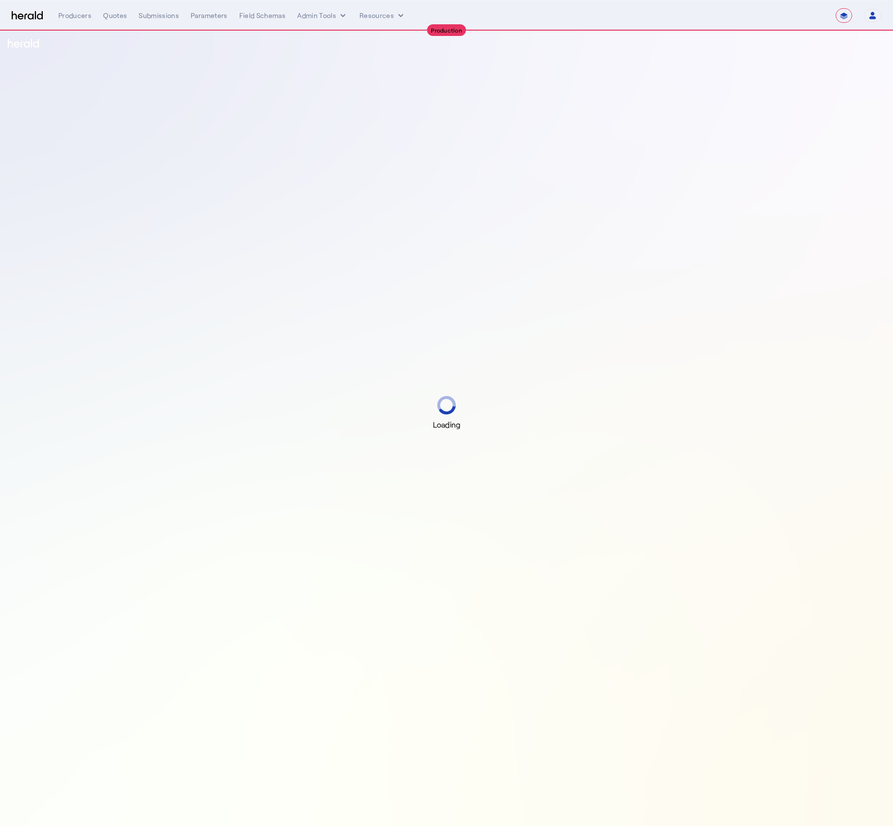
select select "**********"
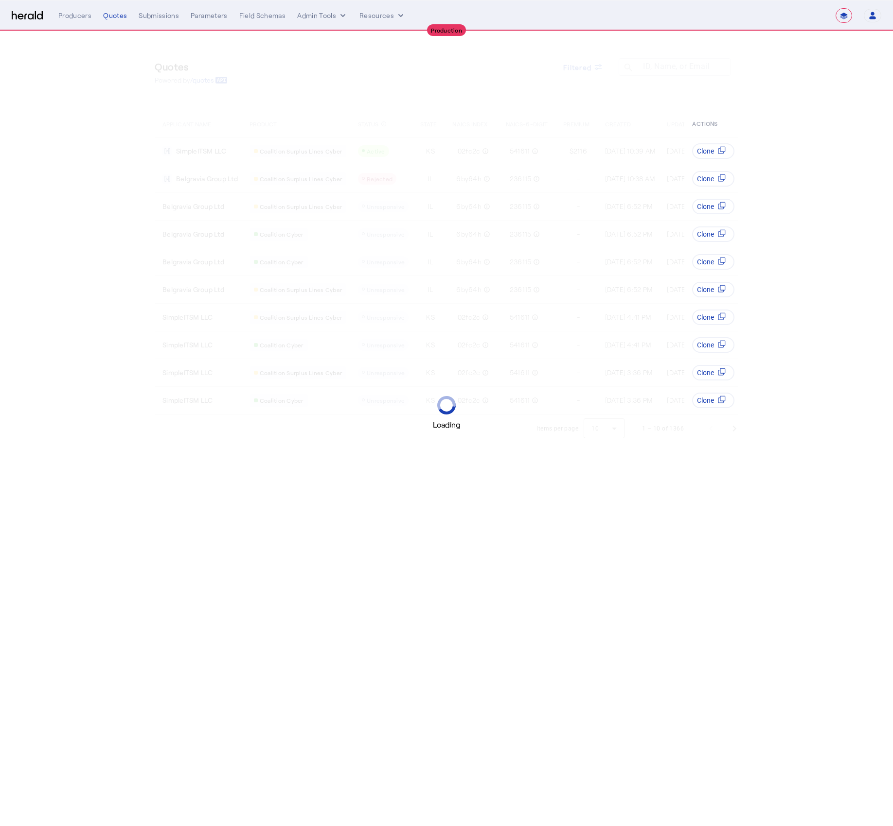
select select "**********"
click at [832, 54] on div "Loading" at bounding box center [446, 413] width 893 height 826
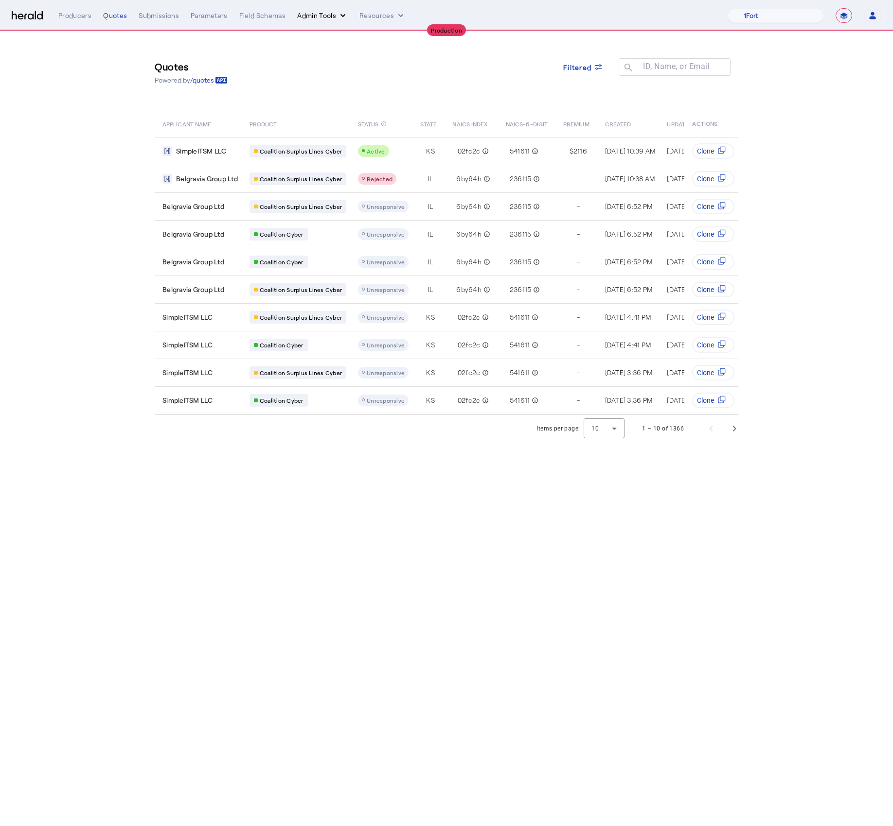
click at [330, 14] on button "Admin Tools" at bounding box center [322, 16] width 51 height 10
click at [346, 40] on span "Platforms Manager" at bounding box center [339, 36] width 71 height 12
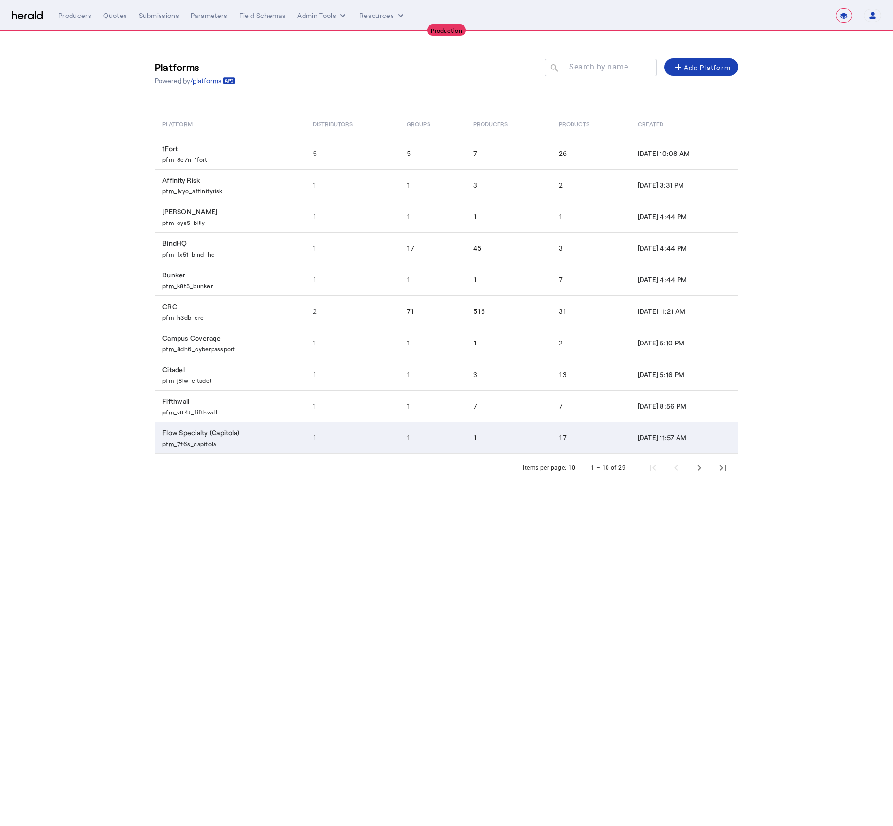
click at [372, 444] on td "1" at bounding box center [352, 438] width 94 height 32
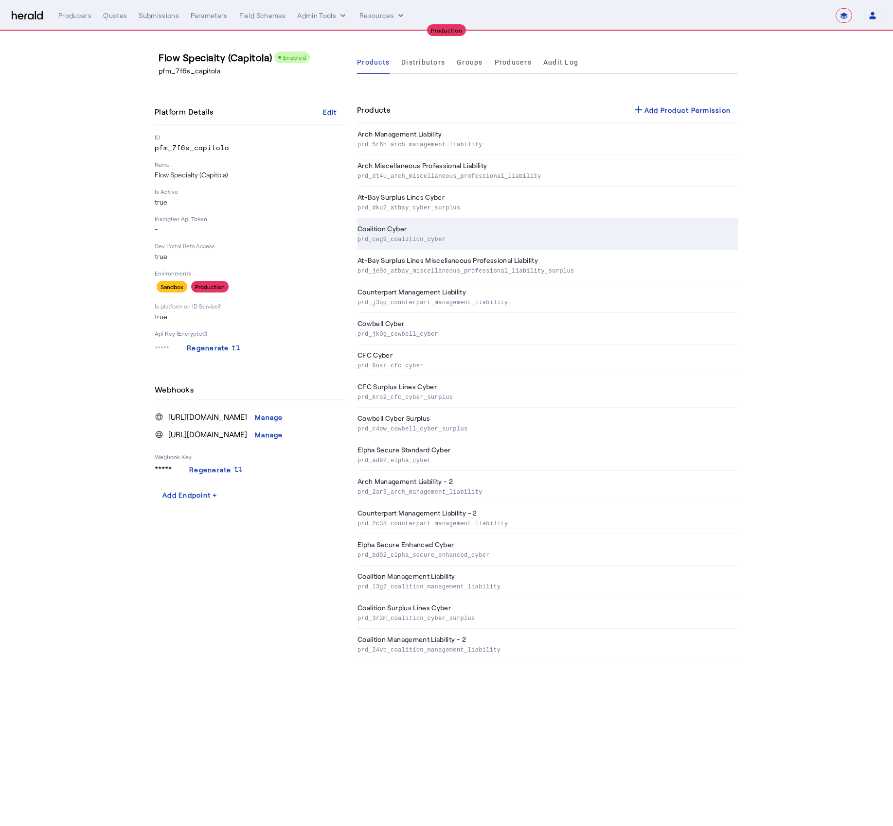
click at [410, 233] on th "Coalition Cyber prd_cwg9_coalition_cyber" at bounding box center [547, 234] width 381 height 32
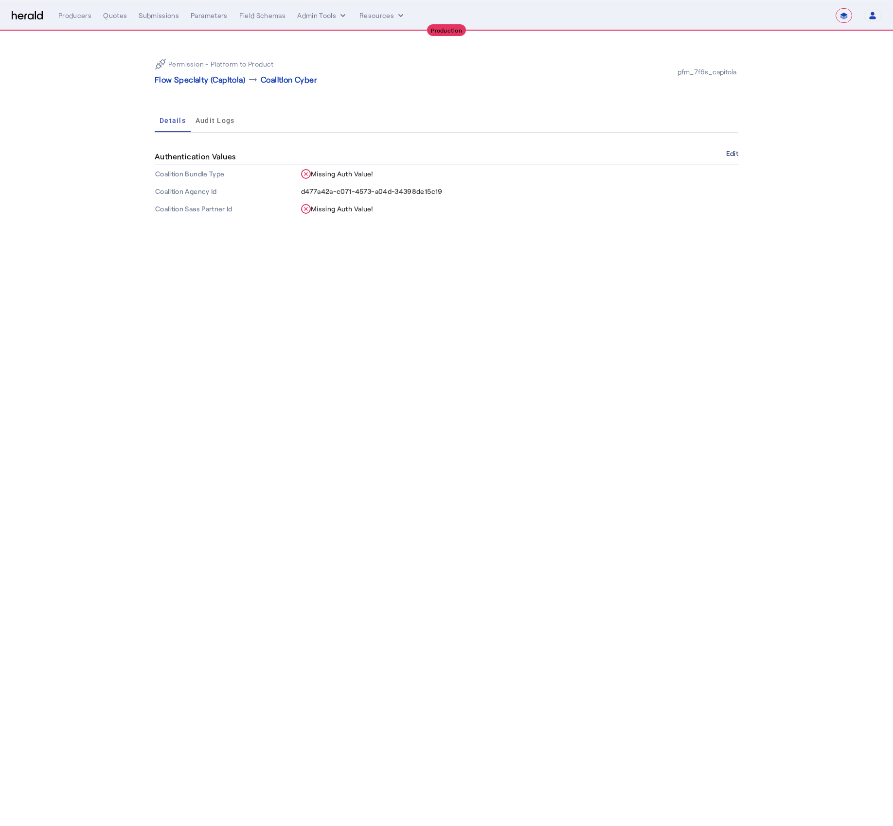
click at [730, 151] on button "Edit" at bounding box center [732, 154] width 12 height 6
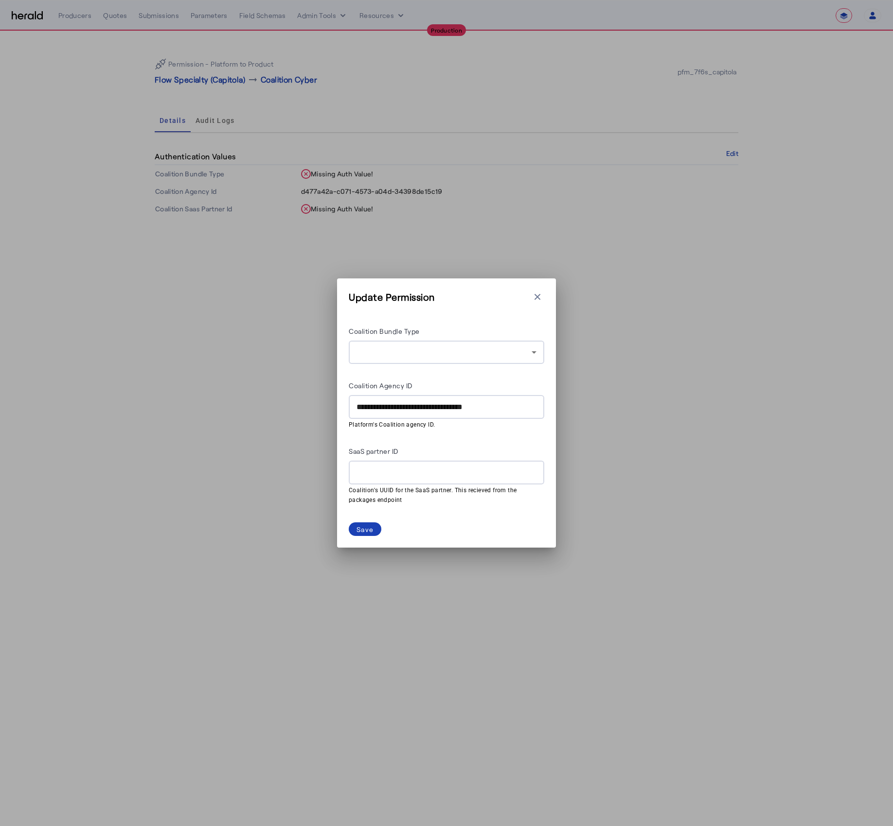
click at [425, 409] on input "**********" at bounding box center [446, 408] width 180 height 12
type input "*"
click at [363, 528] on div "Save" at bounding box center [364, 530] width 17 height 10
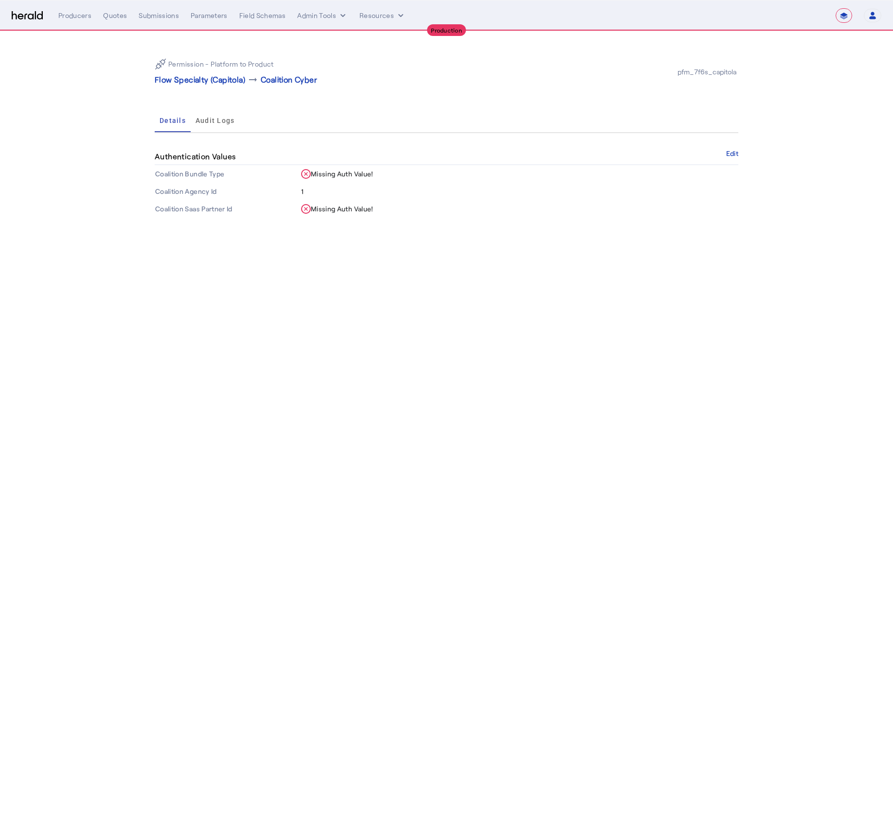
click at [365, 383] on body "**********" at bounding box center [446, 413] width 893 height 826
click at [209, 80] on p "Flow Specialty (Capitola)" at bounding box center [200, 80] width 90 height 12
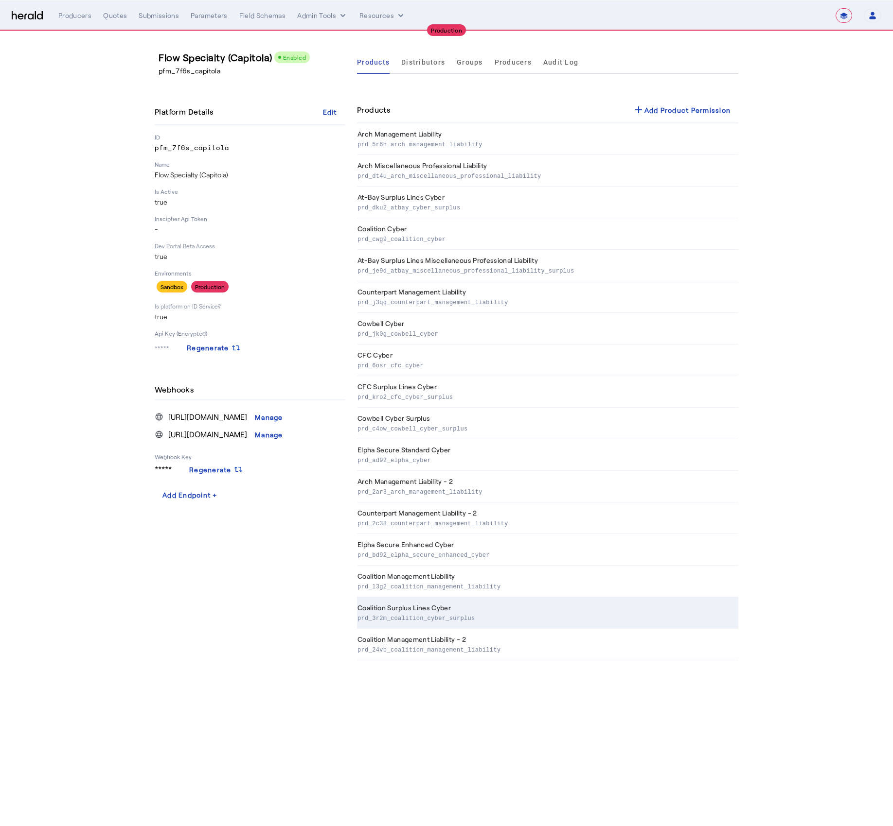
click at [456, 619] on p "prd_3r2m_coalition_cyber_surplus" at bounding box center [545, 618] width 377 height 10
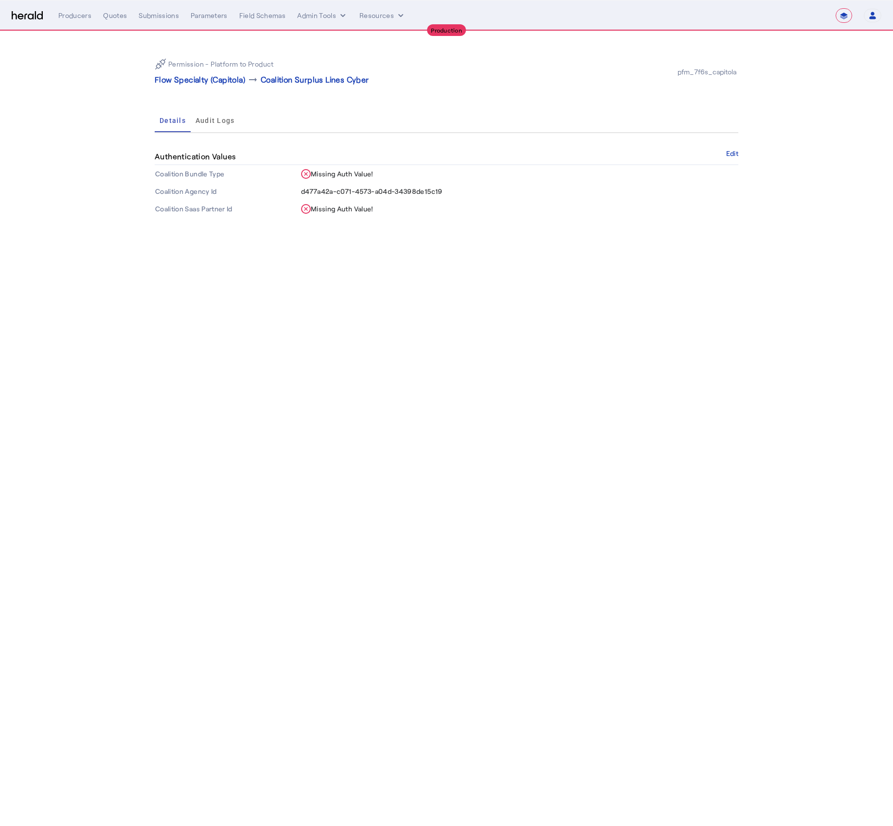
click at [738, 155] on div "Permission - Platform to Product Flow Specialty (Capitola) arrow_right_alt Coal…" at bounding box center [446, 134] width 622 height 206
click at [733, 155] on button "Edit" at bounding box center [732, 154] width 12 height 6
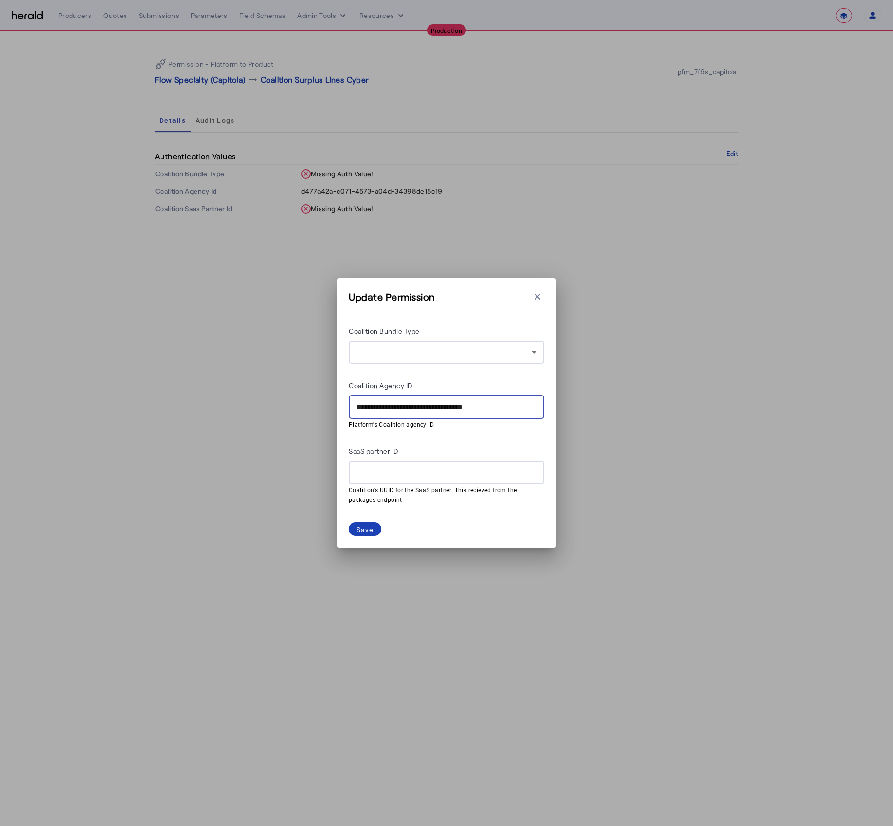
click at [410, 408] on input "**********" at bounding box center [446, 408] width 180 height 12
type input "*"
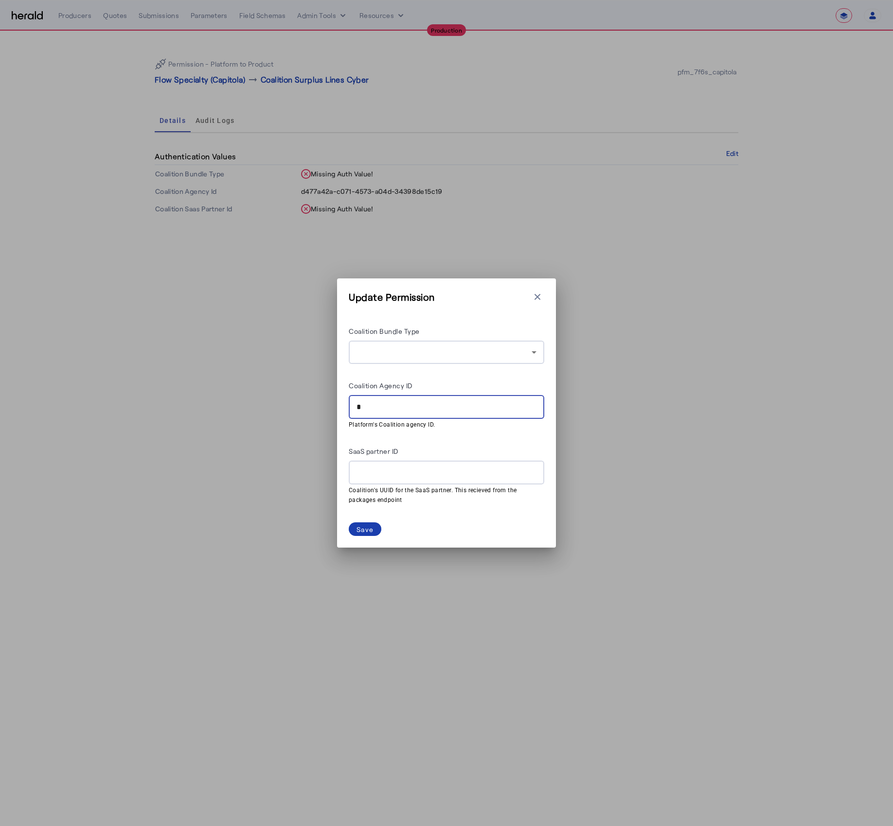
click at [356, 526] on div "Save" at bounding box center [364, 530] width 17 height 10
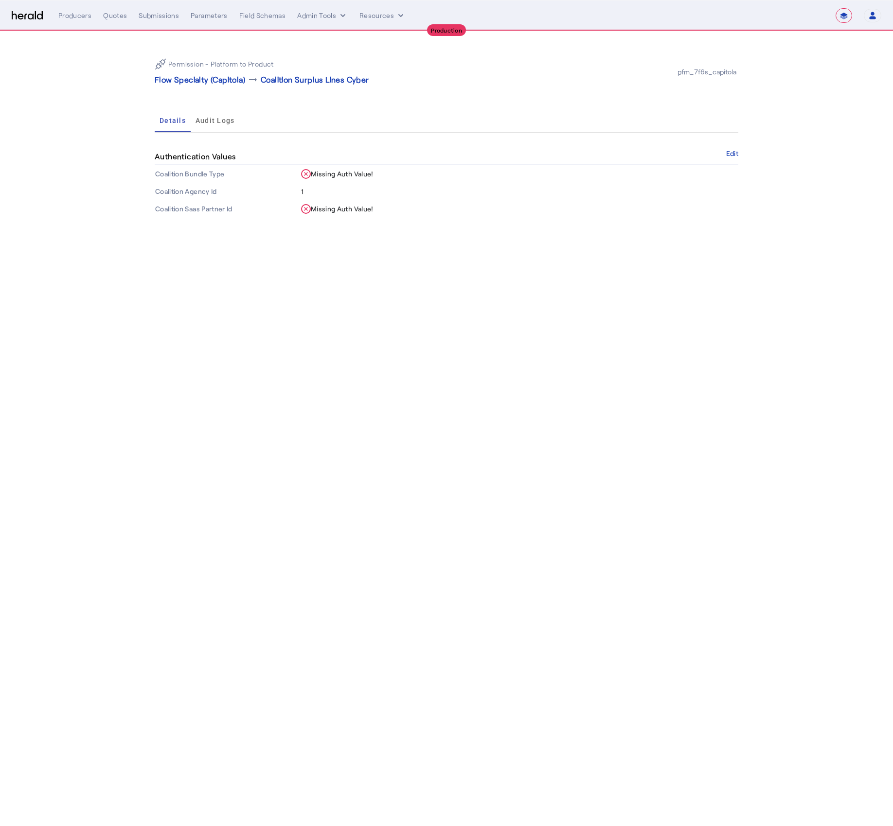
click at [254, 123] on div "Details Audit Logs" at bounding box center [446, 120] width 583 height 23
click at [198, 82] on p "Flow Specialty (Capitola)" at bounding box center [200, 80] width 90 height 12
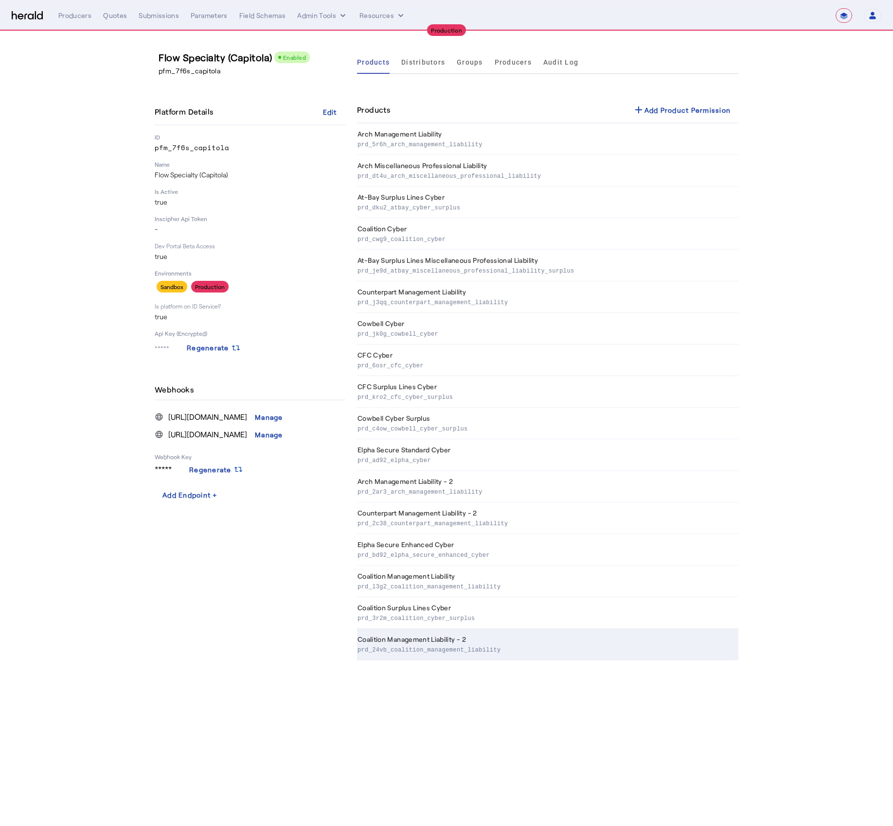
click at [462, 658] on th "Coalition Management Liability - 2 prd_24vb_coalition_management_liability" at bounding box center [547, 645] width 381 height 32
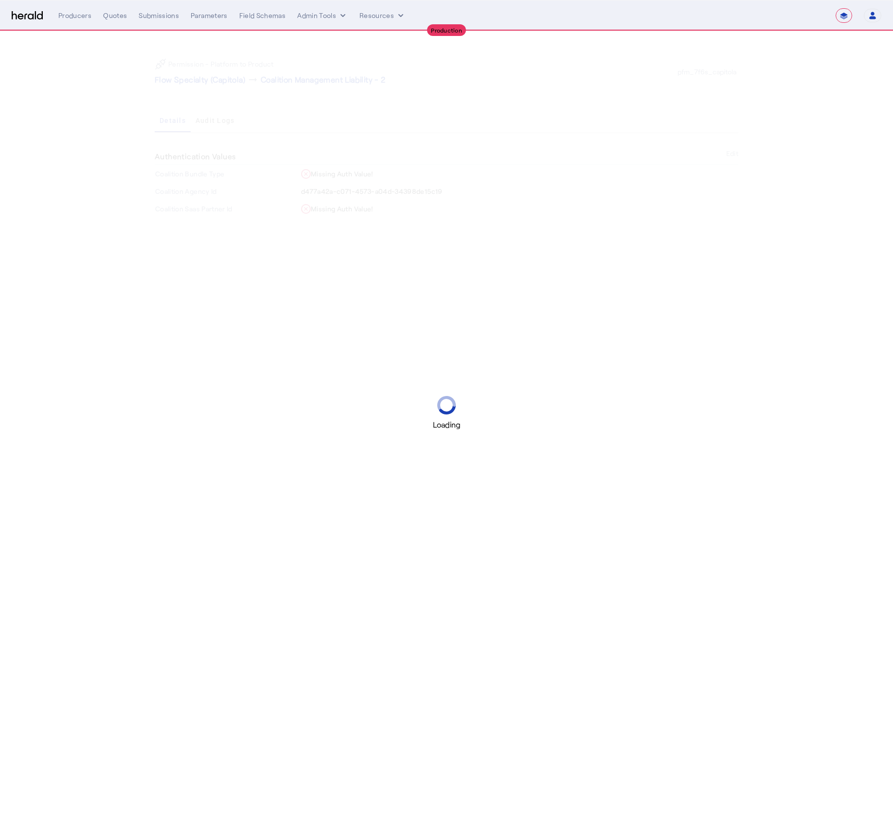
click at [608, 207] on div "Loading" at bounding box center [446, 413] width 893 height 826
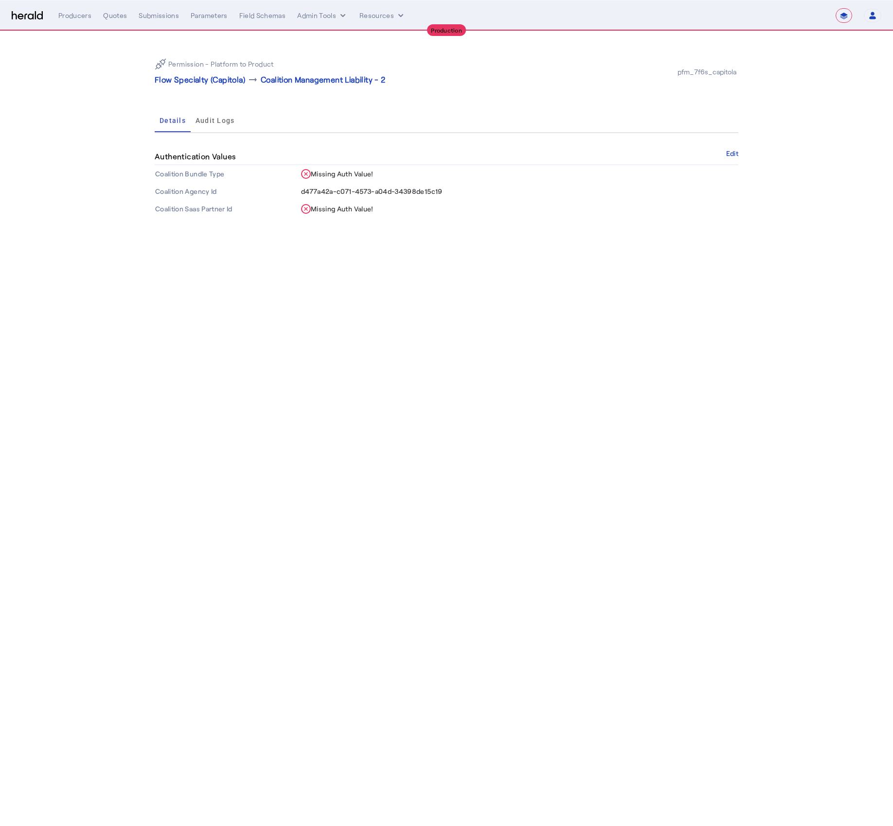
click at [737, 158] on div "Authentication Values Edit" at bounding box center [446, 157] width 583 height 17
click at [732, 155] on button "Edit" at bounding box center [732, 154] width 12 height 6
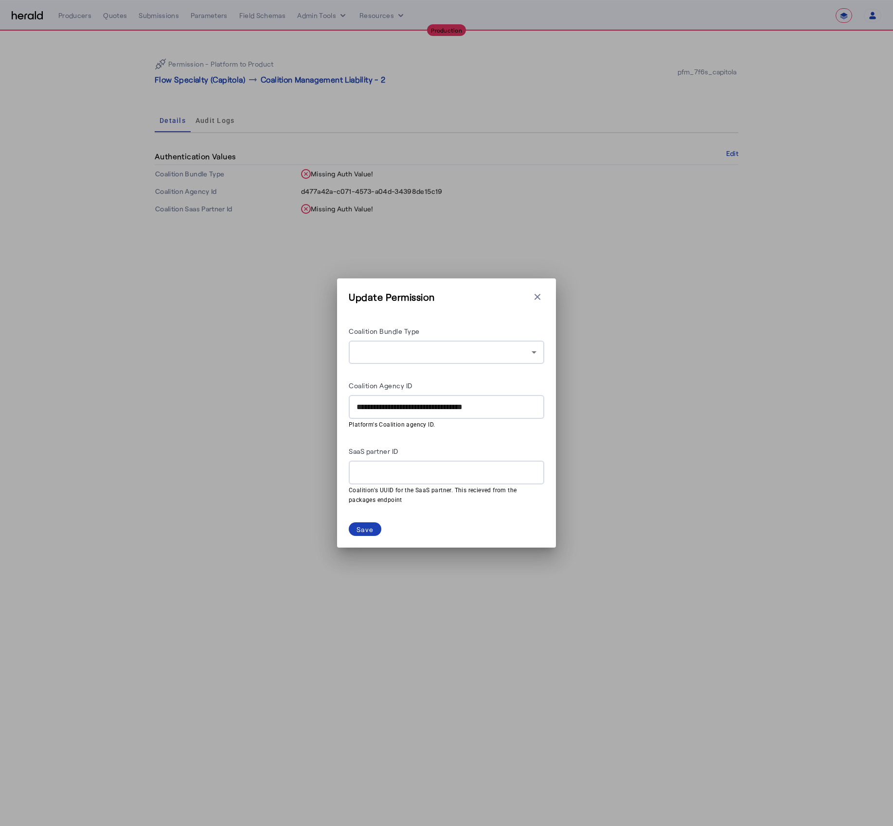
click at [421, 409] on input "**********" at bounding box center [446, 408] width 180 height 12
type input "*"
click at [356, 533] on div "Save" at bounding box center [364, 530] width 17 height 10
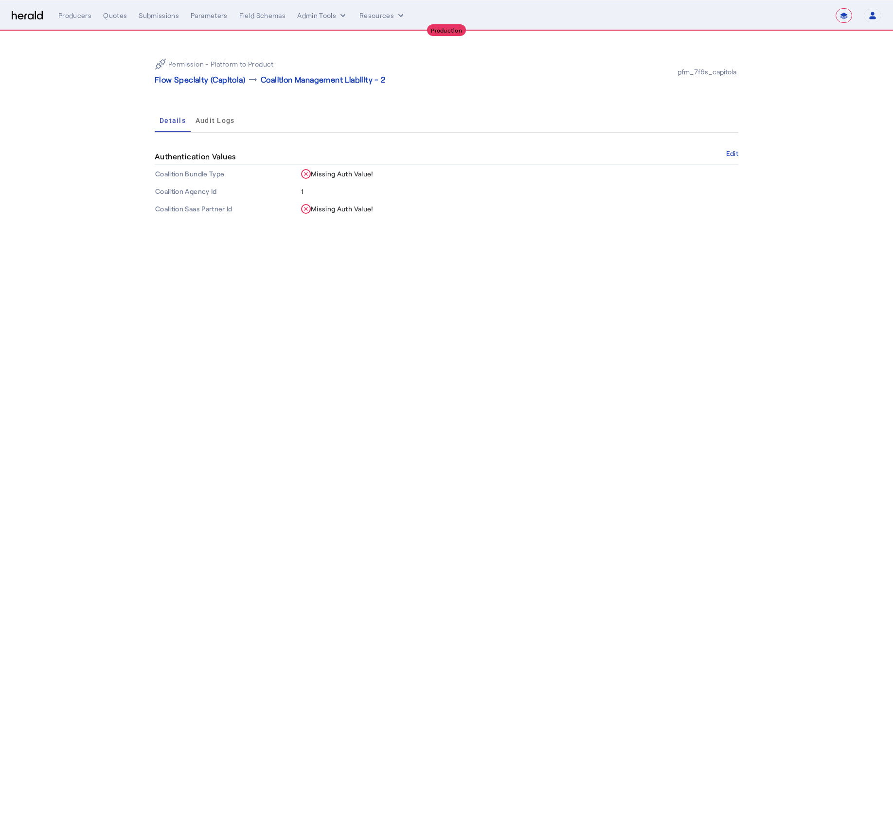
click at [232, 453] on body "**********" at bounding box center [446, 413] width 893 height 826
